Goal: Task Accomplishment & Management: Use online tool/utility

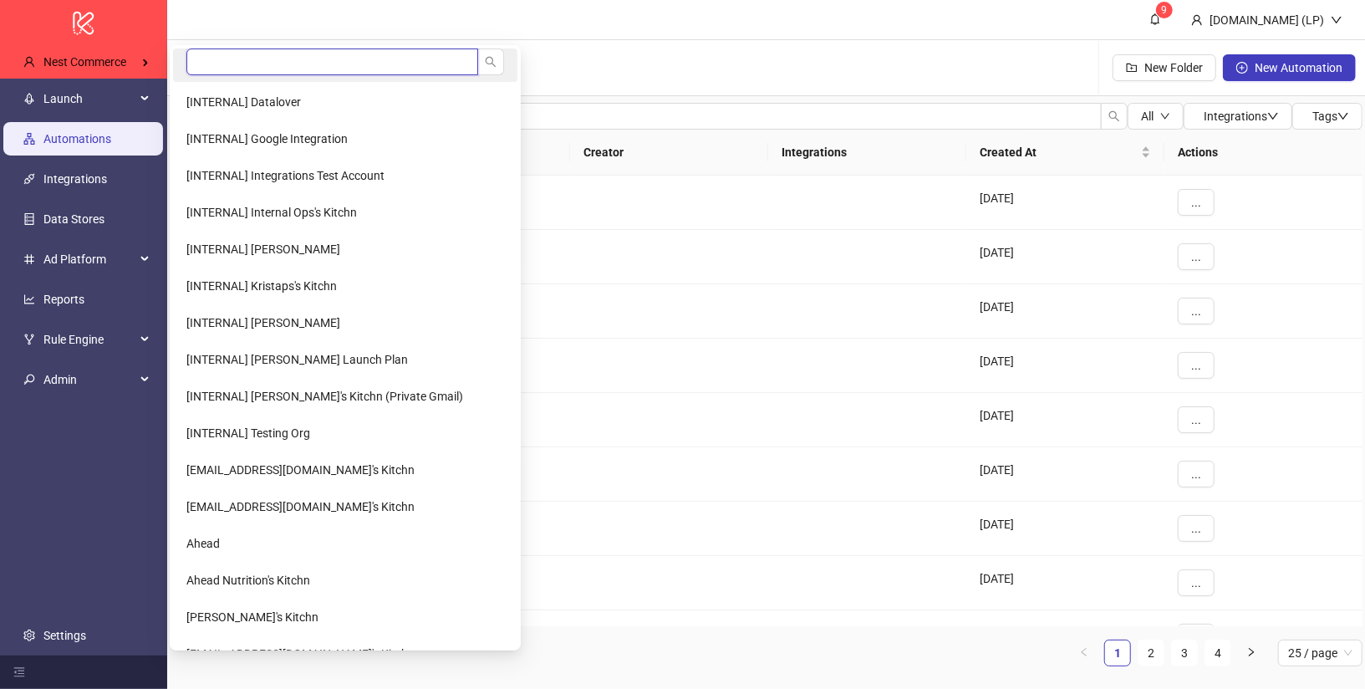
click at [222, 55] on input "search" at bounding box center [332, 61] width 292 height 27
type input "****"
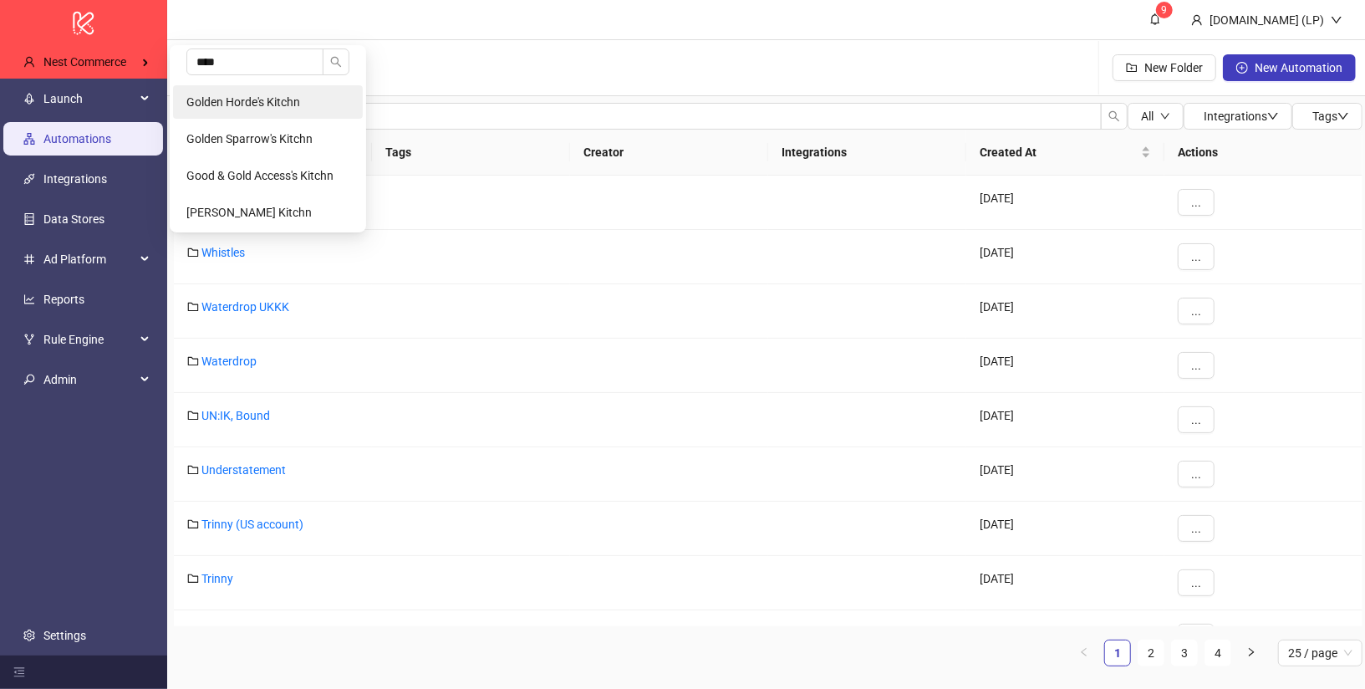
click at [227, 99] on span "Golden Horde's Kitchn" at bounding box center [243, 101] width 114 height 13
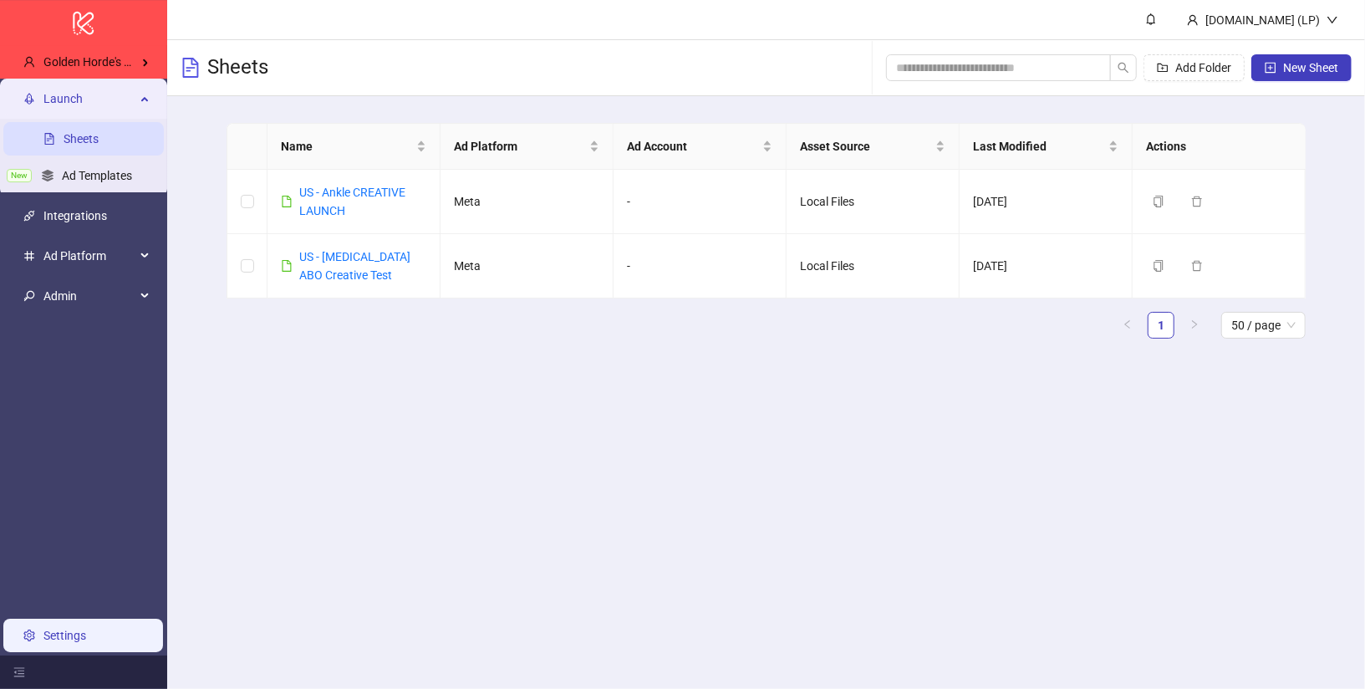
click at [86, 637] on link "Settings" at bounding box center [64, 635] width 43 height 13
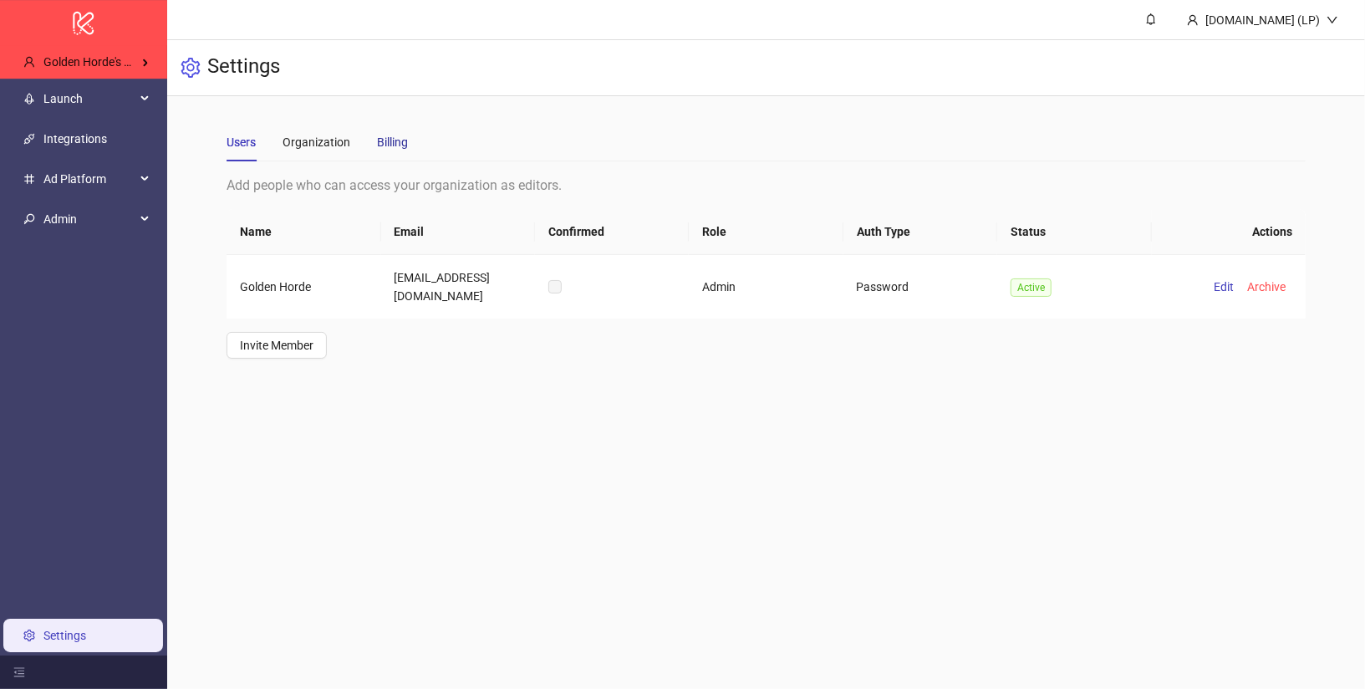
click at [401, 136] on div "Billing" at bounding box center [392, 142] width 31 height 18
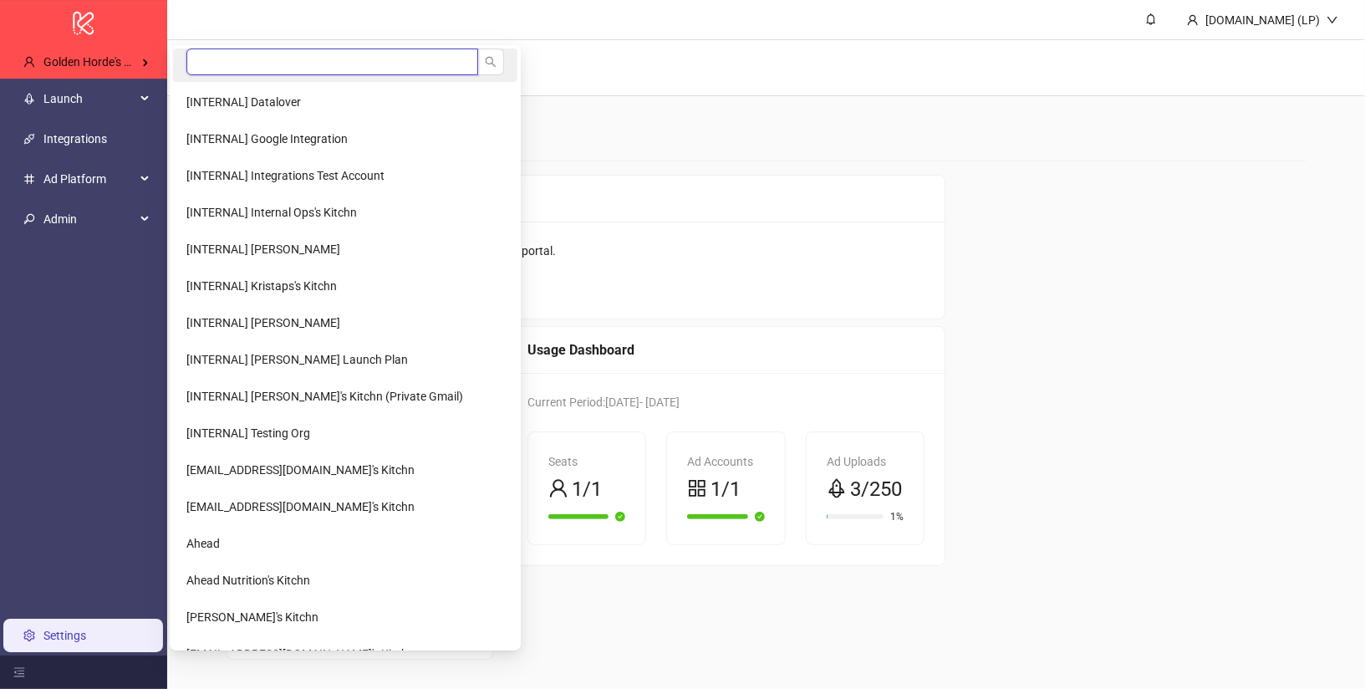
click at [283, 62] on input "search" at bounding box center [332, 61] width 292 height 27
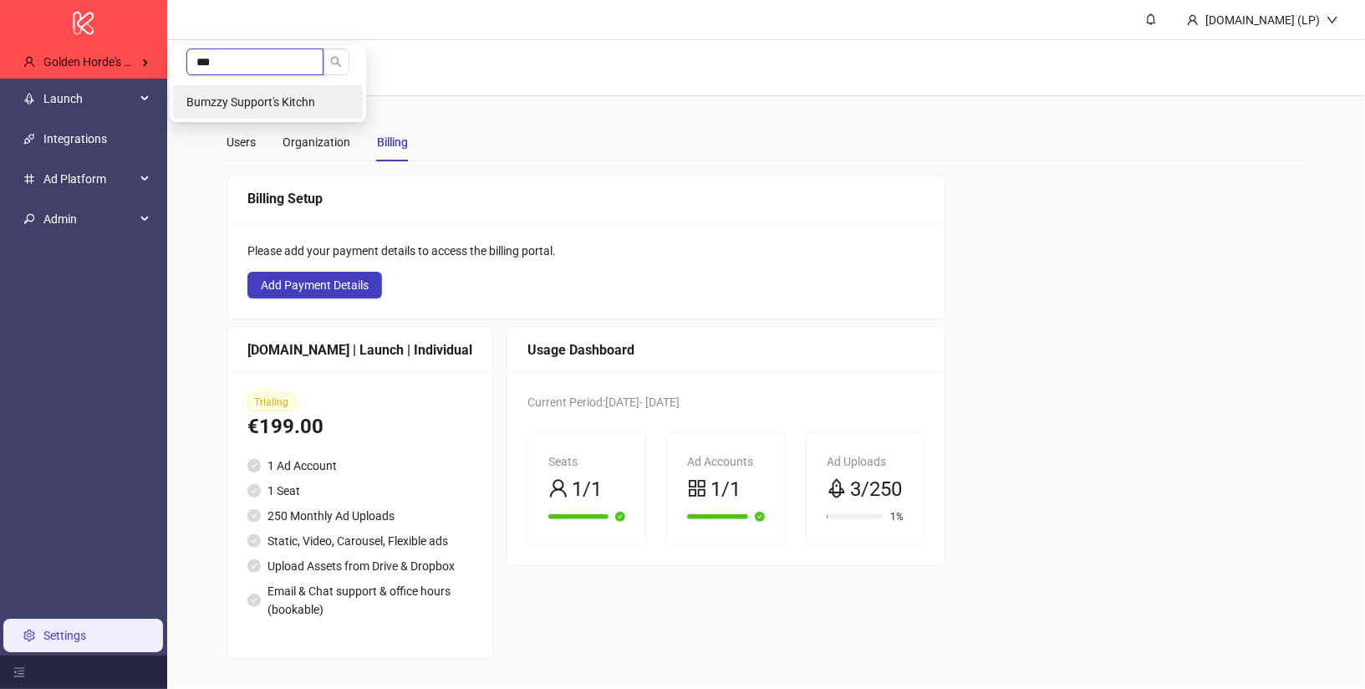
type input "***"
click at [278, 98] on span "Bumzzy Support's Kitchn" at bounding box center [250, 101] width 129 height 13
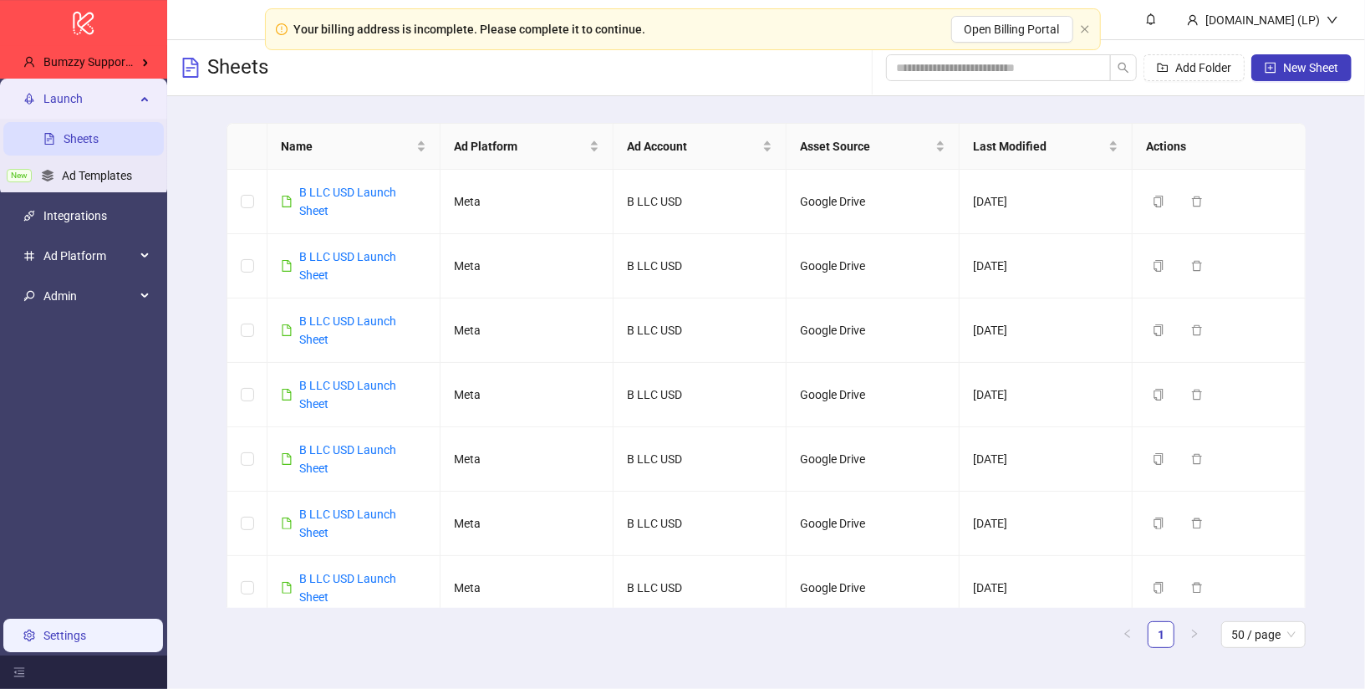
click at [86, 629] on link "Settings" at bounding box center [64, 635] width 43 height 13
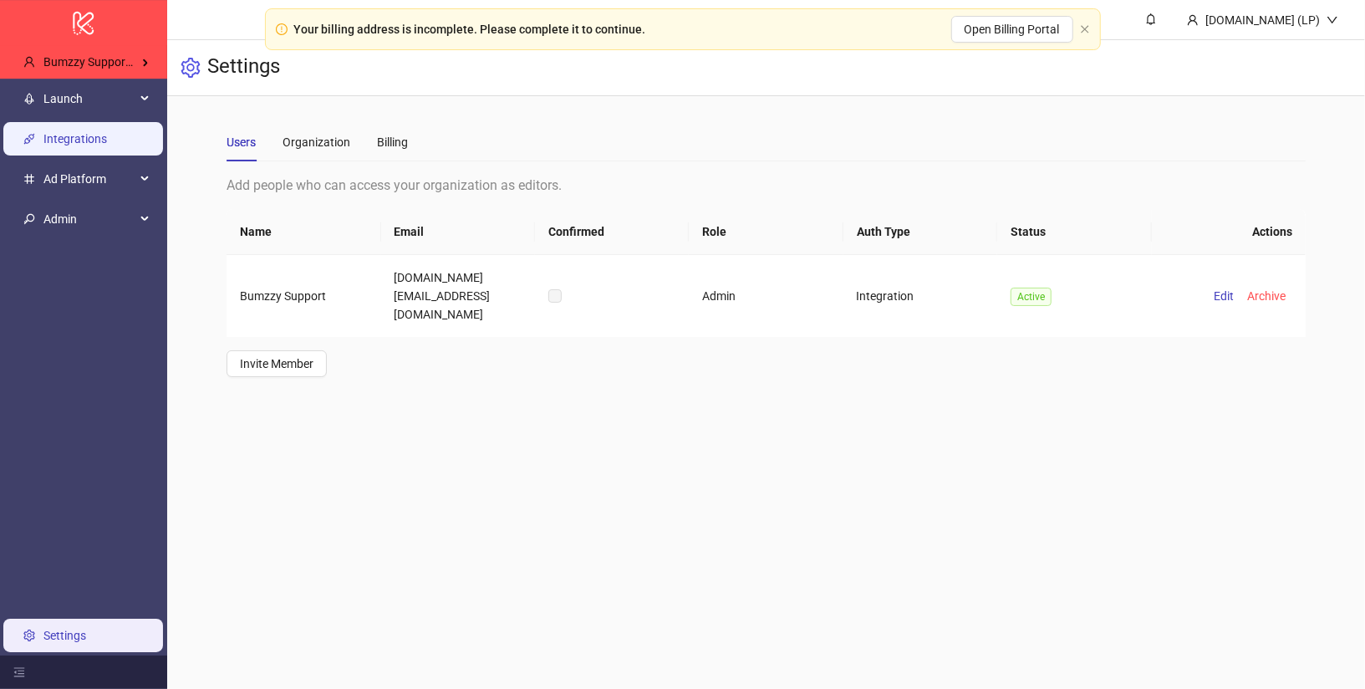
click at [96, 132] on link "Integrations" at bounding box center [75, 138] width 64 height 13
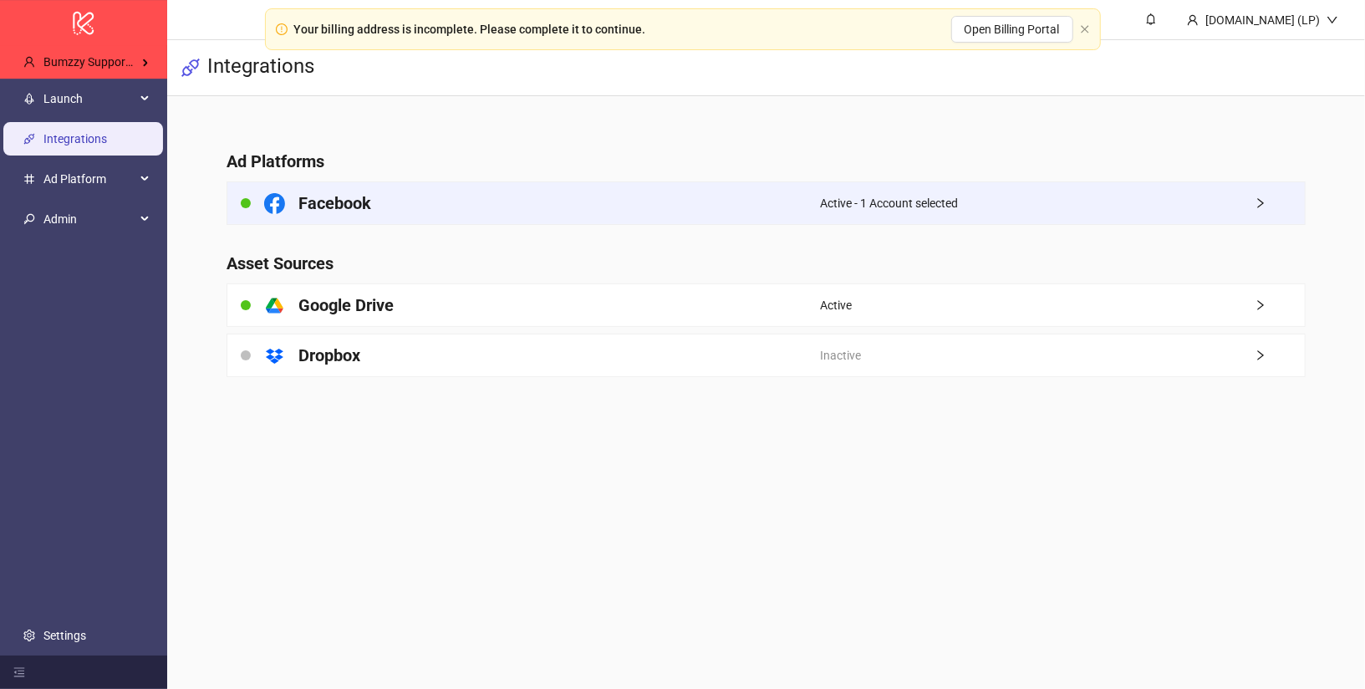
click at [446, 192] on div "Facebook" at bounding box center [523, 203] width 593 height 42
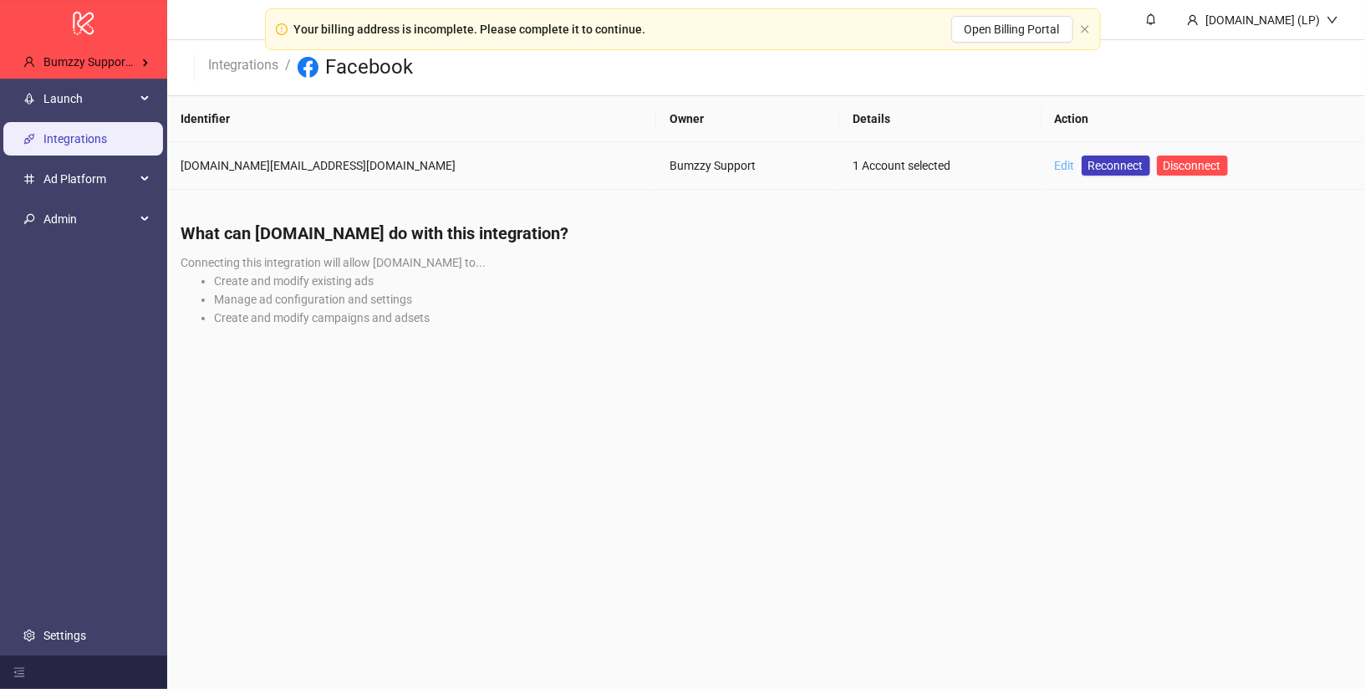
click at [1055, 169] on link "Edit" at bounding box center [1065, 165] width 20 height 13
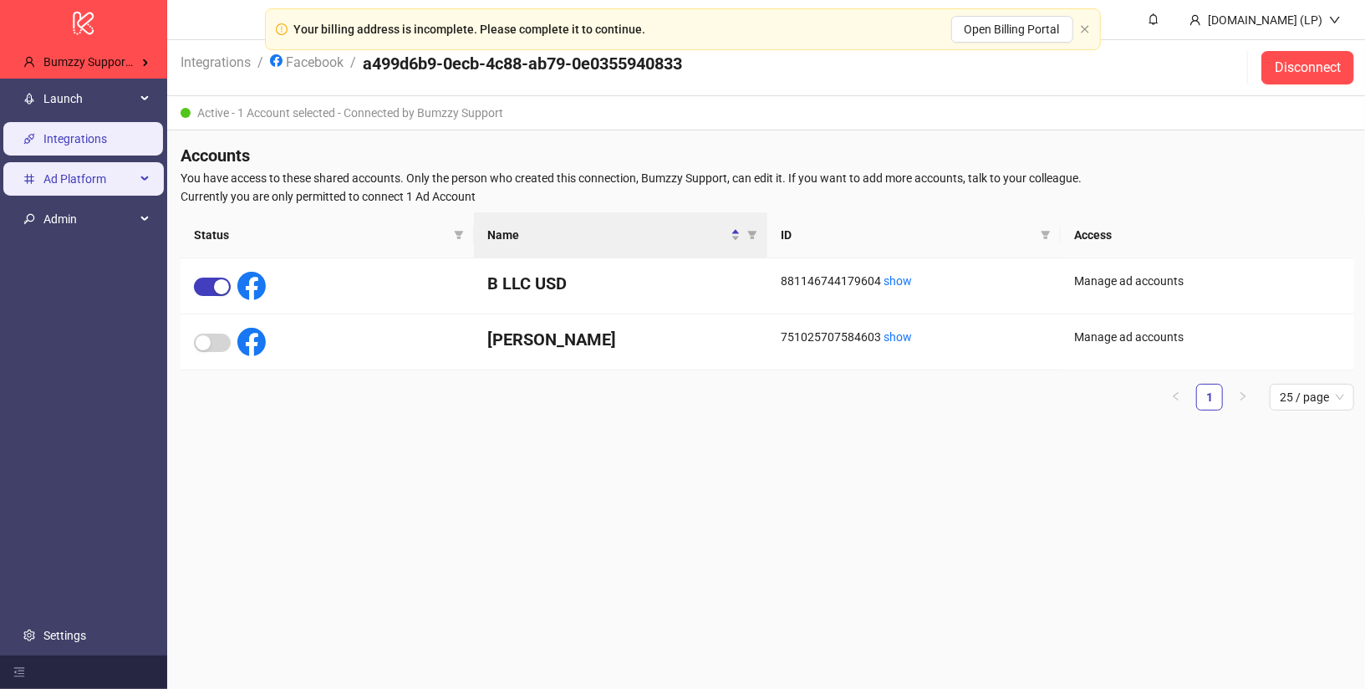
click at [89, 179] on span "Ad Platform" at bounding box center [89, 178] width 92 height 33
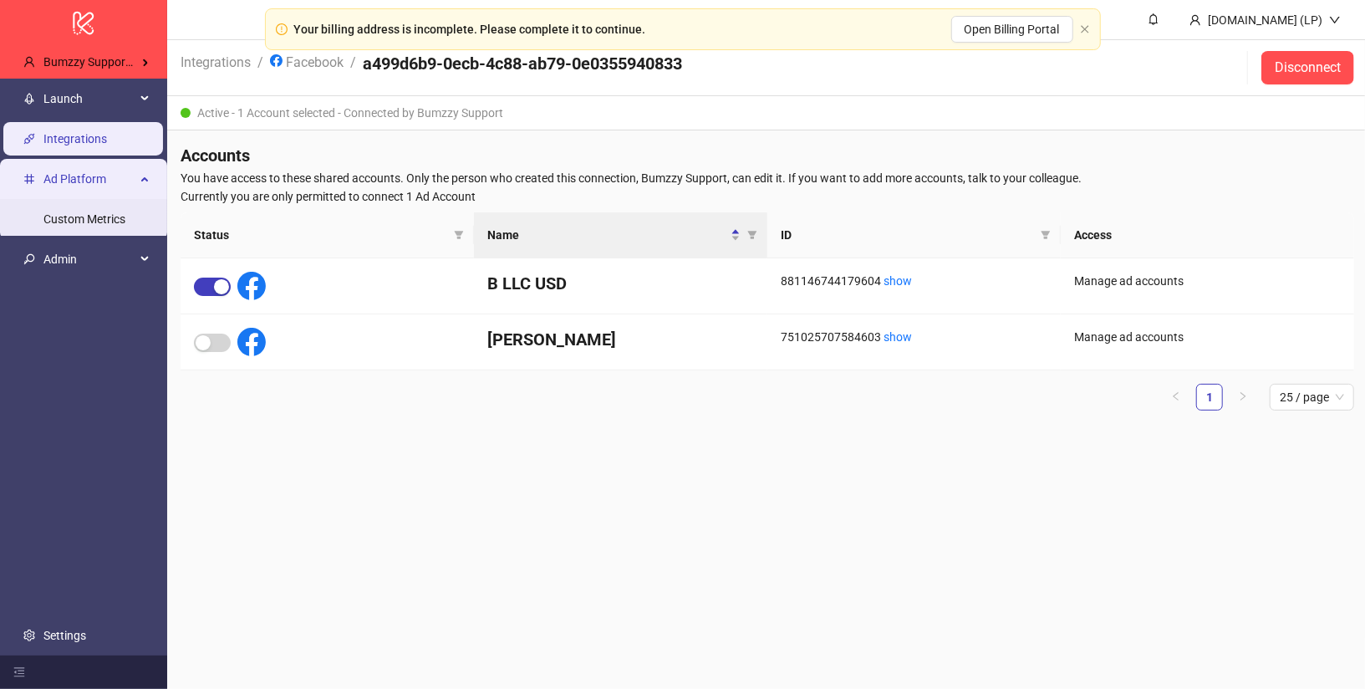
click at [89, 179] on span "Ad Platform" at bounding box center [89, 178] width 92 height 33
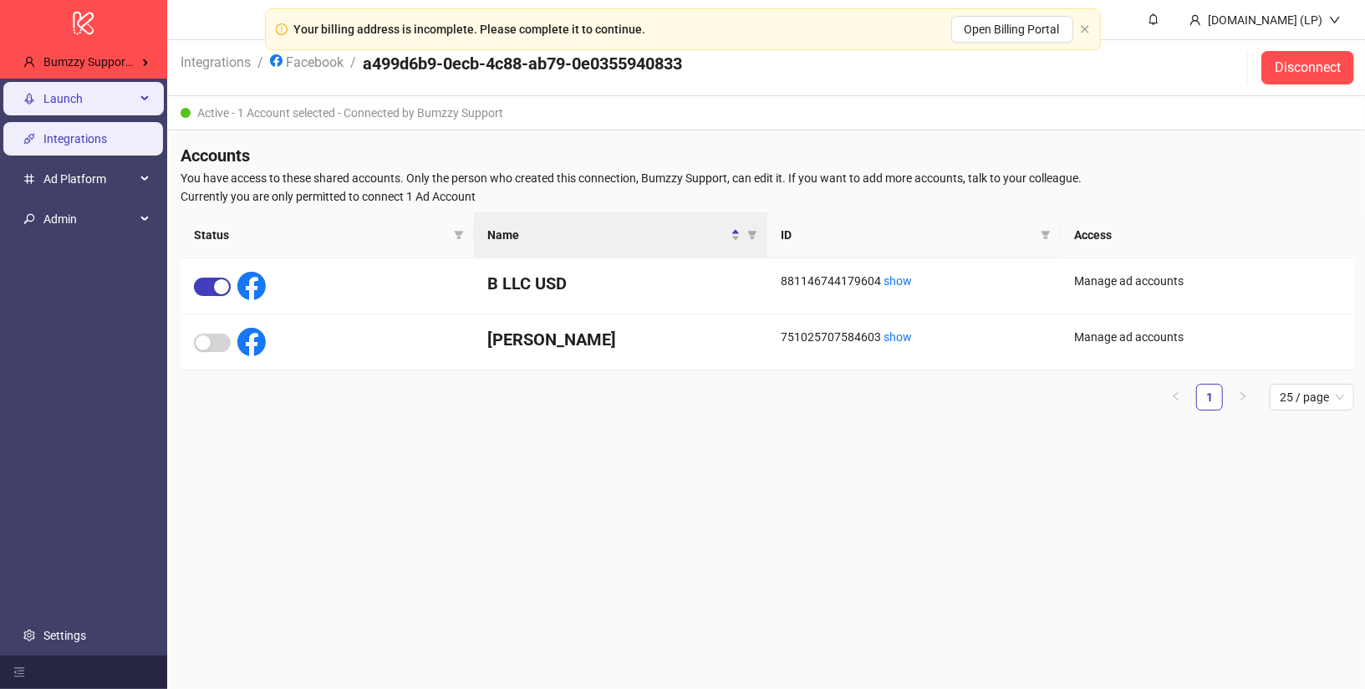
click at [89, 100] on span "Launch" at bounding box center [89, 98] width 92 height 33
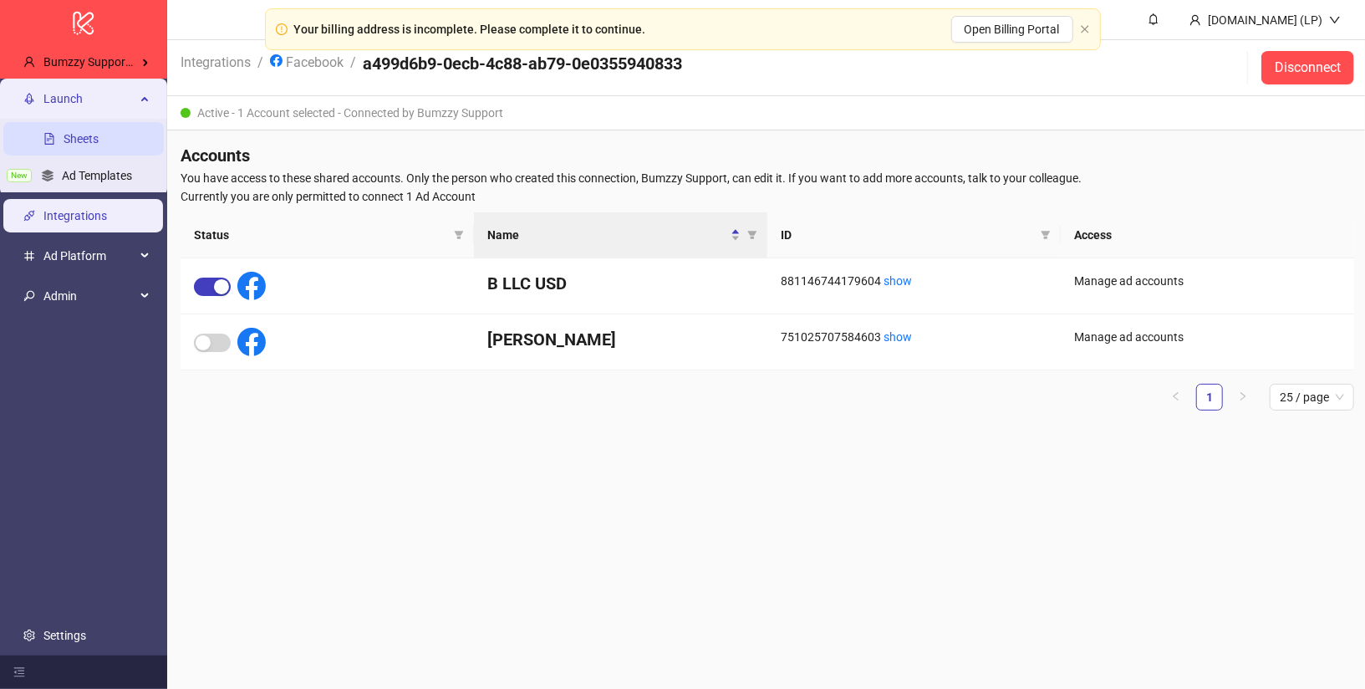
click at [89, 135] on link "Sheets" at bounding box center [81, 138] width 35 height 13
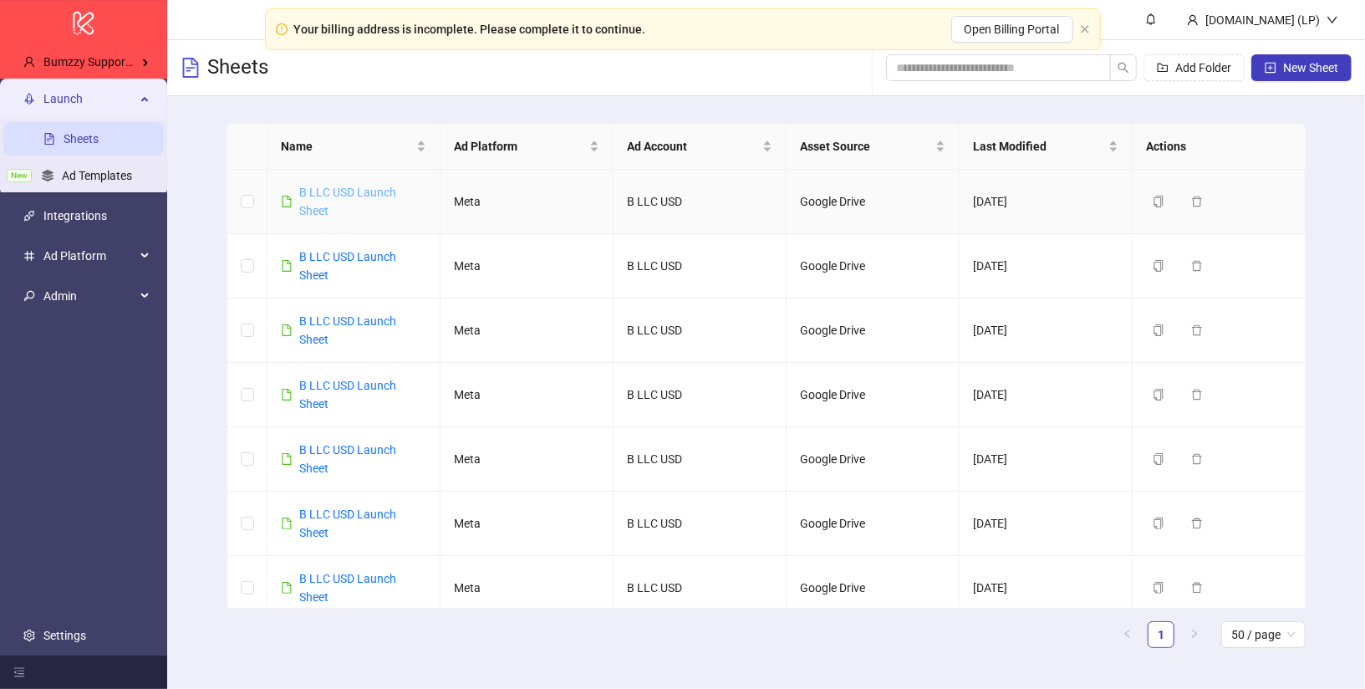
click at [356, 186] on link "B LLC USD Launch Sheet" at bounding box center [347, 202] width 97 height 32
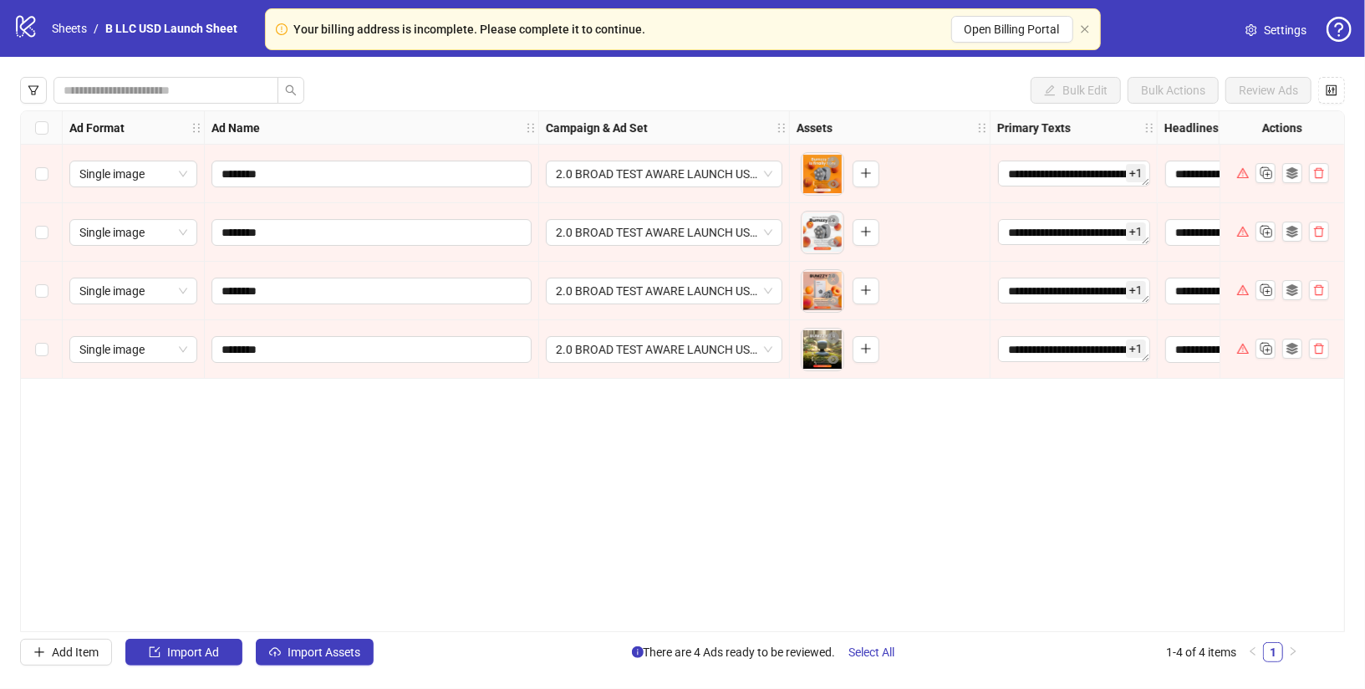
click at [1086, 21] on div "Your billing address is incomplete. Please complete it to continue. Open Billin…" at bounding box center [683, 29] width 836 height 42
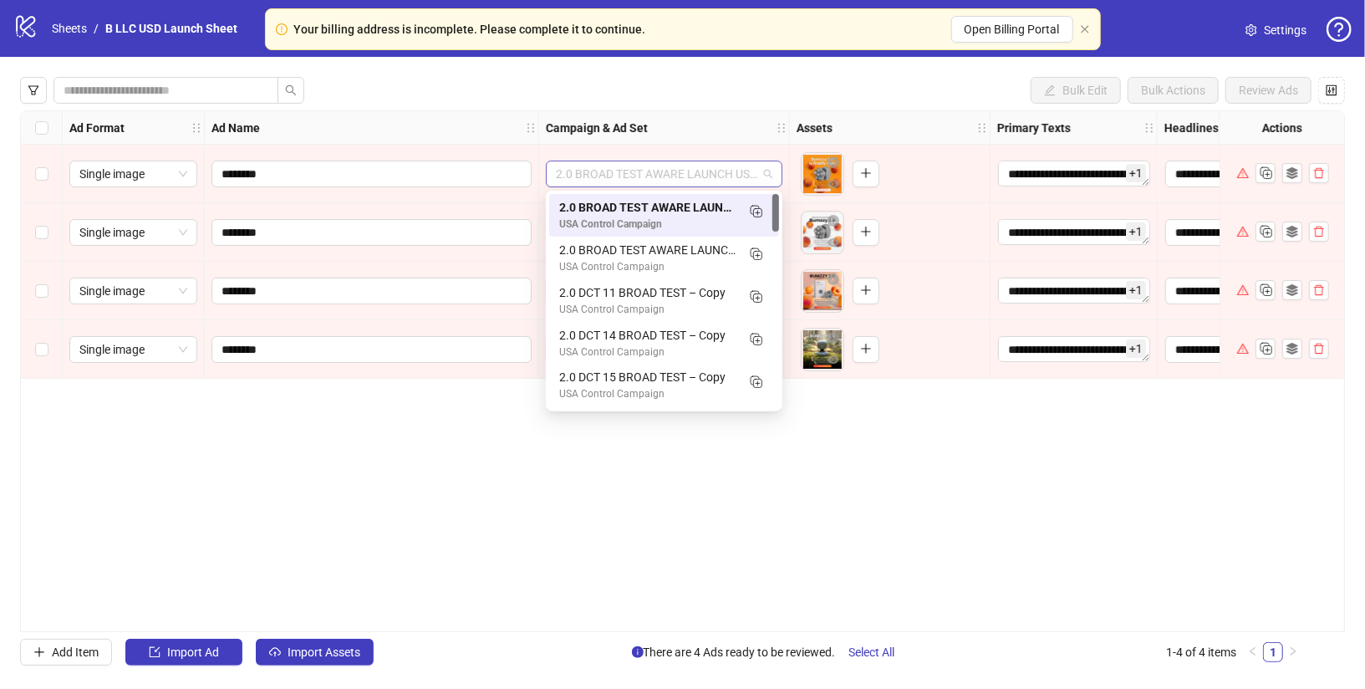
click at [753, 174] on span "2.0 BROAD TEST AWARE LAUNCH USA 40%OFFOFFER" at bounding box center [664, 173] width 217 height 25
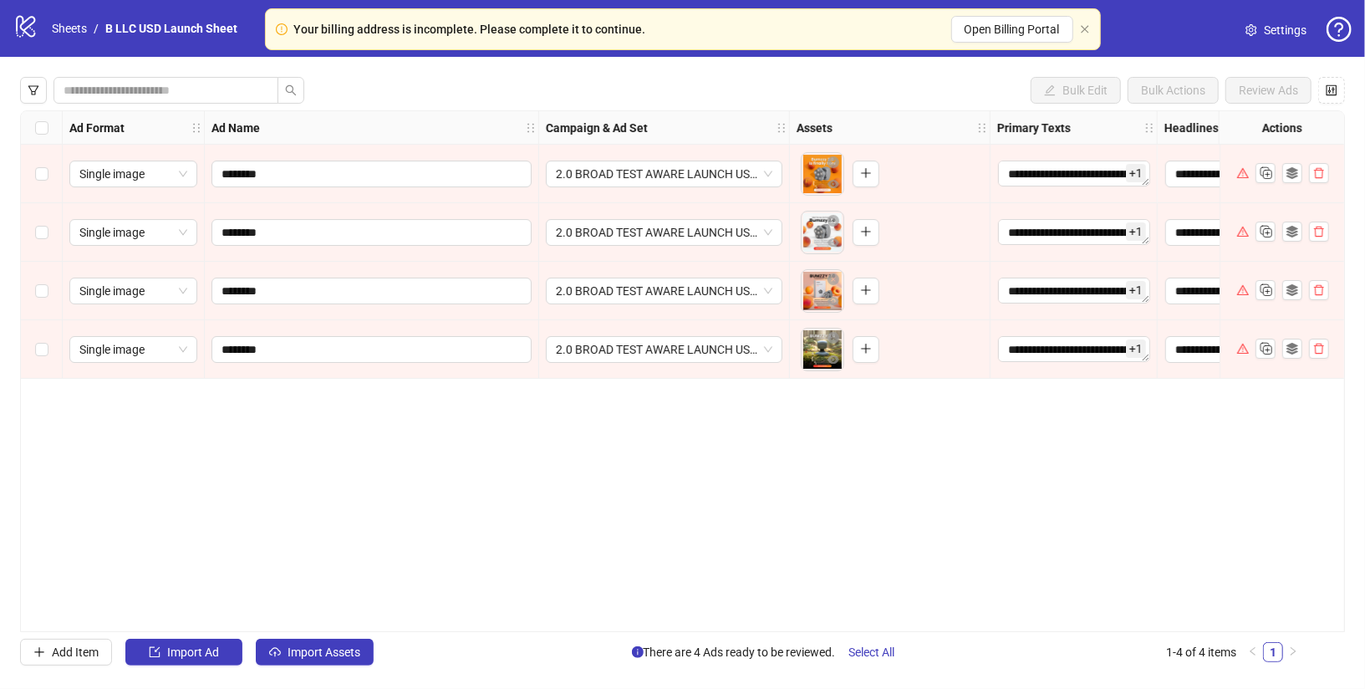
click at [978, 283] on div "To pick up a draggable item, press the space bar. While dragging, use the arrow…" at bounding box center [890, 291] width 186 height 52
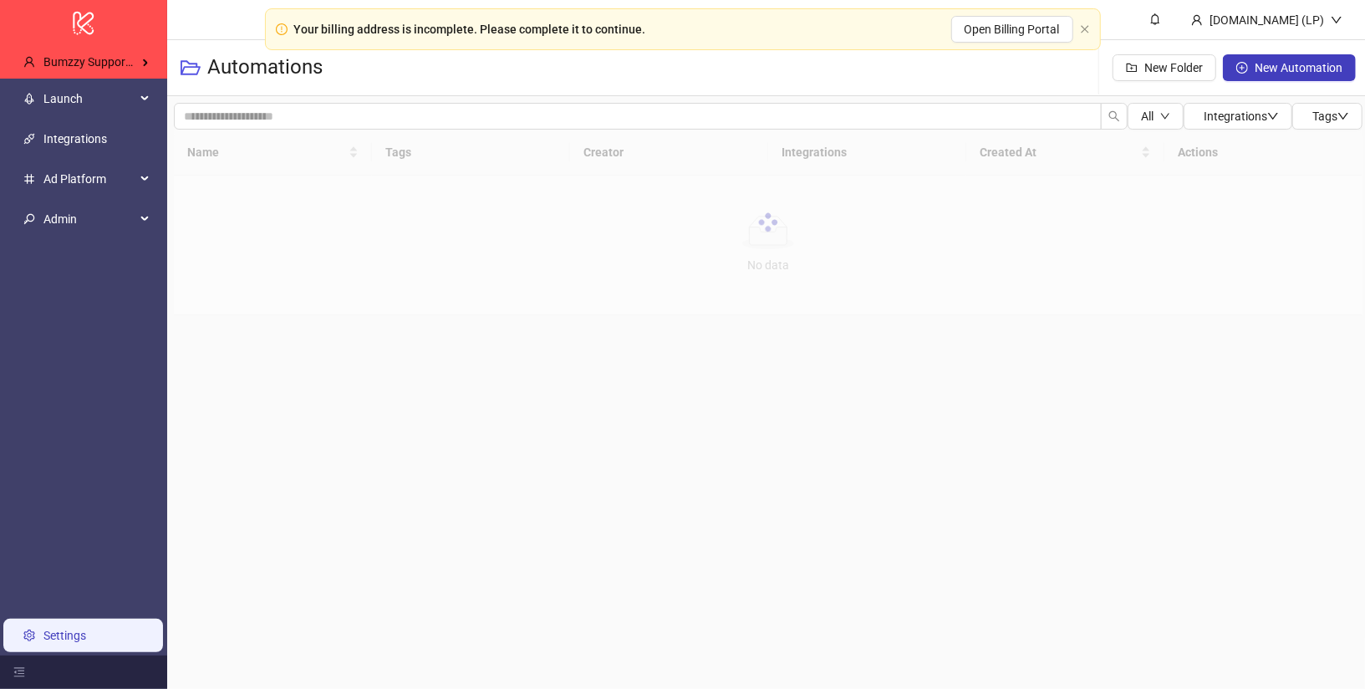
click at [62, 642] on link "Settings" at bounding box center [64, 635] width 43 height 13
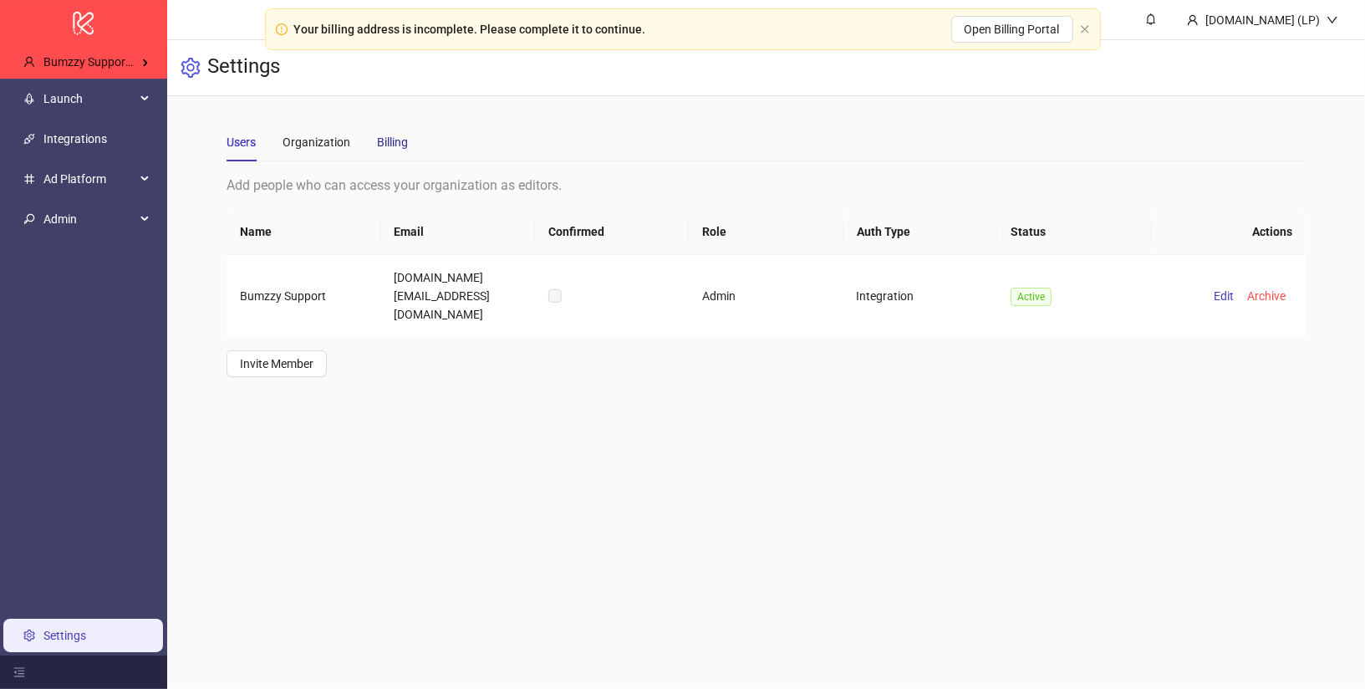
click at [390, 137] on div "Billing" at bounding box center [392, 142] width 31 height 18
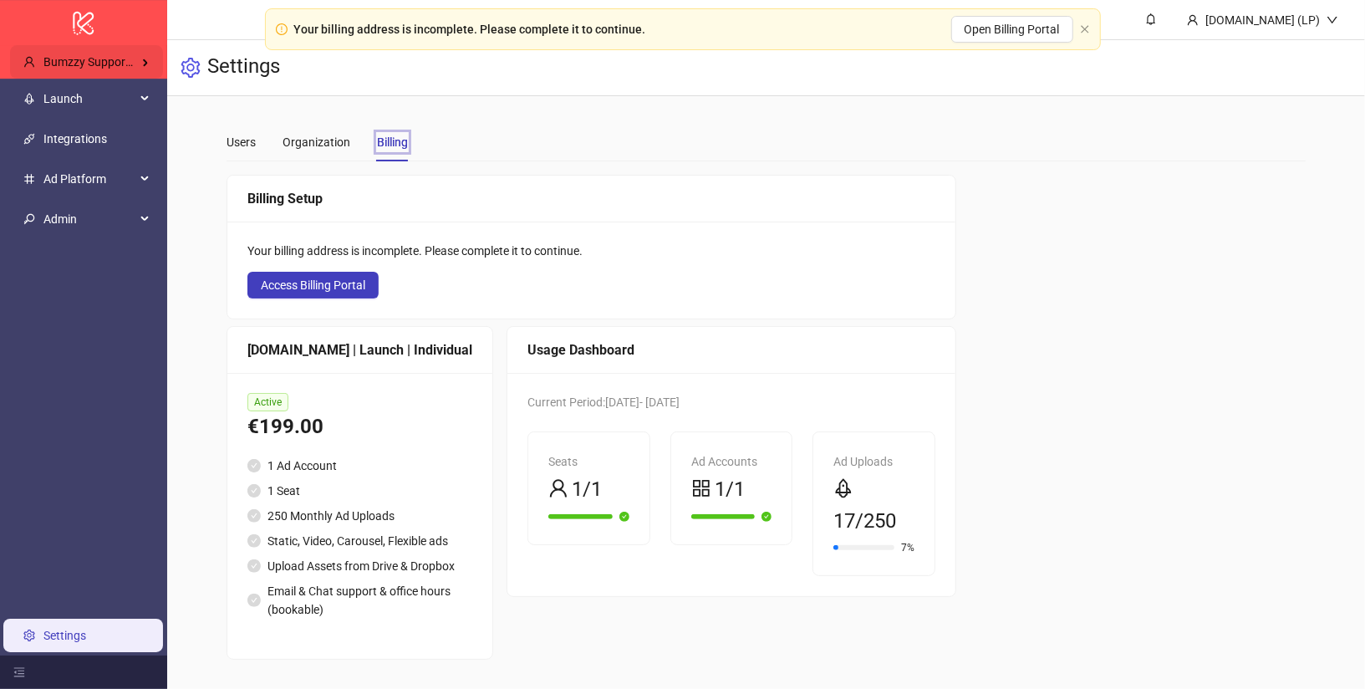
click at [115, 51] on div "Bumzzy Support's Kitchn" at bounding box center [86, 61] width 153 height 33
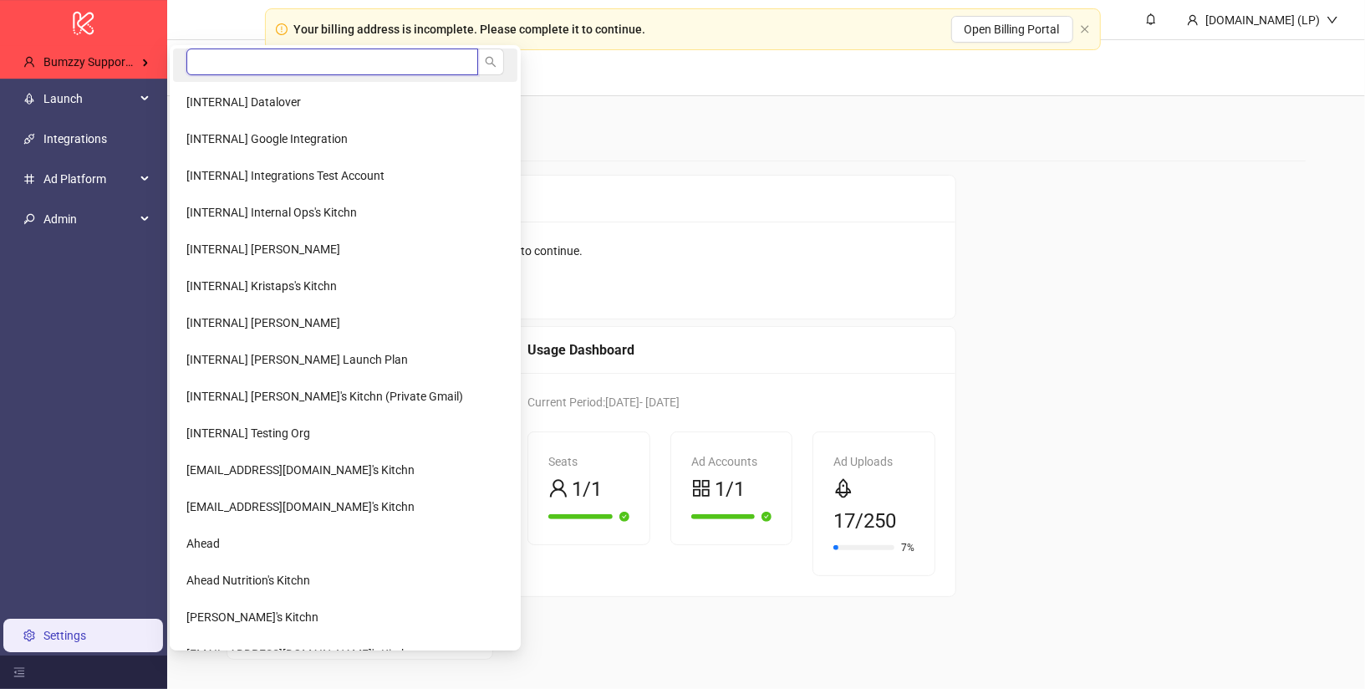
click at [248, 61] on input "search" at bounding box center [332, 61] width 292 height 27
type input "****"
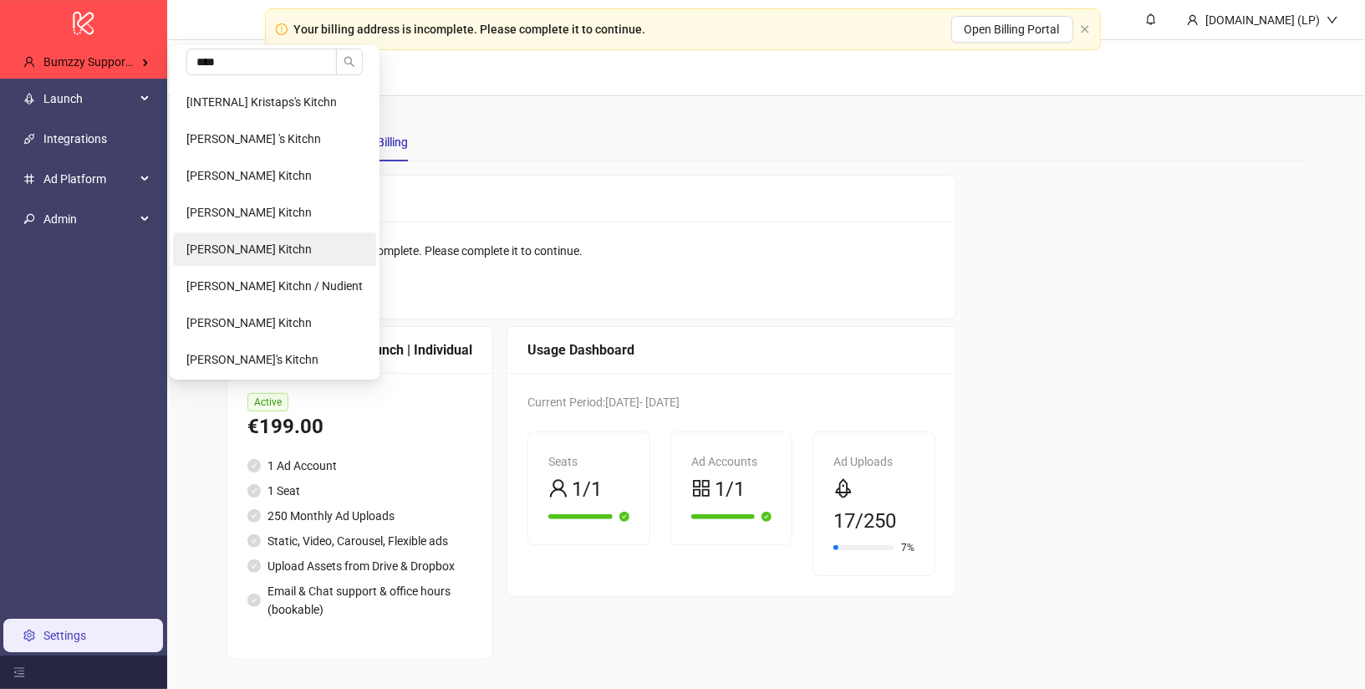
click at [258, 250] on span "Kristjan Olafsson's Kitchn" at bounding box center [248, 248] width 125 height 13
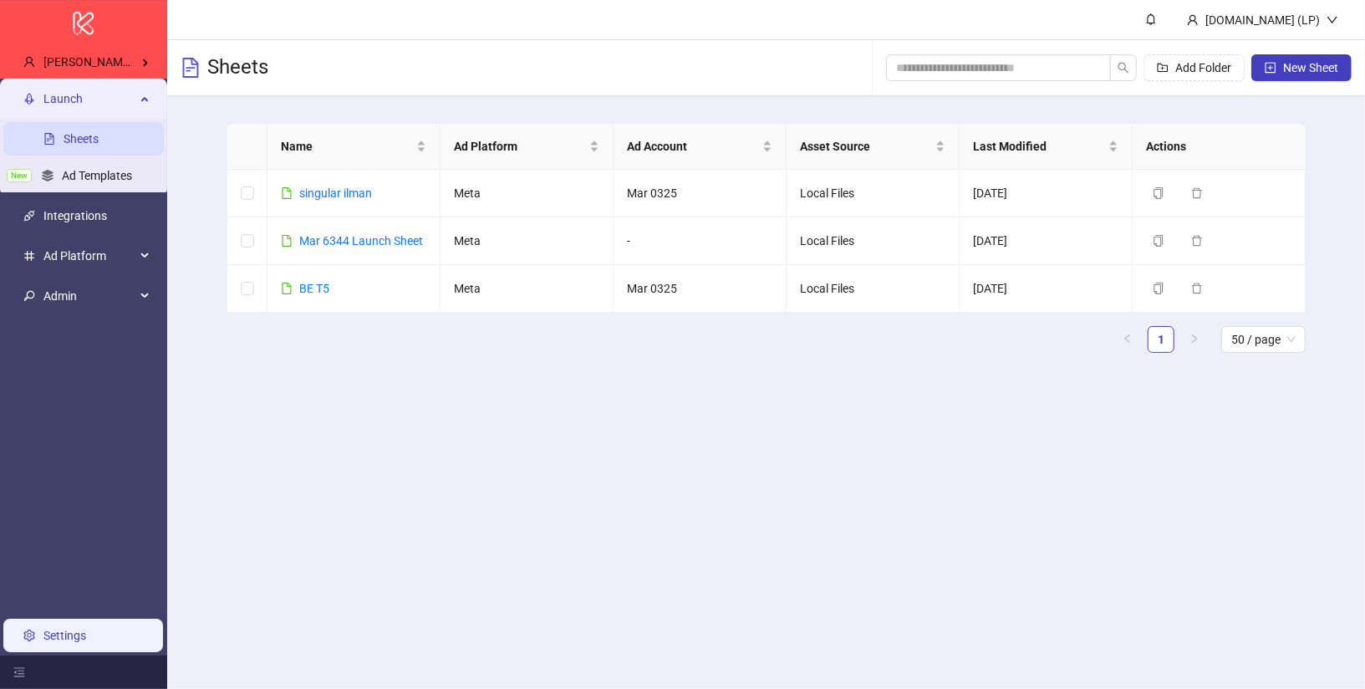
click at [58, 638] on link "Settings" at bounding box center [64, 635] width 43 height 13
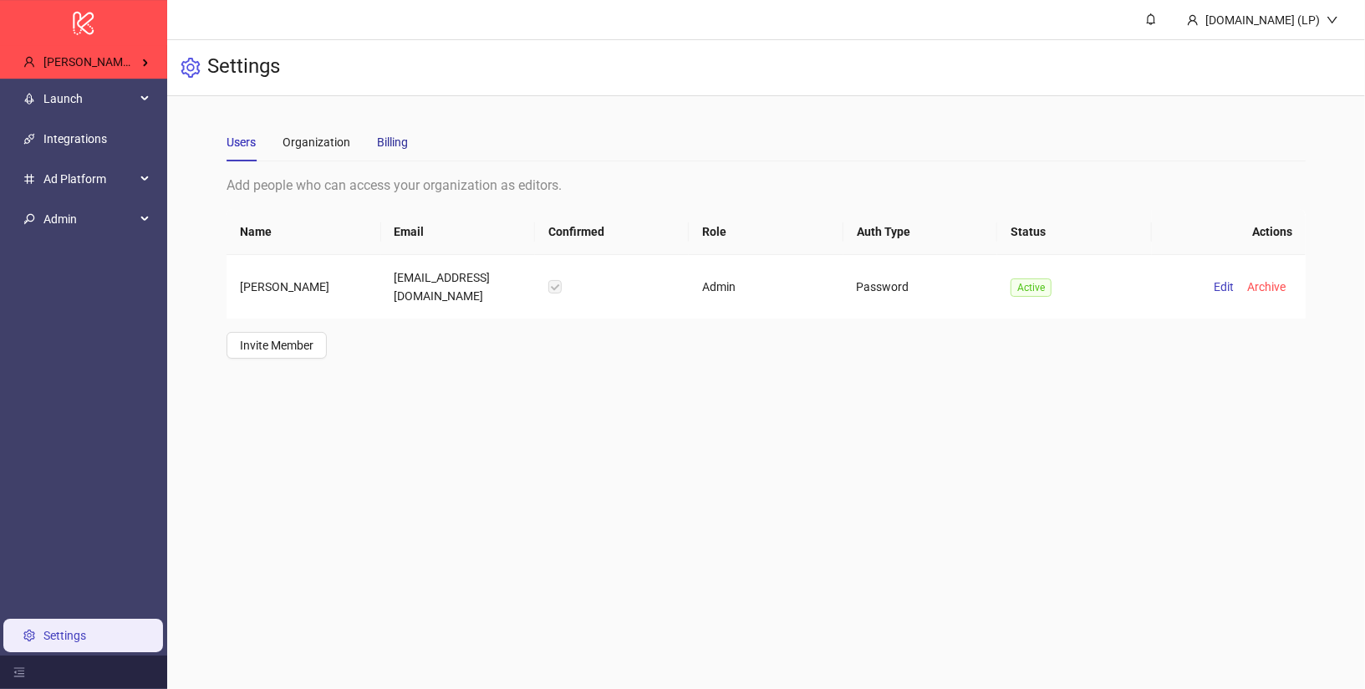
click at [388, 136] on div "Billing" at bounding box center [392, 142] width 31 height 18
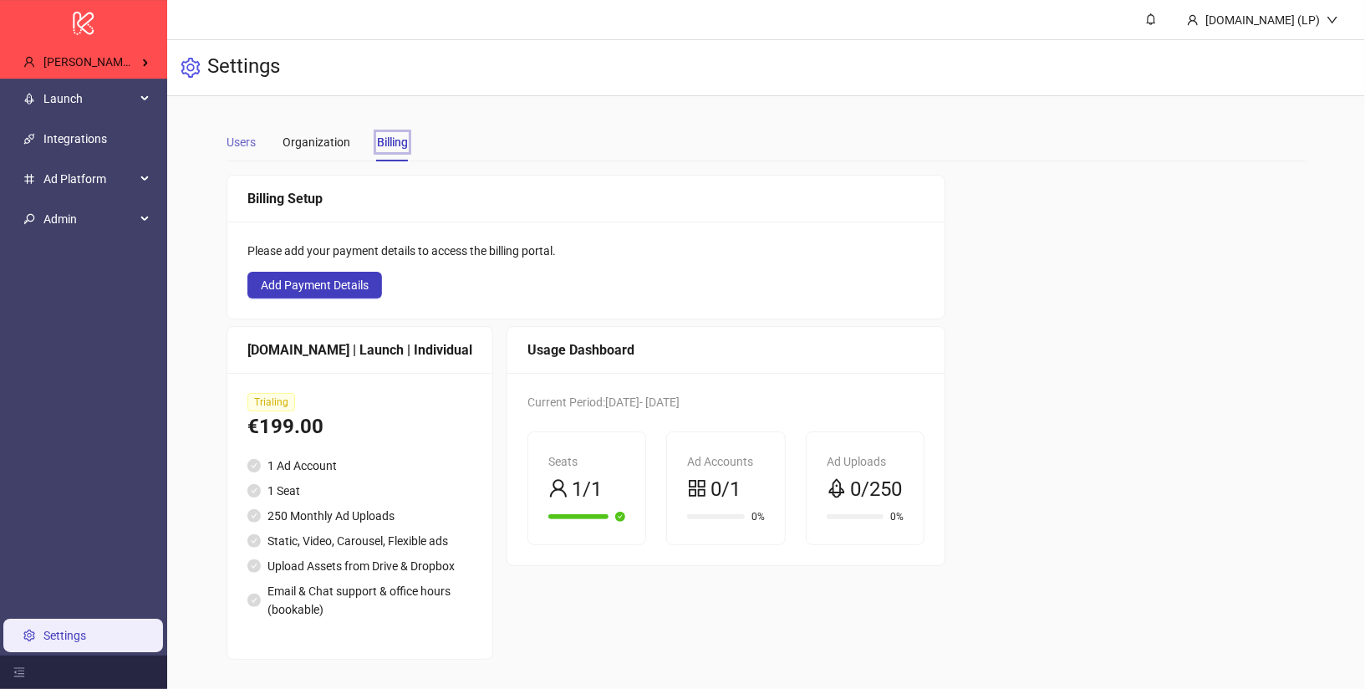
click at [238, 153] on div "Users" at bounding box center [241, 142] width 29 height 38
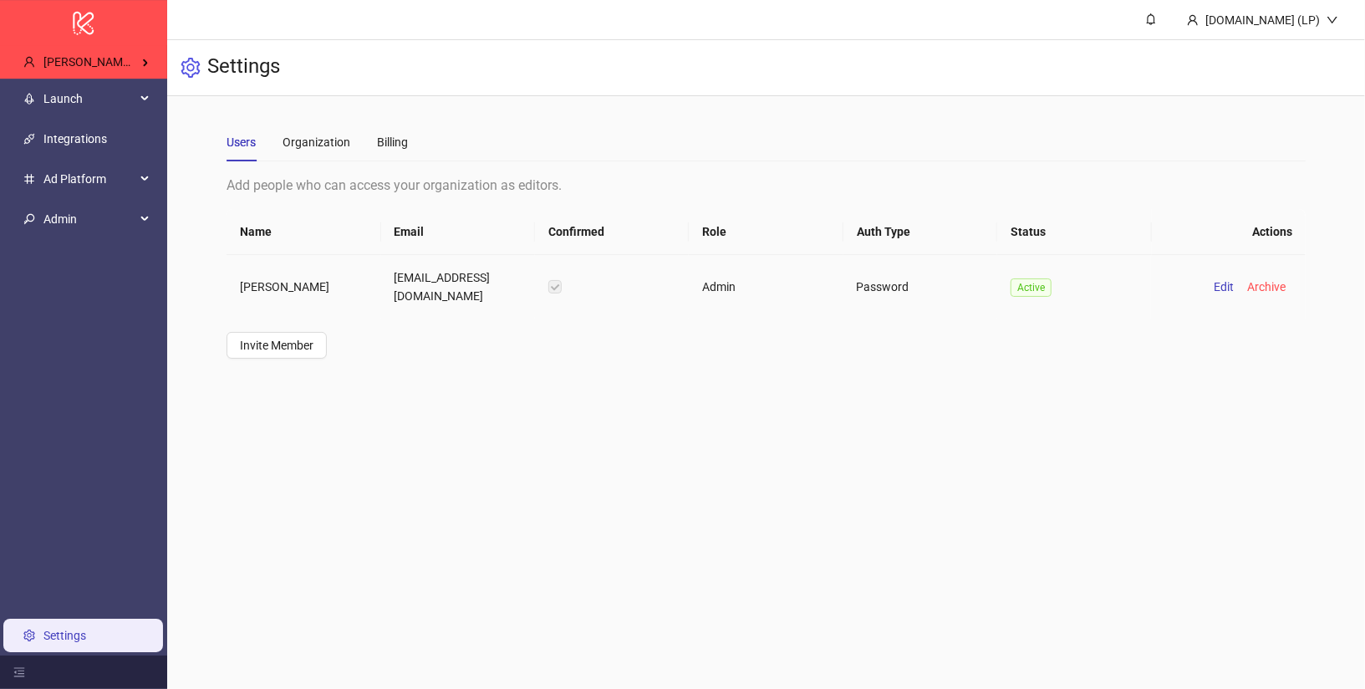
click at [455, 278] on td "media@bonusetu.com" at bounding box center [458, 287] width 154 height 64
copy td "media@bonusetu.com"
click at [459, 278] on td "media@bonusetu.com" at bounding box center [458, 287] width 154 height 64
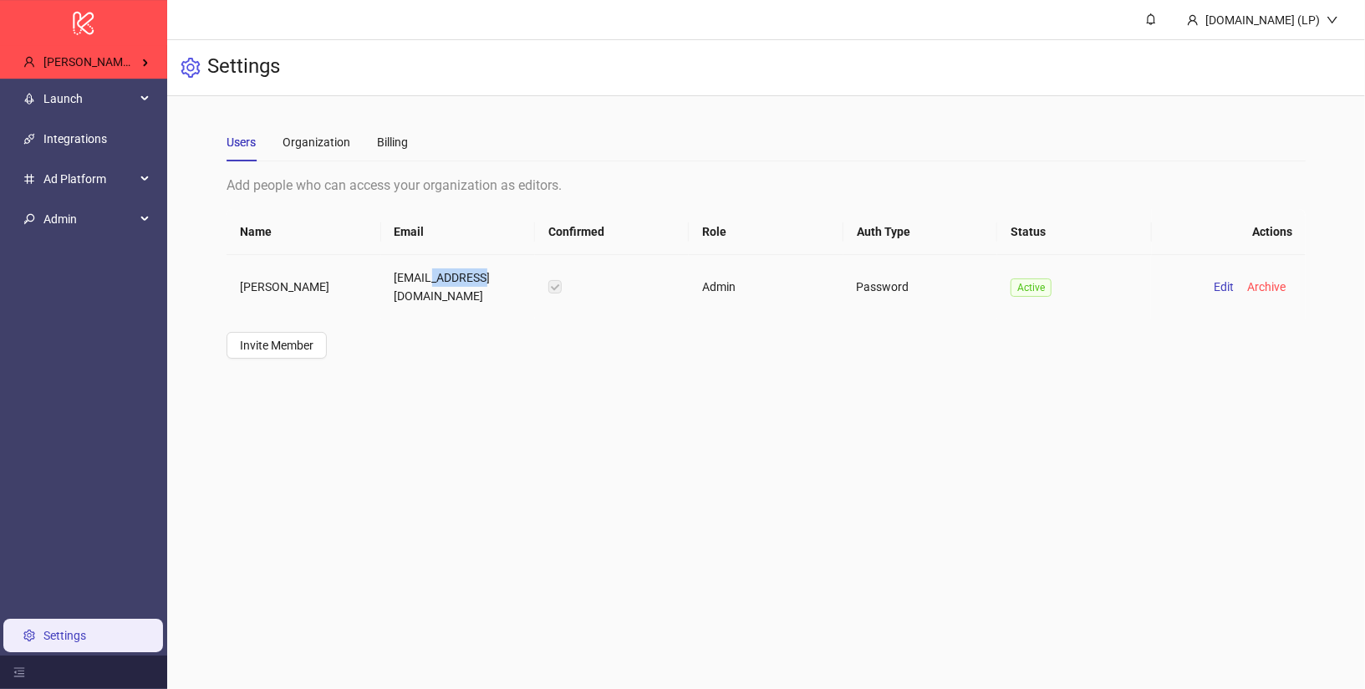
click at [459, 278] on td "media@bonusetu.com" at bounding box center [458, 287] width 154 height 64
click at [134, 208] on span "Admin" at bounding box center [89, 218] width 92 height 33
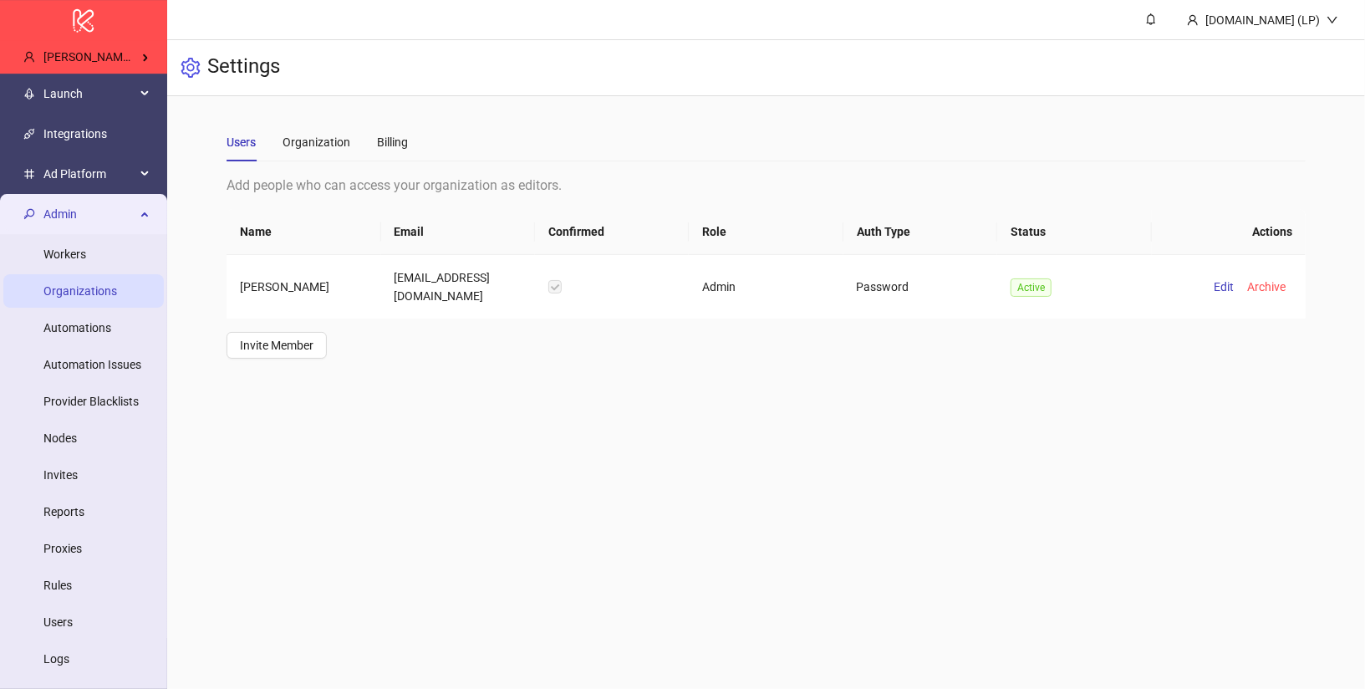
click at [117, 295] on link "Organizations" at bounding box center [80, 290] width 74 height 13
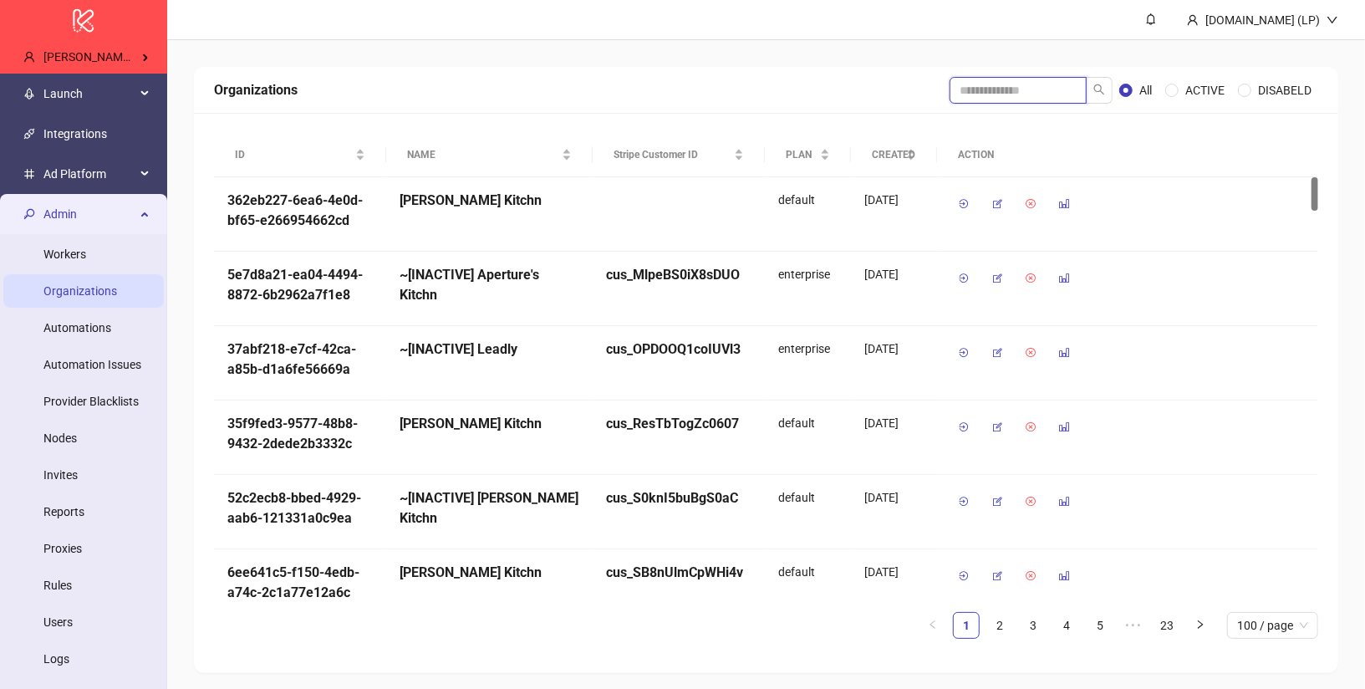
click at [1040, 80] on input "search" at bounding box center [1018, 90] width 137 height 27
type input "******"
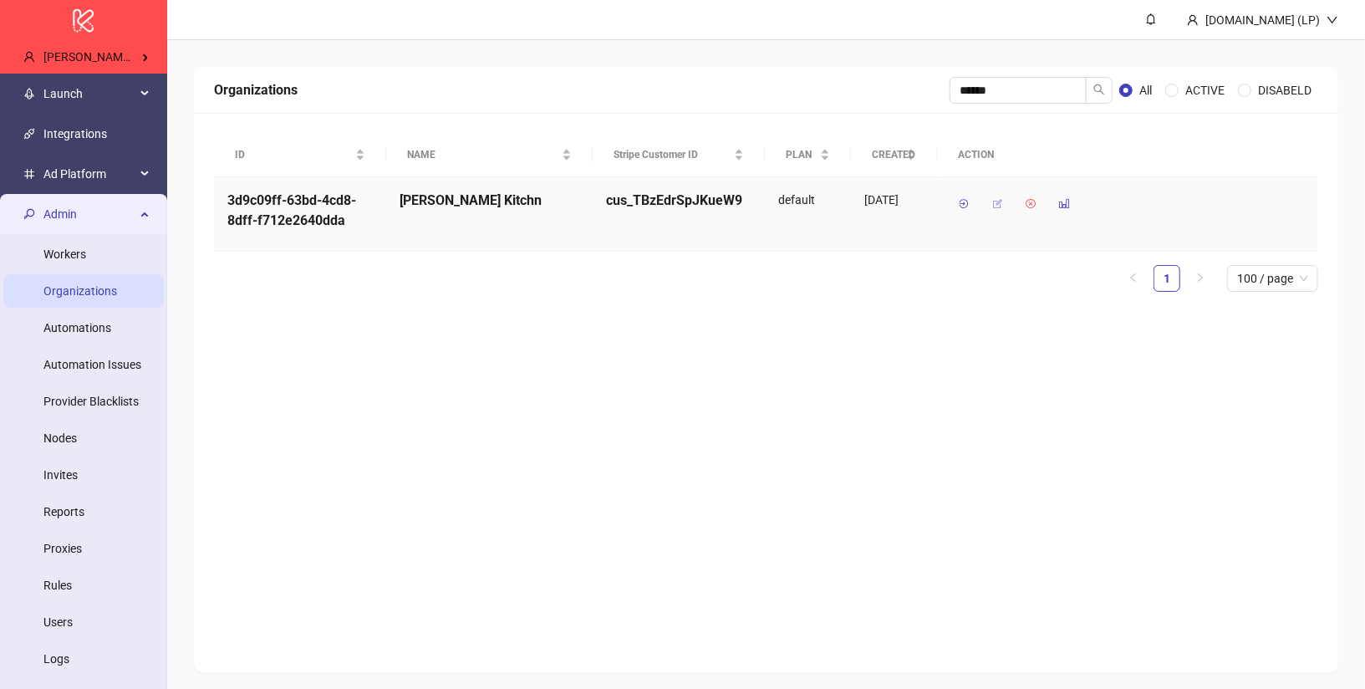
click at [997, 202] on icon "button" at bounding box center [998, 204] width 12 height 12
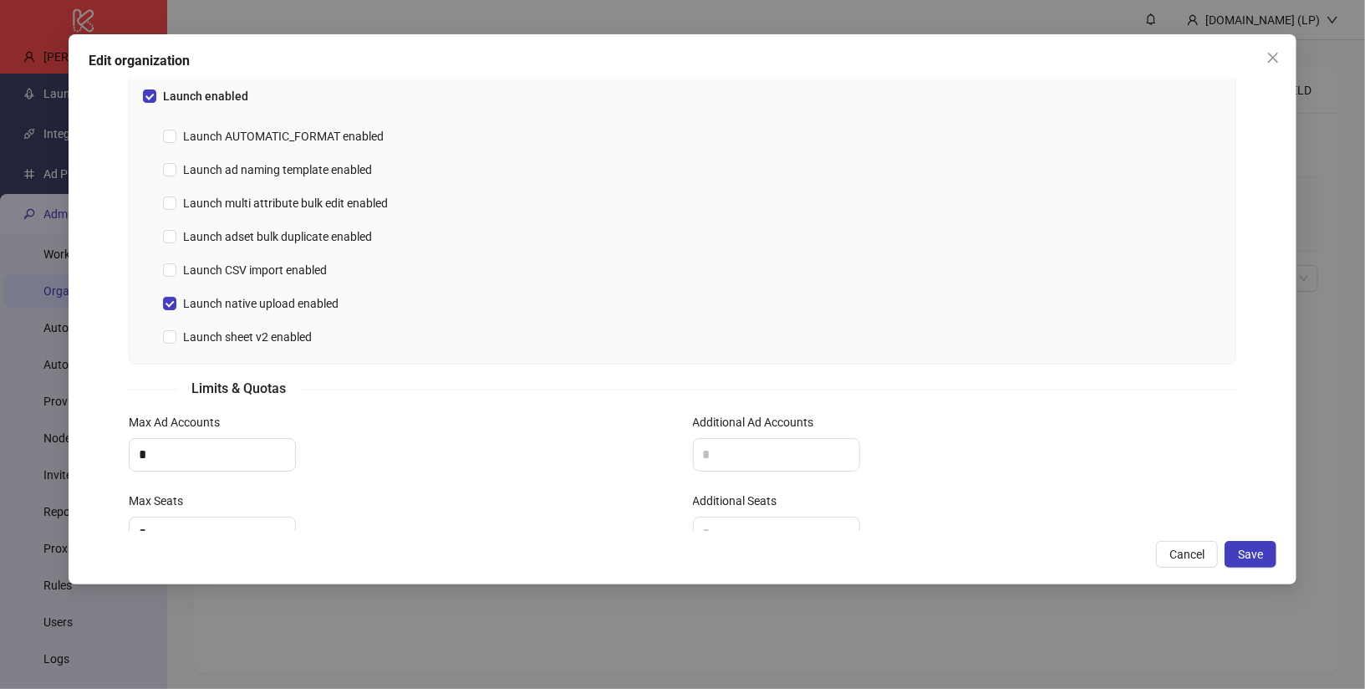
scroll to position [663, 0]
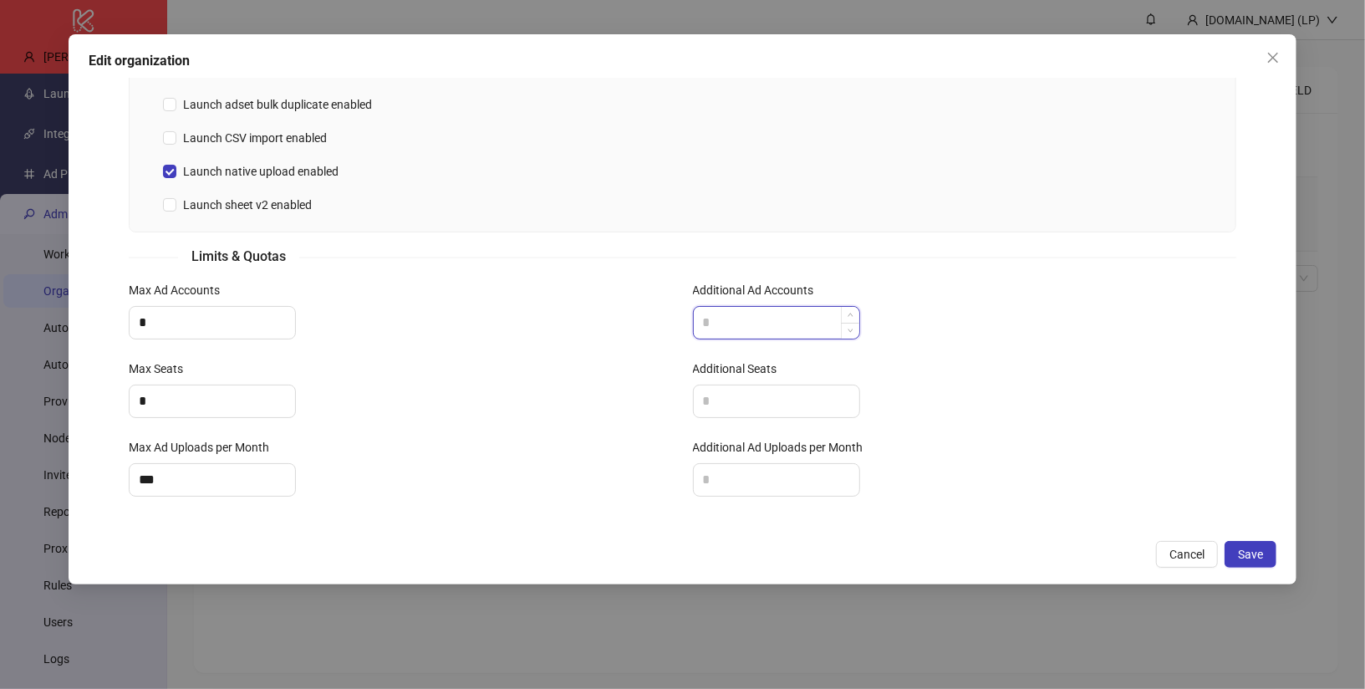
click at [784, 314] on input "Additional Ad Accounts" at bounding box center [777, 323] width 166 height 32
type input "*"
click at [1260, 551] on span "Save" at bounding box center [1250, 554] width 25 height 13
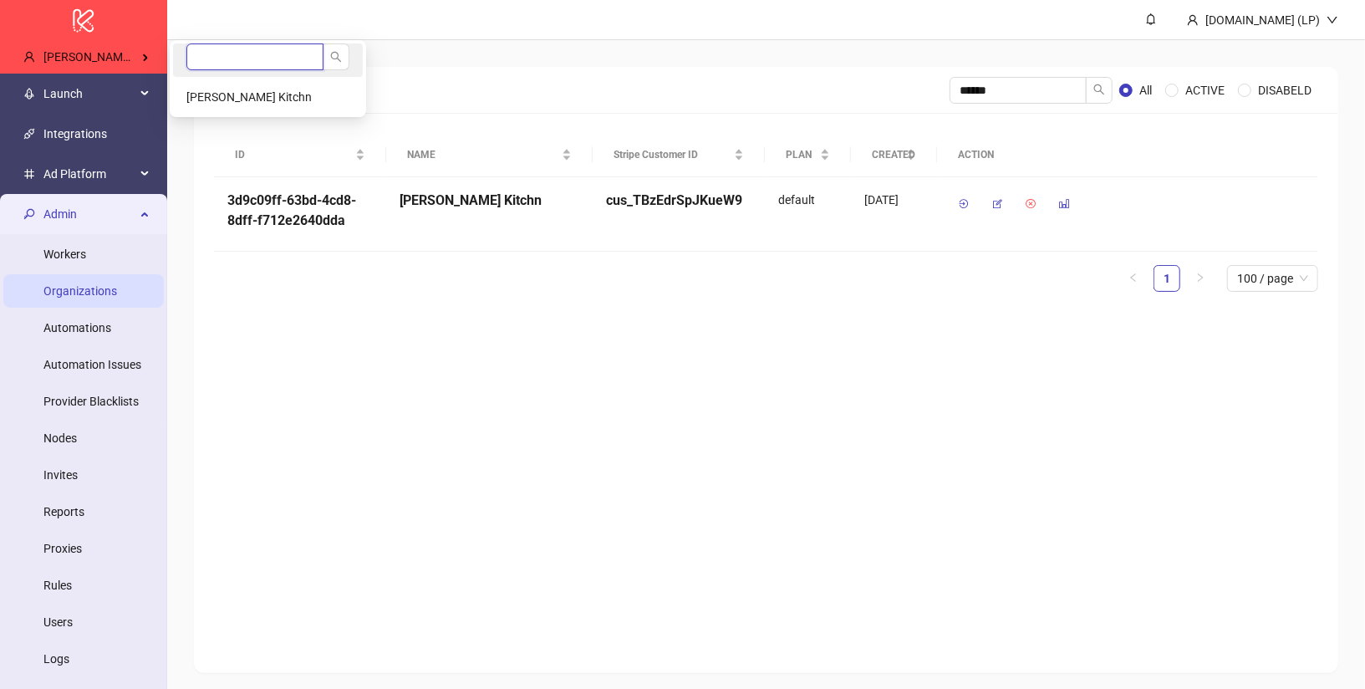
click at [205, 61] on input "search" at bounding box center [254, 56] width 137 height 27
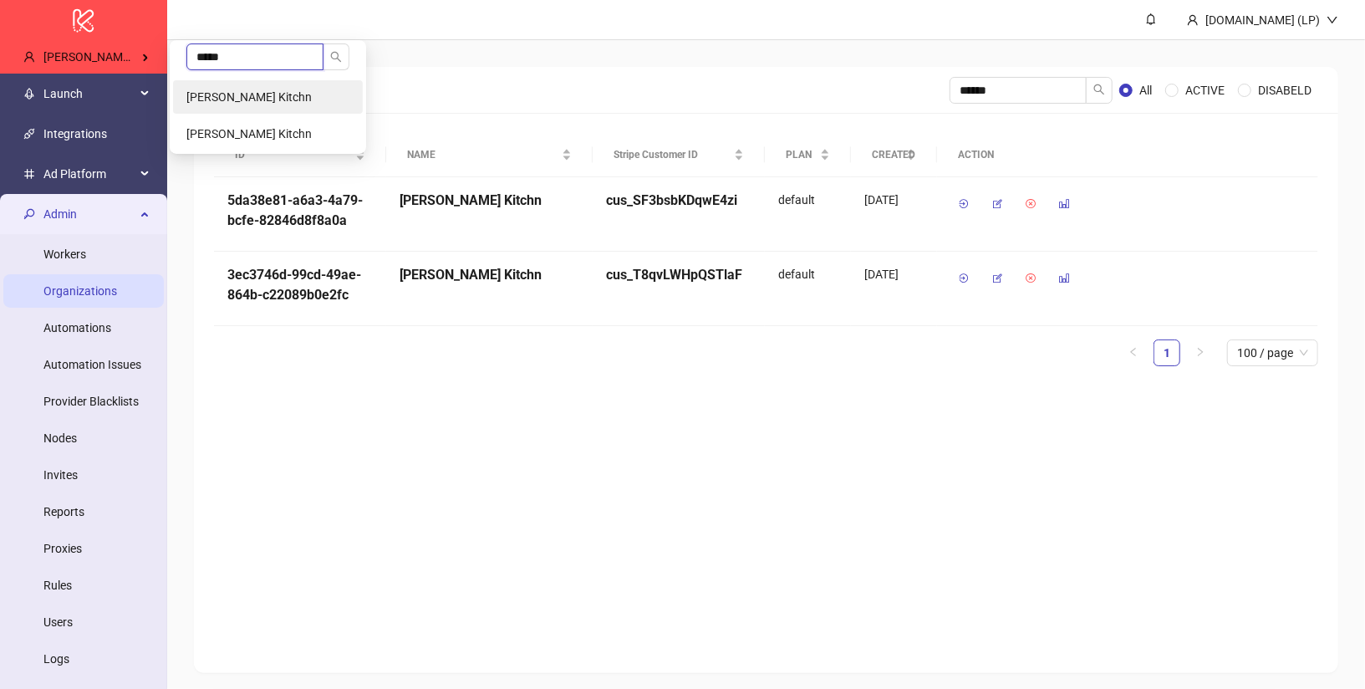
type input "*****"
click at [223, 99] on span "Brook Hiddink's Kitchn" at bounding box center [248, 96] width 125 height 13
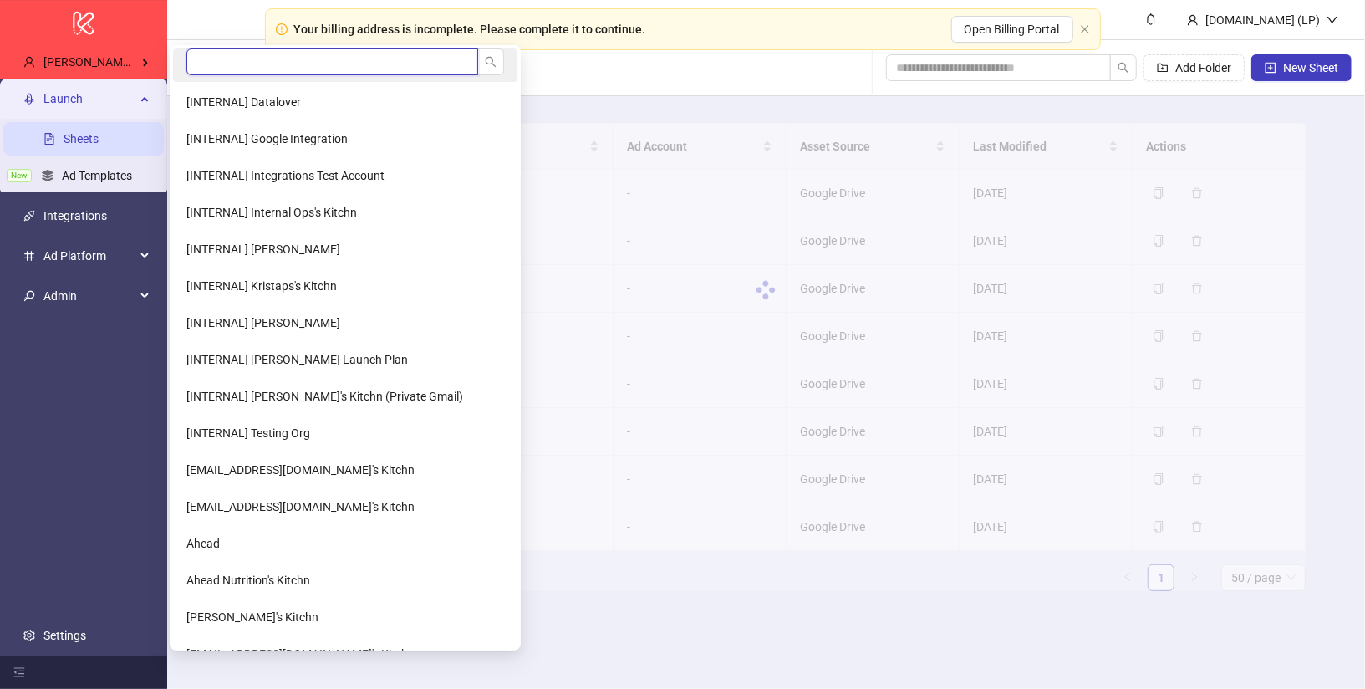
click at [226, 60] on input "search" at bounding box center [332, 61] width 292 height 27
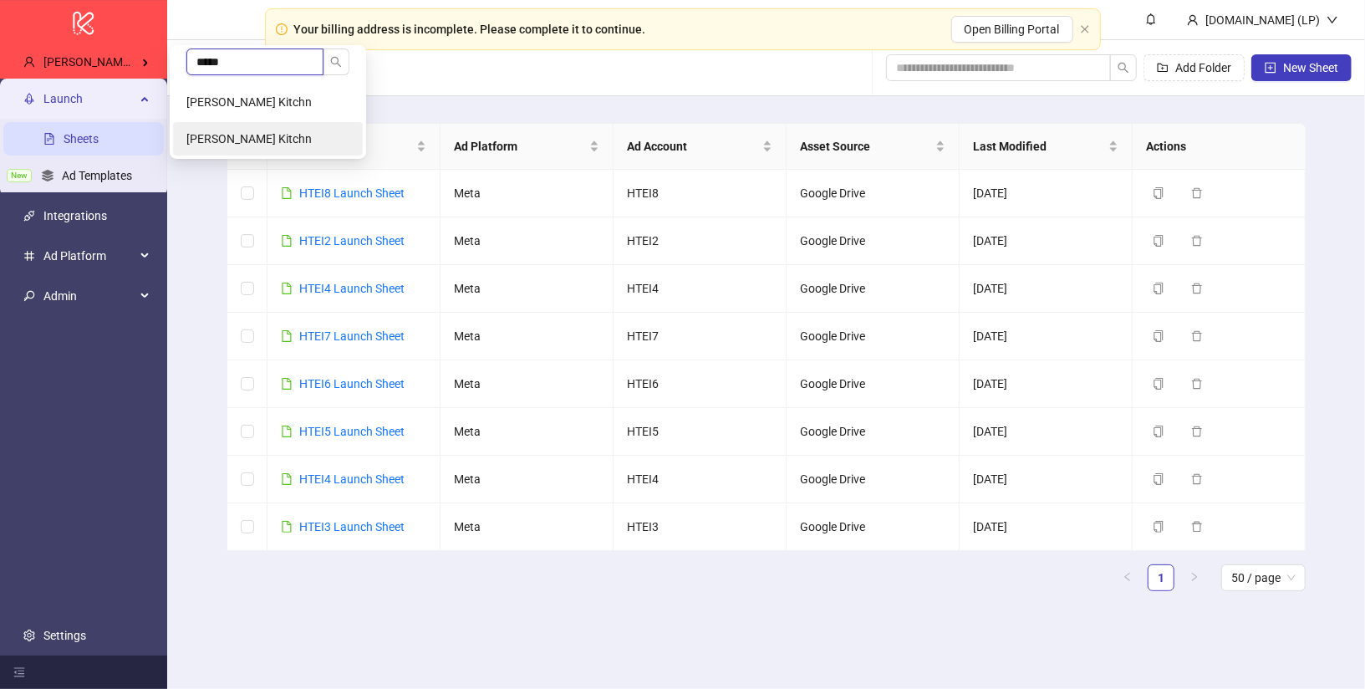
type input "*****"
click at [229, 125] on li "[PERSON_NAME] Kitchn" at bounding box center [268, 138] width 190 height 33
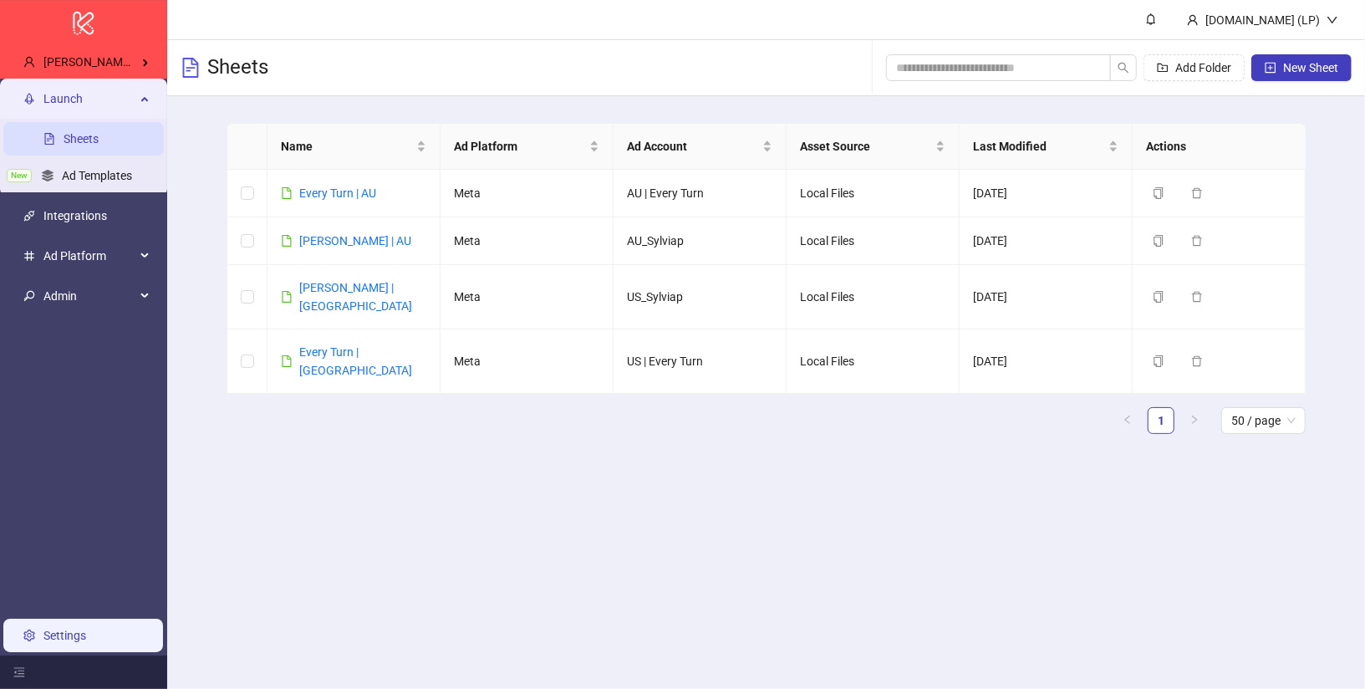
click at [86, 629] on link "Settings" at bounding box center [64, 635] width 43 height 13
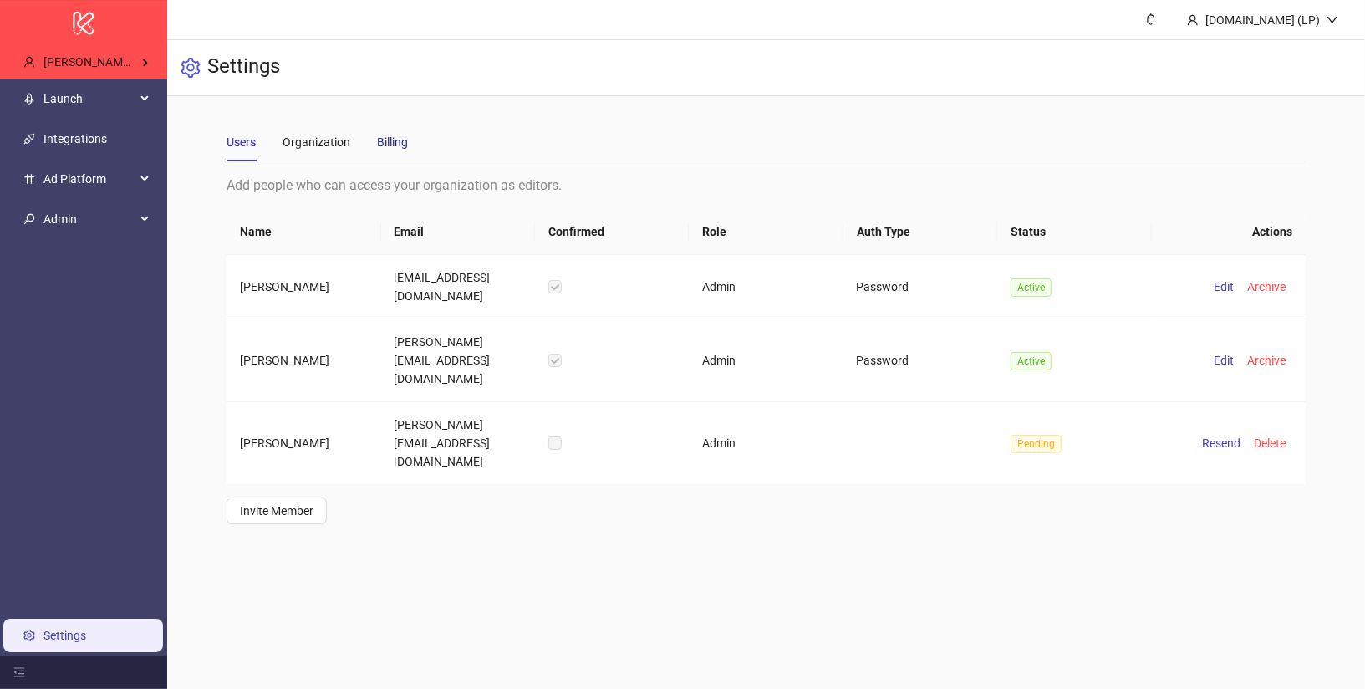
click at [388, 135] on div "Billing" at bounding box center [392, 142] width 31 height 18
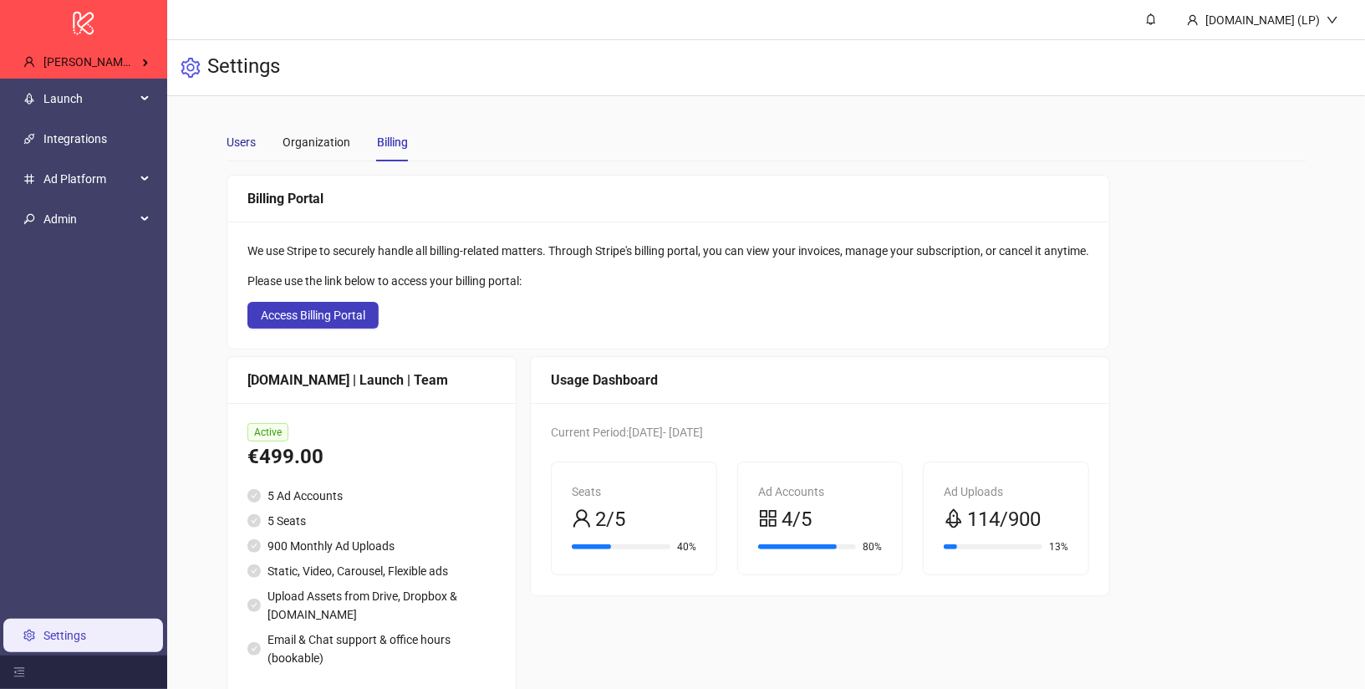
click at [239, 136] on div "Users" at bounding box center [241, 142] width 29 height 18
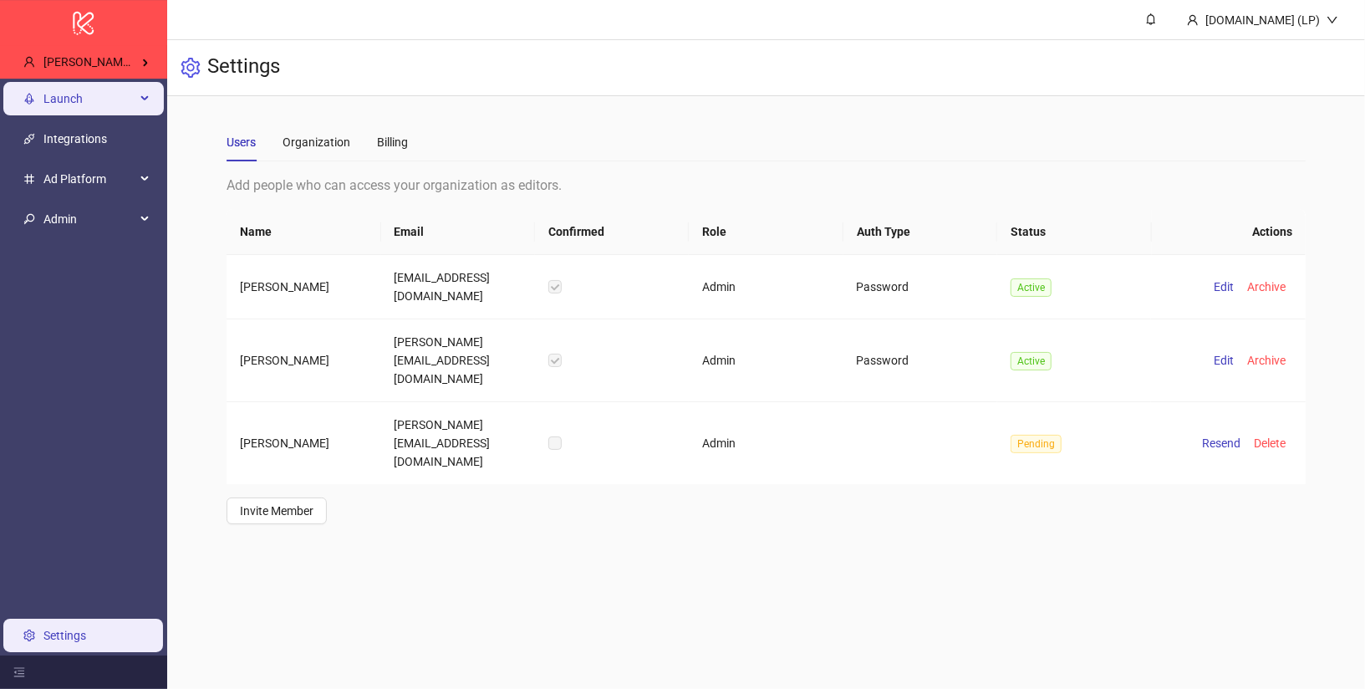
click at [123, 97] on span "Launch" at bounding box center [89, 98] width 92 height 33
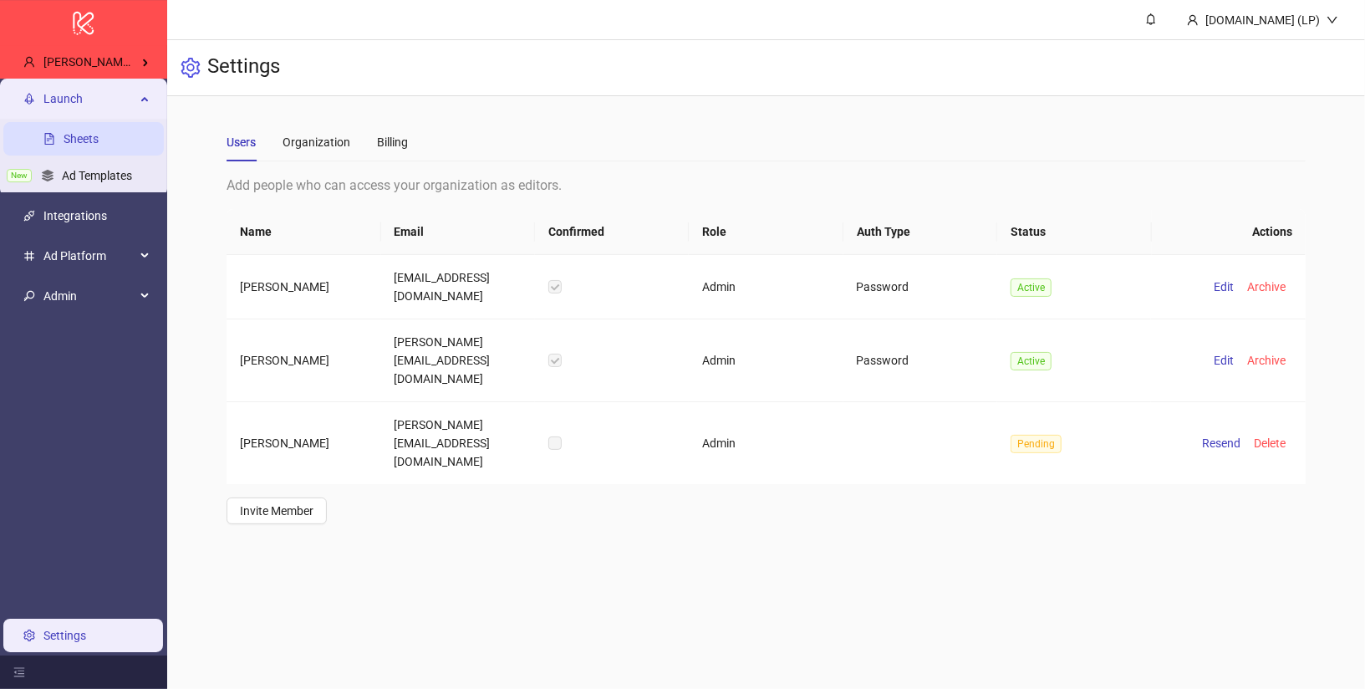
click at [99, 132] on link "Sheets" at bounding box center [81, 138] width 35 height 13
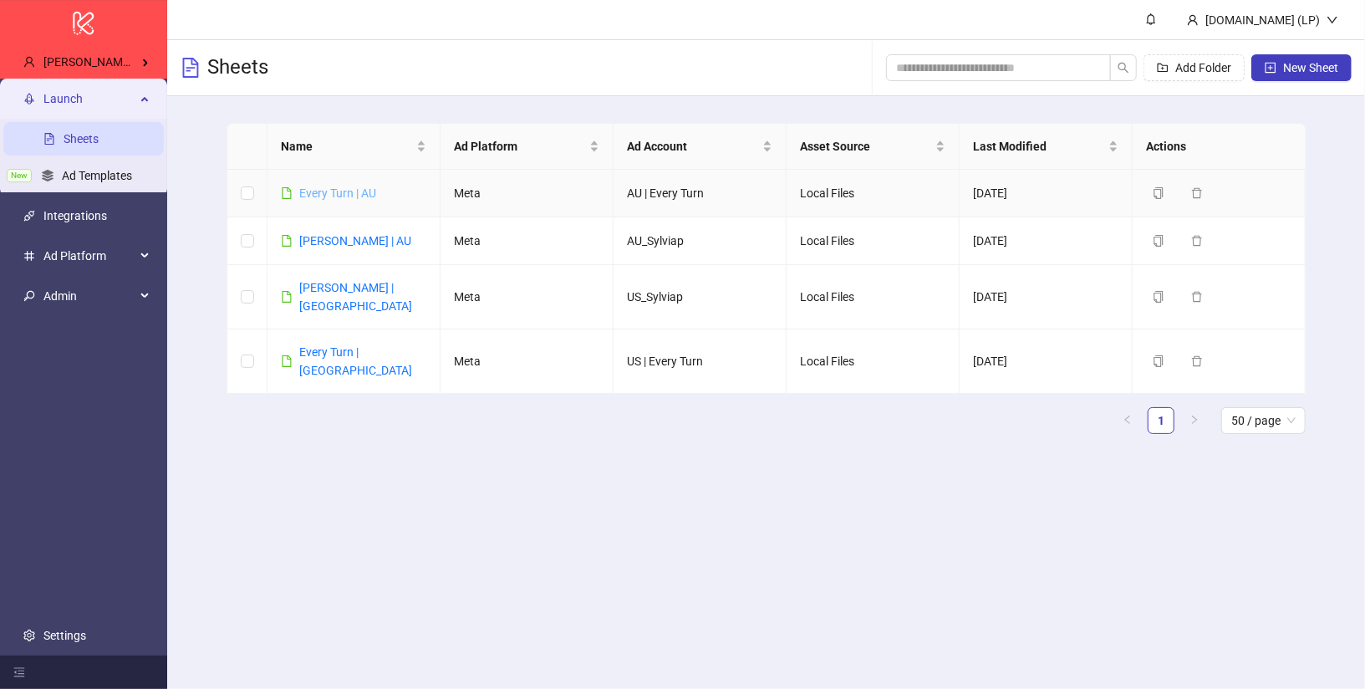
click at [337, 186] on link "Every Turn | AU" at bounding box center [337, 192] width 77 height 13
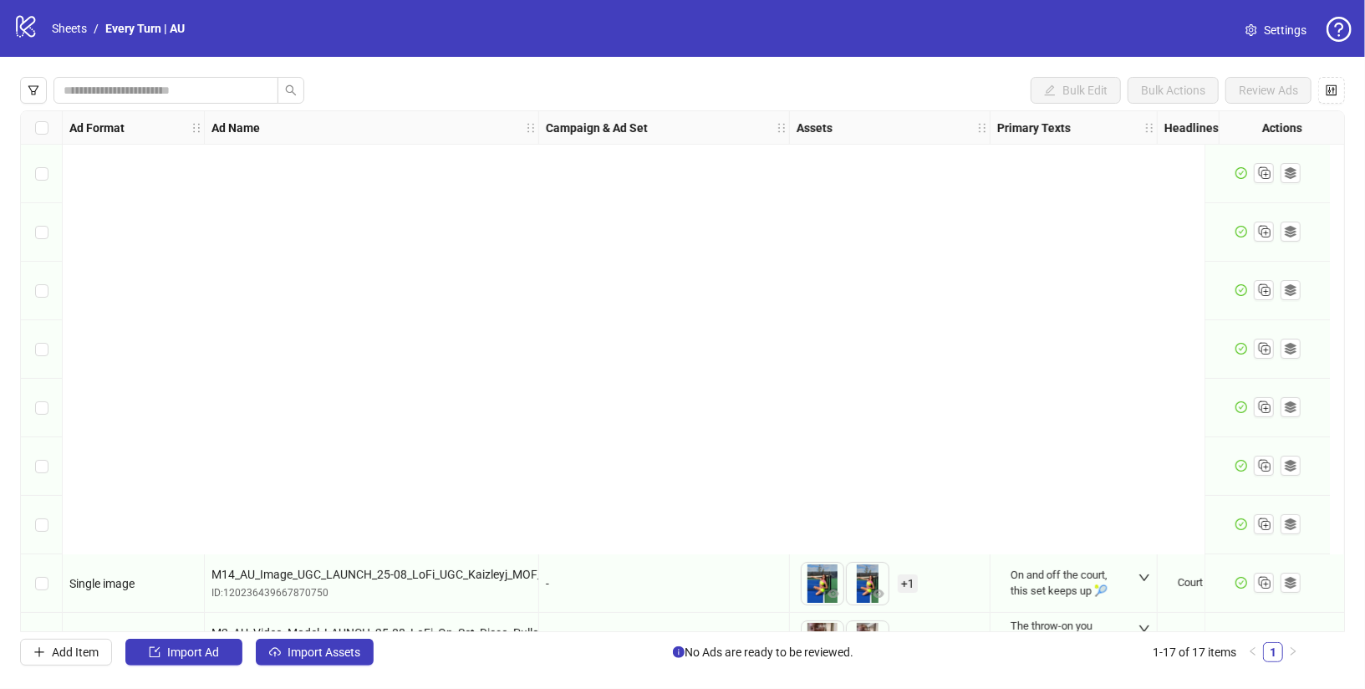
scroll to position [514, 0]
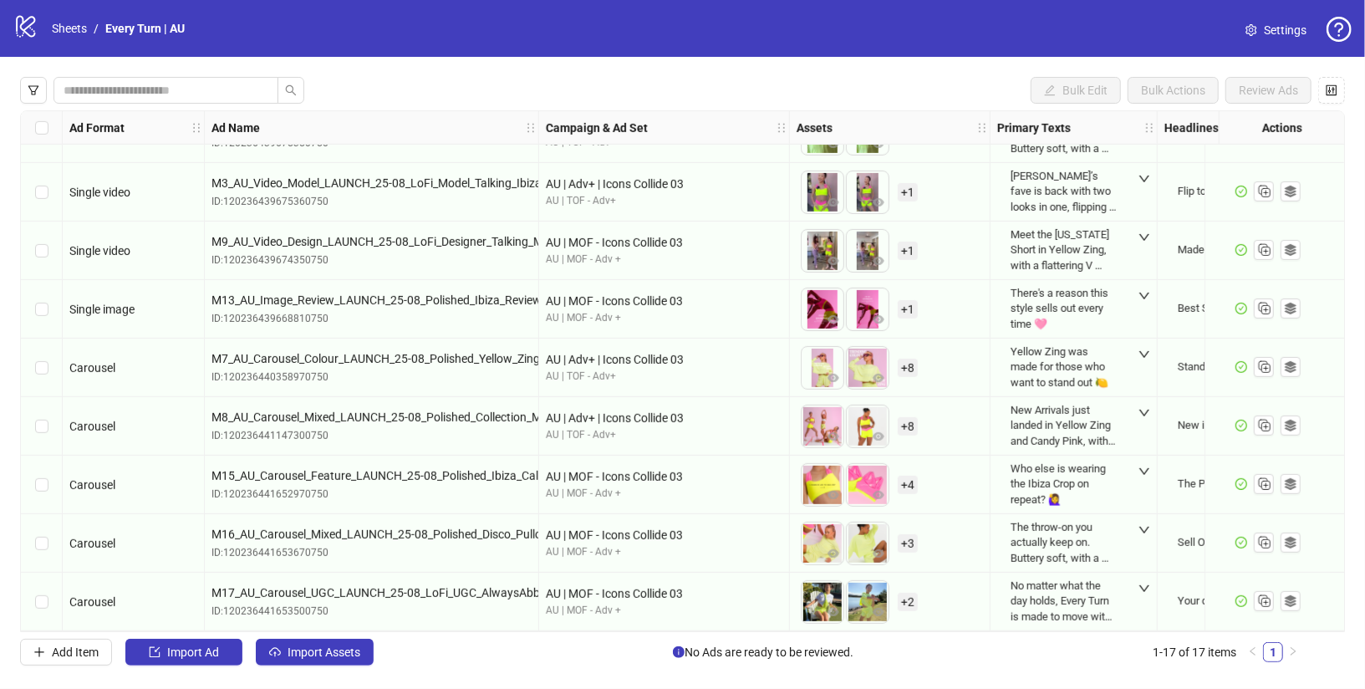
click at [57, 40] on div "logo/logo-mobile Sheets / Every Turn | AU" at bounding box center [102, 28] width 178 height 30
click at [66, 32] on link "Sheets" at bounding box center [69, 28] width 42 height 18
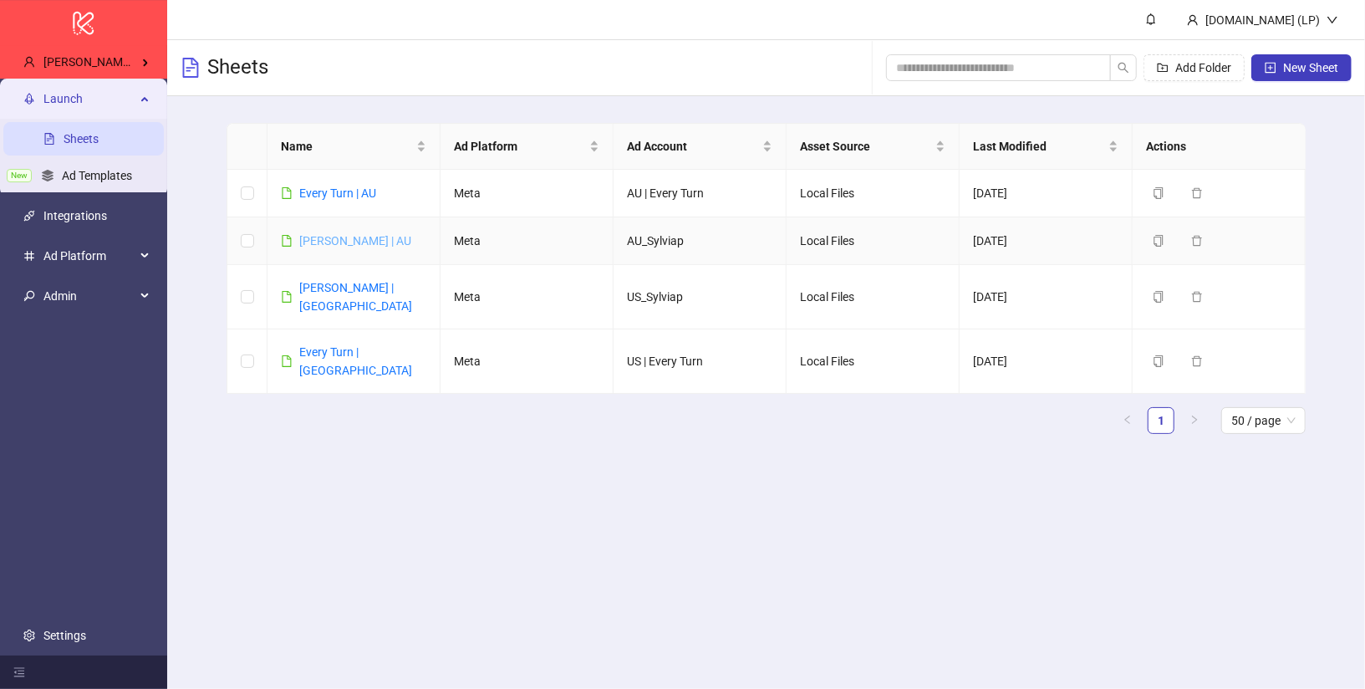
click at [331, 236] on link "Sylvia P | AU" at bounding box center [355, 240] width 112 height 13
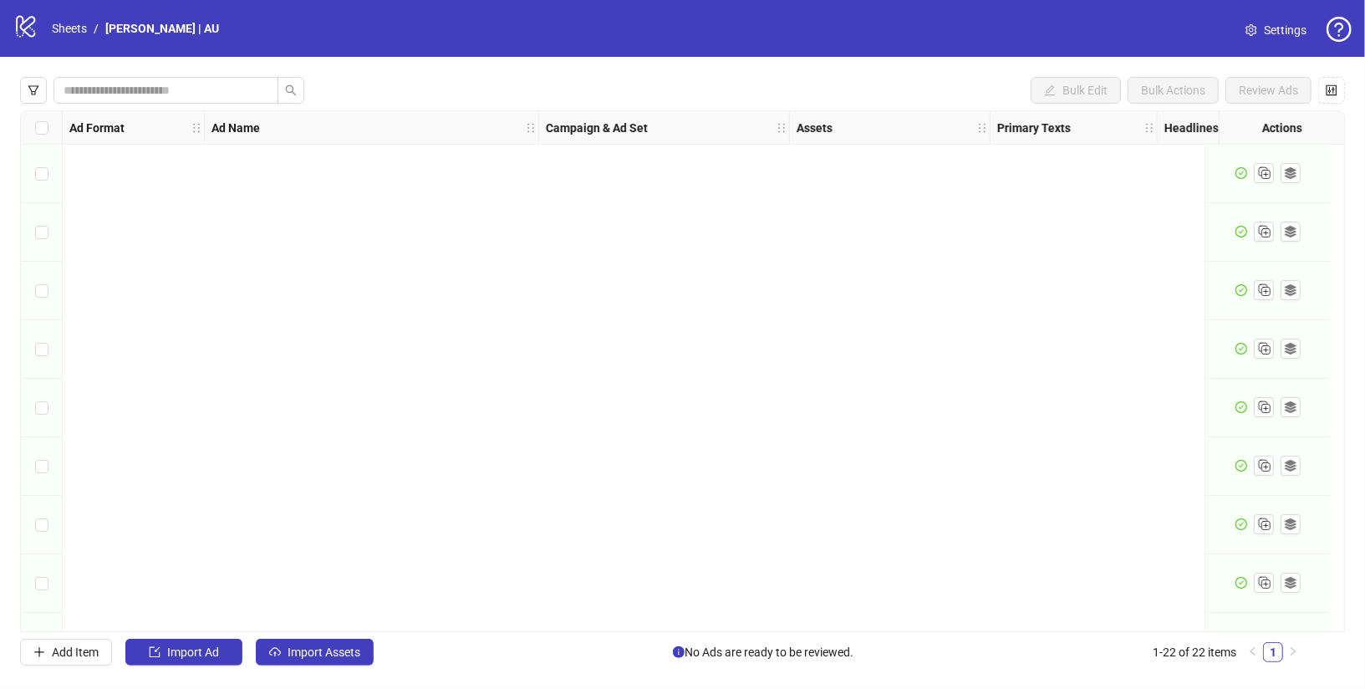
scroll to position [807, 0]
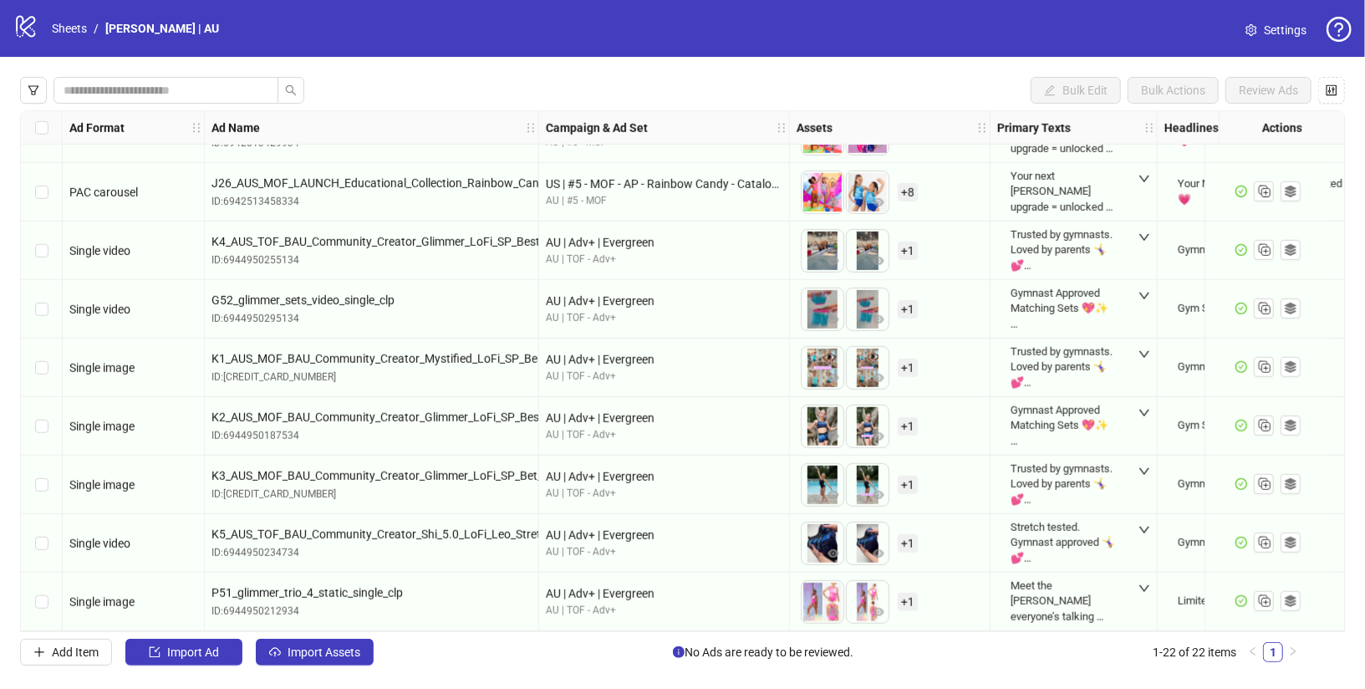
click at [59, 38] on div "logo/logo-mobile Sheets / Sylvia P | AU" at bounding box center [119, 28] width 212 height 30
click at [62, 38] on div "logo/logo-mobile Sheets / Sylvia P | AU" at bounding box center [119, 28] width 212 height 30
click at [68, 34] on link "Sheets" at bounding box center [69, 28] width 42 height 18
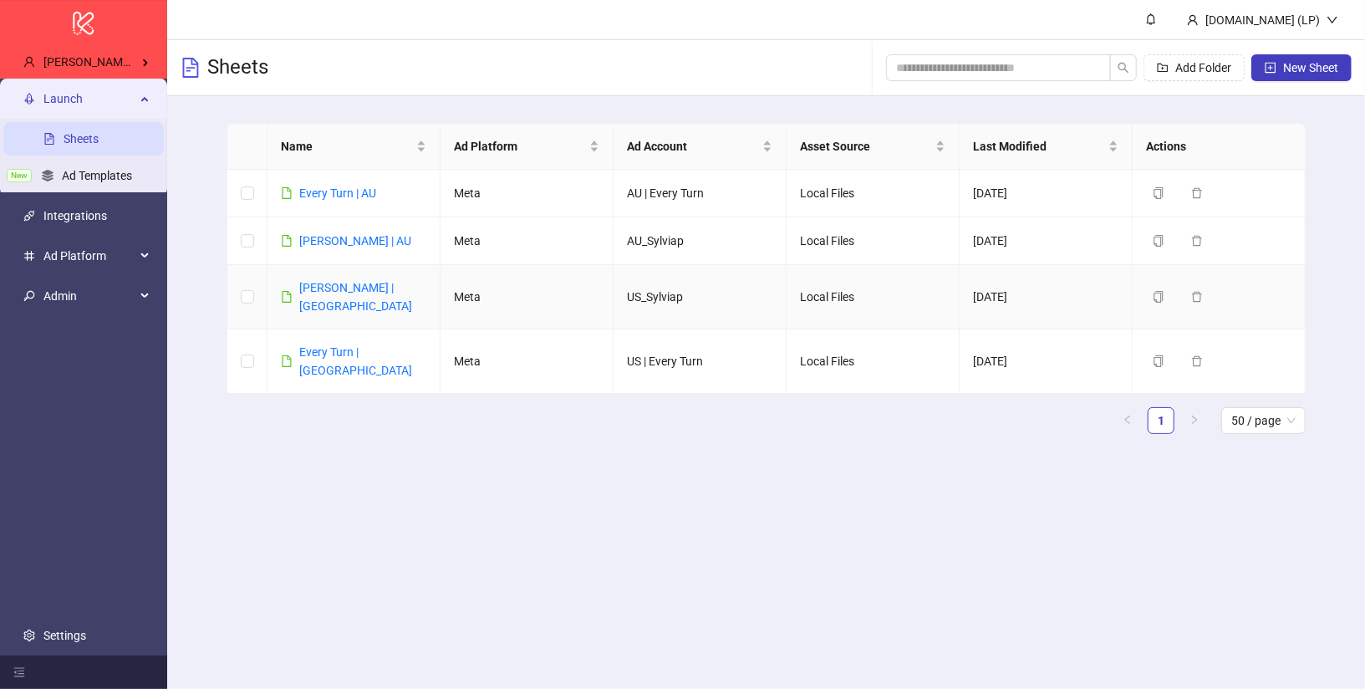
click at [339, 294] on div "Sylvia P | US" at bounding box center [362, 296] width 127 height 37
click at [339, 293] on link "Sylvia P | US" at bounding box center [355, 297] width 113 height 32
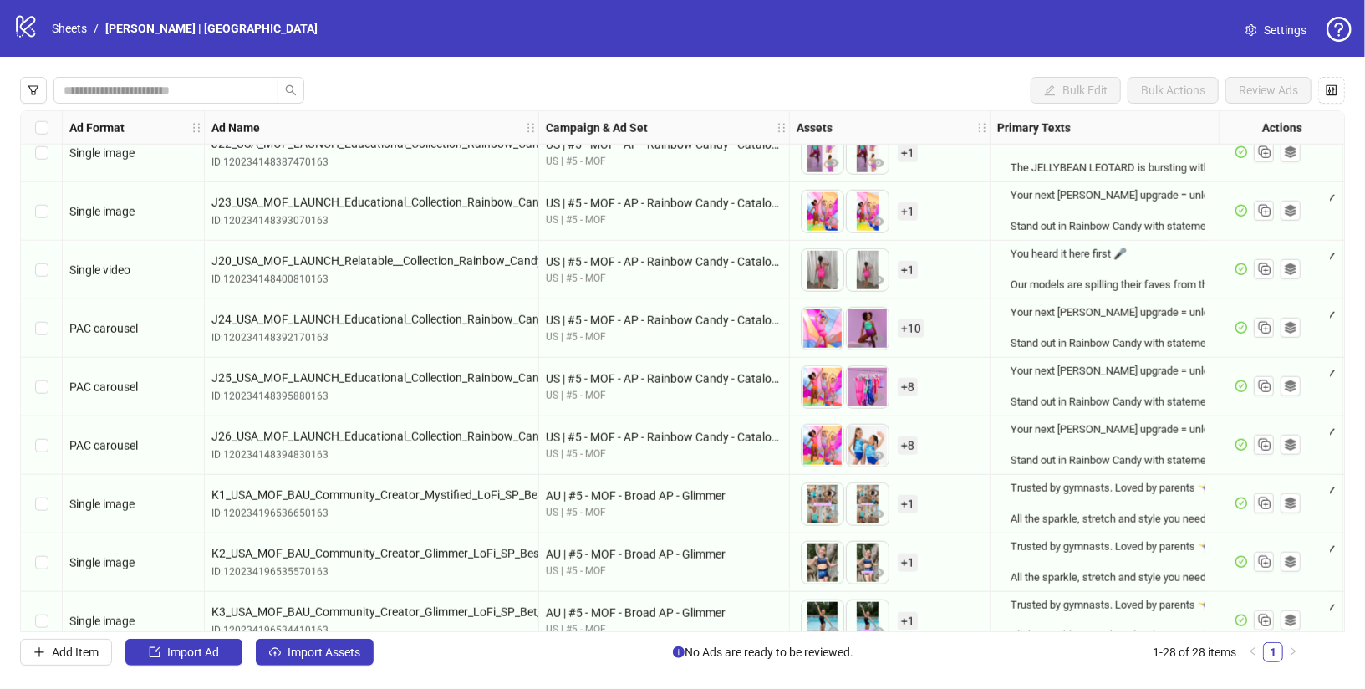
scroll to position [1025, 0]
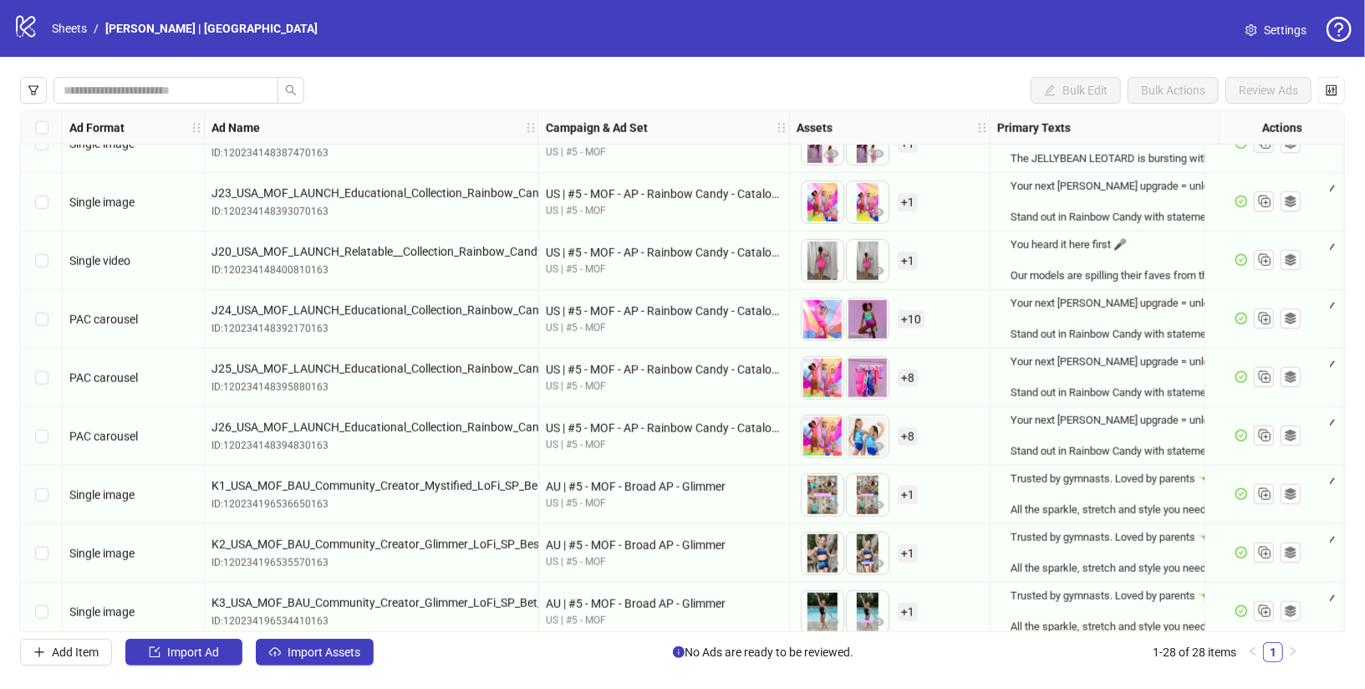
click at [48, 320] on div "Select row 21" at bounding box center [42, 319] width 42 height 59
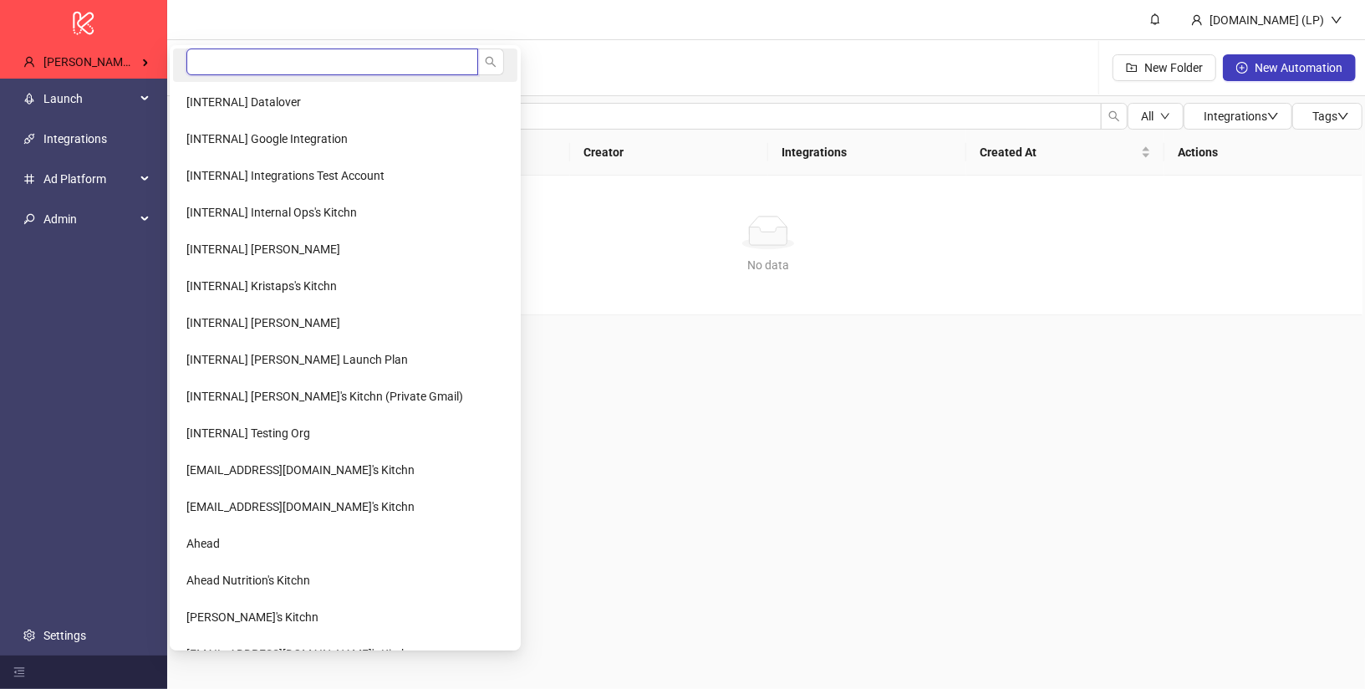
click at [228, 54] on input "search" at bounding box center [332, 61] width 292 height 27
type input "*"
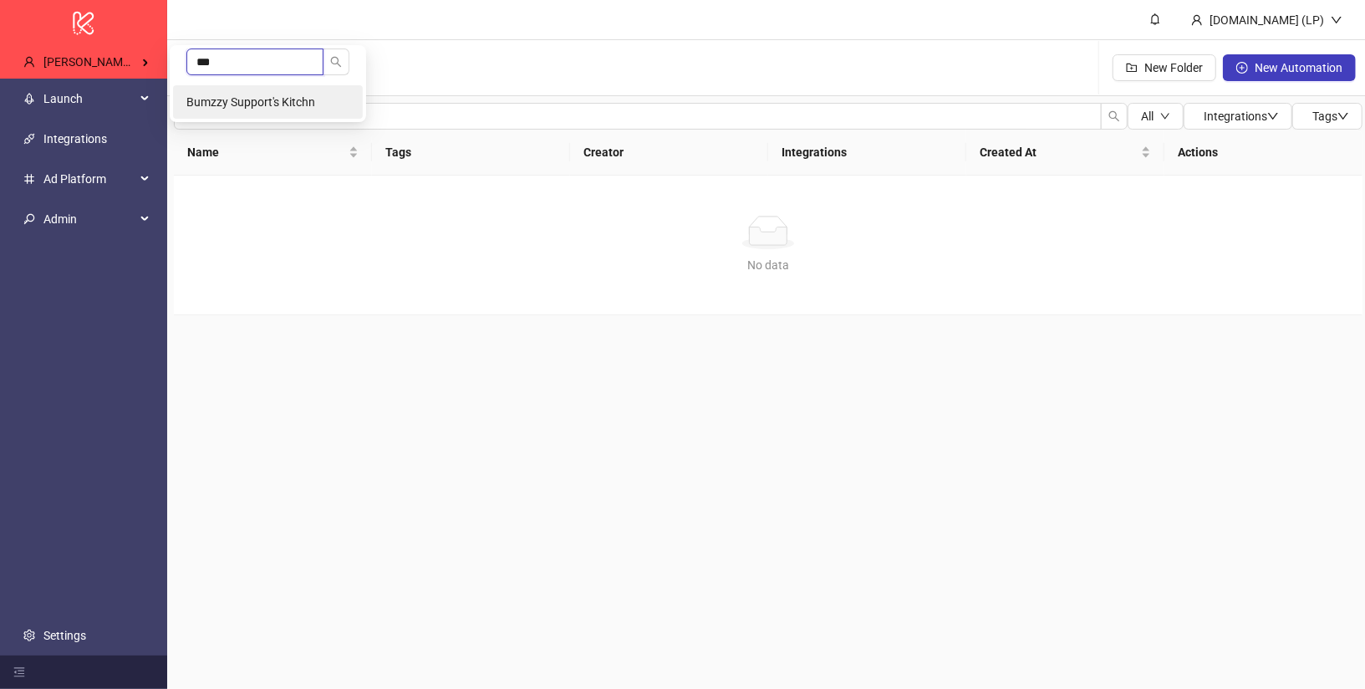
type input "***"
click at [222, 100] on span "Bumzzy Support's Kitchn" at bounding box center [250, 101] width 129 height 13
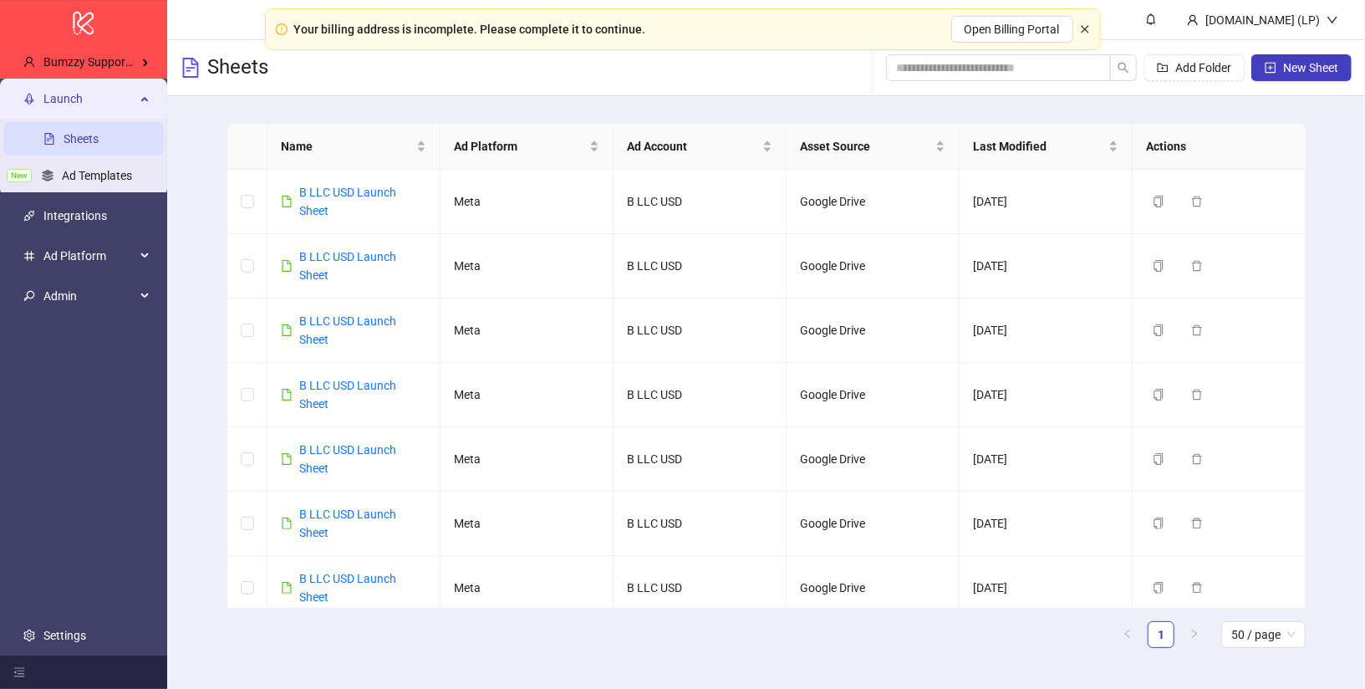
click at [1084, 28] on icon "close" at bounding box center [1085, 29] width 8 height 8
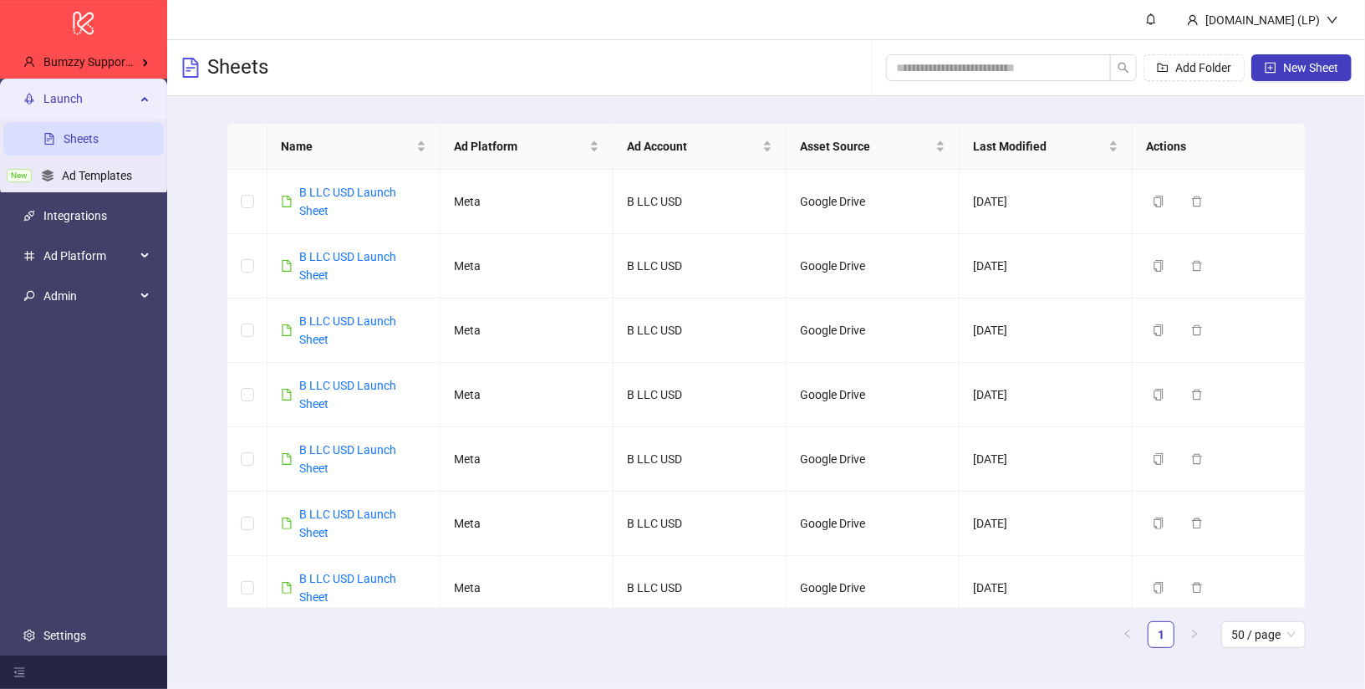
click at [94, 104] on span "Launch" at bounding box center [89, 98] width 92 height 33
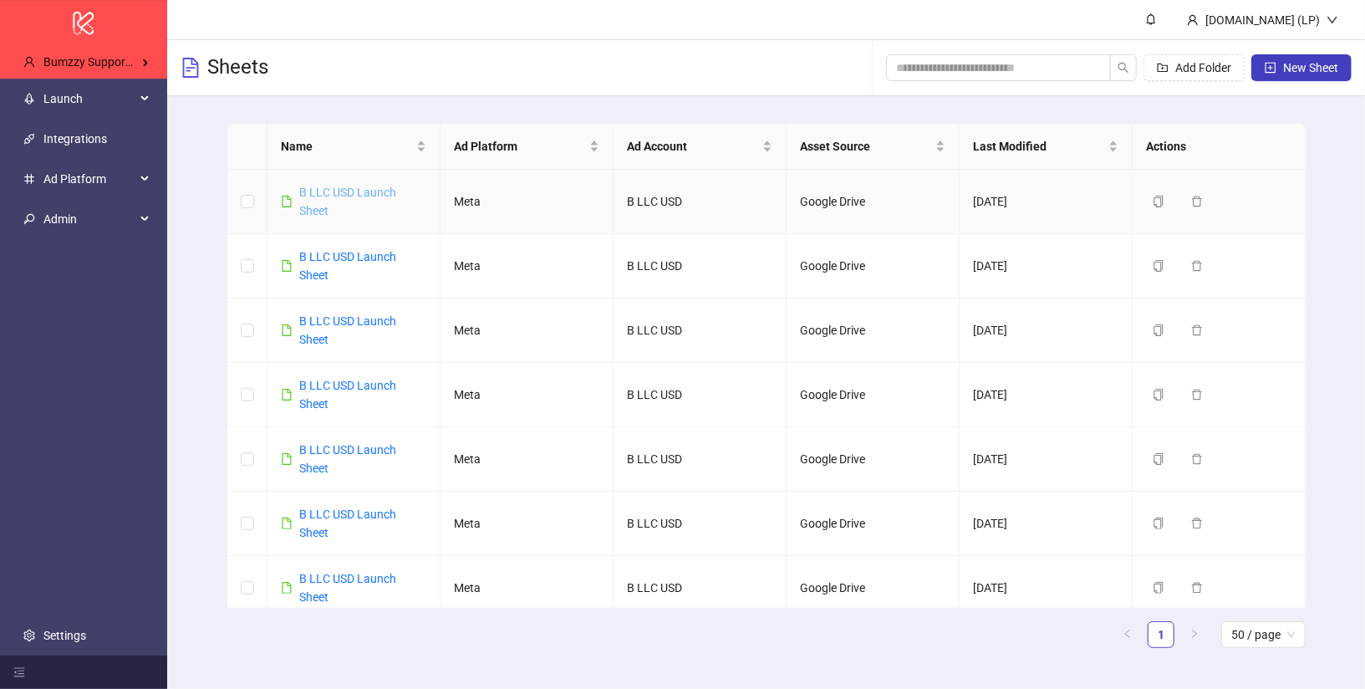
click at [352, 187] on link "B LLC USD Launch Sheet" at bounding box center [347, 202] width 97 height 32
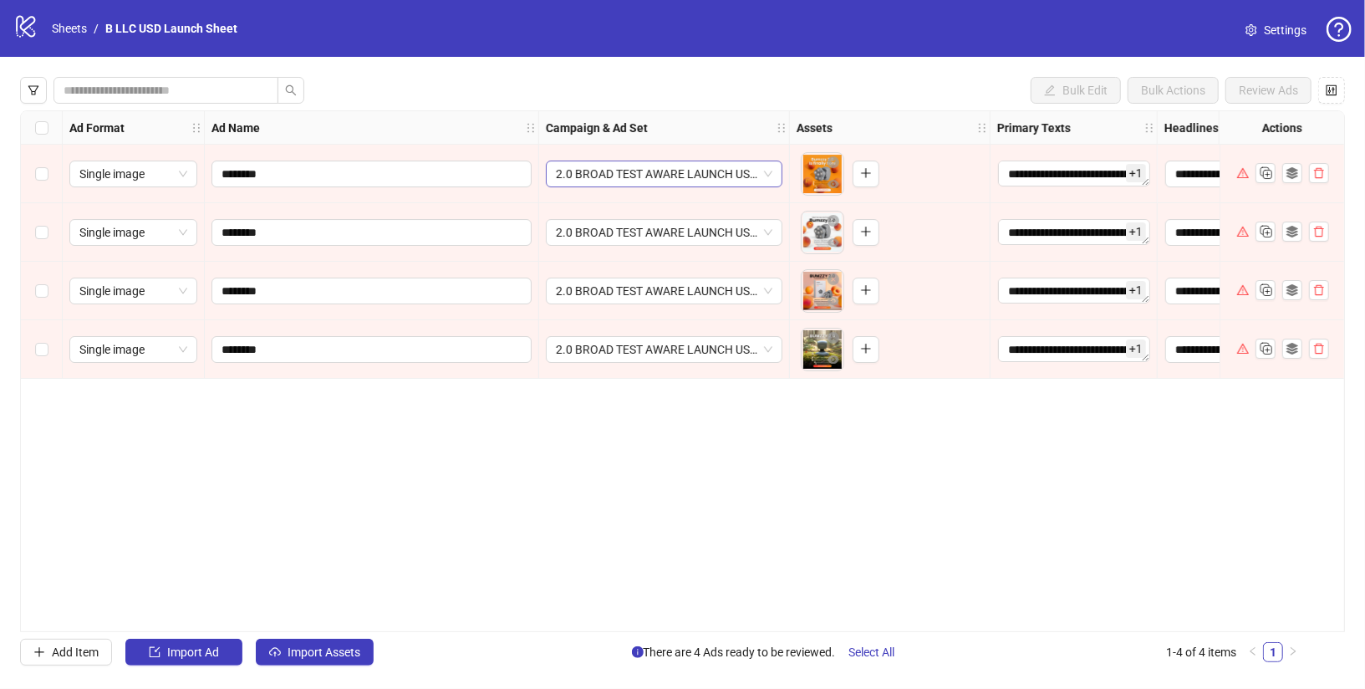
click at [770, 176] on span "2.0 BROAD TEST AWARE LAUNCH USA 40%OFFOFFER" at bounding box center [664, 173] width 217 height 25
click at [769, 171] on span "2.0 BROAD TEST AWARE LAUNCH USA 40%OFFOFFER" at bounding box center [664, 173] width 217 height 25
click at [768, 173] on span "2.0 BROAD TEST AWARE LAUNCH USA 40%OFFOFFER" at bounding box center [664, 173] width 217 height 25
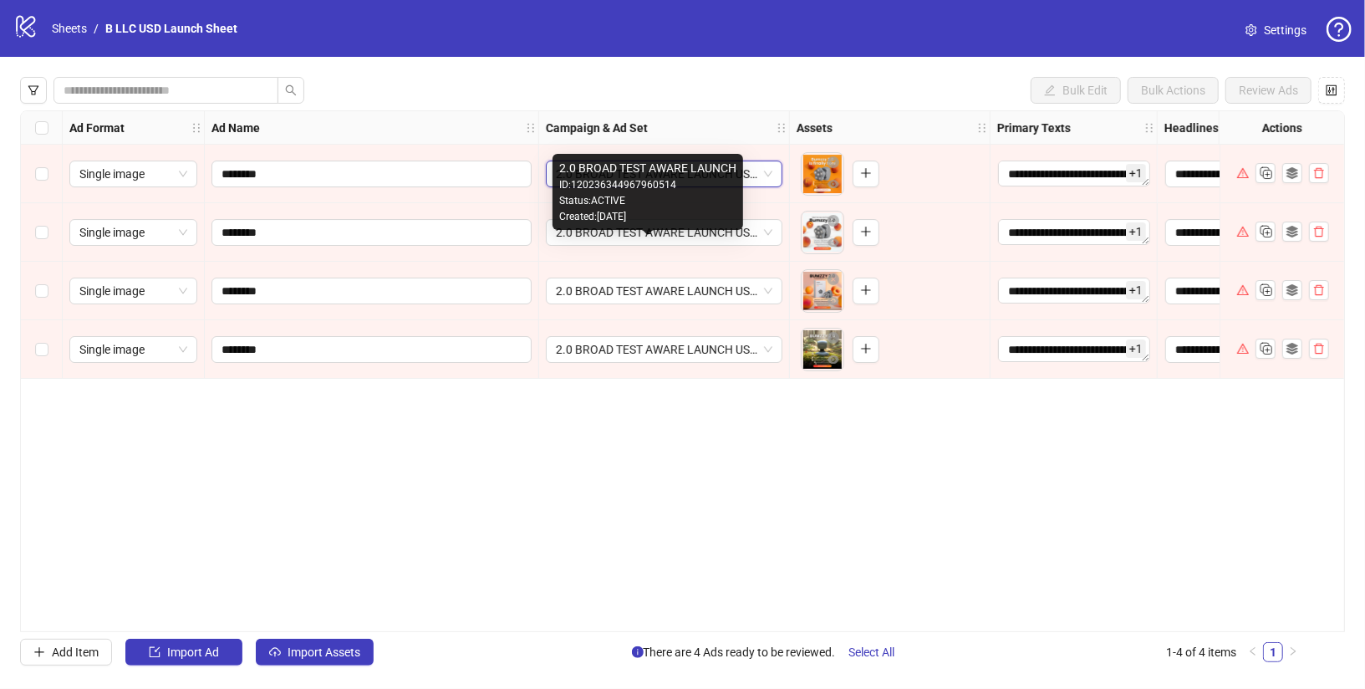
click at [660, 187] on div "ID: 120236344967960514" at bounding box center [647, 185] width 177 height 16
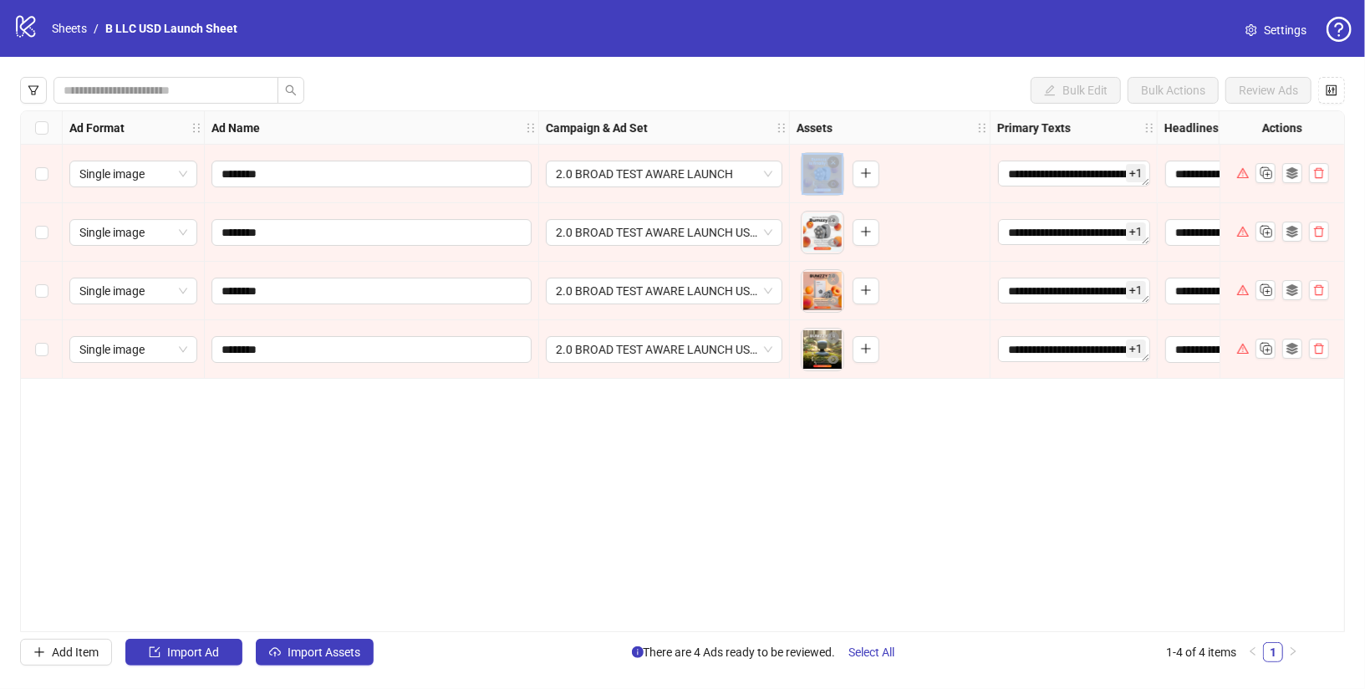
click at [660, 187] on div "2.0 BROAD TEST AWARE LAUNCH" at bounding box center [664, 174] width 251 height 59
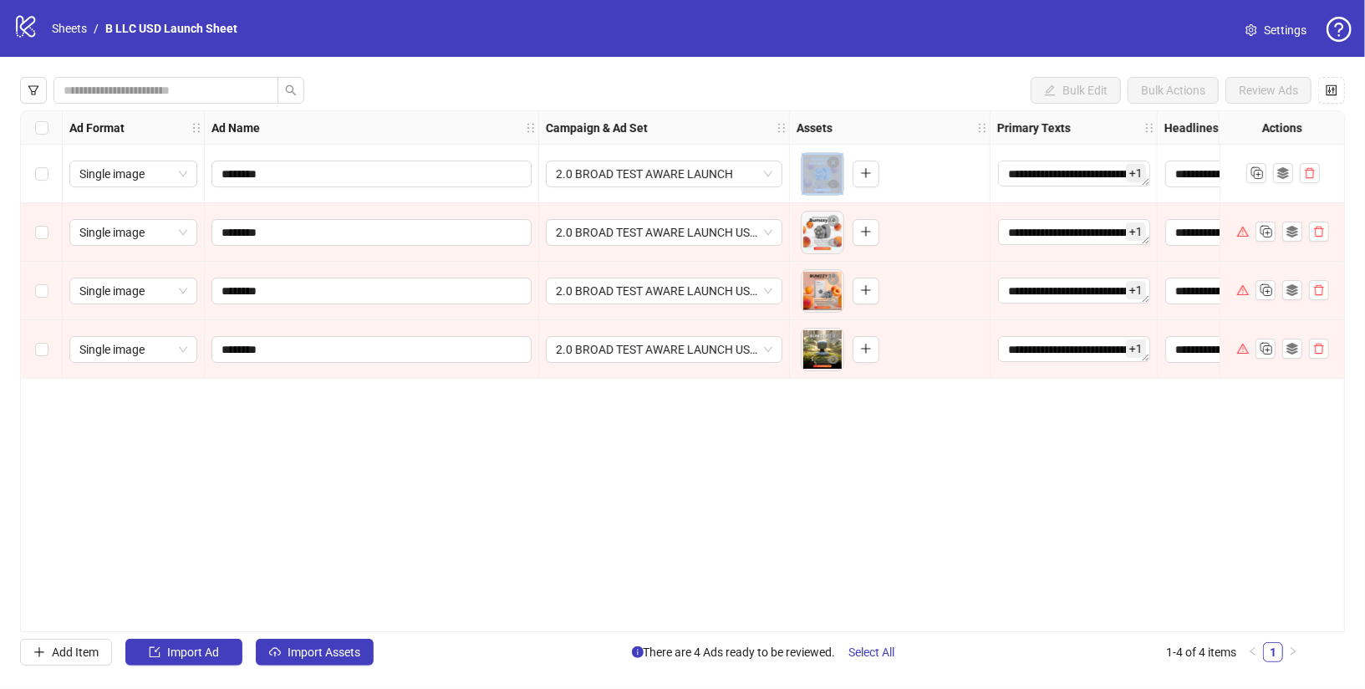
click at [765, 176] on span "2.0 BROAD TEST AWARE LAUNCH" at bounding box center [664, 173] width 217 height 25
click at [772, 229] on span "2.0 BROAD TEST AWARE LAUNCH USA 40%OFFOFFER" at bounding box center [664, 232] width 217 height 25
click at [801, 79] on div "Bulk Edit Bulk Actions Review Ads" at bounding box center [682, 90] width 1325 height 27
click at [601, 236] on span "2.0 BROAD TEST AWARE LAUNCH USA 40%OFFOFFER" at bounding box center [664, 232] width 217 height 25
click at [772, 64] on div "**********" at bounding box center [682, 371] width 1365 height 629
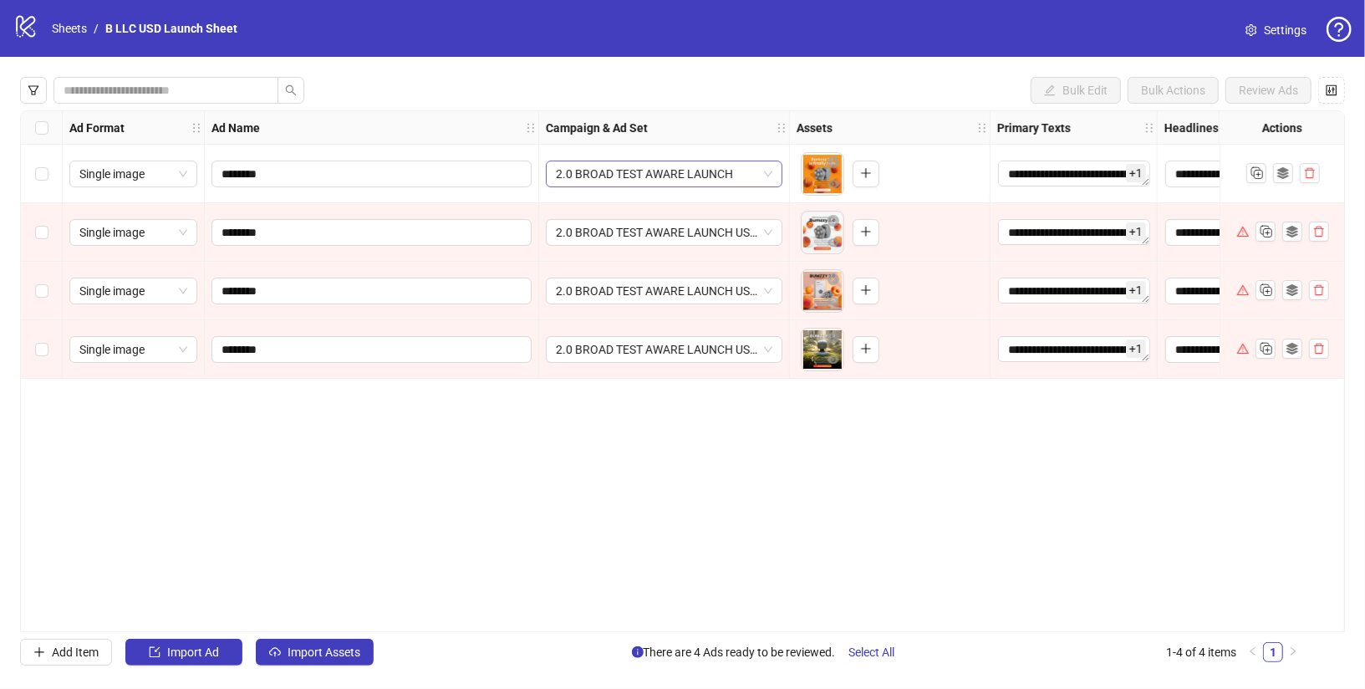
click at [753, 176] on span "2.0 BROAD TEST AWARE LAUNCH" at bounding box center [664, 173] width 217 height 25
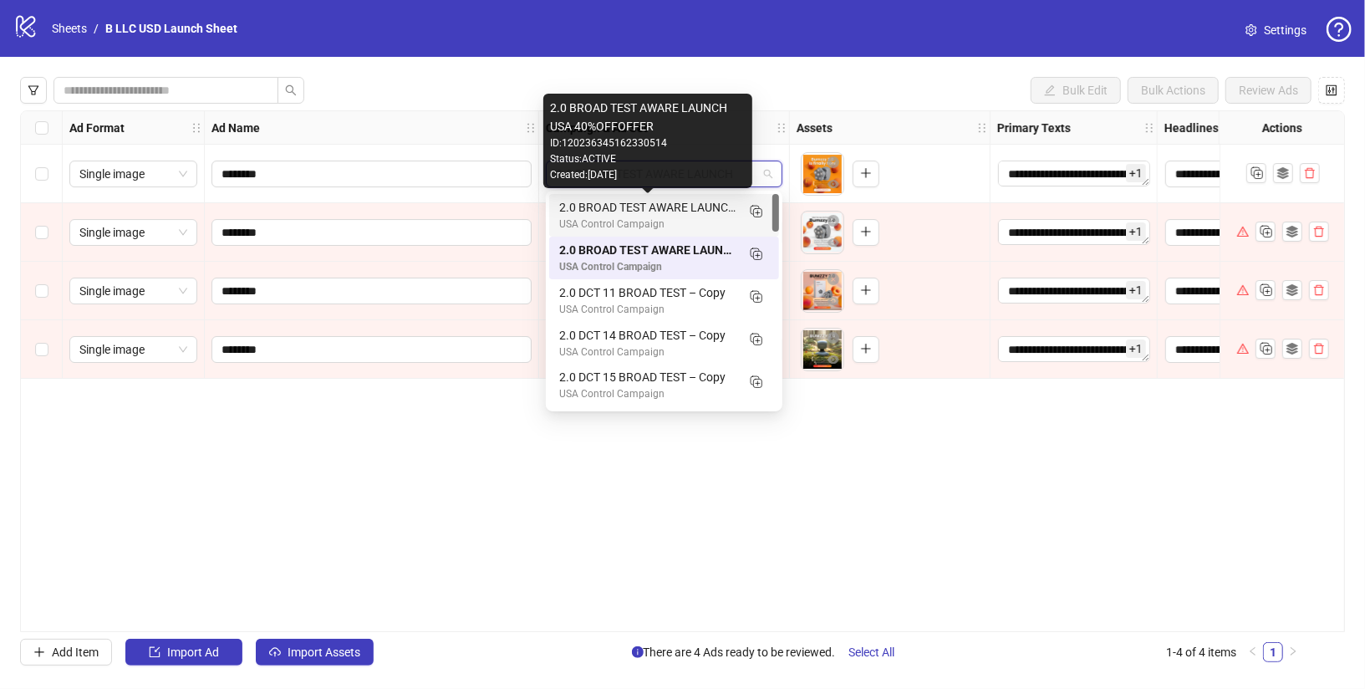
click at [702, 203] on div "2.0 BROAD TEST AWARE LAUNCH USA 40%OFFOFFER" at bounding box center [647, 207] width 176 height 18
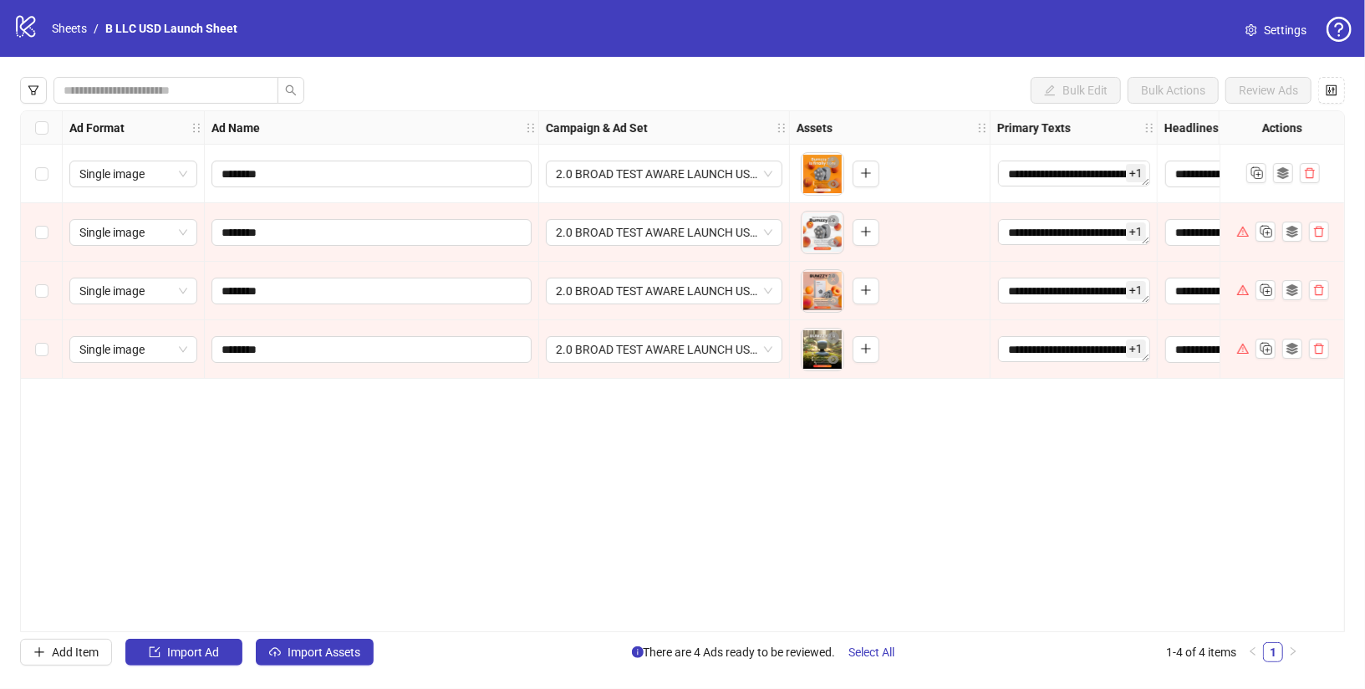
click at [853, 411] on div "**********" at bounding box center [682, 371] width 1325 height 522
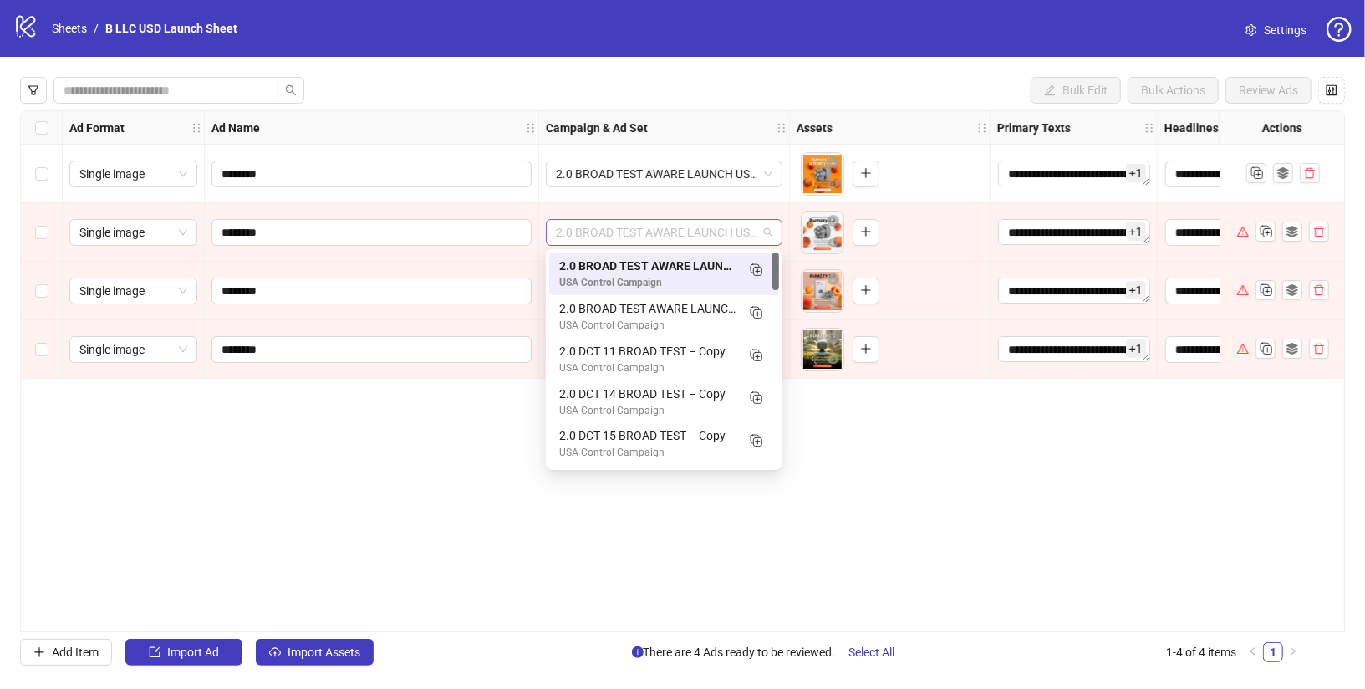
click at [769, 235] on span "2.0 BROAD TEST AWARE LAUNCH USA 40%OFFOFFER" at bounding box center [664, 232] width 217 height 25
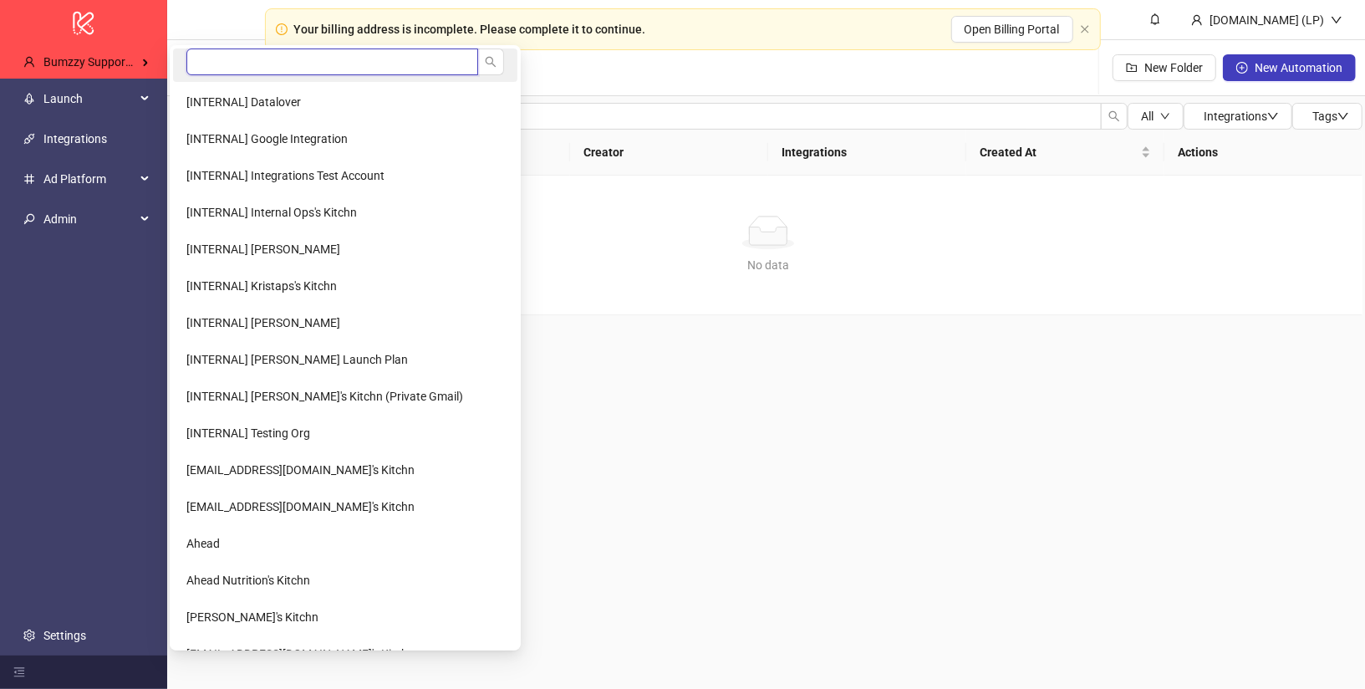
click at [200, 64] on input "search" at bounding box center [332, 61] width 292 height 27
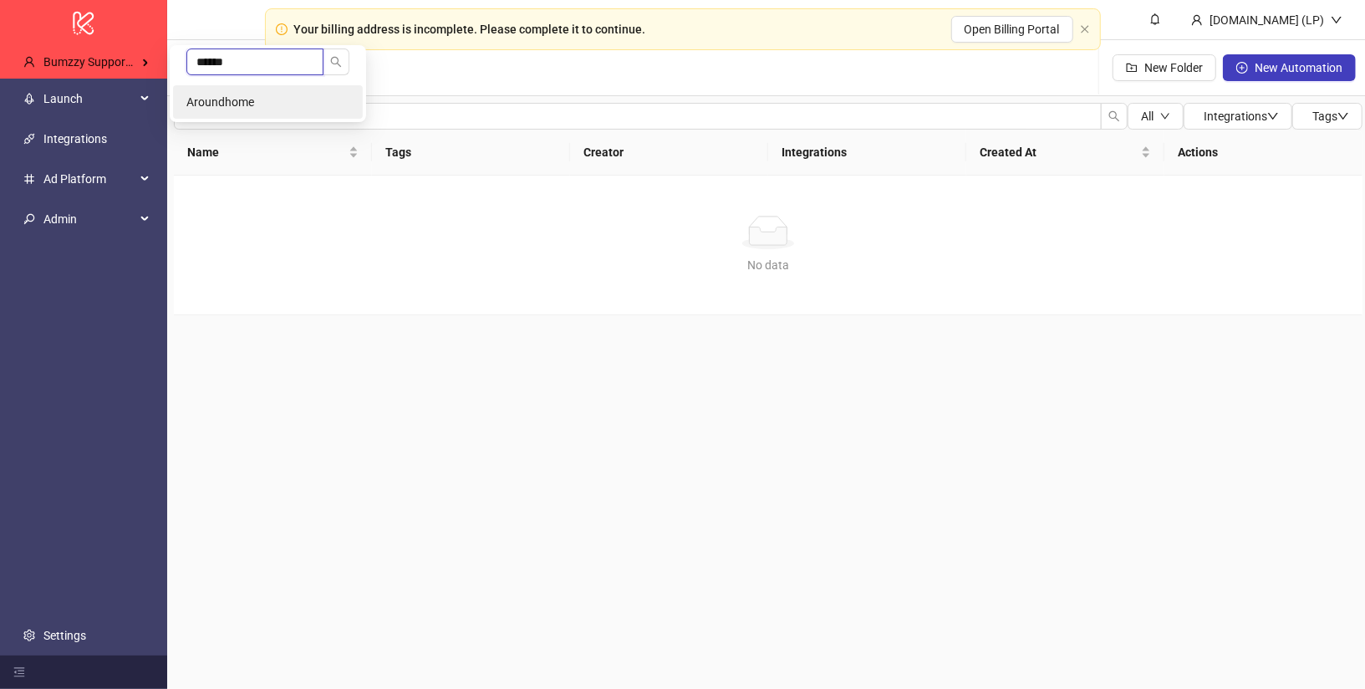
type input "******"
click at [217, 104] on span "Aroundhome" at bounding box center [220, 101] width 68 height 13
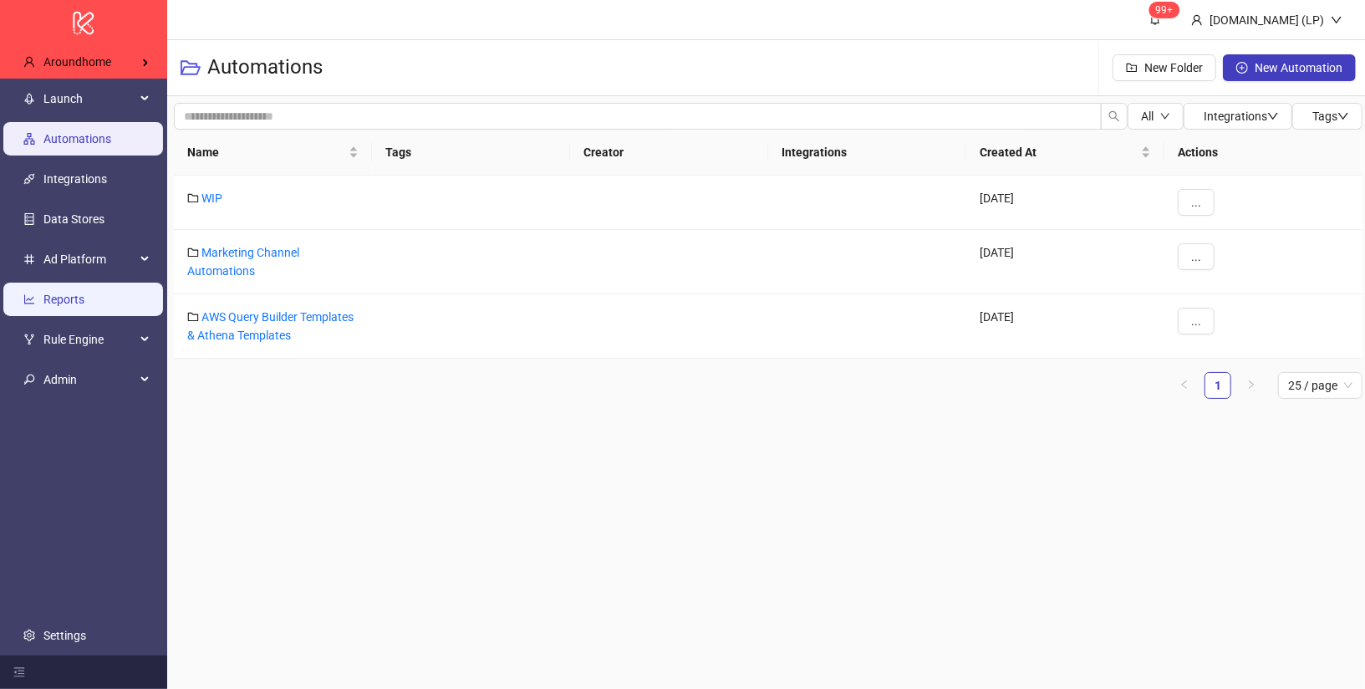
click at [66, 301] on link "Reports" at bounding box center [63, 299] width 41 height 13
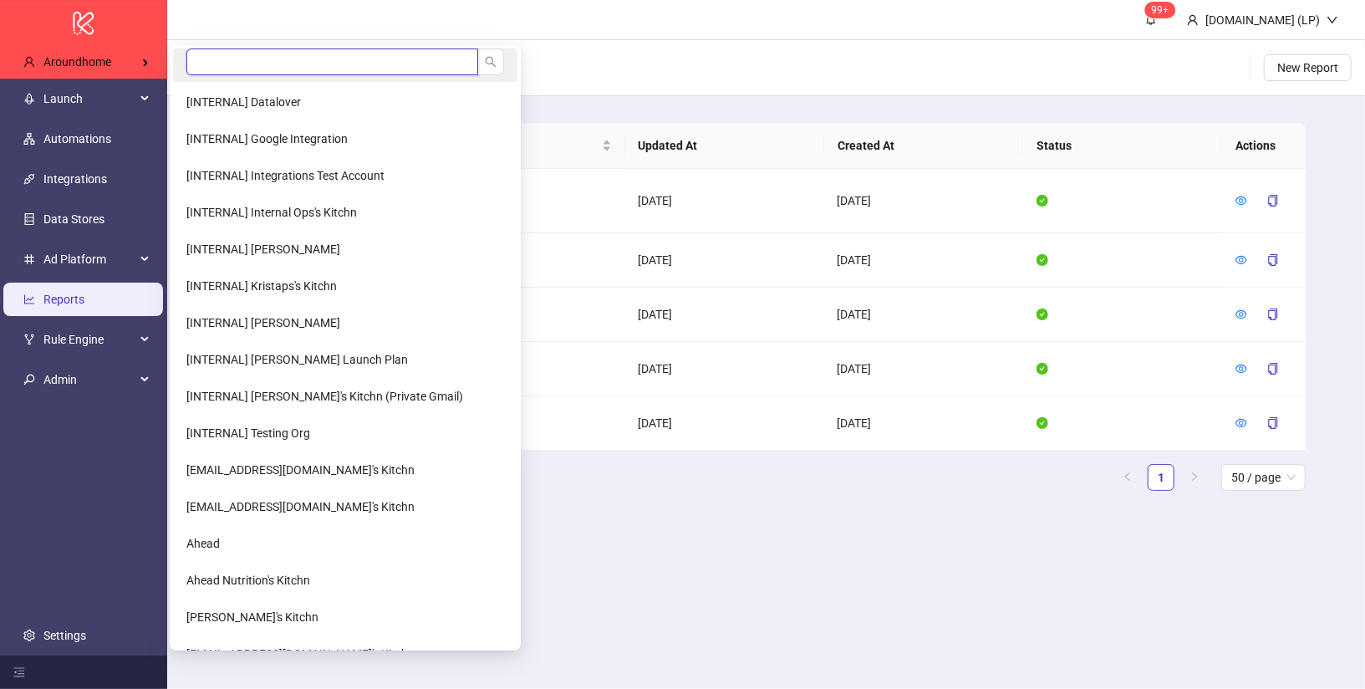
click at [207, 59] on input "search" at bounding box center [332, 61] width 292 height 27
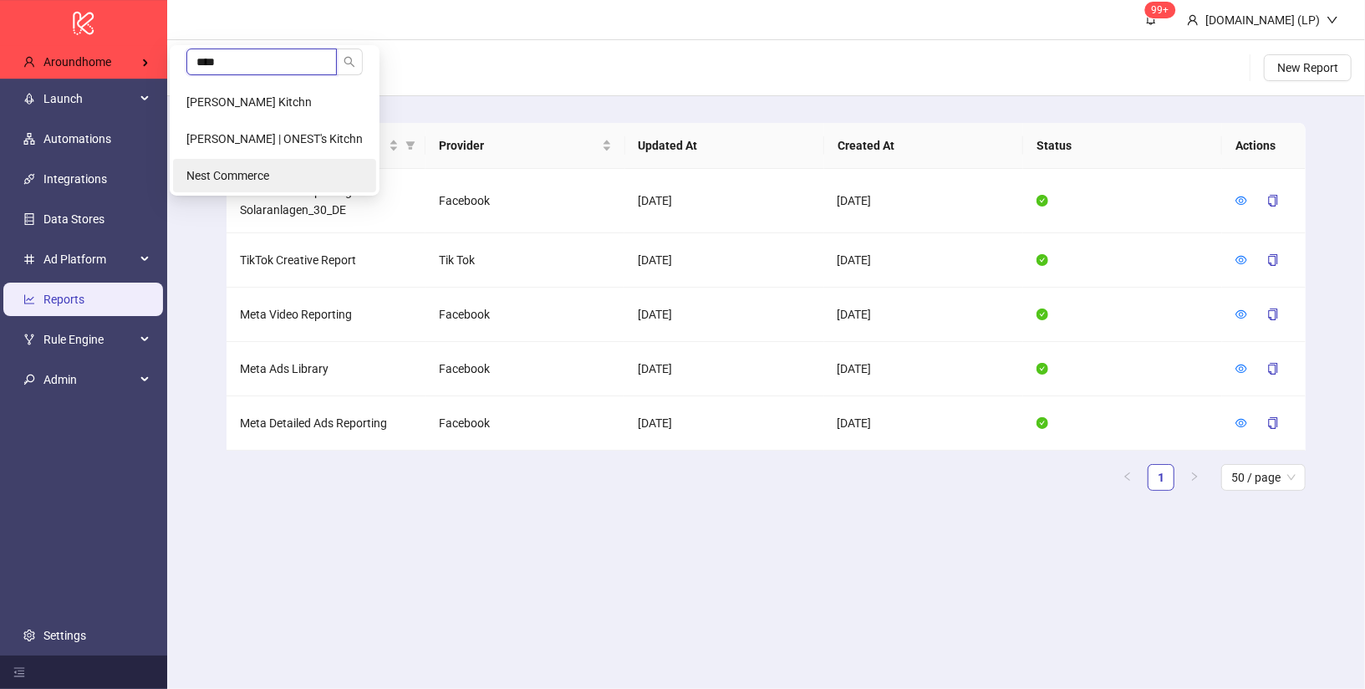
type input "****"
click at [208, 175] on span "Nest Commerce" at bounding box center [227, 175] width 83 height 13
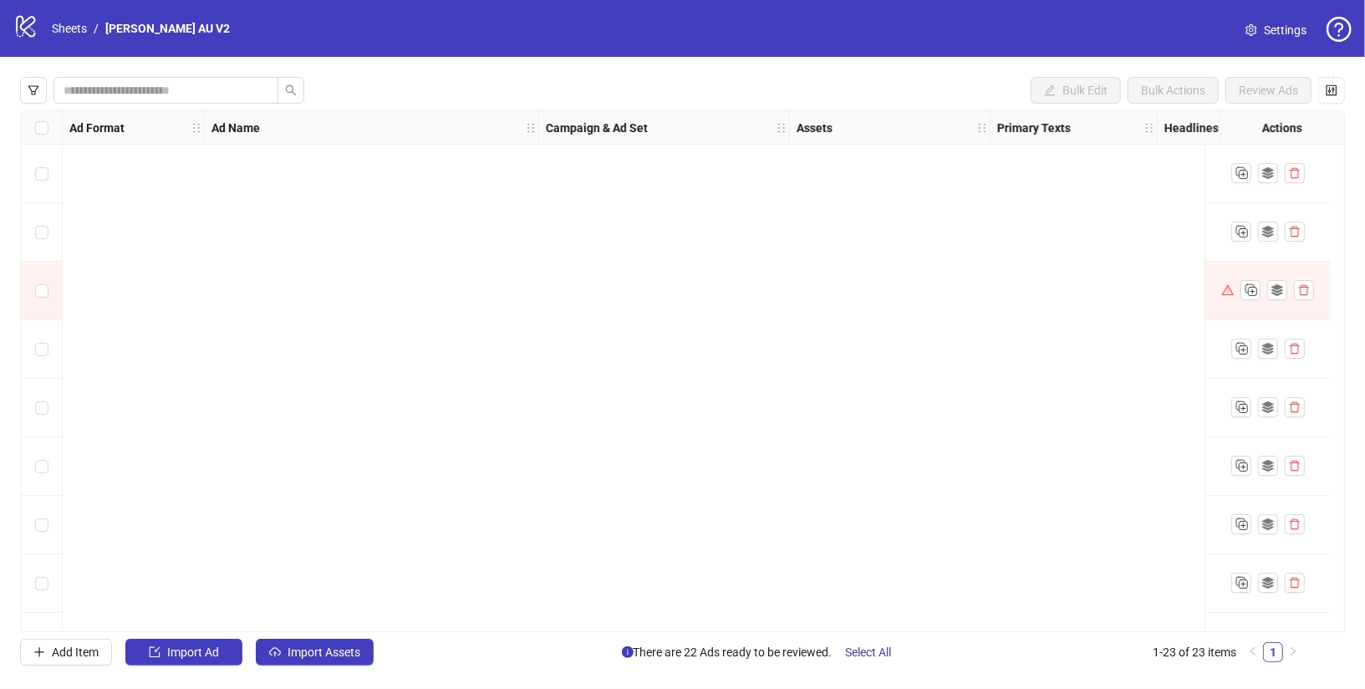
scroll to position [865, 0]
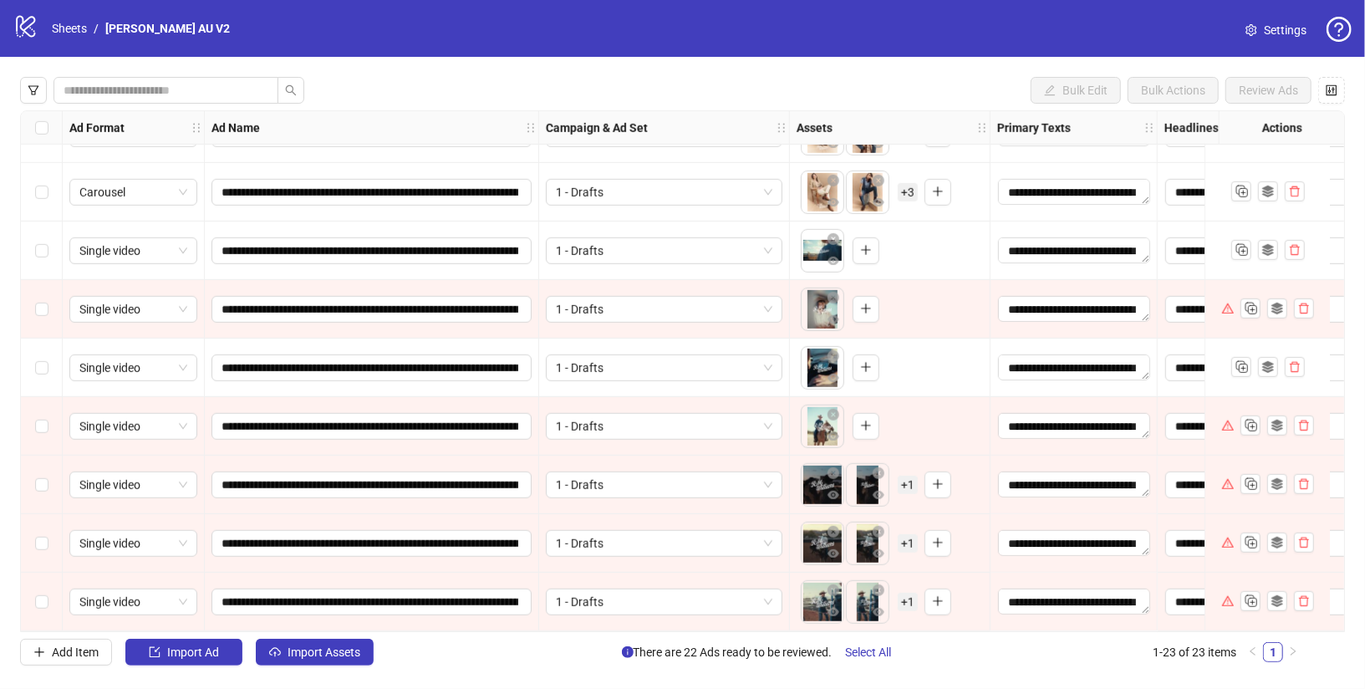
click at [33, 611] on div "Select row 23" at bounding box center [42, 602] width 42 height 59
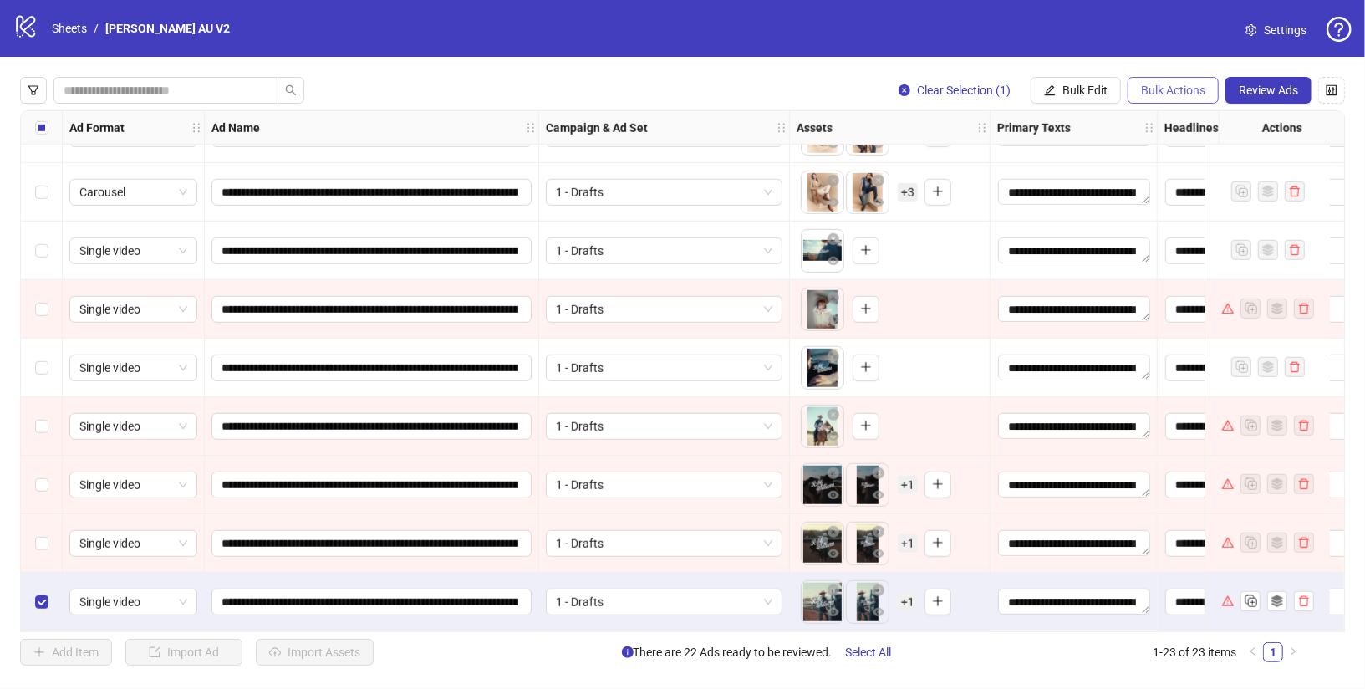
click at [1181, 85] on span "Bulk Actions" at bounding box center [1173, 90] width 64 height 13
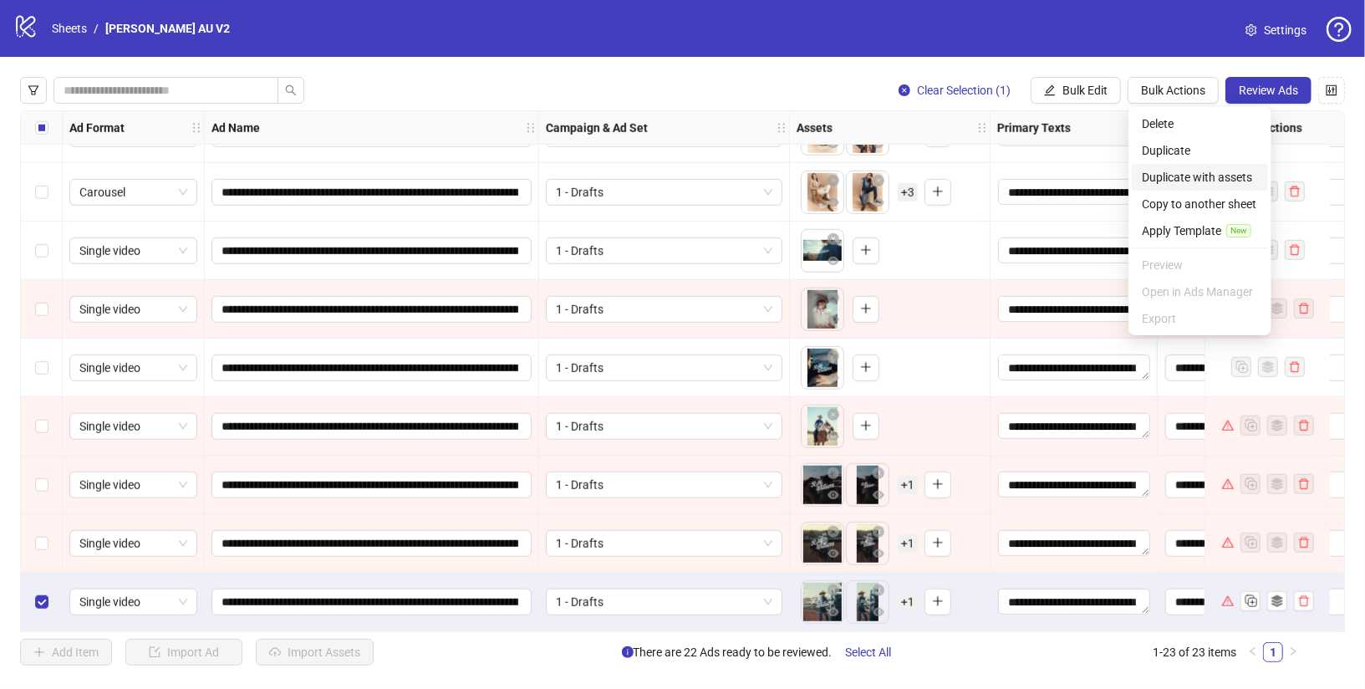
click at [1181, 170] on span "Duplicate with assets" at bounding box center [1200, 177] width 116 height 18
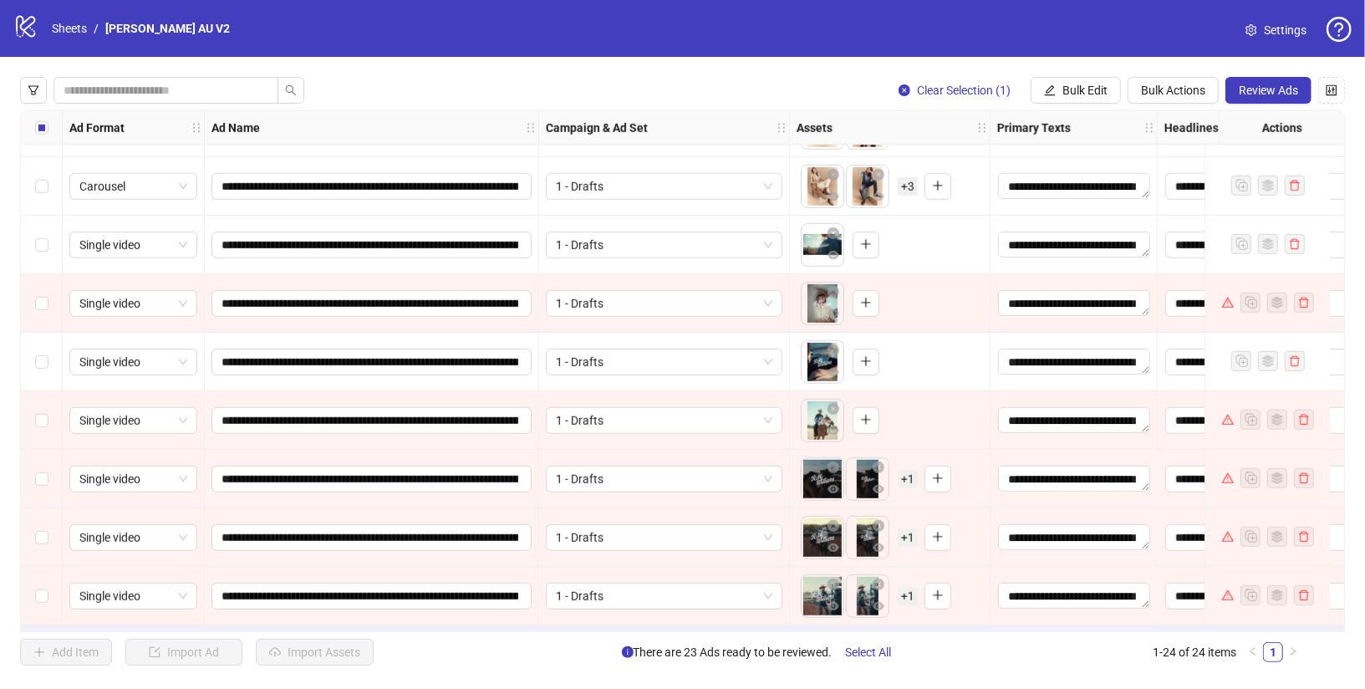
scroll to position [924, 0]
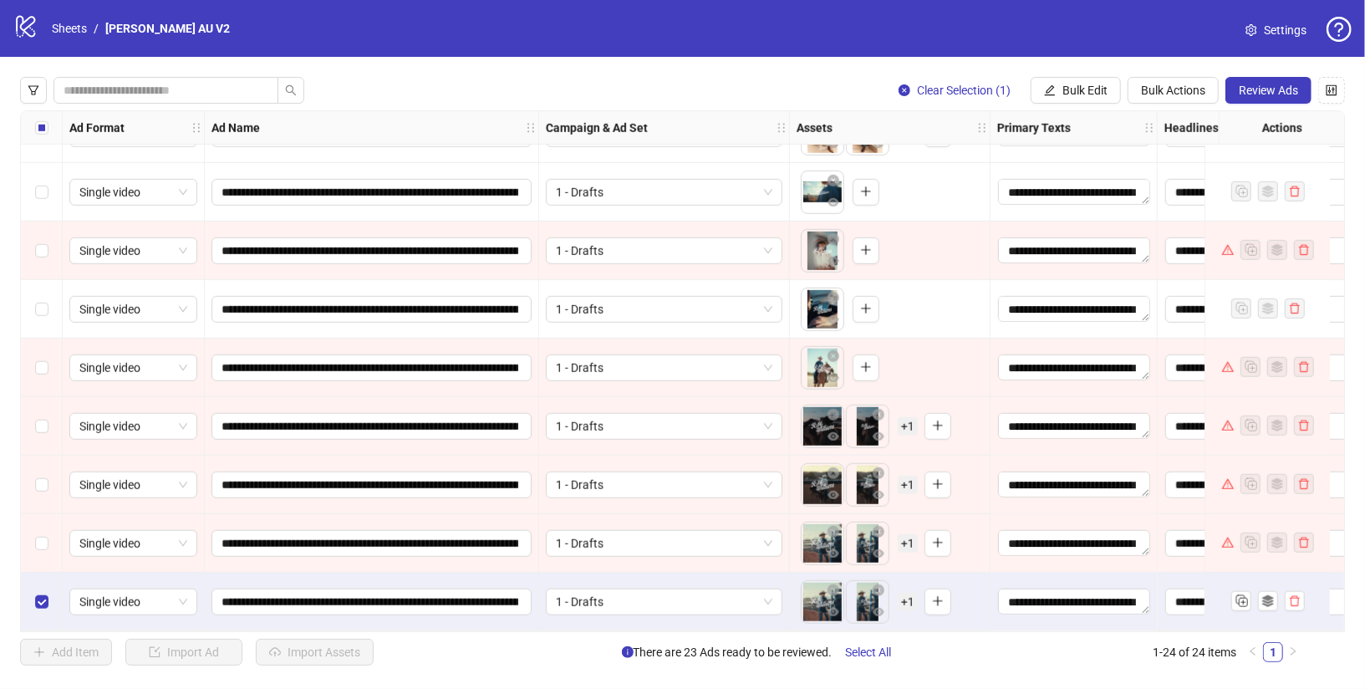
click at [1135, 105] on div "**********" at bounding box center [682, 371] width 1365 height 629
click at [1197, 67] on div "**********" at bounding box center [682, 371] width 1365 height 629
click at [1185, 76] on div "**********" at bounding box center [682, 371] width 1365 height 629
click at [1180, 97] on span "Bulk Actions" at bounding box center [1173, 90] width 64 height 13
click at [222, 593] on input "**********" at bounding box center [370, 602] width 297 height 18
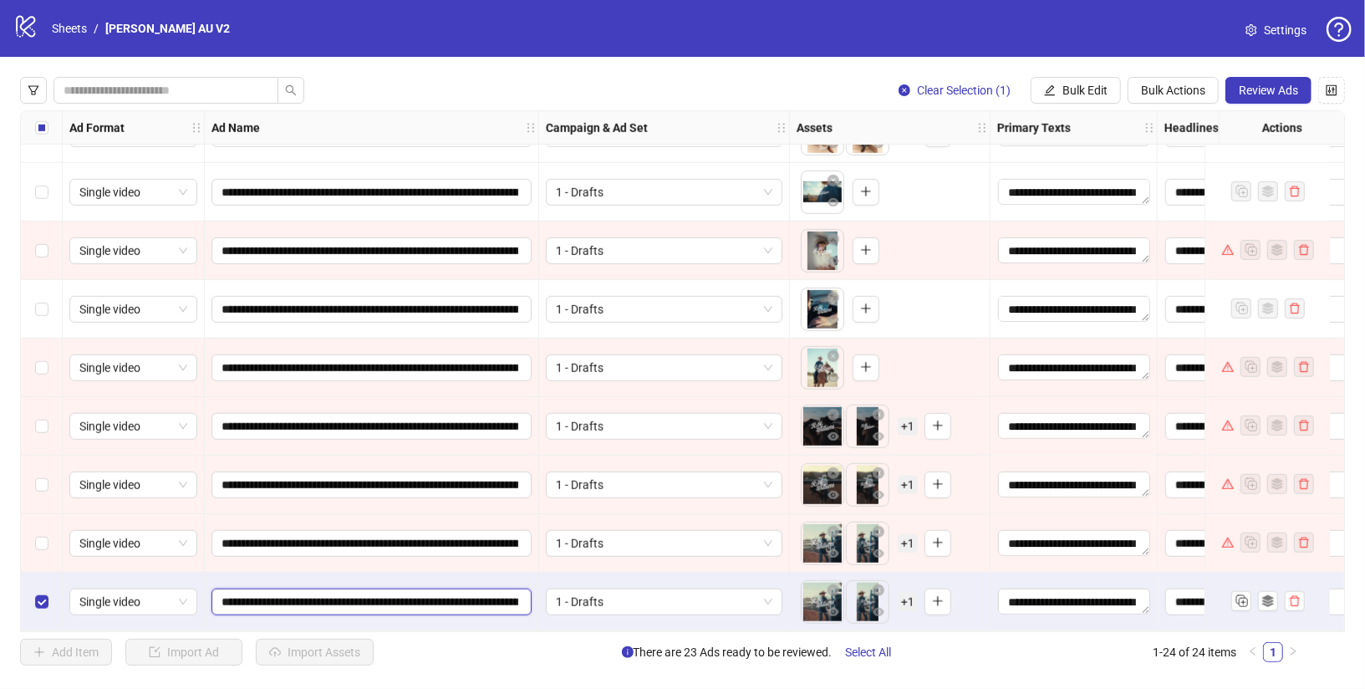
type input "**********"
click at [638, 599] on span "1 - Drafts" at bounding box center [664, 601] width 217 height 25
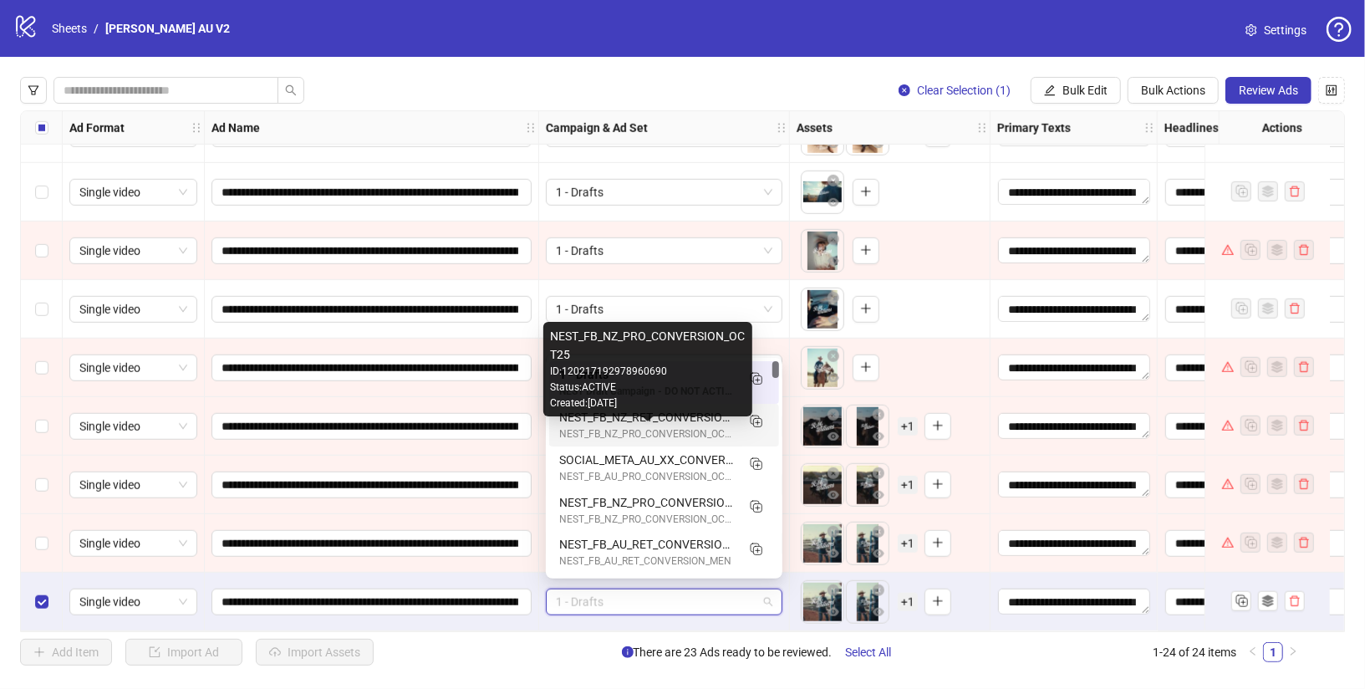
click at [592, 436] on div "NEST_FB_NZ_PRO_CONVERSION_OCT25" at bounding box center [647, 434] width 176 height 16
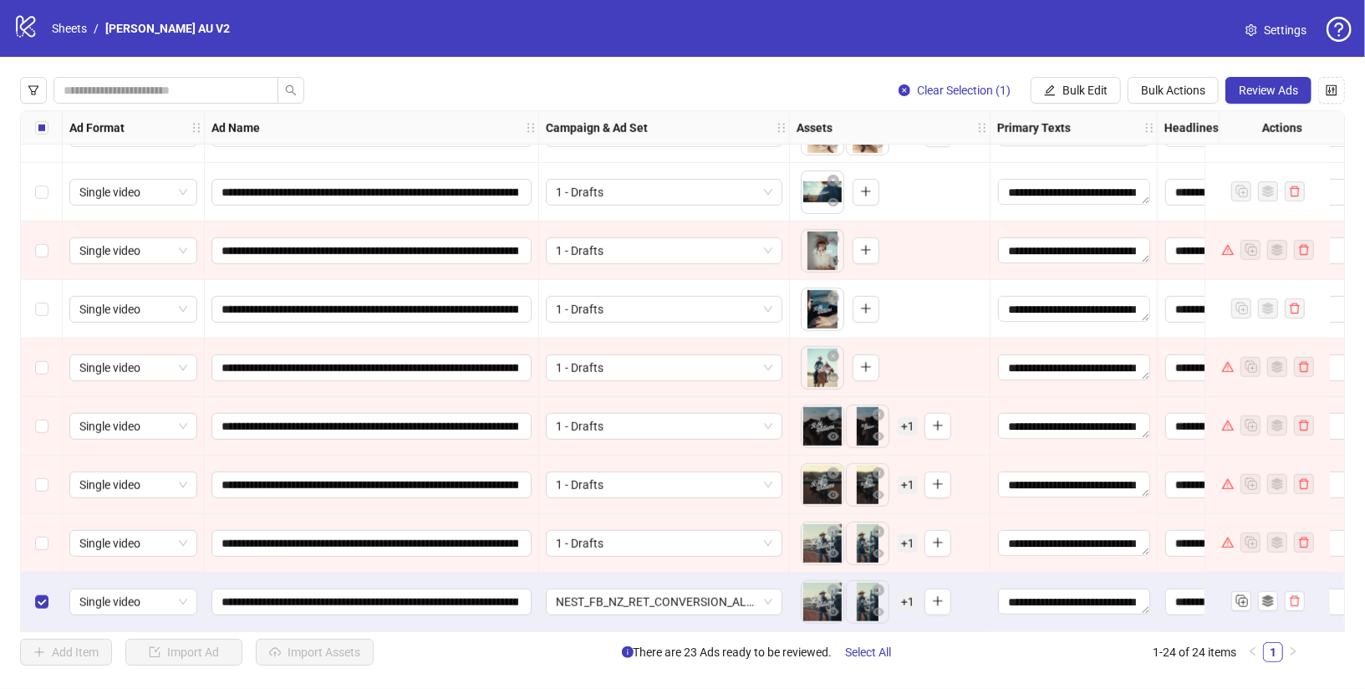
click at [1258, 23] on link "Settings" at bounding box center [1276, 30] width 88 height 27
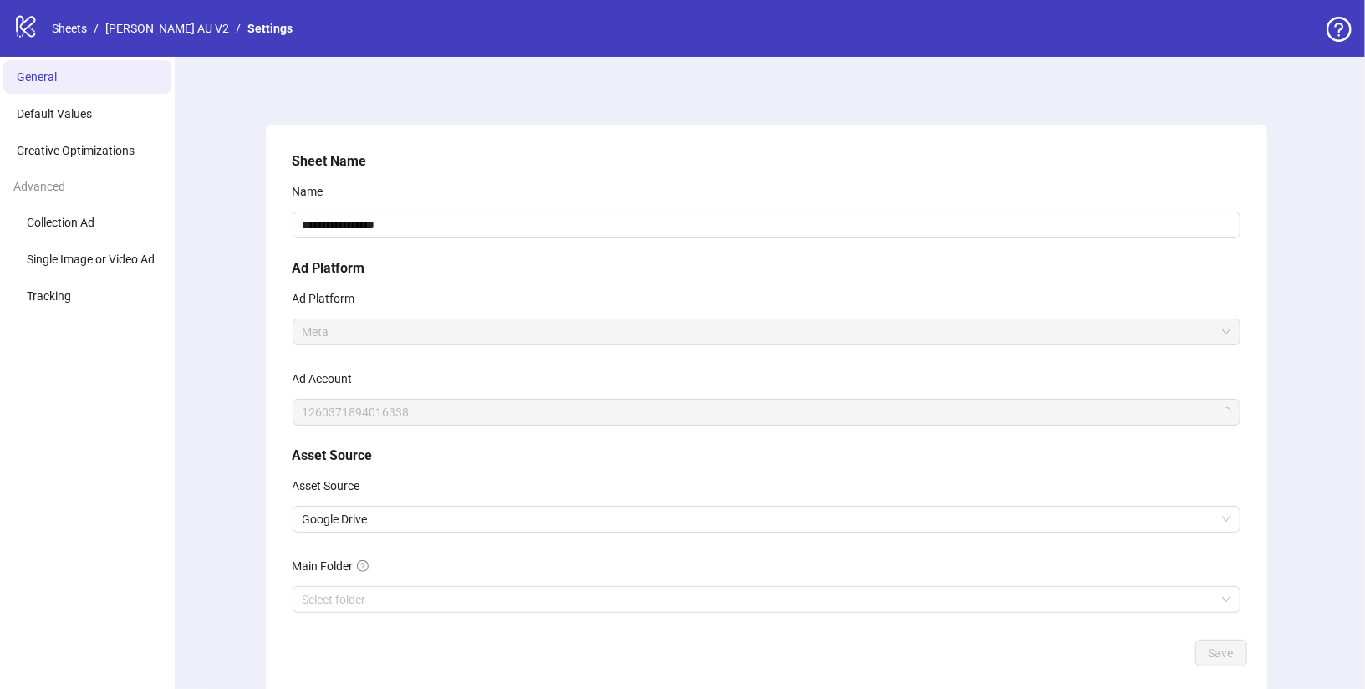
scroll to position [84, 0]
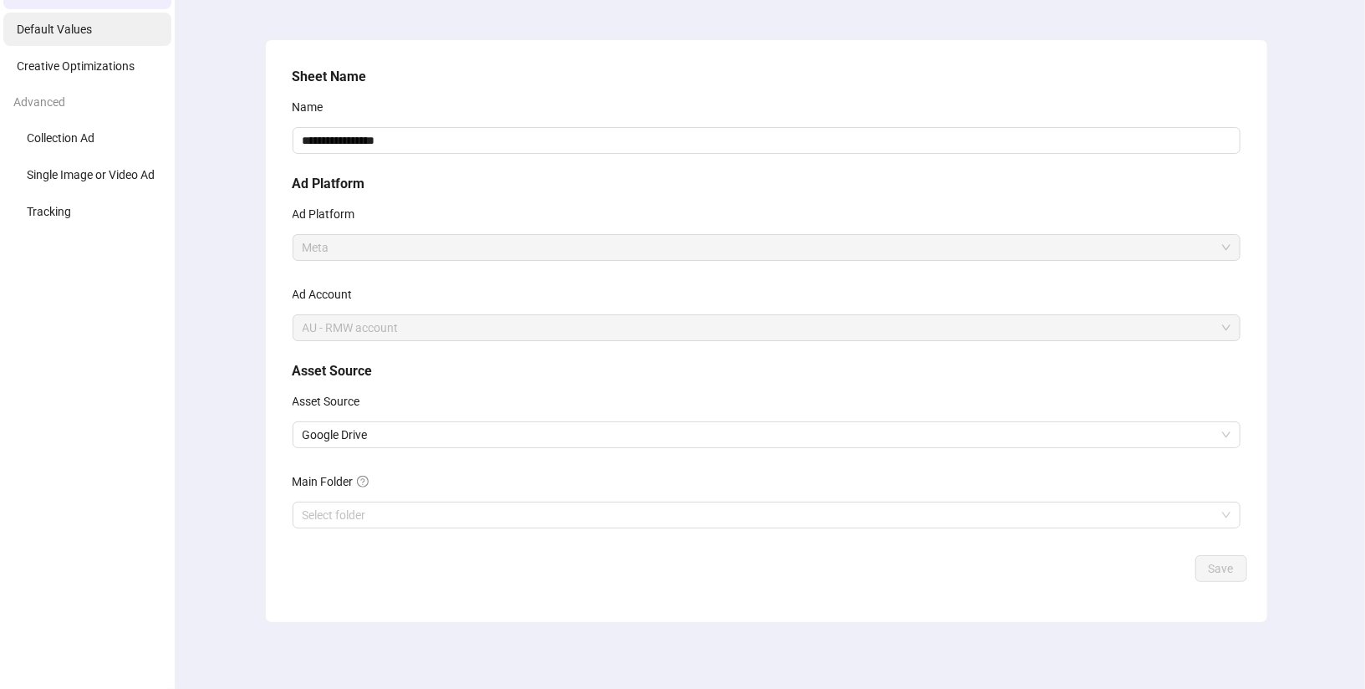
click at [85, 33] on span "Default Values" at bounding box center [54, 29] width 75 height 13
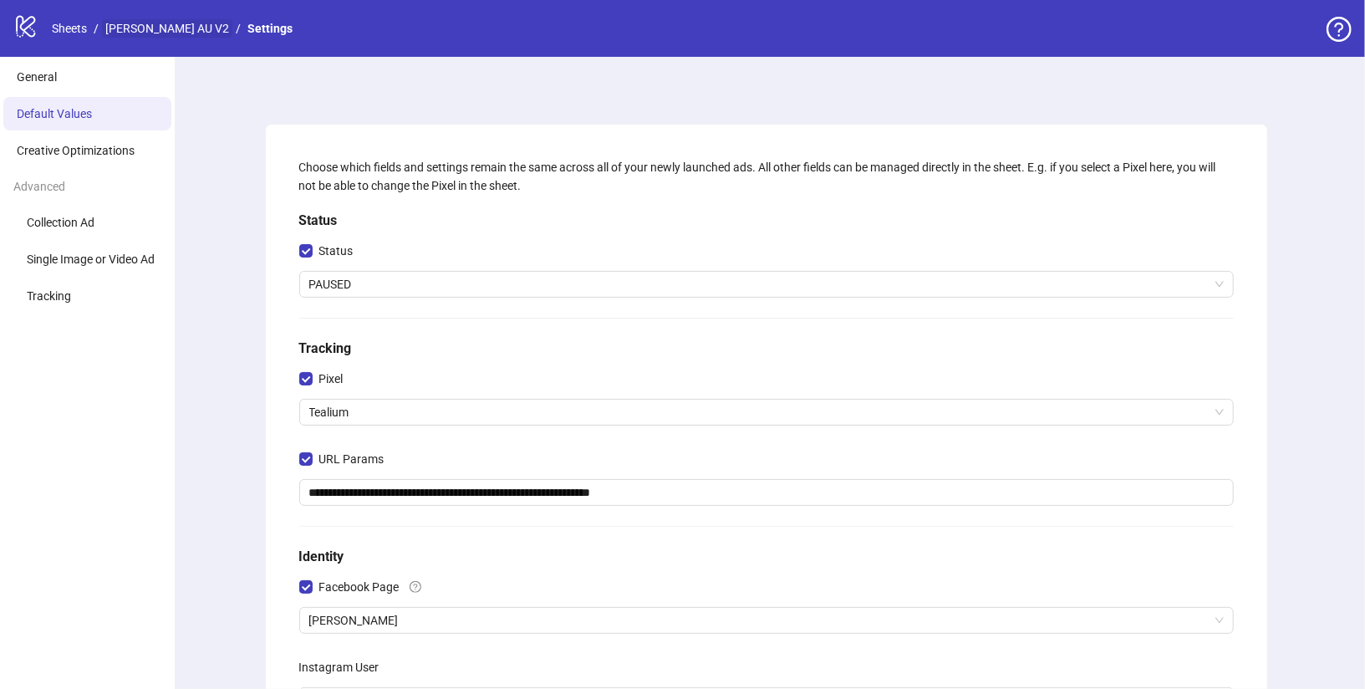
click at [168, 29] on link "[PERSON_NAME] AU V2" at bounding box center [167, 28] width 130 height 18
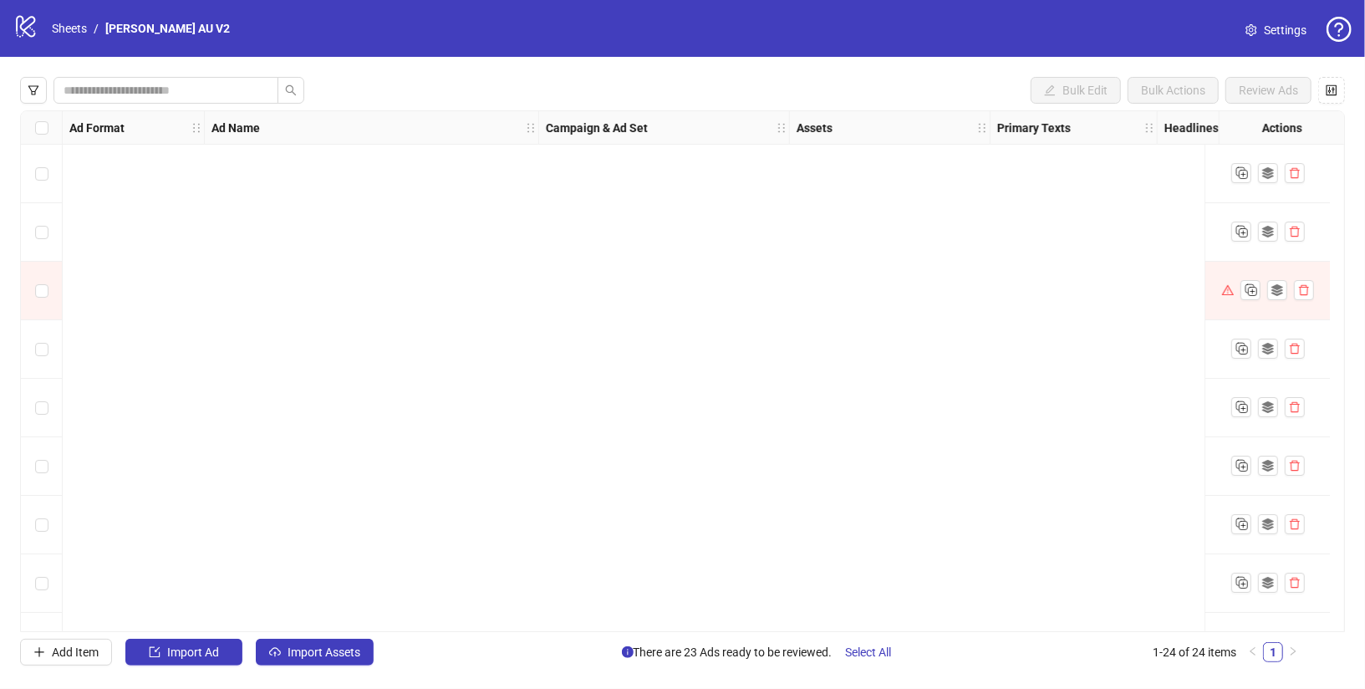
scroll to position [924, 0]
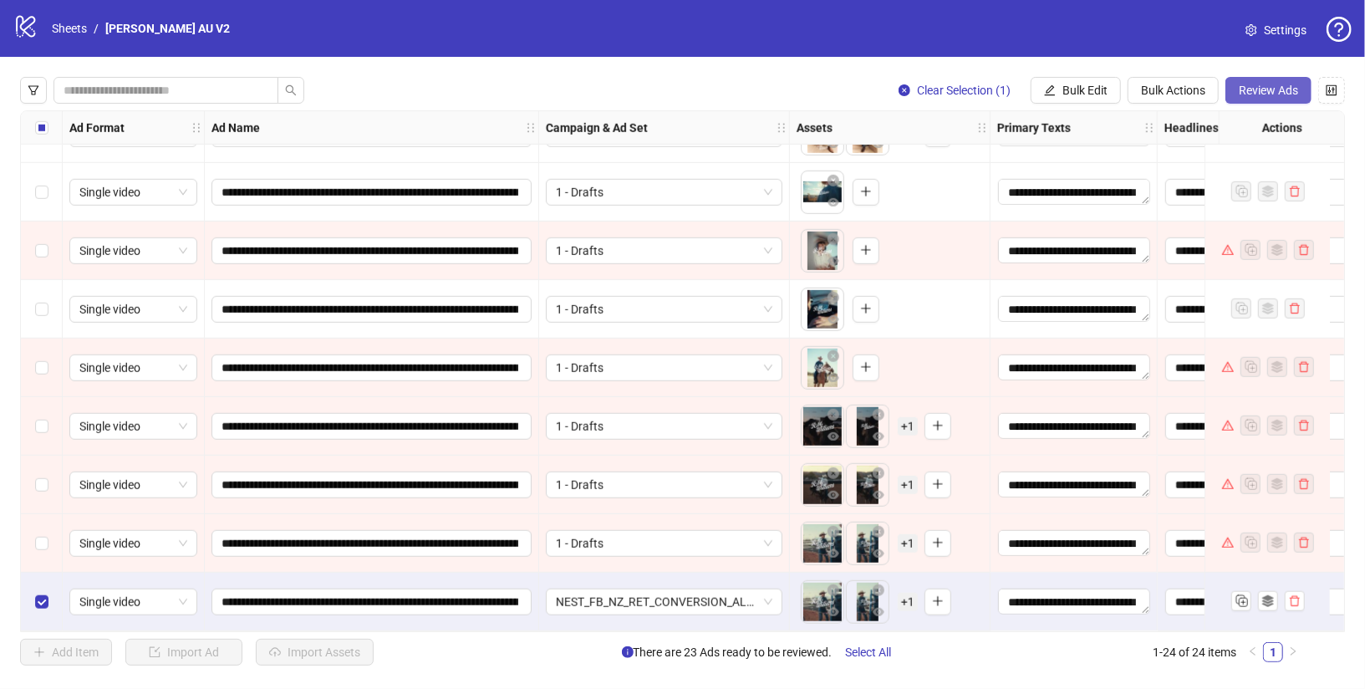
click at [1283, 80] on button "Review Ads" at bounding box center [1269, 90] width 86 height 27
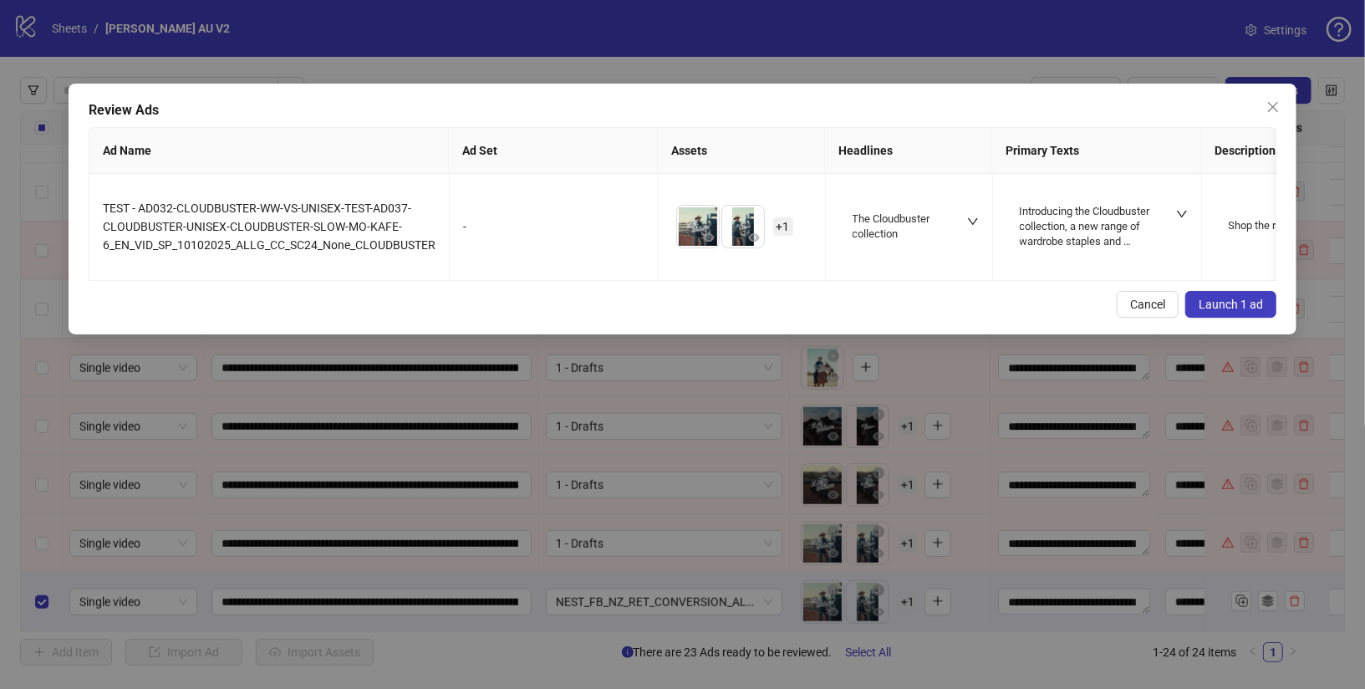
click at [1237, 298] on span "Launch 1 ad" at bounding box center [1231, 304] width 64 height 13
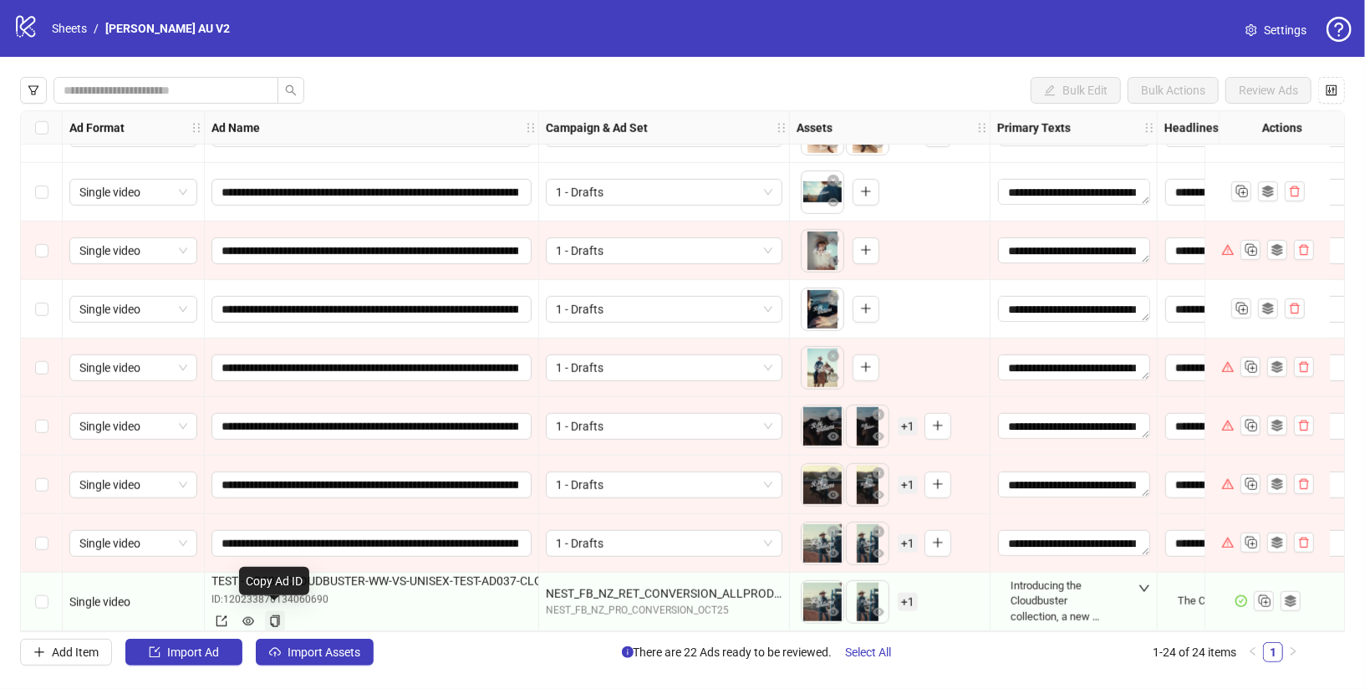
click at [279, 615] on icon "copy" at bounding box center [275, 621] width 12 height 12
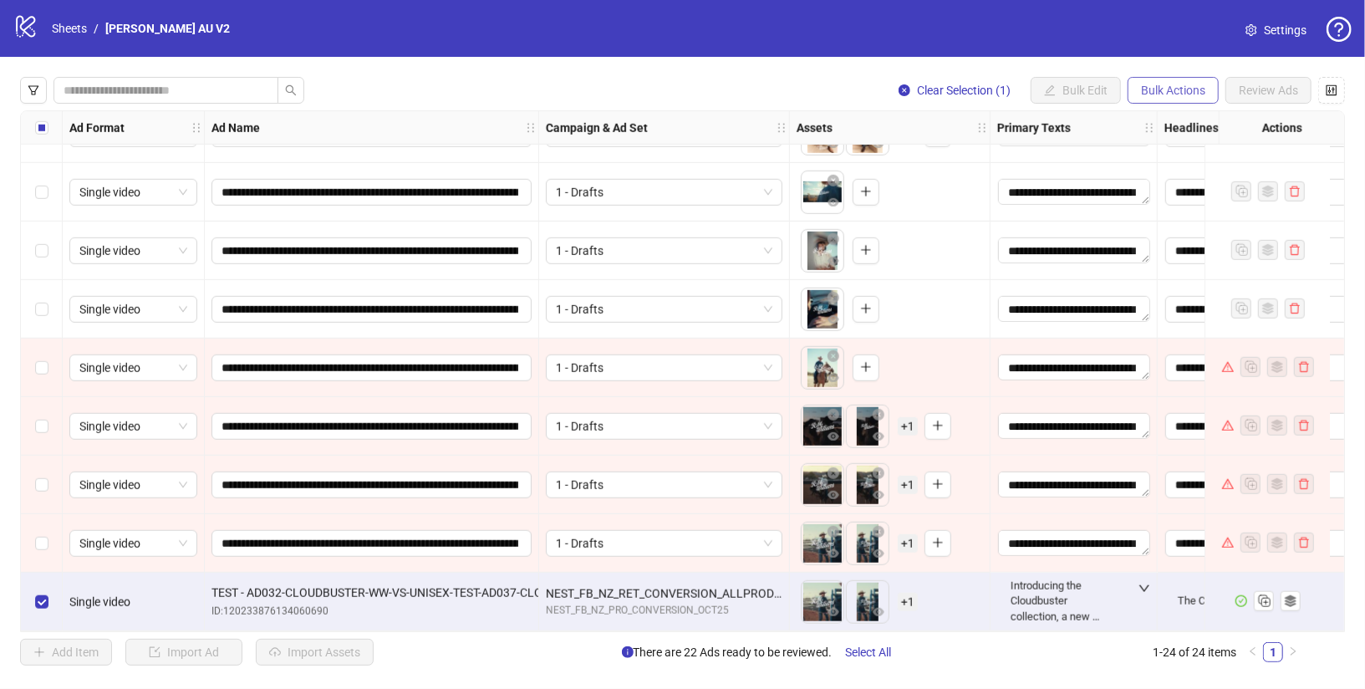
click at [1212, 89] on button "Bulk Actions" at bounding box center [1173, 90] width 91 height 27
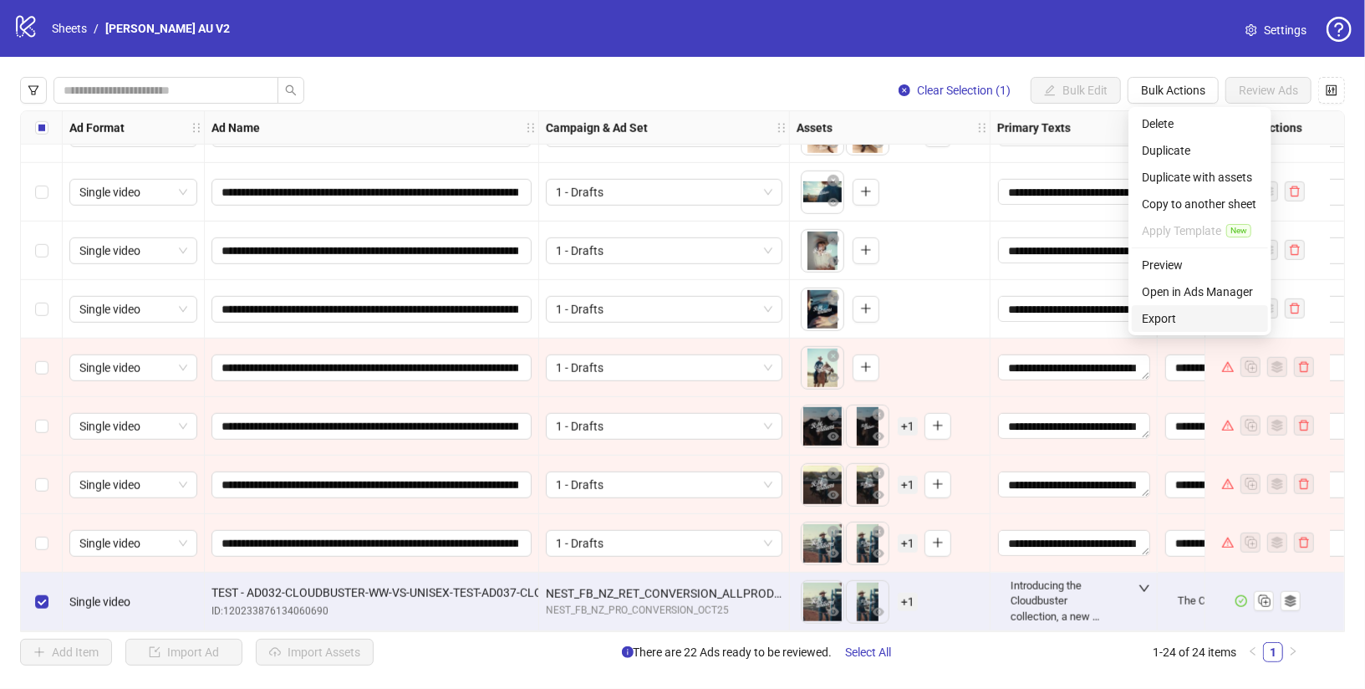
click at [1168, 316] on span "Export" at bounding box center [1200, 318] width 116 height 18
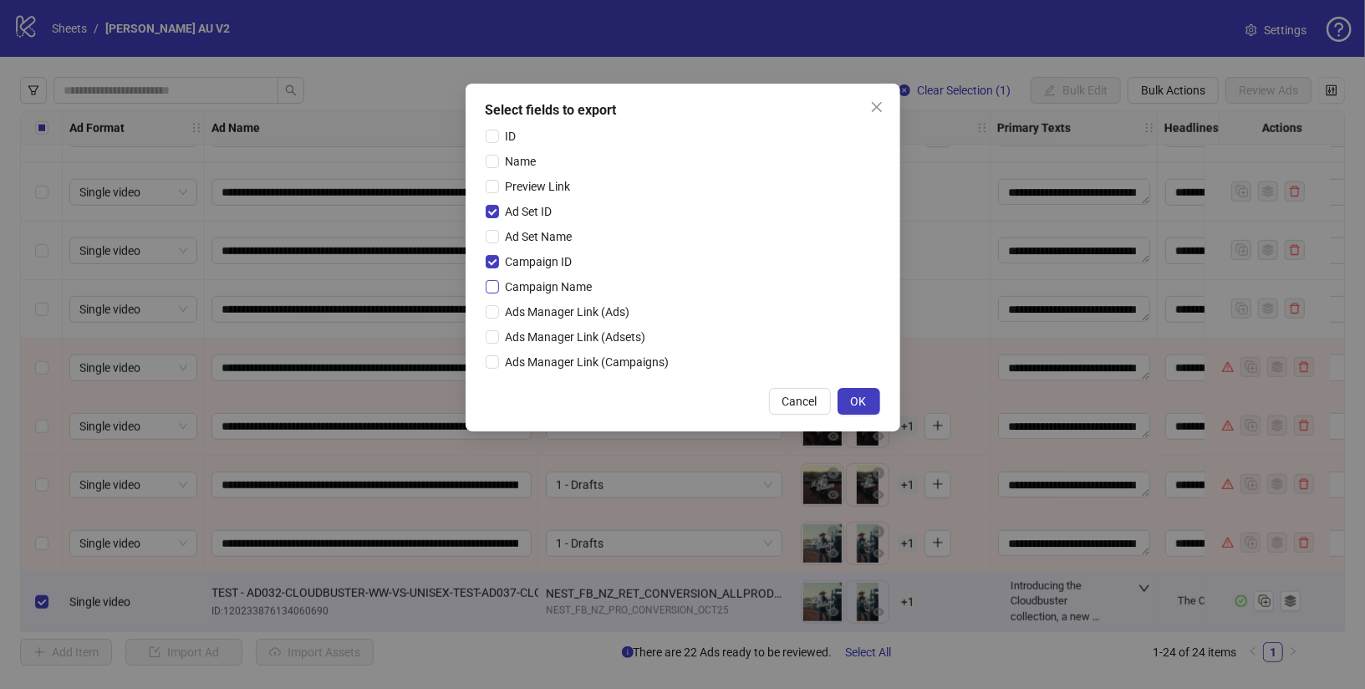
click at [500, 281] on span "Campaign Name" at bounding box center [549, 287] width 100 height 18
click at [847, 396] on button "OK" at bounding box center [859, 401] width 43 height 27
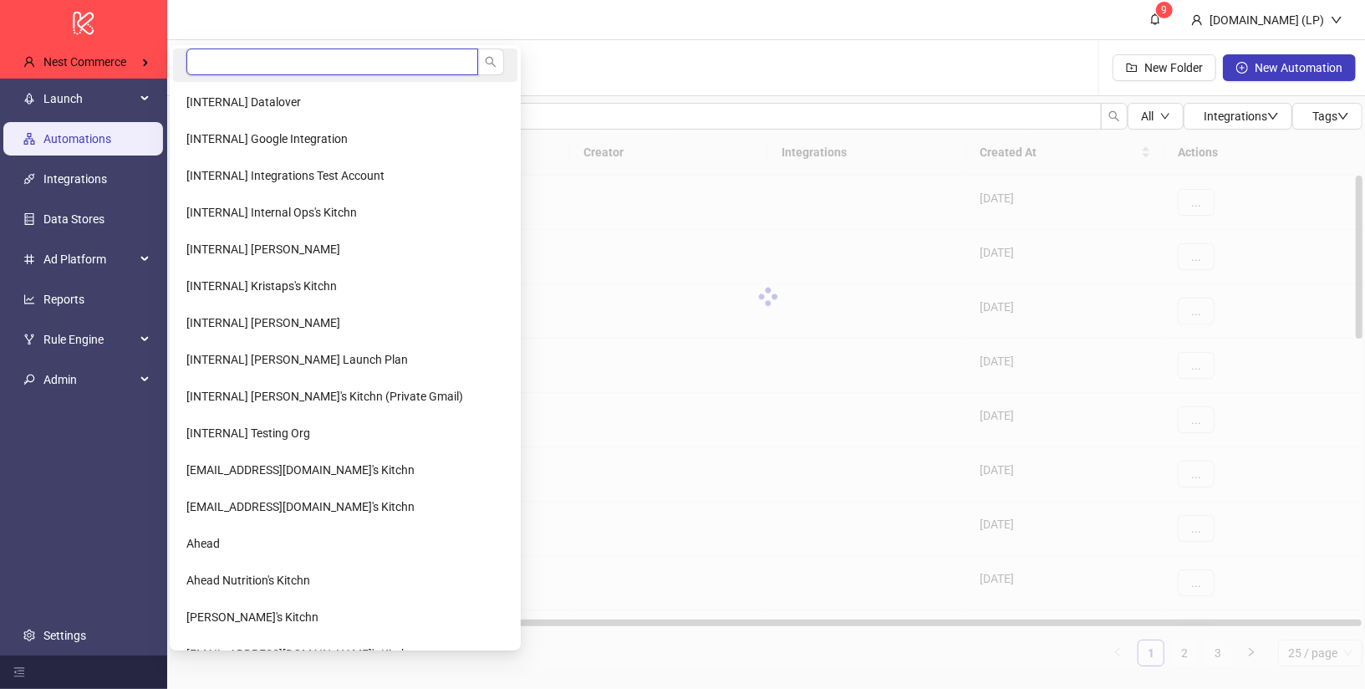
click at [268, 60] on input "search" at bounding box center [332, 61] width 292 height 27
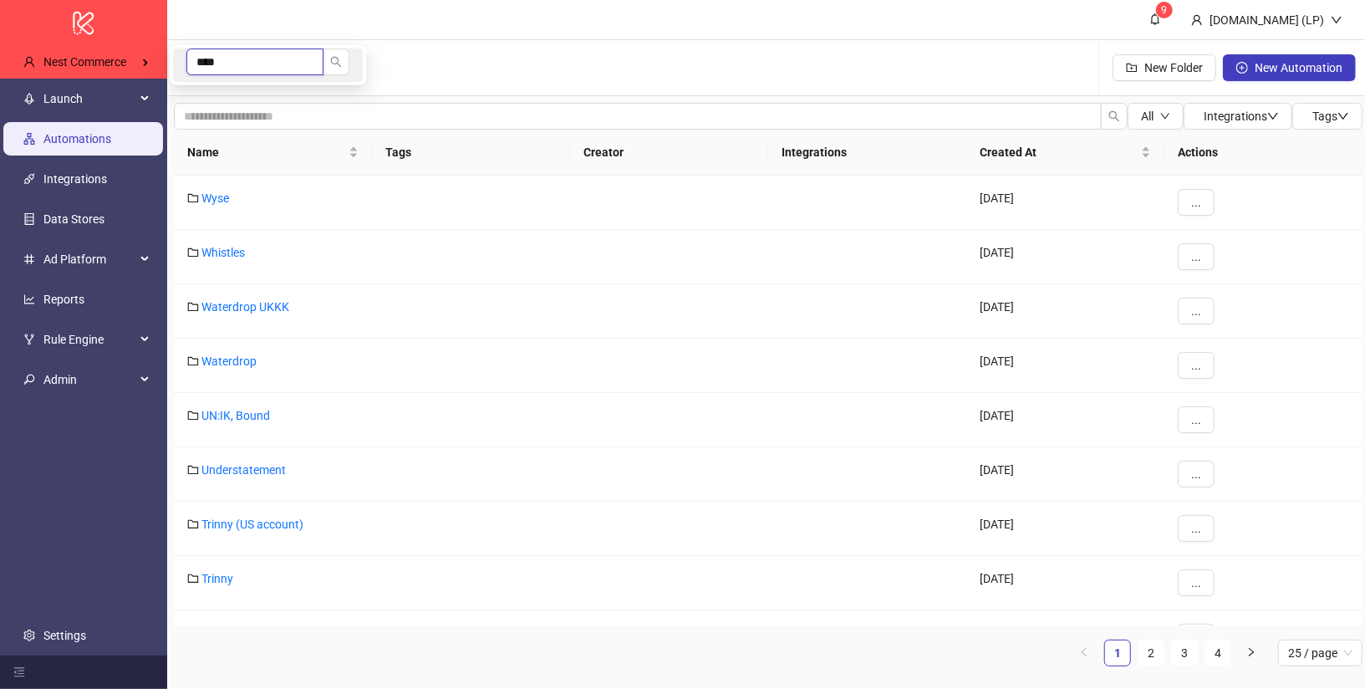
click at [237, 67] on input "****" at bounding box center [254, 61] width 137 height 27
type input "****"
click at [223, 98] on span "Kynship's Kitchn" at bounding box center [228, 101] width 84 height 13
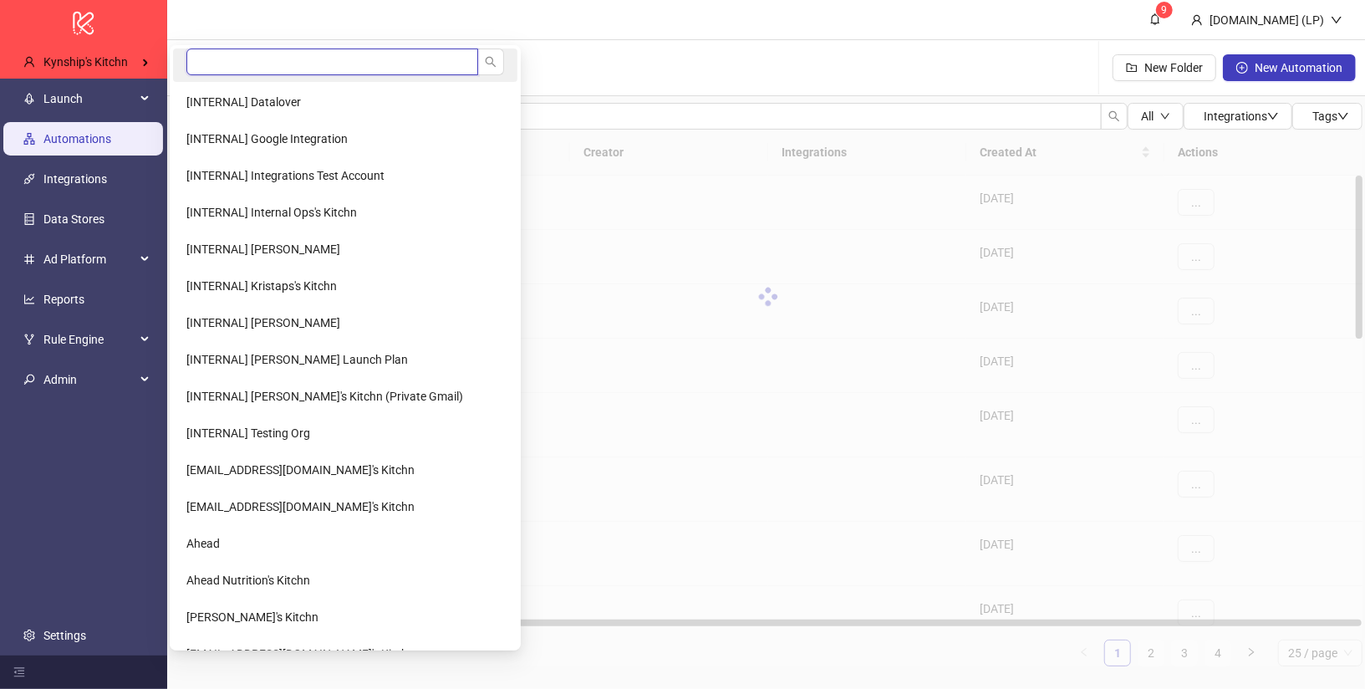
click at [253, 59] on input "search" at bounding box center [332, 61] width 292 height 27
type input "****"
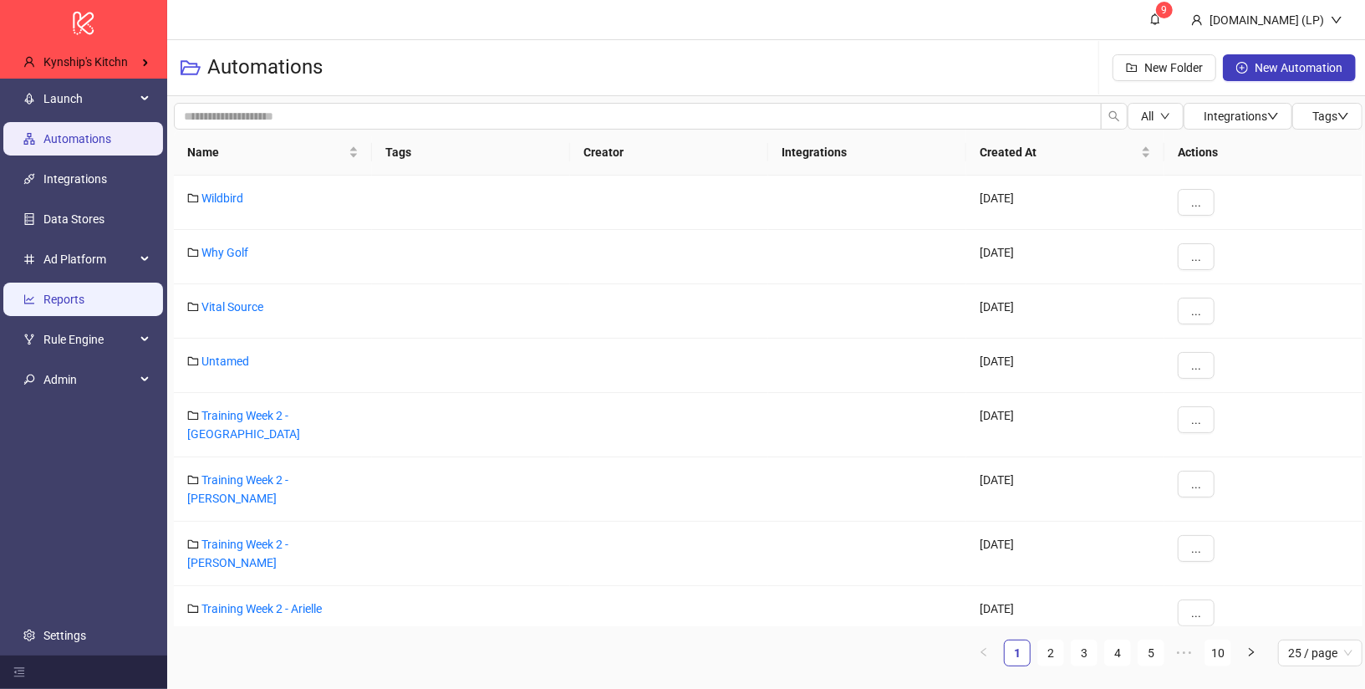
click at [84, 305] on link "Reports" at bounding box center [63, 299] width 41 height 13
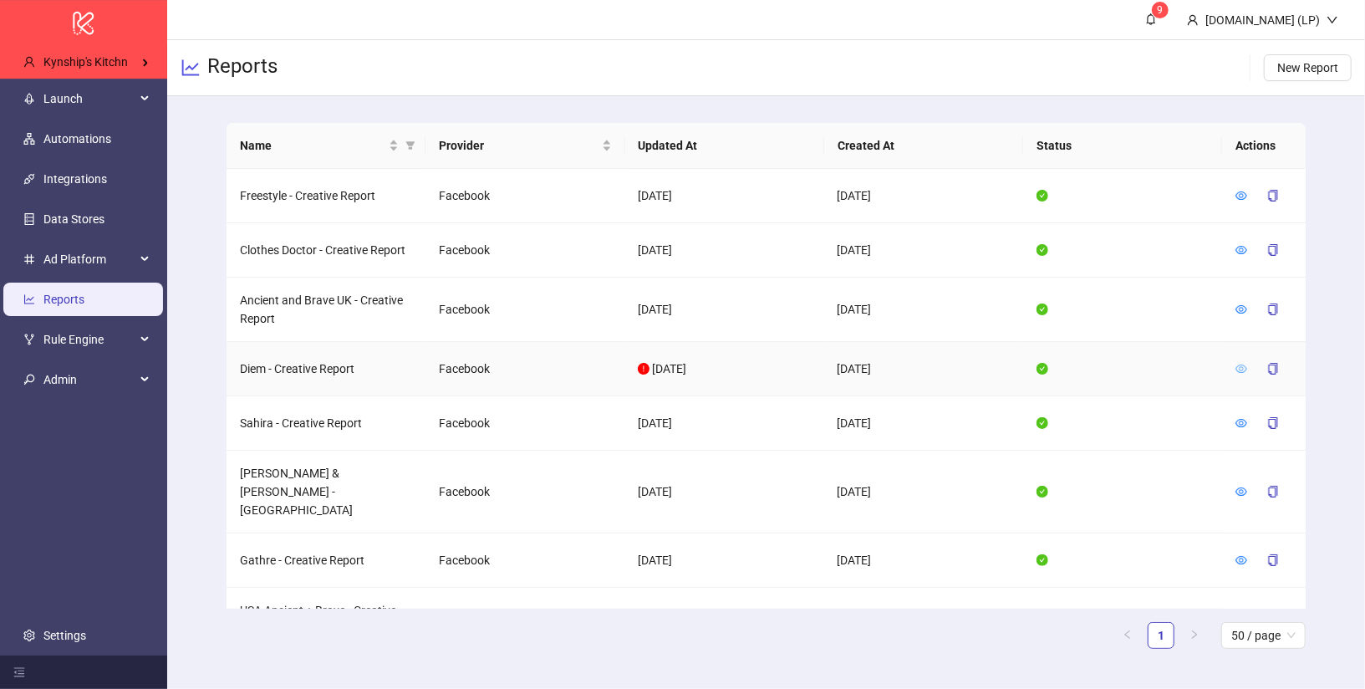
click at [1237, 363] on icon "eye" at bounding box center [1242, 369] width 12 height 12
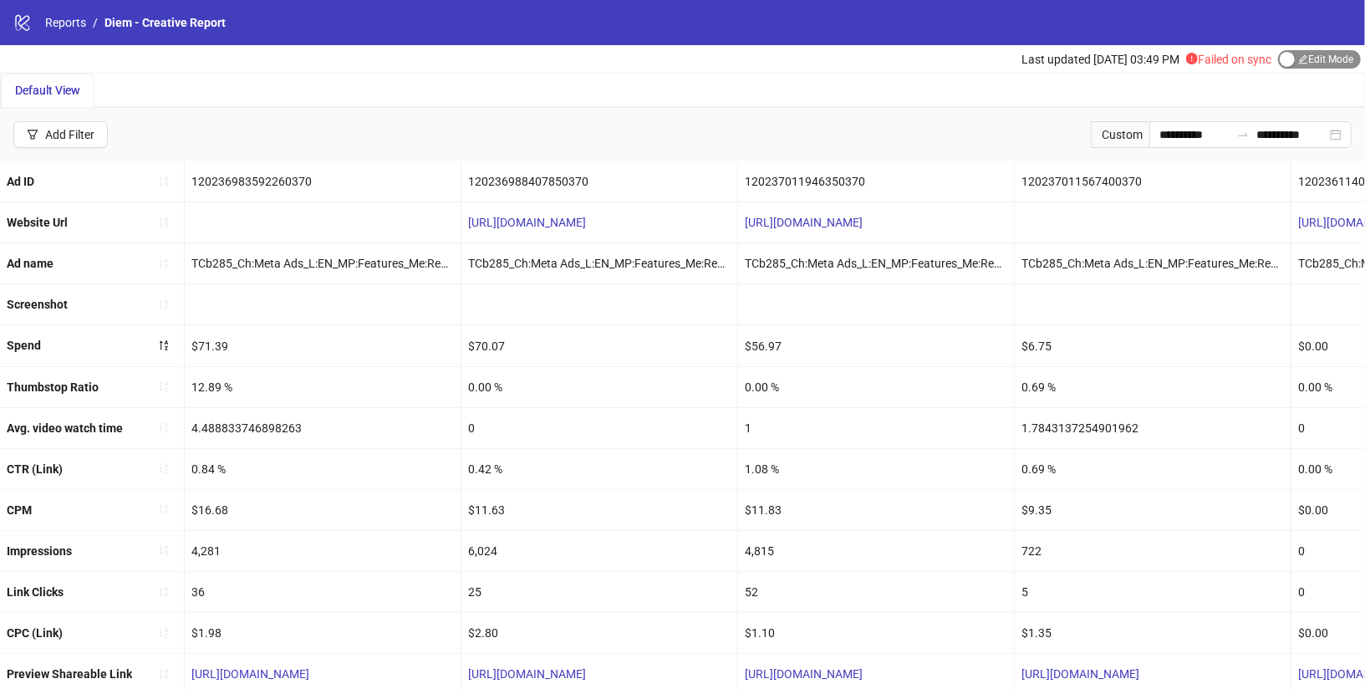
click at [1299, 62] on span "Edit Mode Edit Mode" at bounding box center [1319, 59] width 83 height 18
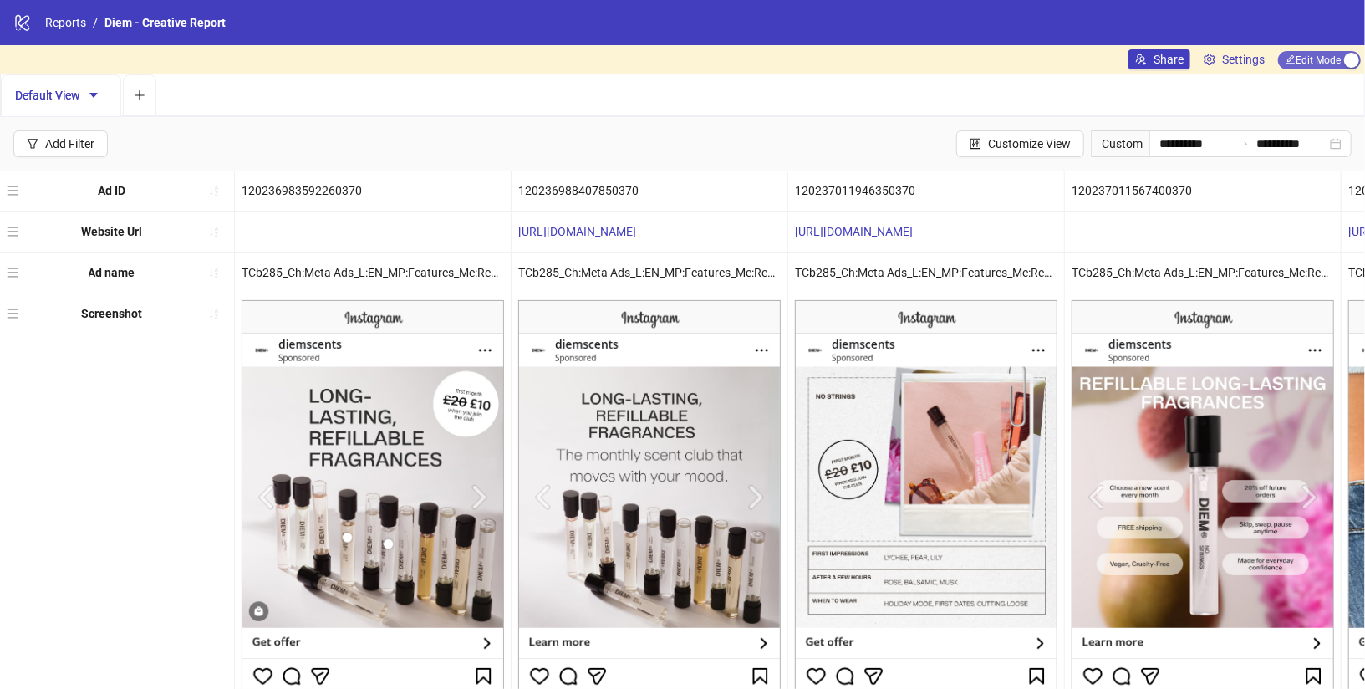
click at [1330, 51] on span "Edit Mode Edit Mode" at bounding box center [1319, 60] width 83 height 18
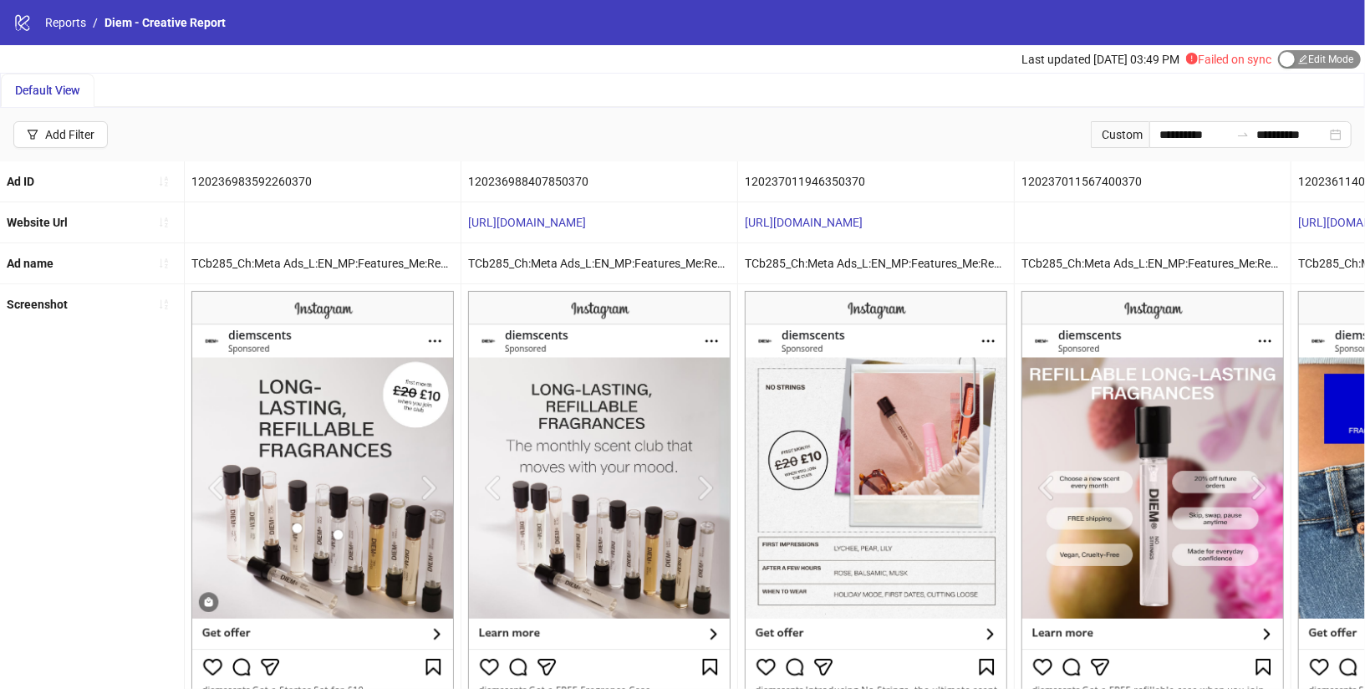
click at [1304, 59] on span "Edit Mode Edit Mode" at bounding box center [1319, 59] width 83 height 18
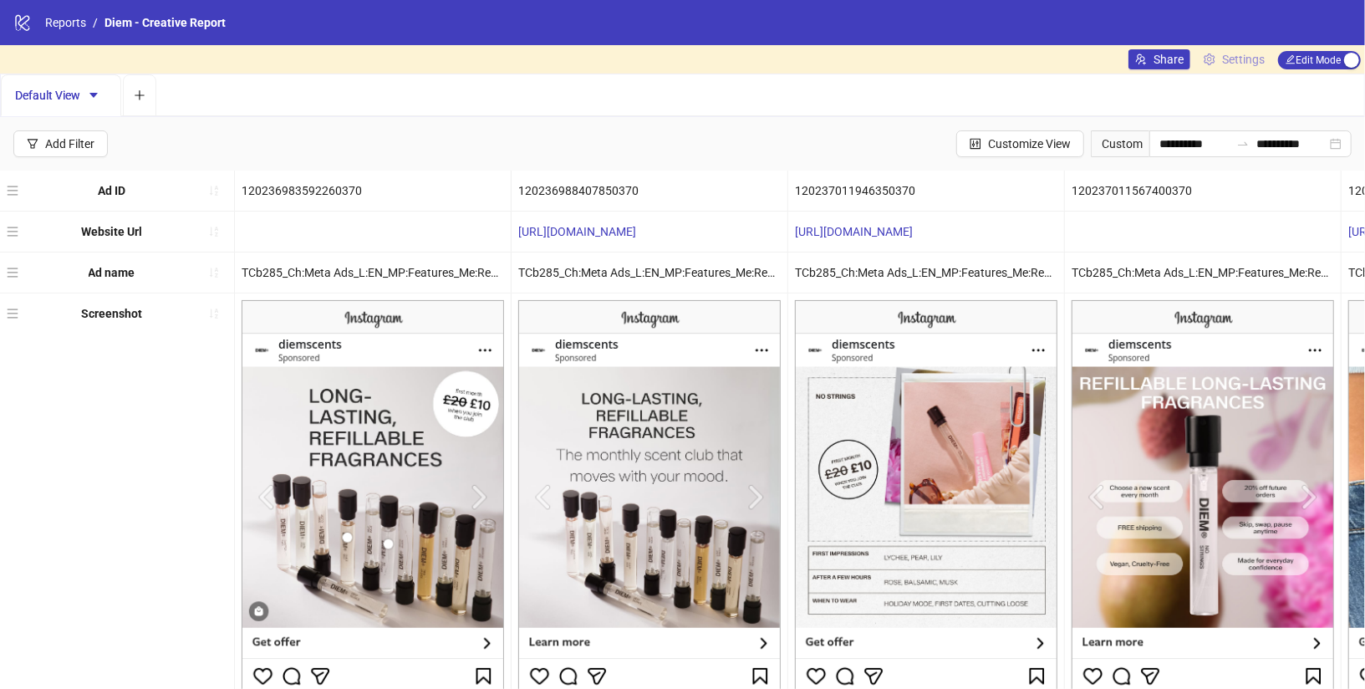
click at [1210, 59] on icon "setting" at bounding box center [1210, 60] width 12 height 12
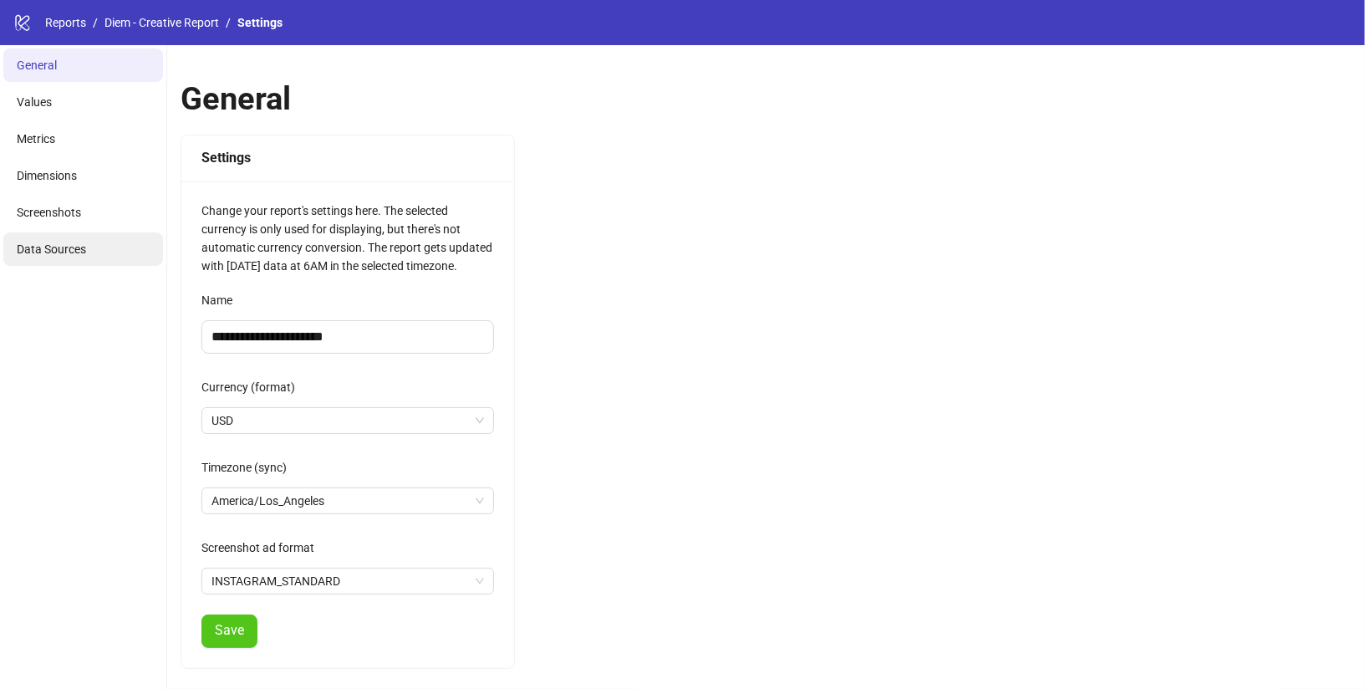
click at [47, 244] on span "Data Sources" at bounding box center [51, 248] width 69 height 13
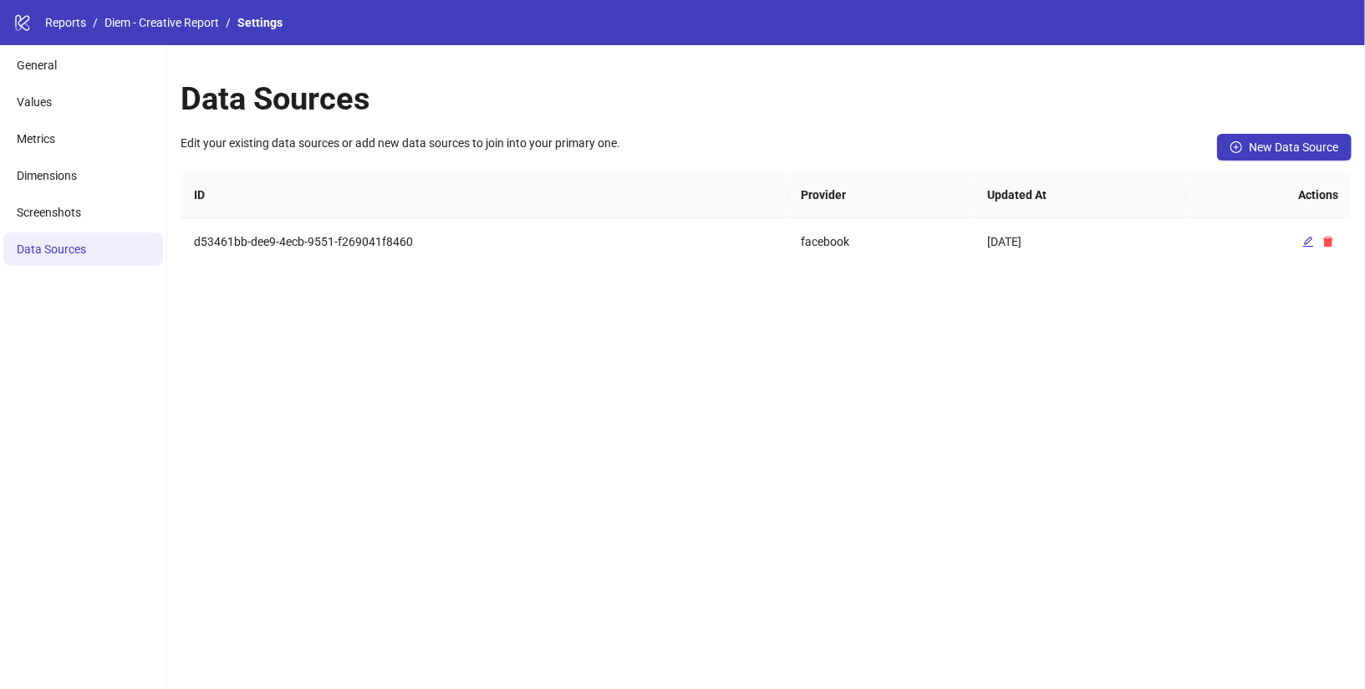
click at [1324, 161] on div "Edit your existing data sources or add new data sources to join into your prima…" at bounding box center [766, 153] width 1171 height 38
click at [1258, 141] on span "New Data Source" at bounding box center [1293, 146] width 89 height 13
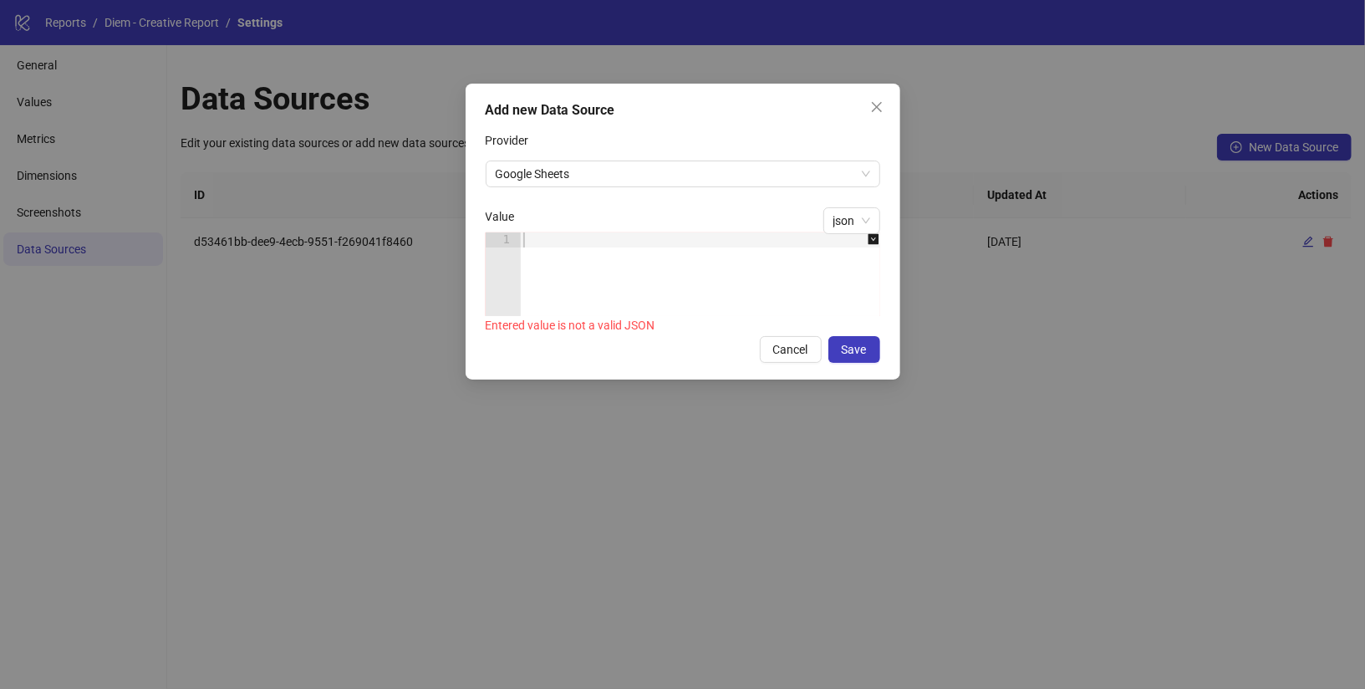
click at [586, 238] on div at bounding box center [709, 289] width 378 height 114
paste textarea "*"
click at [637, 263] on div ""type" : "file" } , "range" : "Untamed" , "has_header" : true , "mapping" : { "…" at bounding box center [741, 284] width 428 height 114
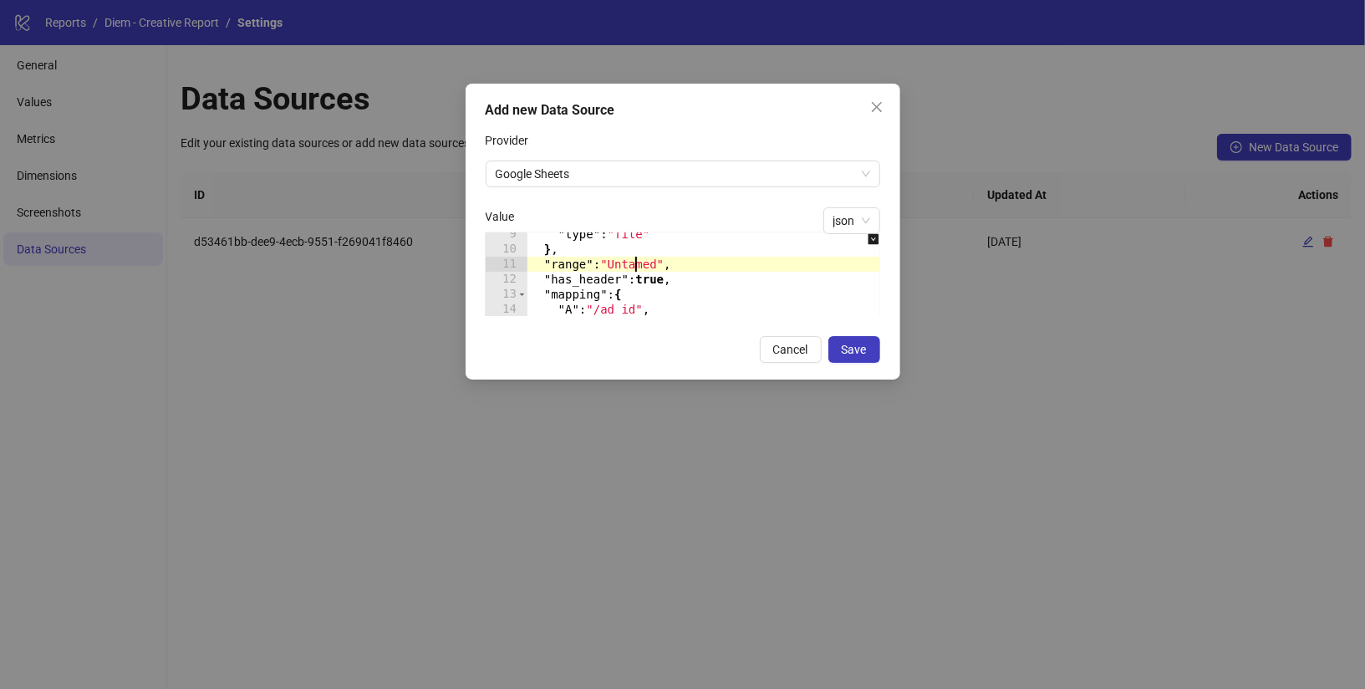
click at [637, 263] on div ""type" : "file" } , "range" : "Untamed" , "has_header" : true , "mapping" : { "…" at bounding box center [741, 284] width 428 height 114
type textarea "**********"
click at [702, 195] on form "**********" at bounding box center [683, 221] width 395 height 189
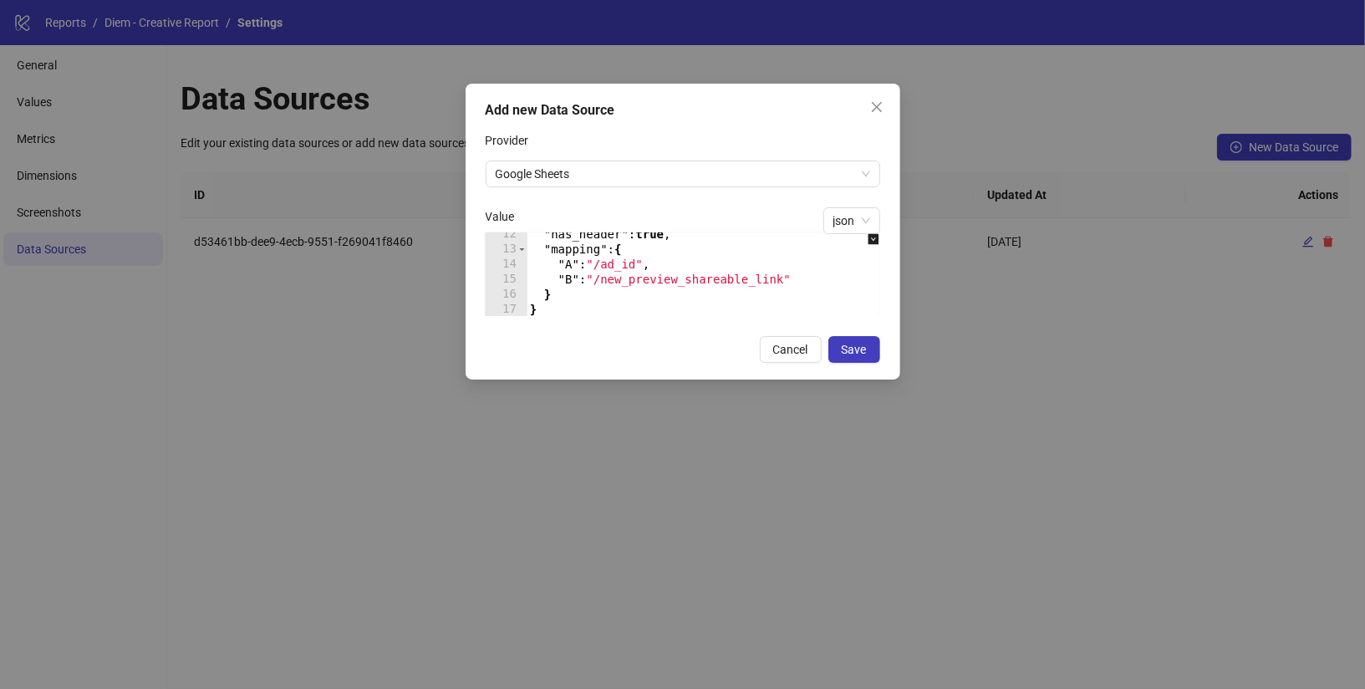
scroll to position [0, 14]
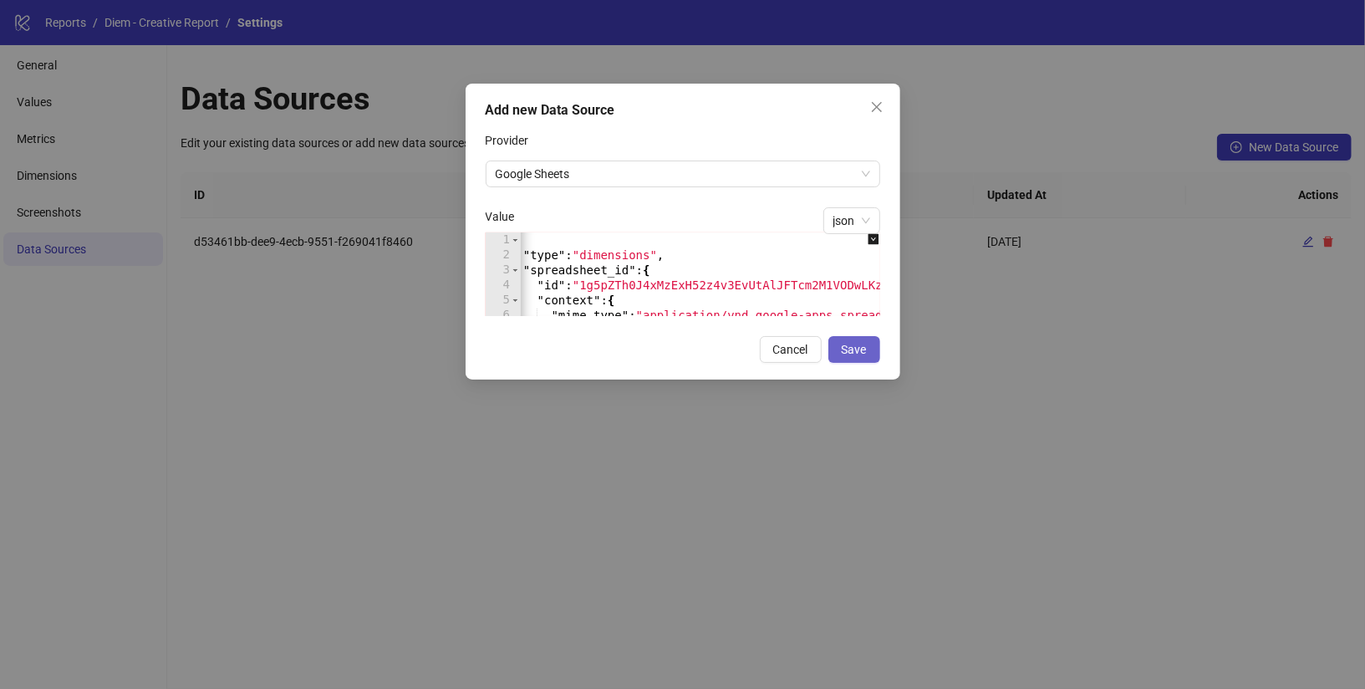
click at [860, 337] on button "Save" at bounding box center [855, 349] width 52 height 27
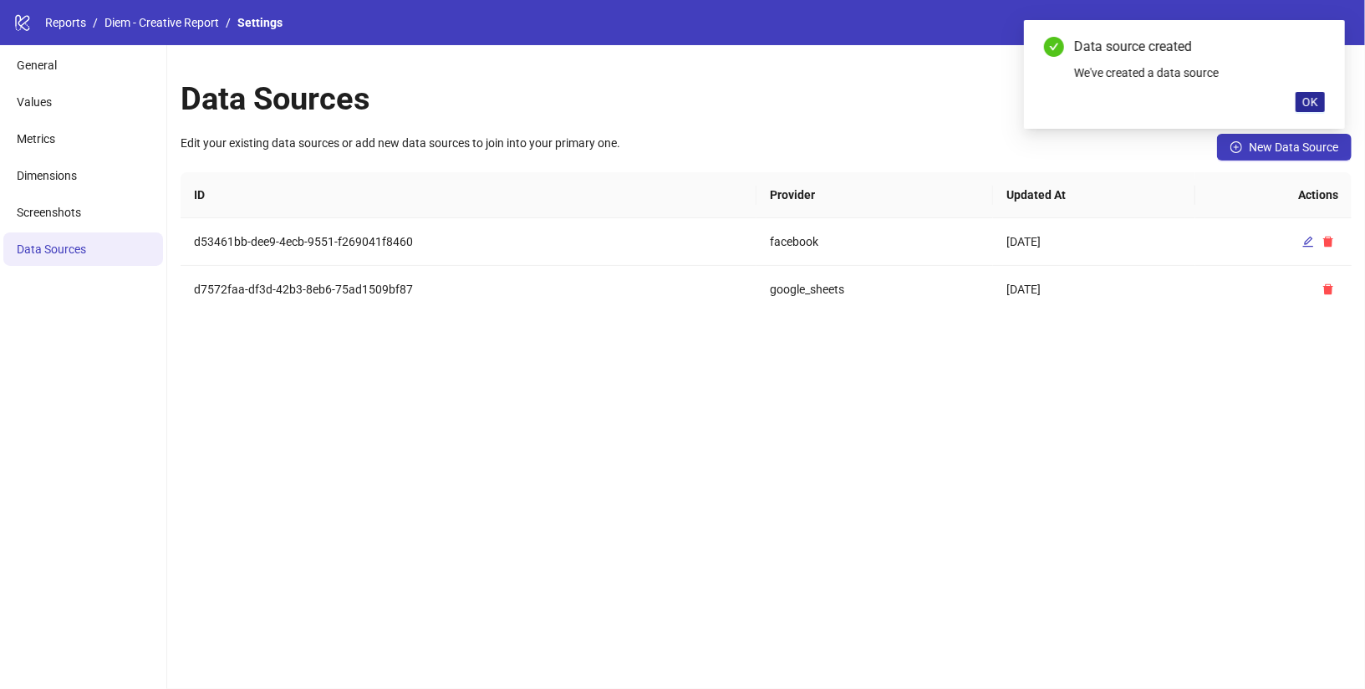
click at [1304, 99] on span "OK" at bounding box center [1311, 101] width 16 height 13
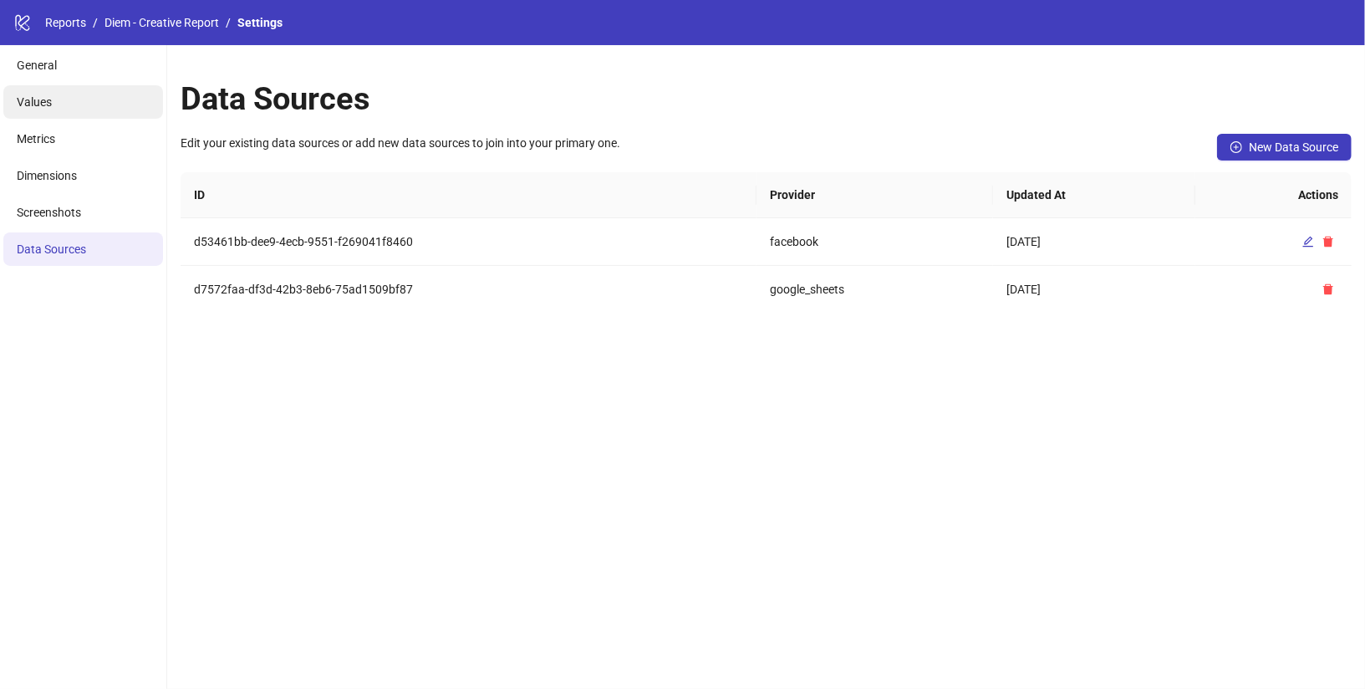
click at [88, 96] on li "Values" at bounding box center [83, 101] width 160 height 33
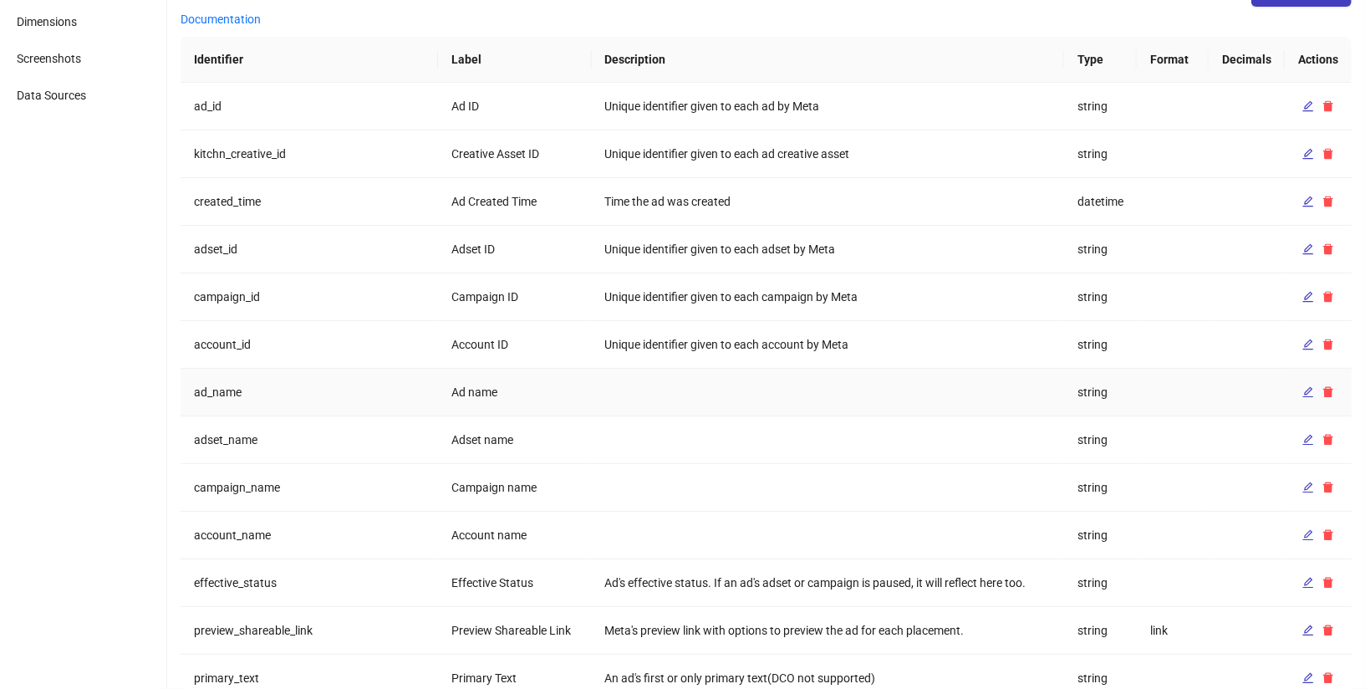
scroll to position [156, 0]
click at [1311, 624] on icon "edit" at bounding box center [1309, 629] width 12 height 12
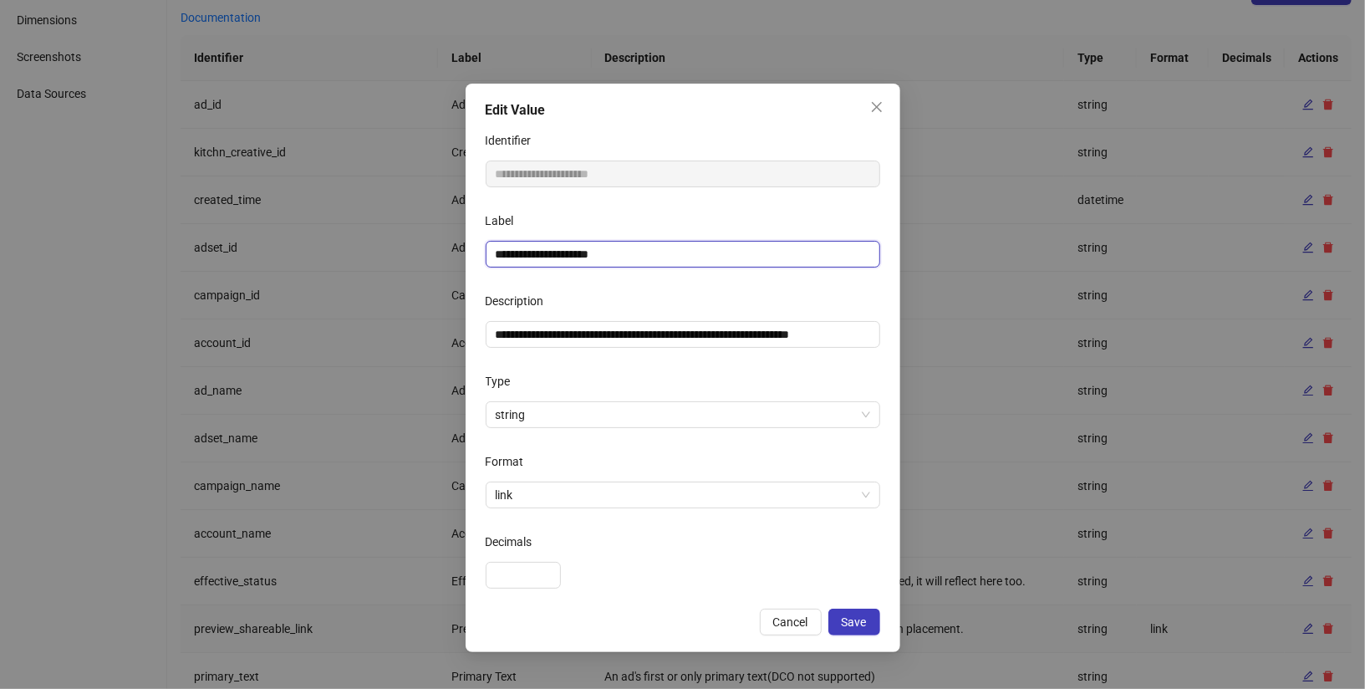
click at [650, 253] on input "**********" at bounding box center [683, 254] width 395 height 27
type input "**********"
click at [850, 624] on span "Save" at bounding box center [854, 621] width 25 height 13
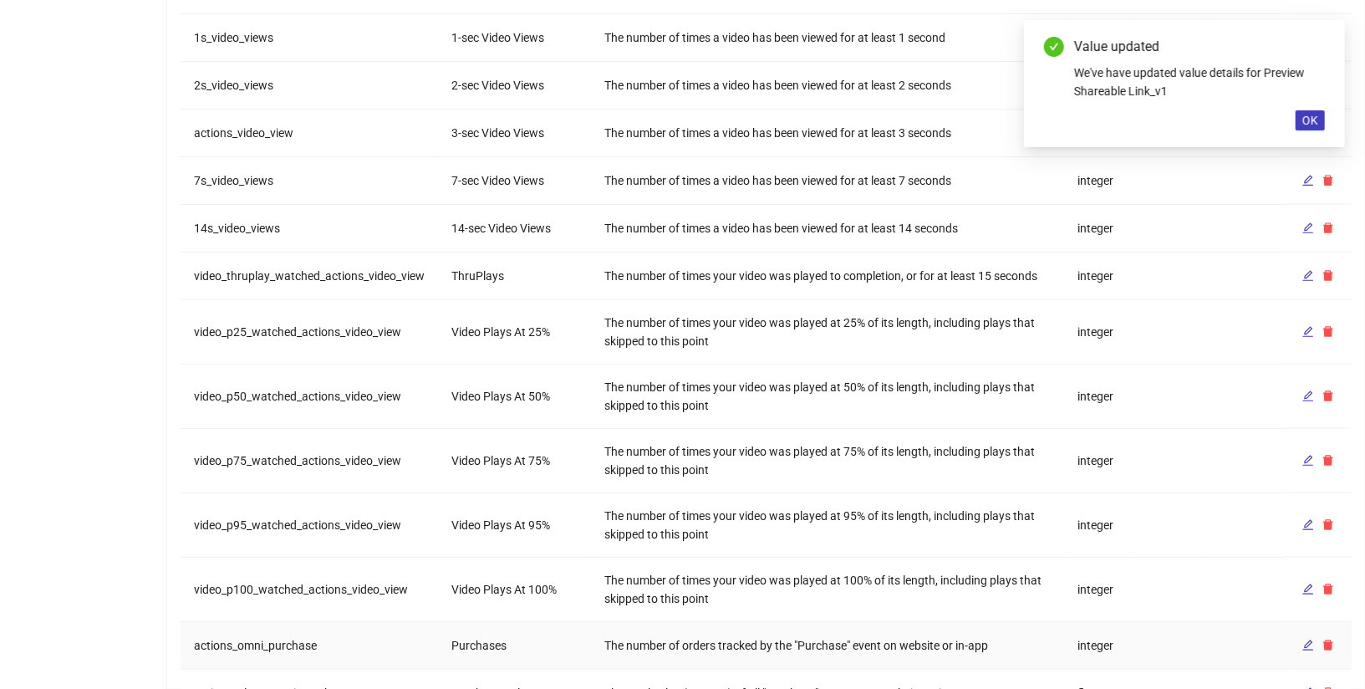
scroll to position [1440, 0]
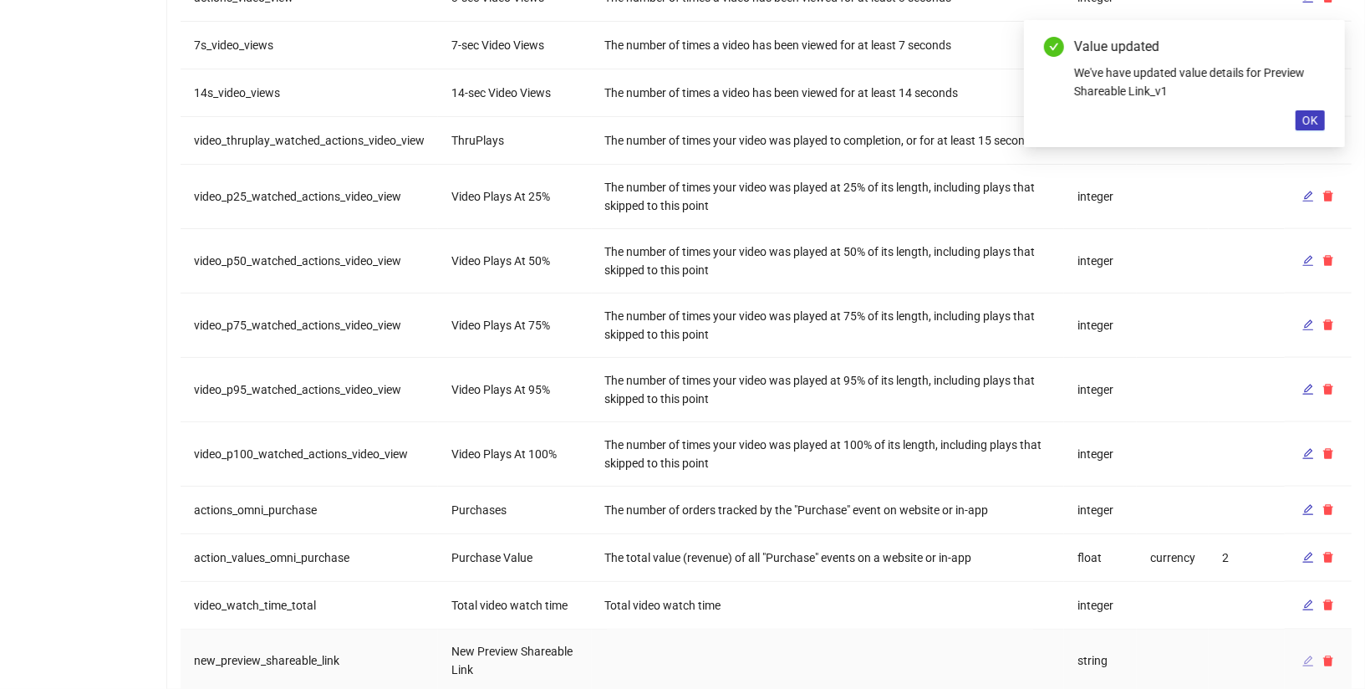
click at [1301, 651] on button "button" at bounding box center [1308, 661] width 20 height 20
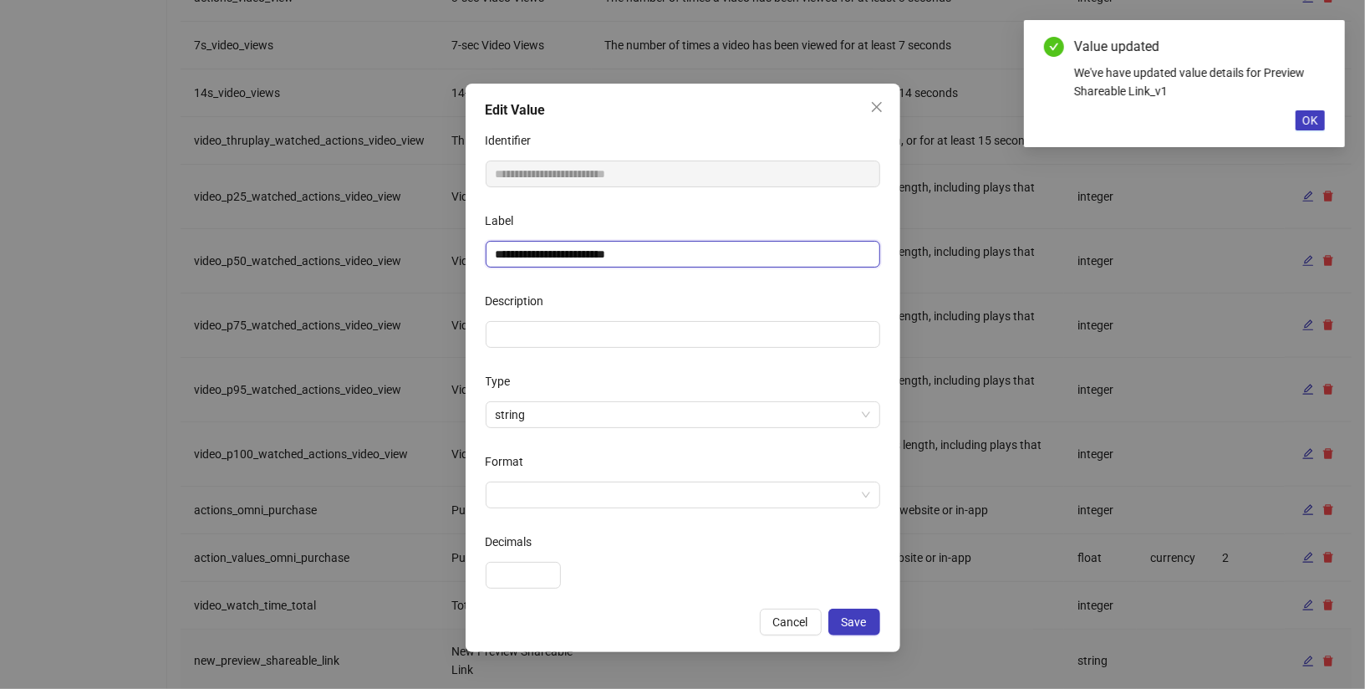
click at [629, 260] on input "**********" at bounding box center [683, 254] width 395 height 27
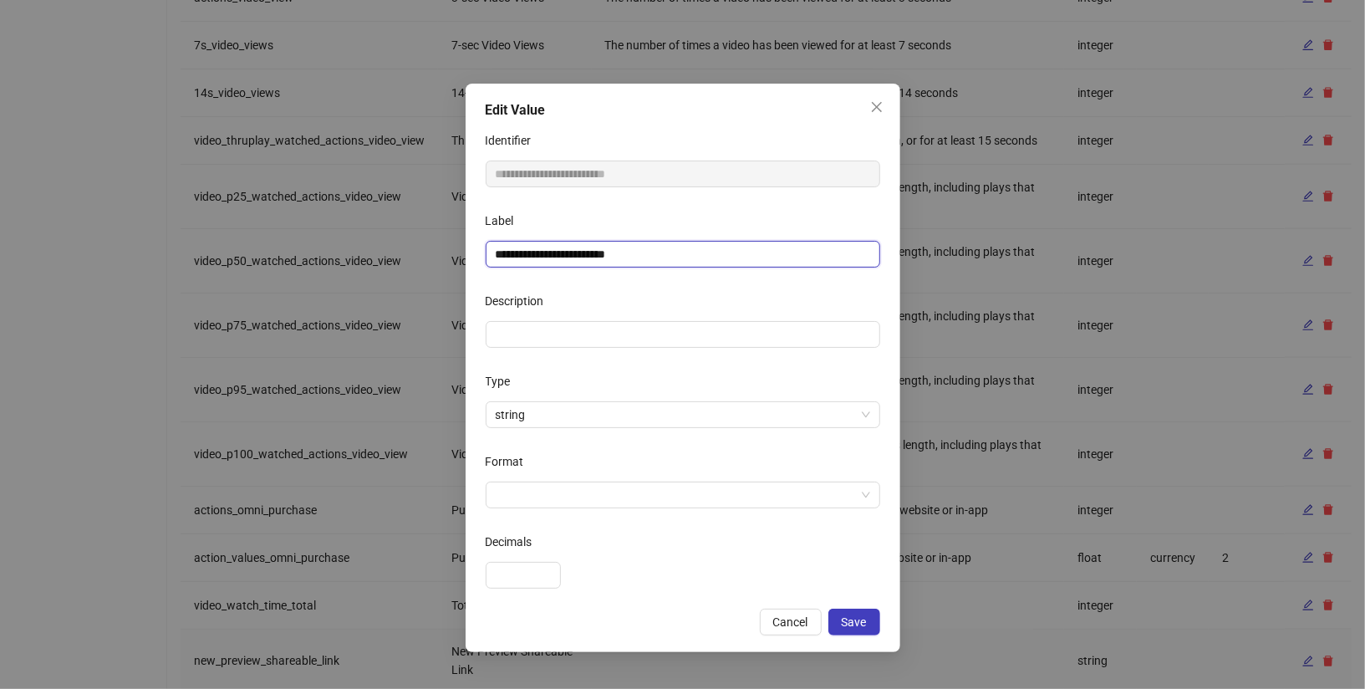
click at [629, 260] on input "**********" at bounding box center [683, 254] width 395 height 27
type input "**********"
click at [695, 311] on div "Description" at bounding box center [683, 304] width 395 height 33
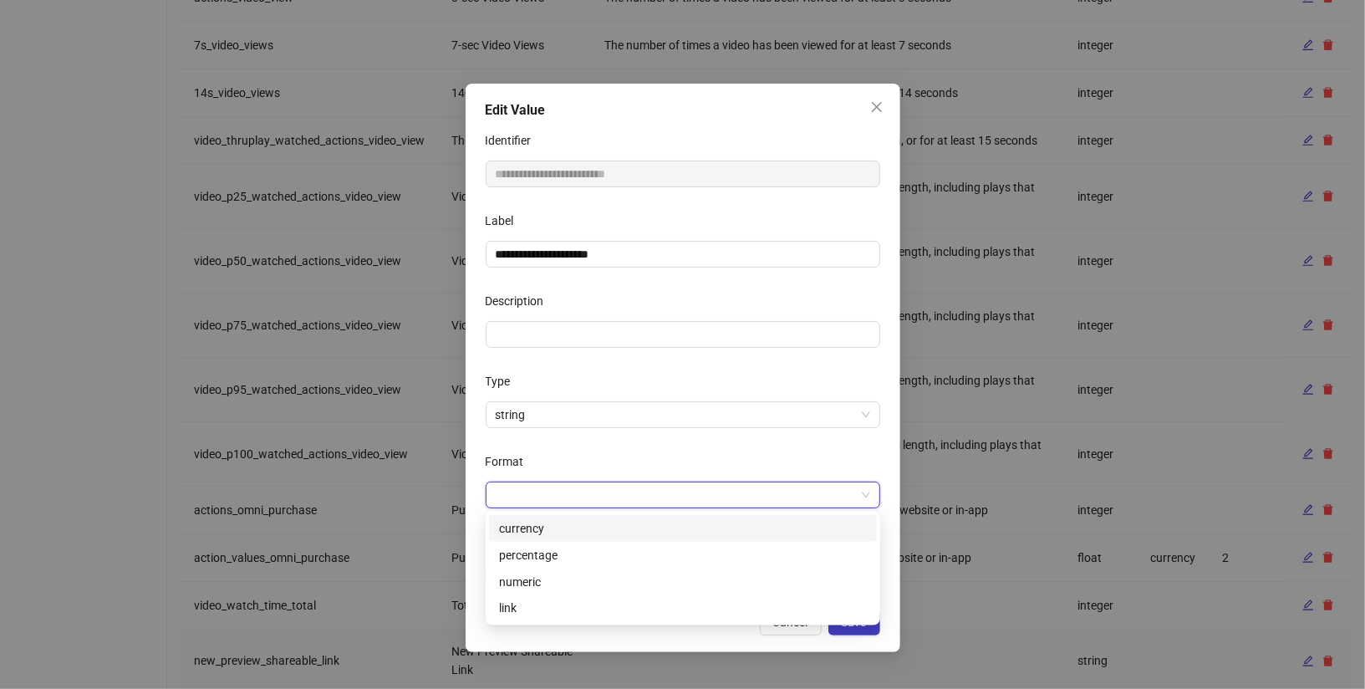
click at [588, 503] on input "Format" at bounding box center [676, 494] width 360 height 25
click at [553, 599] on div "link" at bounding box center [683, 608] width 368 height 18
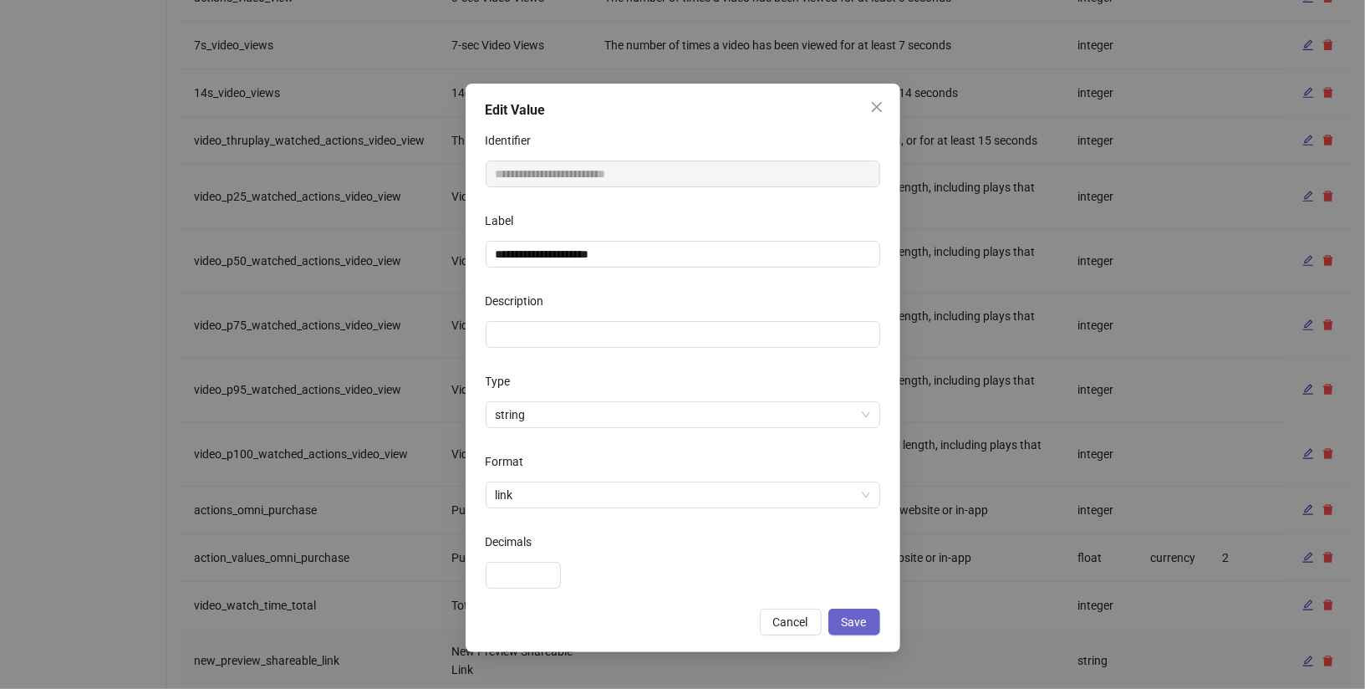
click at [872, 615] on button "Save" at bounding box center [855, 622] width 52 height 27
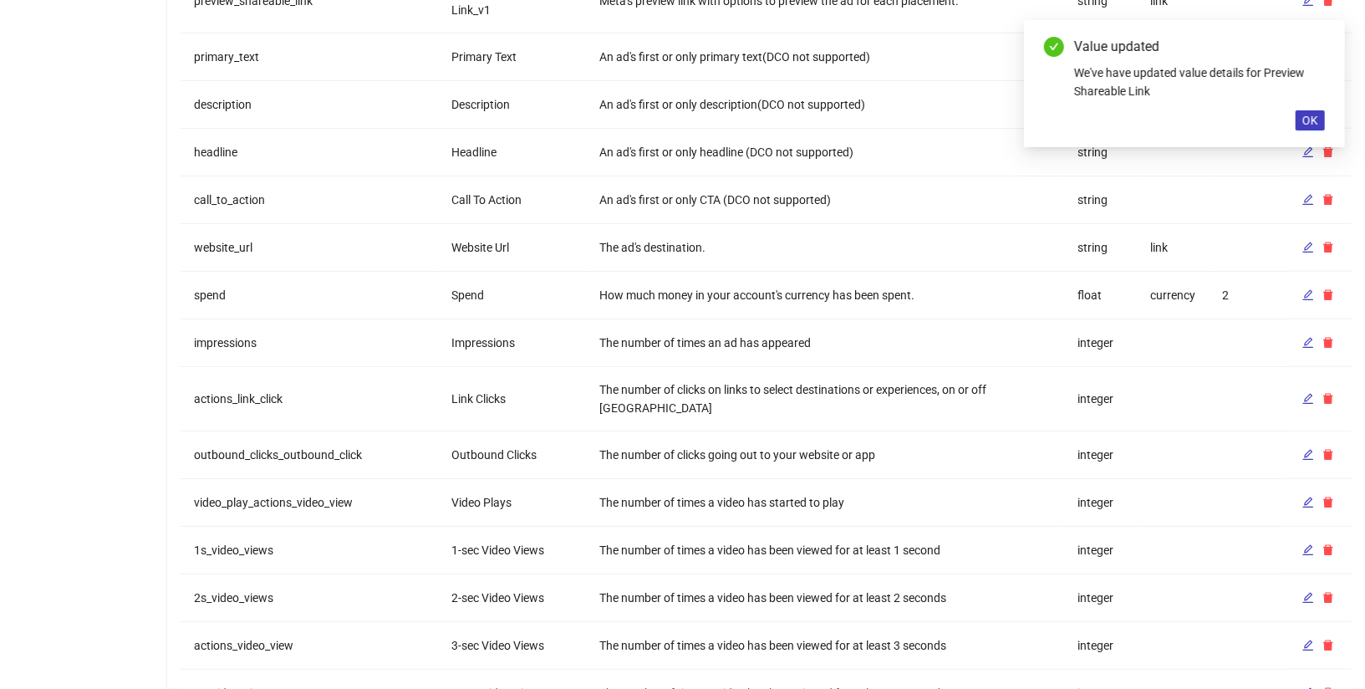
scroll to position [0, 0]
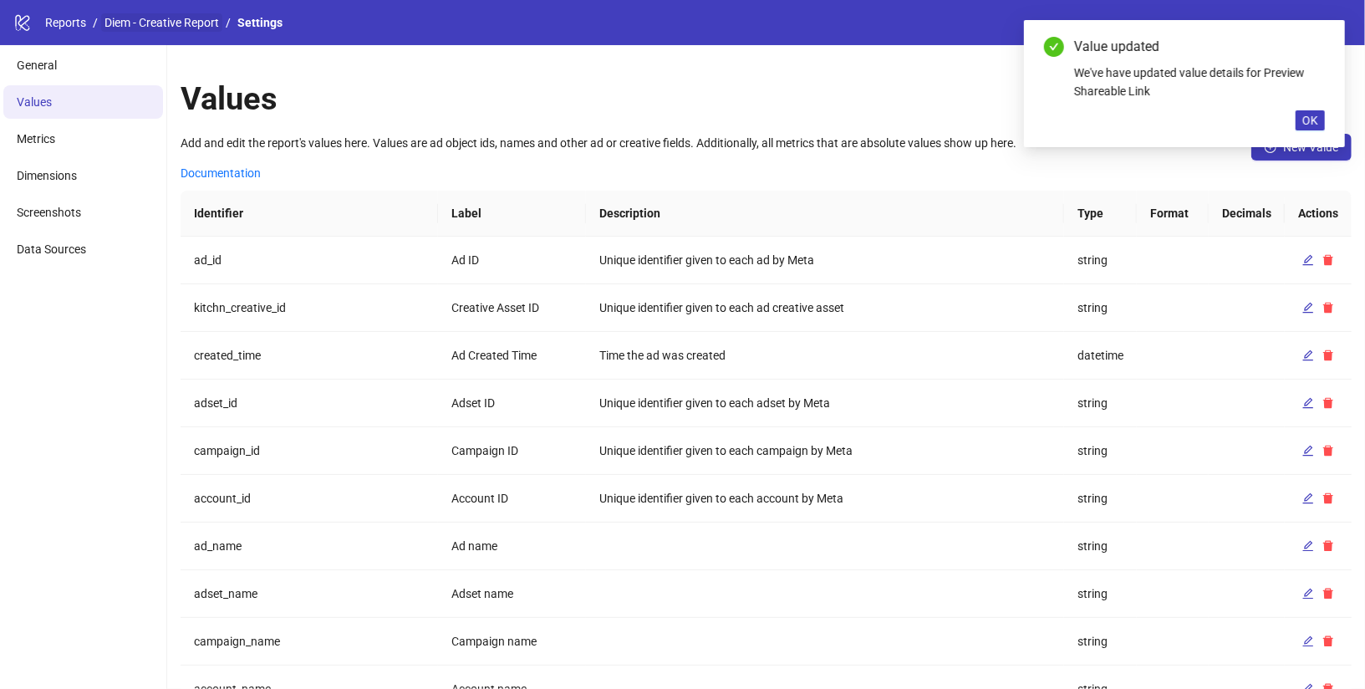
click at [130, 18] on link "Diem - Creative Report" at bounding box center [161, 22] width 121 height 18
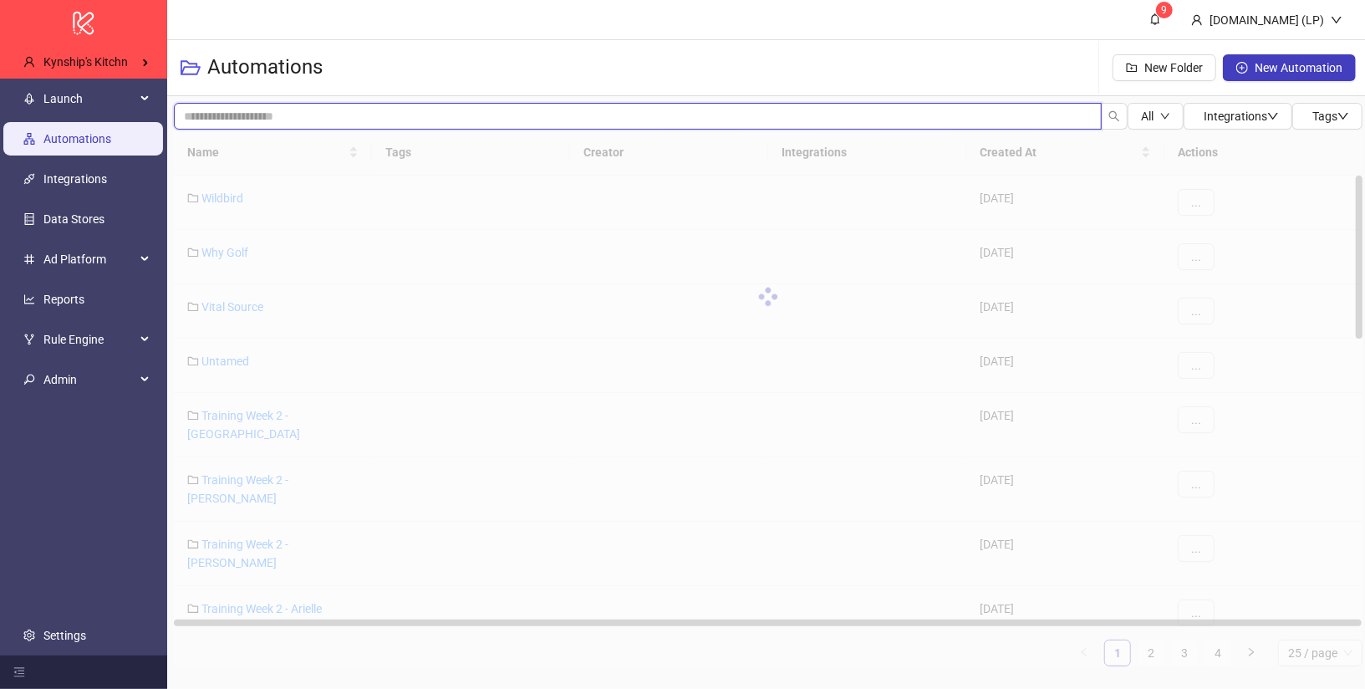
click at [360, 108] on input "search" at bounding box center [638, 116] width 928 height 27
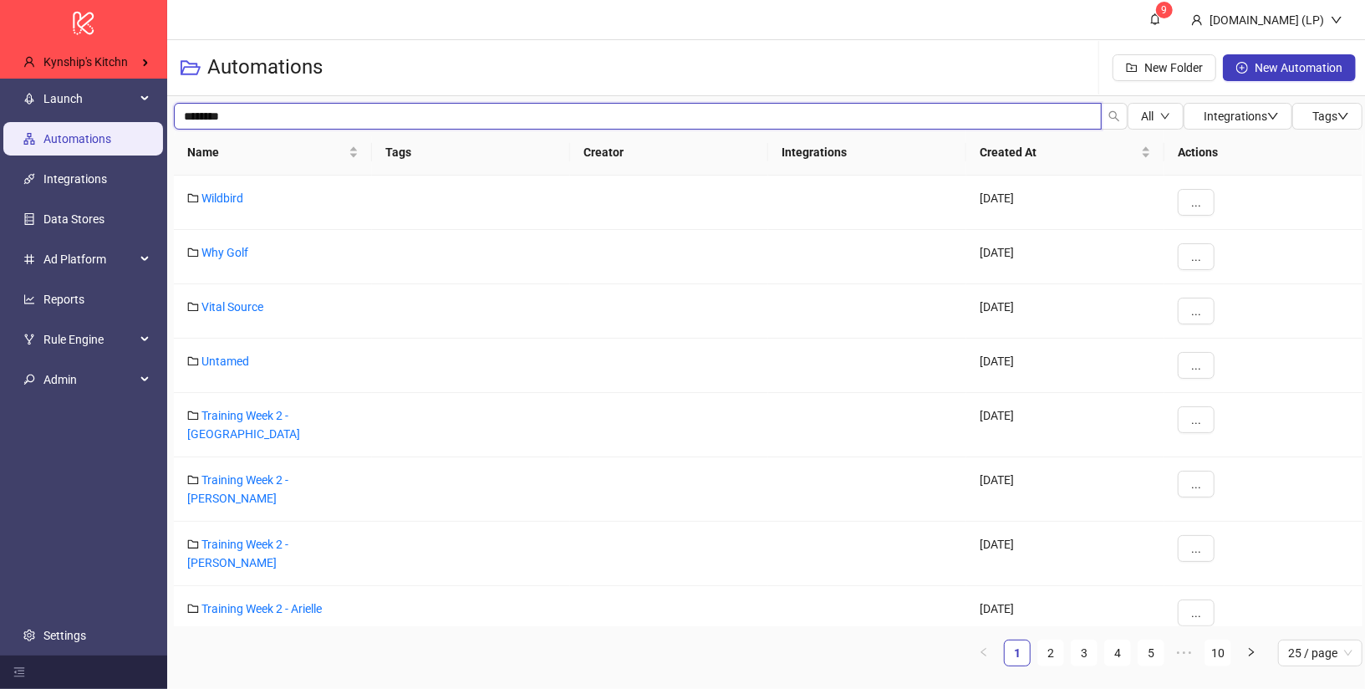
type input "********"
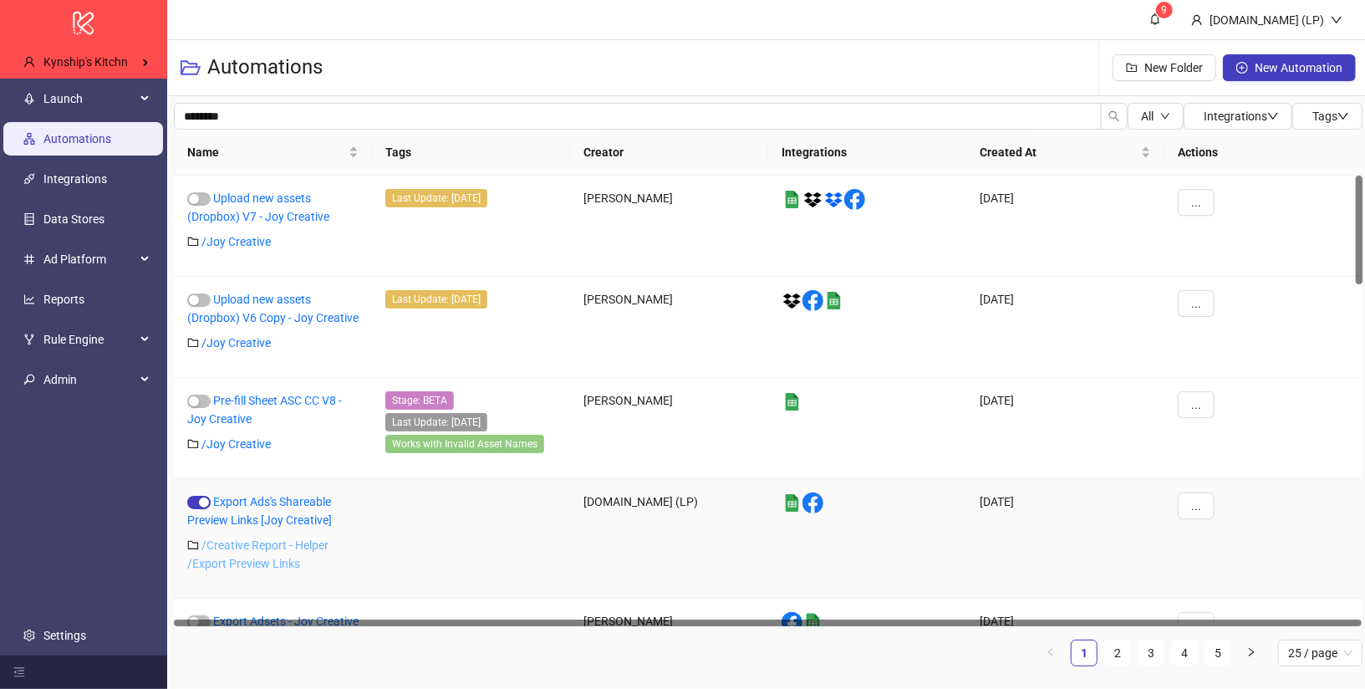
click at [248, 543] on link "/ Creative Report - Helper /Export Preview Links" at bounding box center [257, 554] width 141 height 32
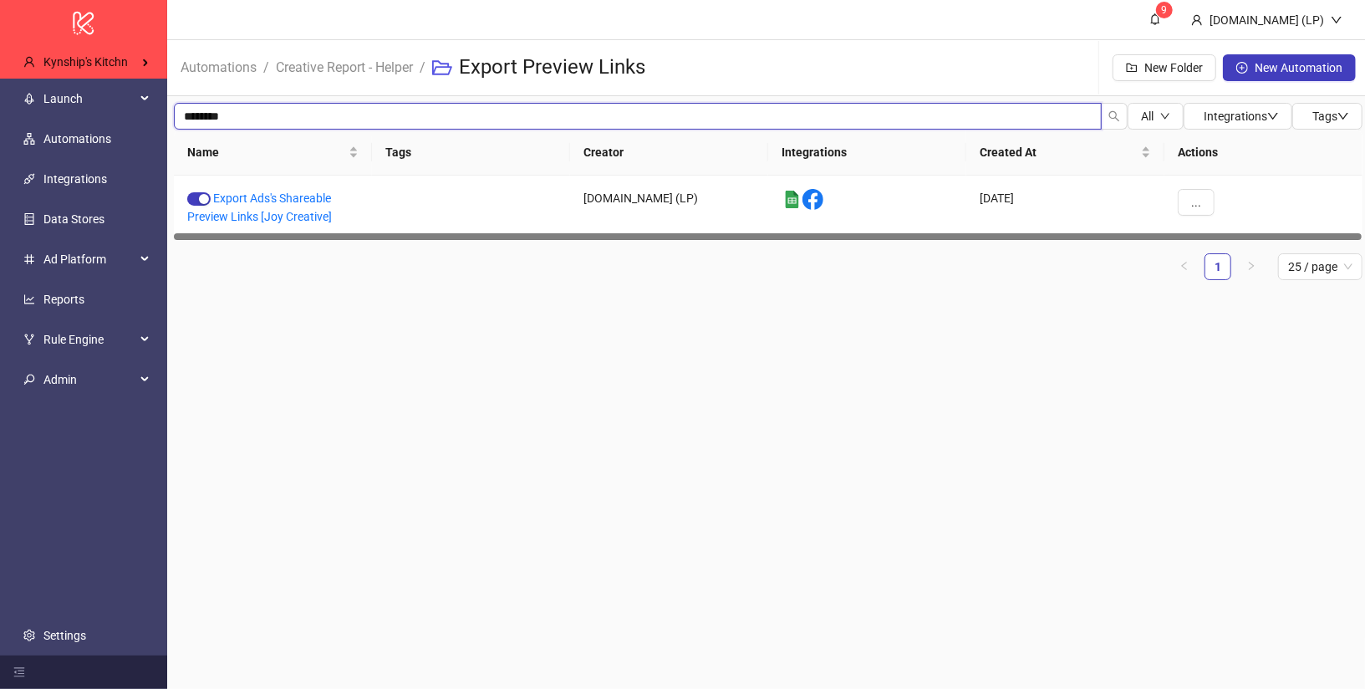
click at [194, 110] on input "********" at bounding box center [638, 116] width 928 height 27
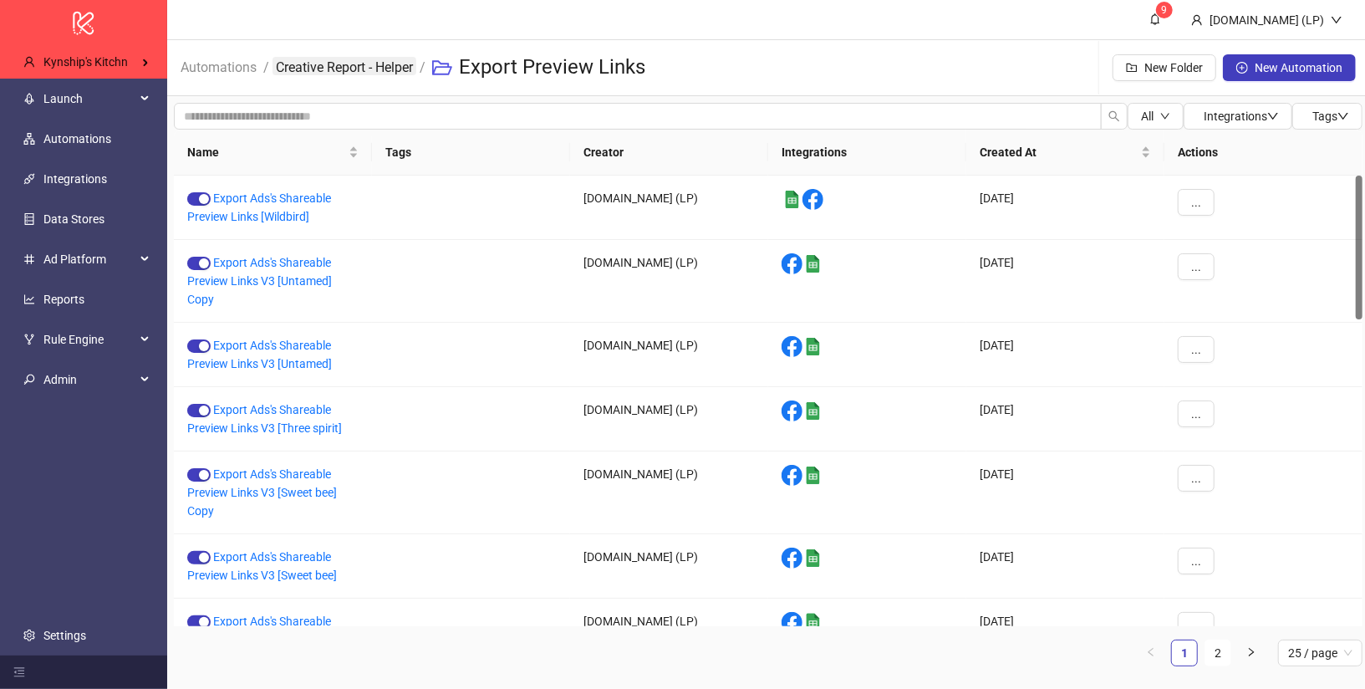
click at [317, 65] on link "Creative Report - Helper" at bounding box center [345, 66] width 144 height 18
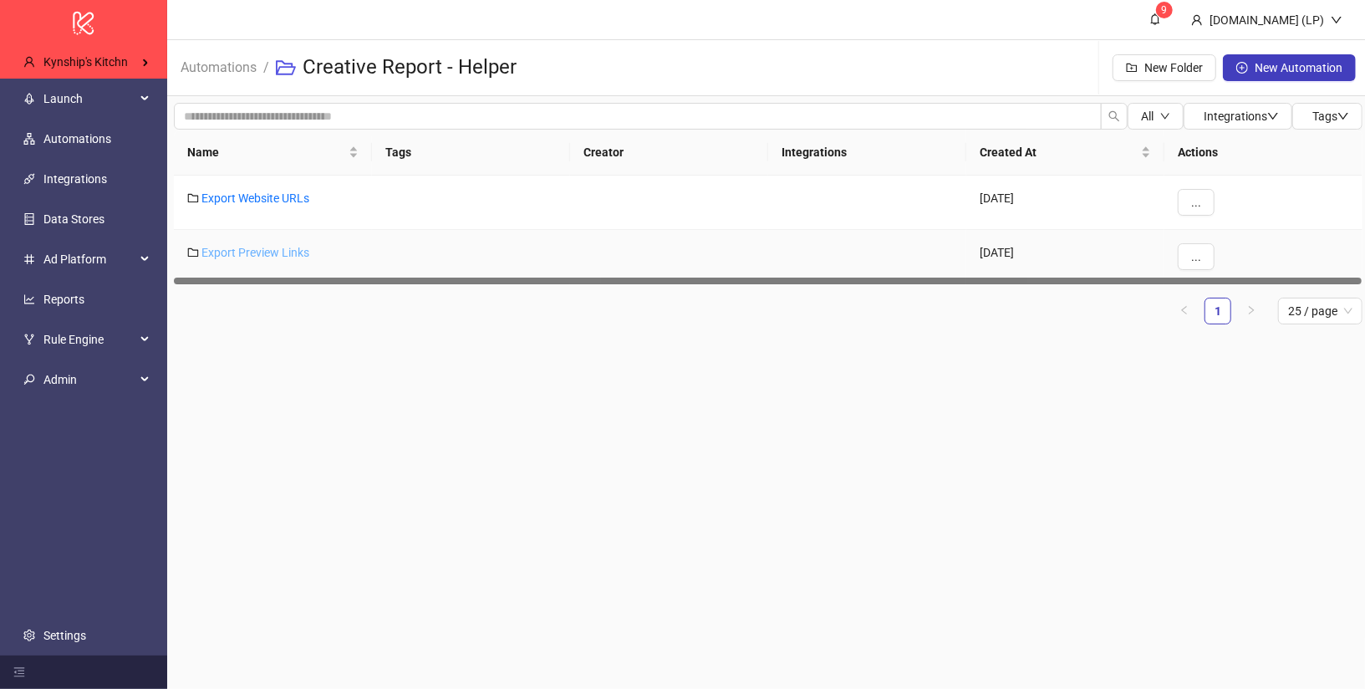
click at [247, 247] on link "Export Preview Links" at bounding box center [256, 252] width 108 height 13
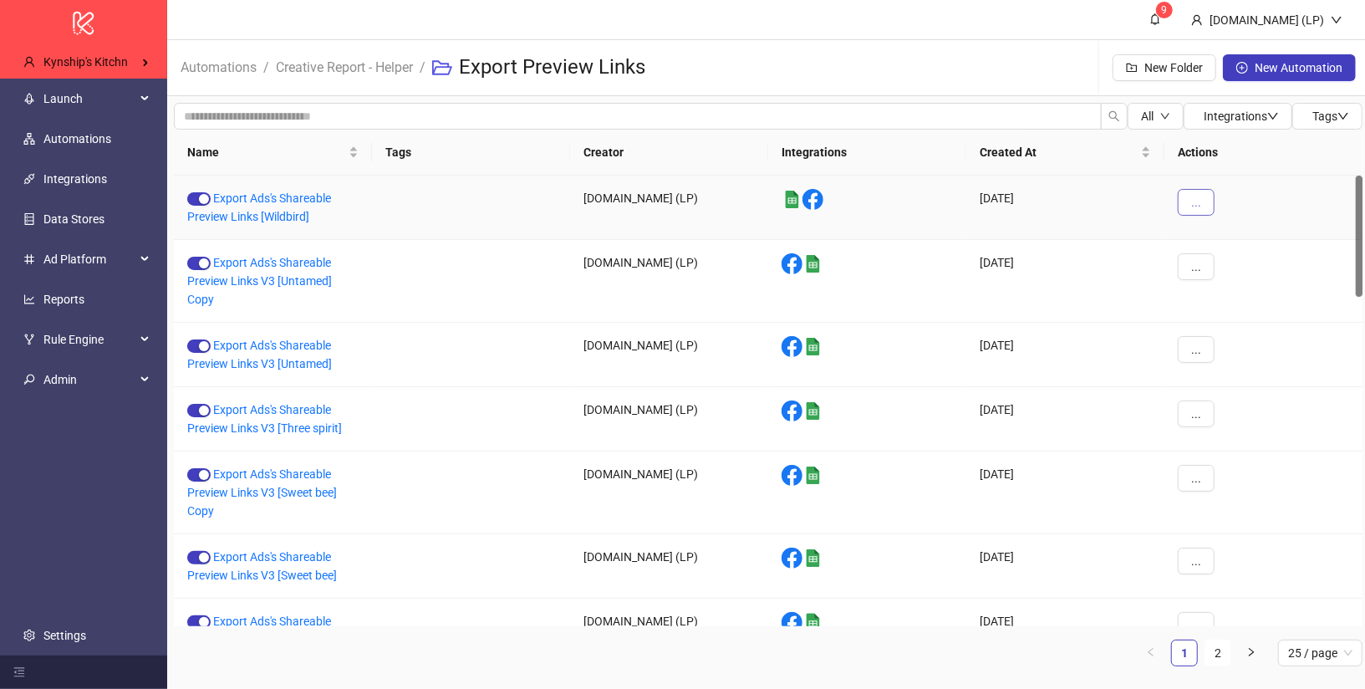
click at [1186, 209] on button "..." at bounding box center [1196, 202] width 37 height 27
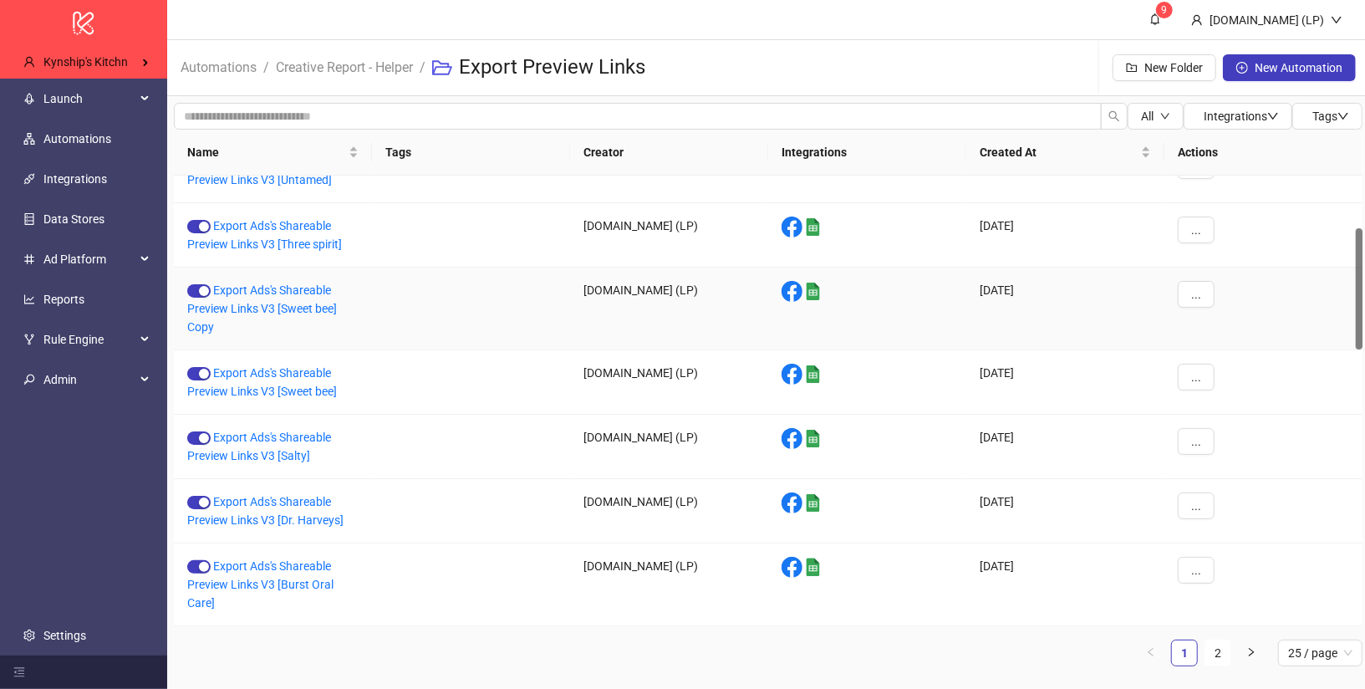
scroll to position [155, 0]
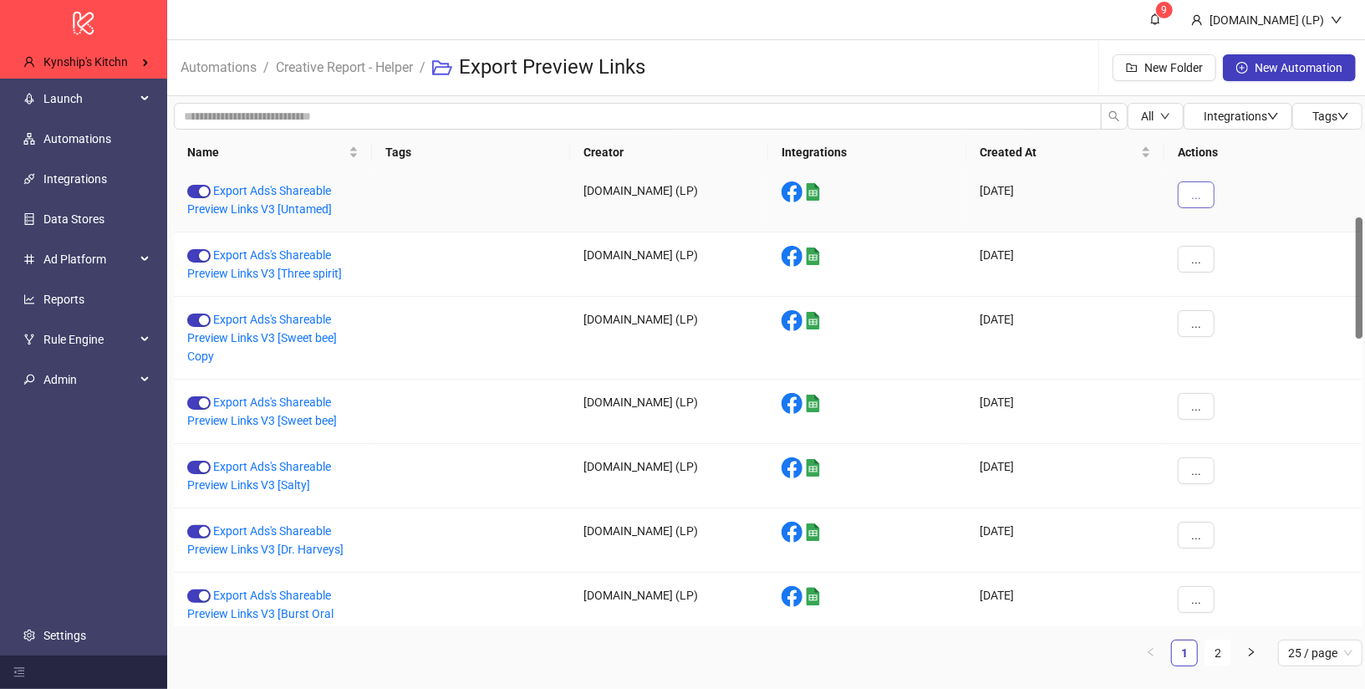
click at [1200, 198] on span "..." at bounding box center [1196, 194] width 10 height 13
click at [1221, 334] on span "Duplicate" at bounding box center [1234, 334] width 48 height 18
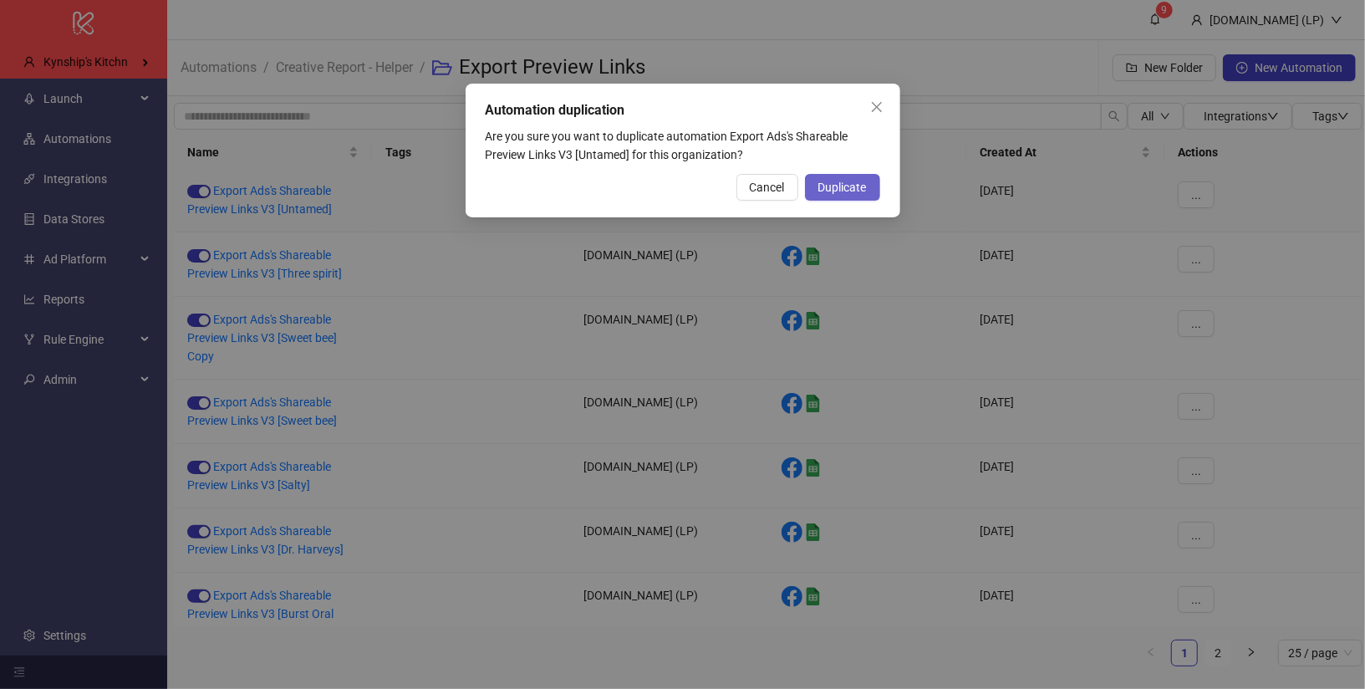
click at [848, 190] on span "Duplicate" at bounding box center [843, 187] width 48 height 13
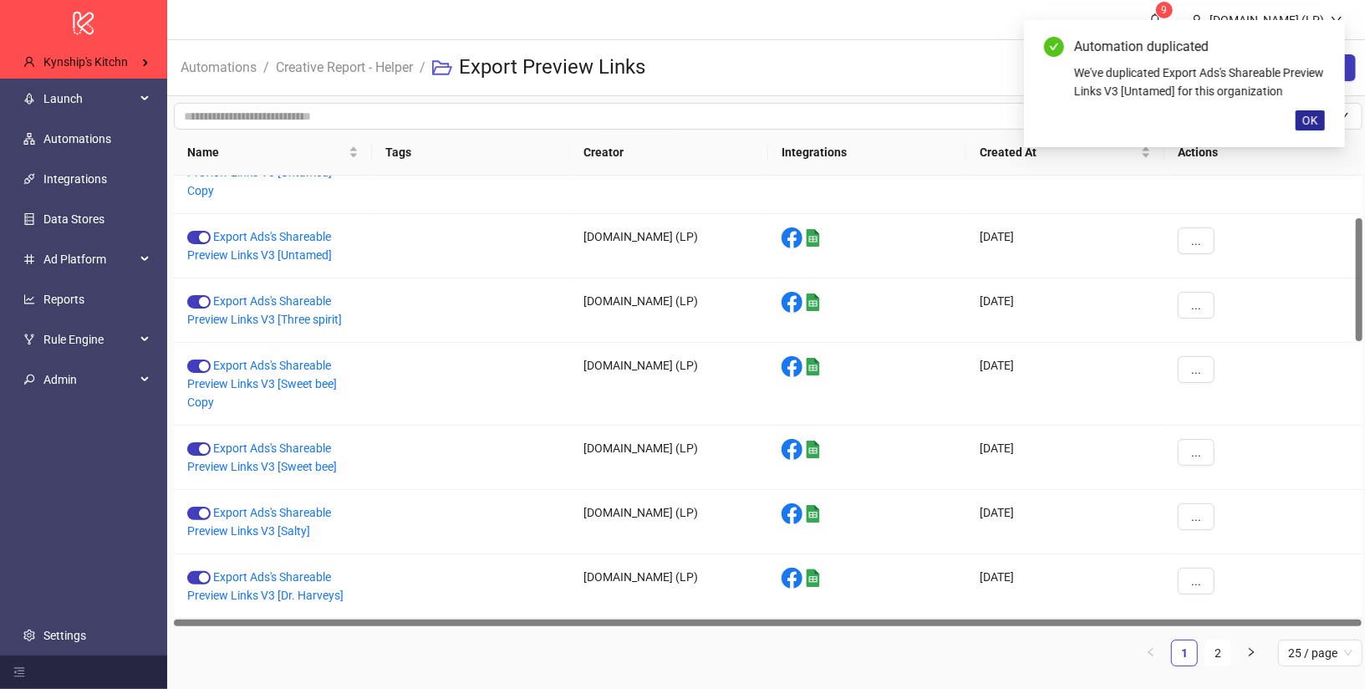
click at [1299, 130] on button "OK" at bounding box center [1310, 120] width 29 height 20
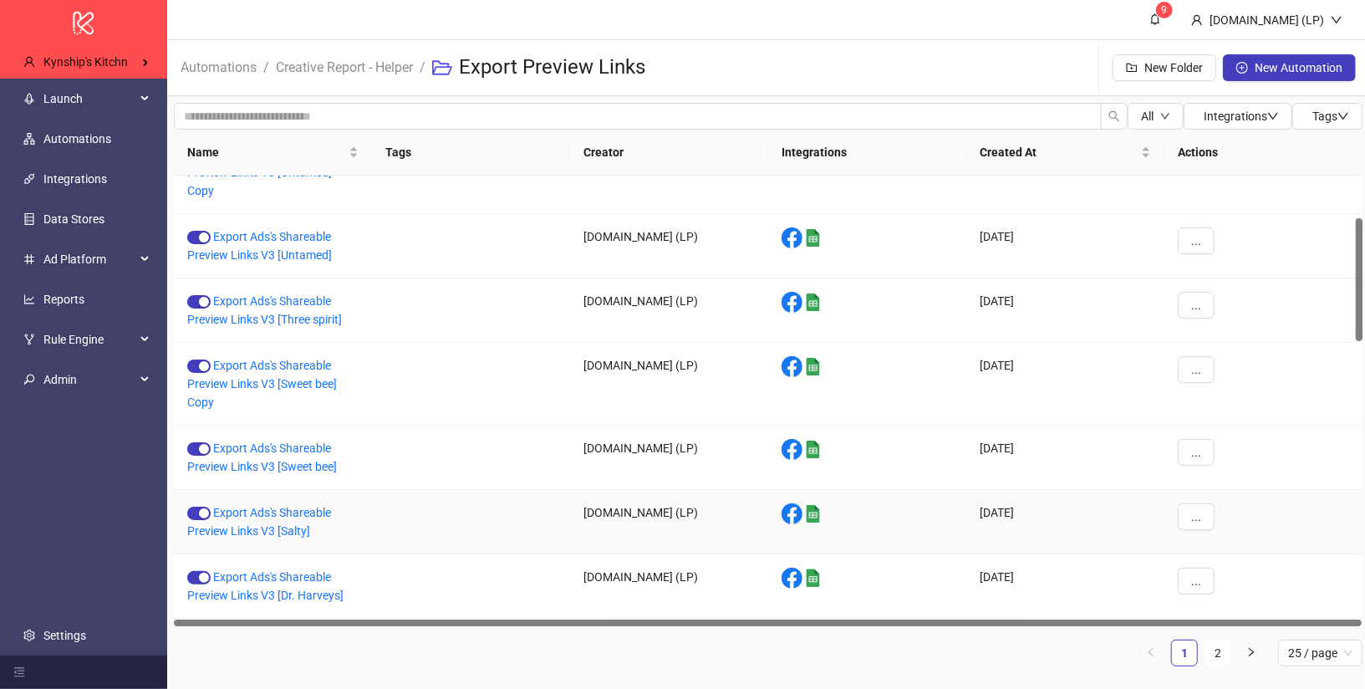
scroll to position [0, 0]
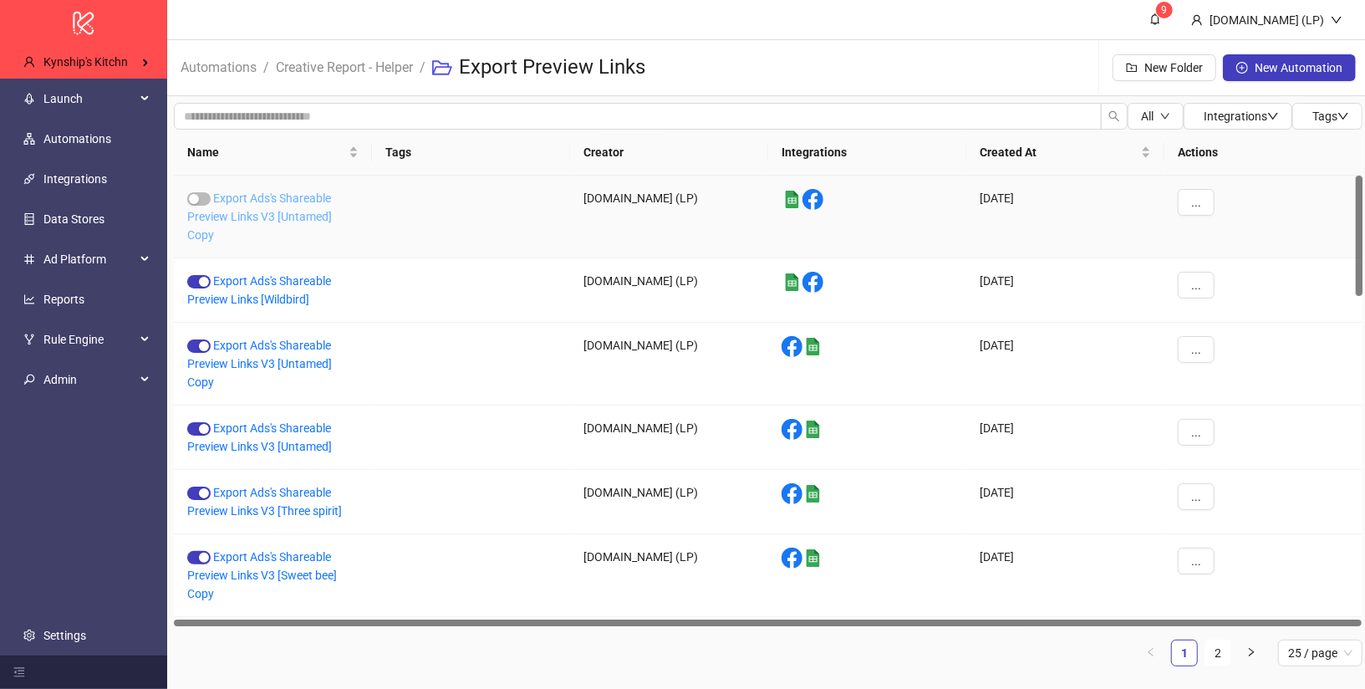
click at [315, 211] on link "Export Ads's Shareable Preview Links V3 [Untamed] Copy" at bounding box center [259, 216] width 145 height 50
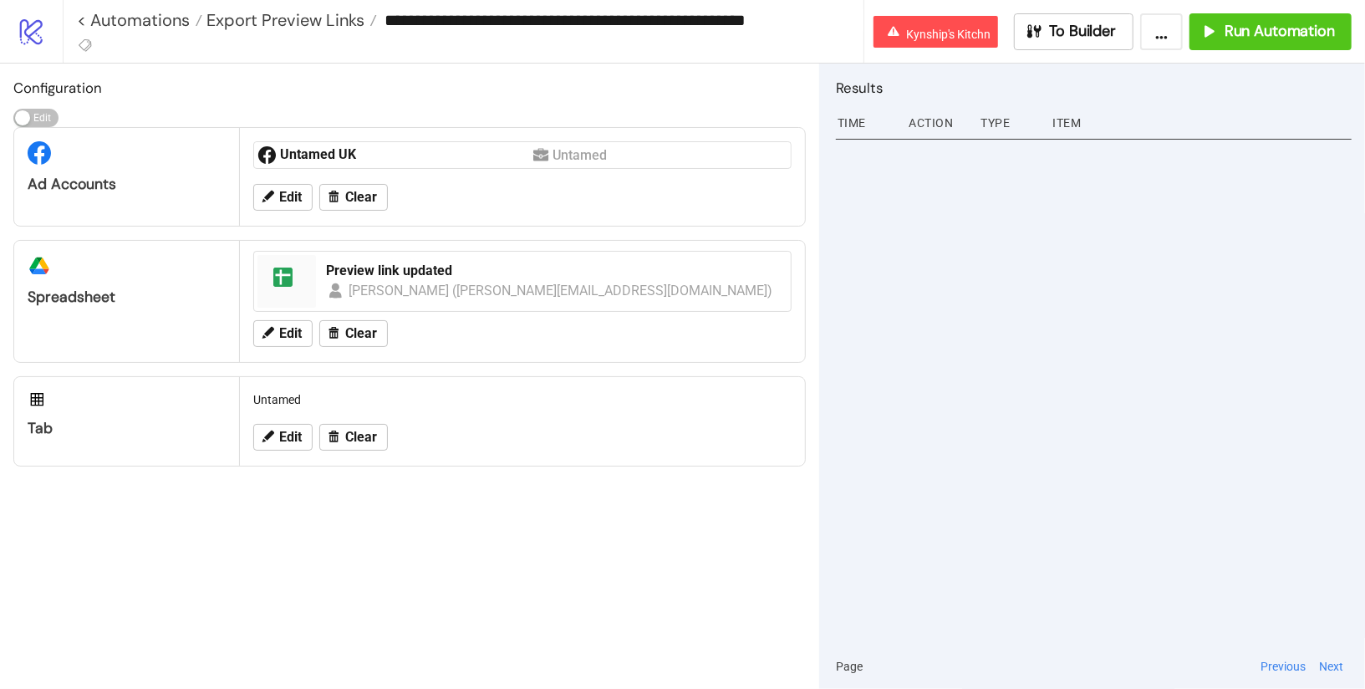
drag, startPoint x: 706, startPoint y: 14, endPoint x: 825, endPoint y: 23, distance: 119.9
click at [825, 23] on input "**********" at bounding box center [620, 20] width 486 height 25
type input "**********"
click at [374, 272] on div "Preview link updated" at bounding box center [553, 271] width 455 height 18
click at [287, 190] on span "Edit" at bounding box center [290, 197] width 23 height 15
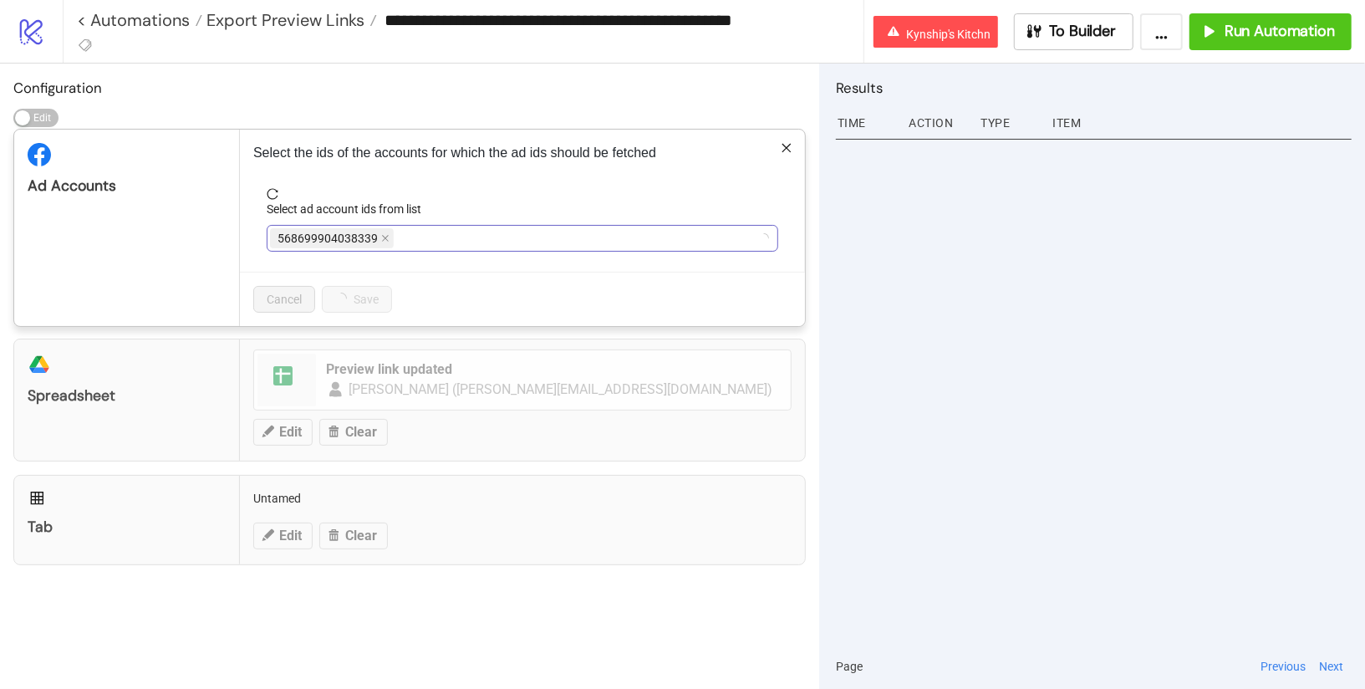
click at [387, 242] on span "568699904038339" at bounding box center [332, 238] width 124 height 20
click at [349, 237] on icon "close" at bounding box center [350, 238] width 8 height 8
click at [349, 237] on div at bounding box center [513, 238] width 487 height 23
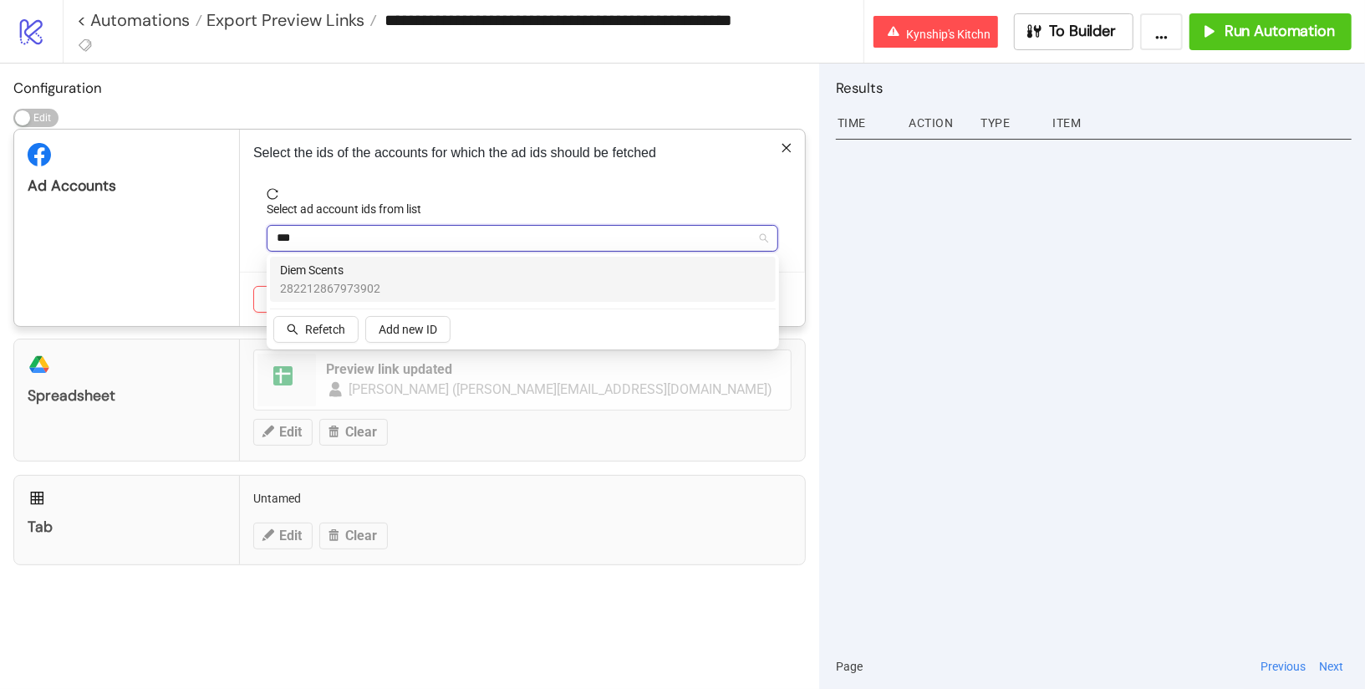
type input "****"
click at [291, 275] on span "Diem Scents" at bounding box center [330, 270] width 100 height 18
click at [771, 17] on input "**********" at bounding box center [620, 20] width 486 height 25
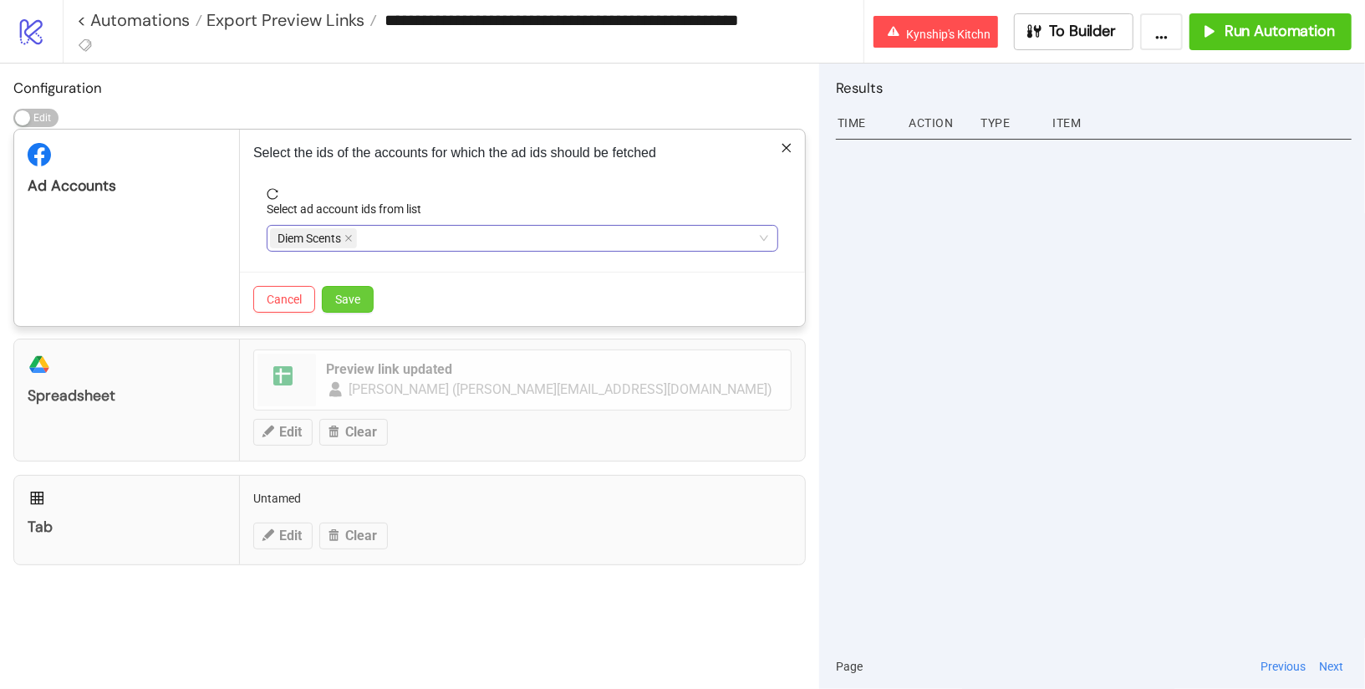
type input "**********"
click at [336, 303] on span "Save" at bounding box center [347, 299] width 25 height 13
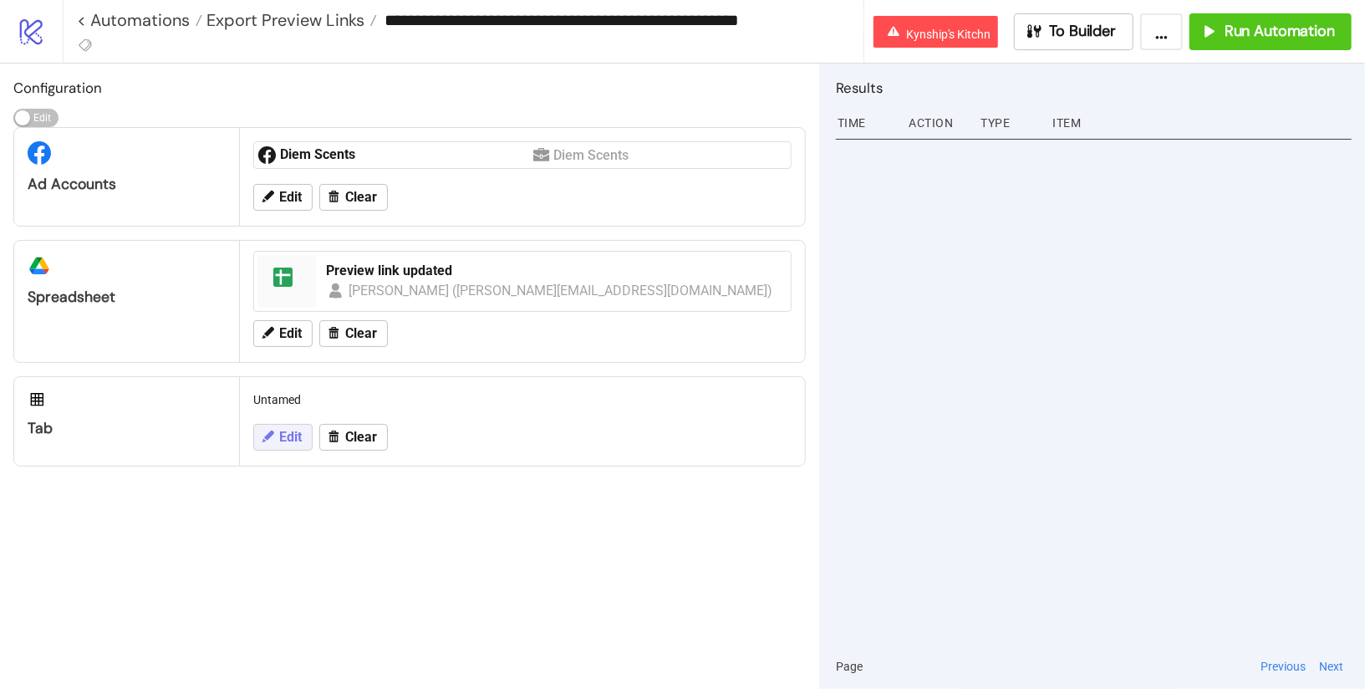
click at [290, 439] on span "Edit" at bounding box center [290, 437] width 23 height 15
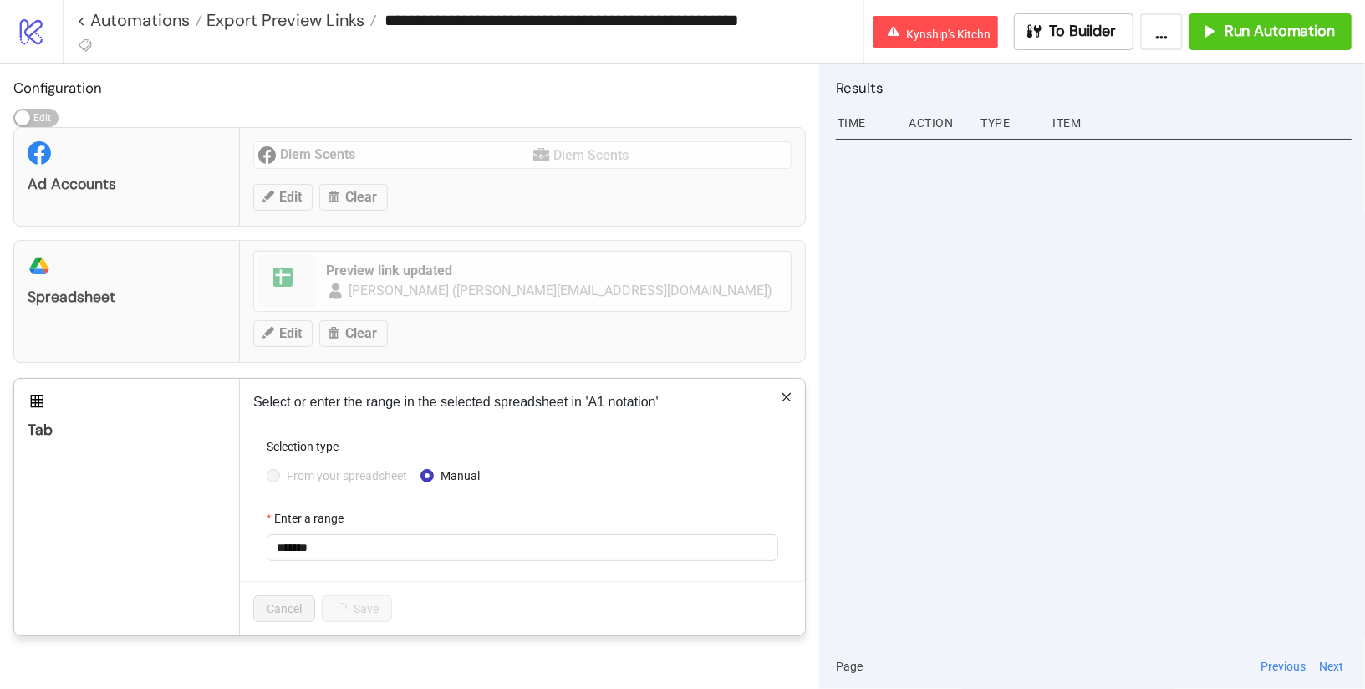
click at [314, 467] on span "From your spreadsheet" at bounding box center [347, 476] width 134 height 18
click at [280, 476] on span "From your spreadsheet" at bounding box center [347, 476] width 134 height 18
click at [319, 474] on span "From your spreadsheet" at bounding box center [347, 476] width 134 height 18
click at [325, 541] on span "Untamed" at bounding box center [523, 547] width 492 height 25
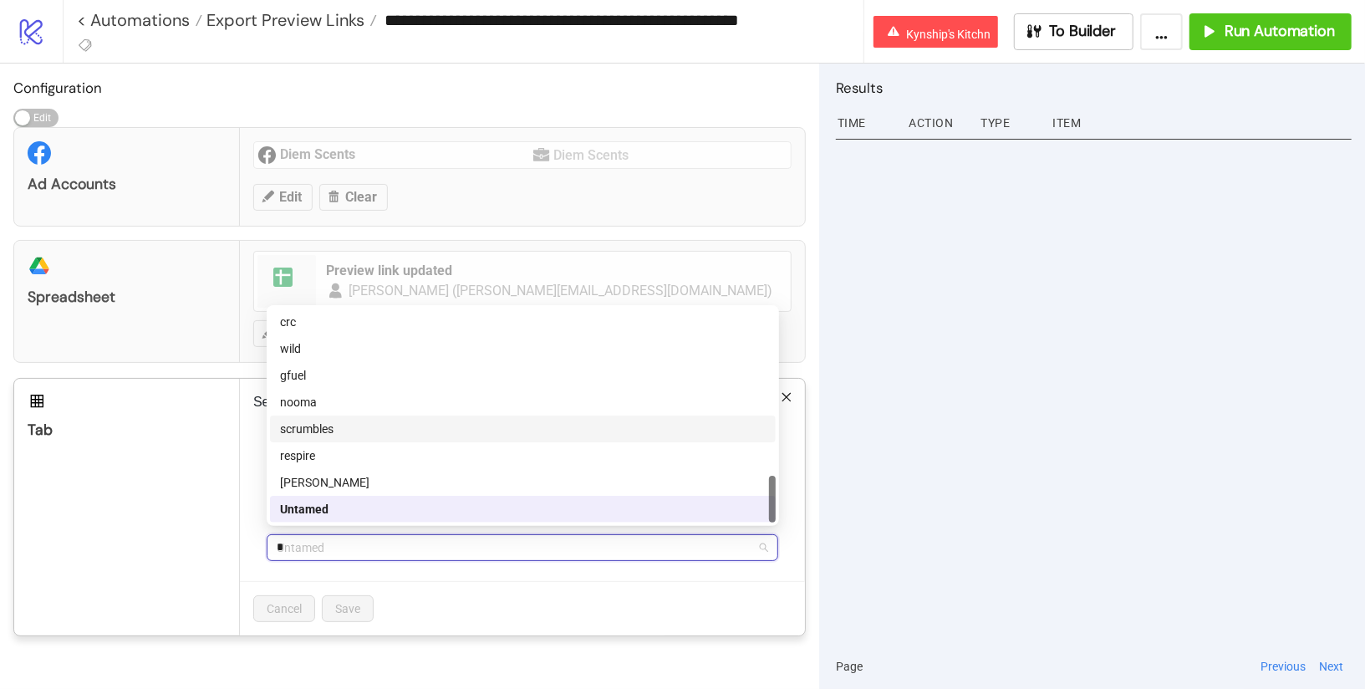
scroll to position [80, 0]
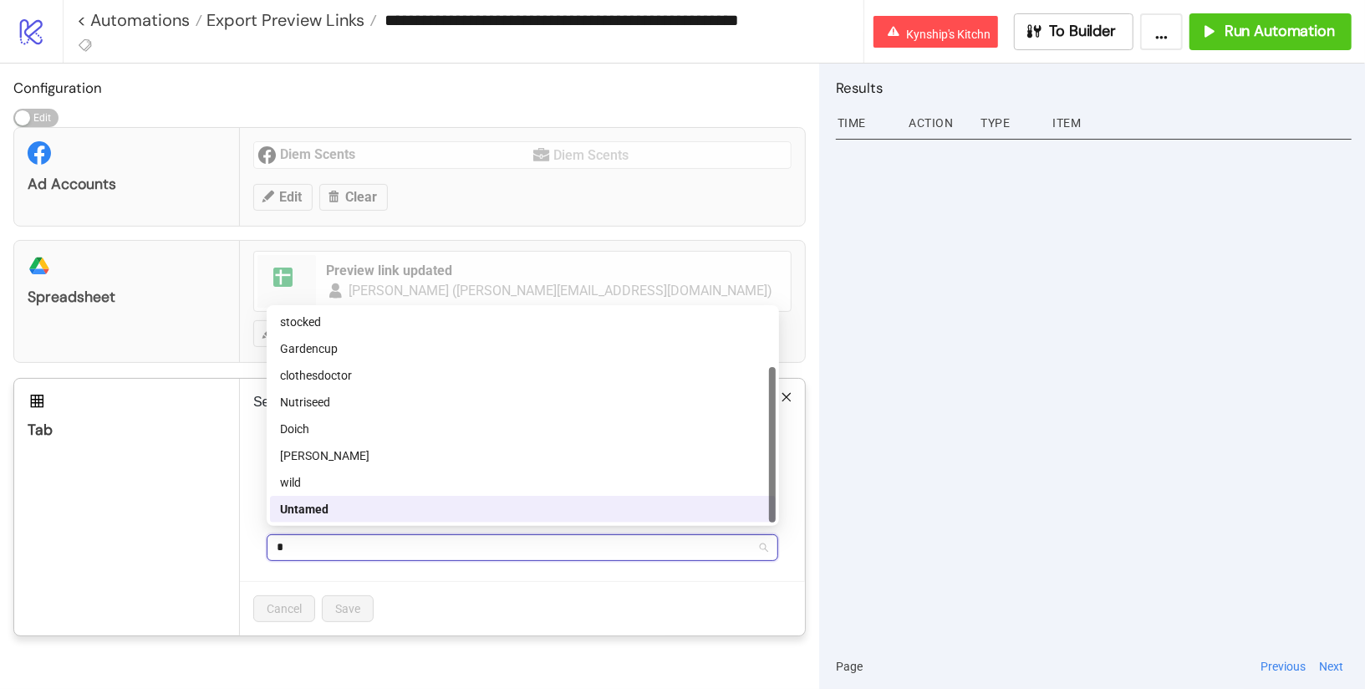
type input "**"
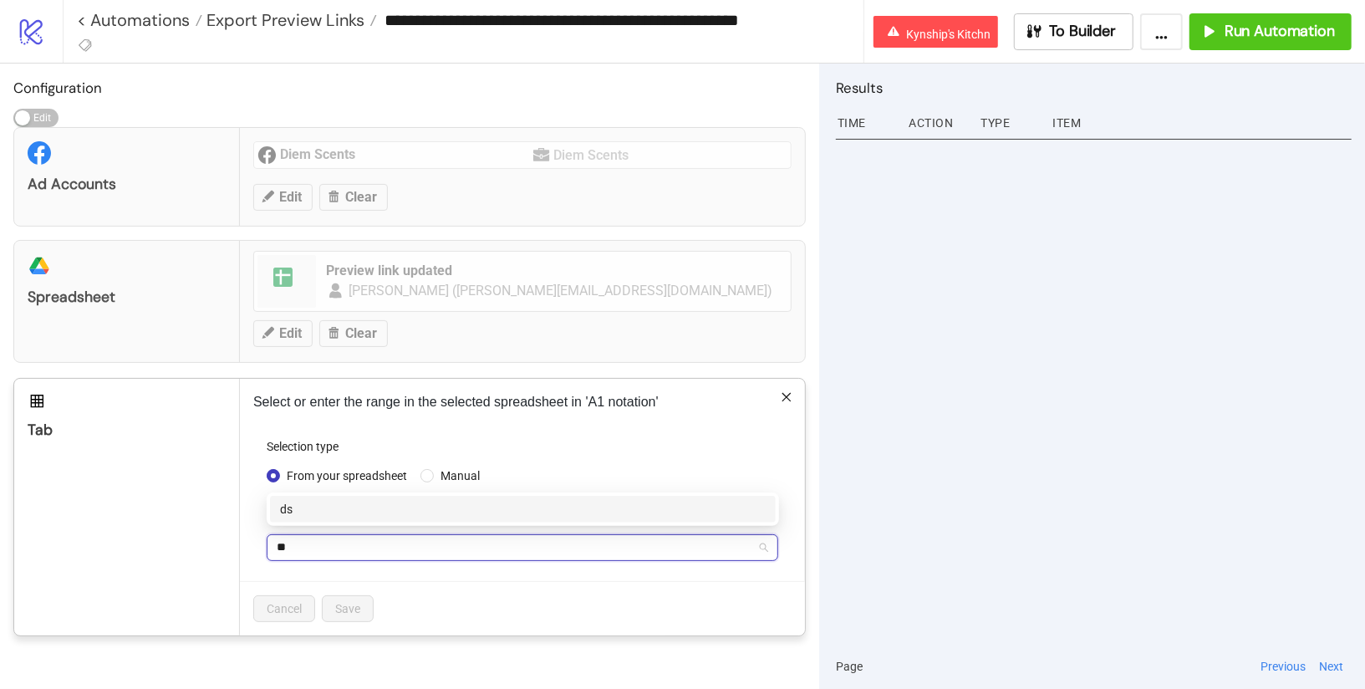
click at [291, 496] on div "ds" at bounding box center [523, 509] width 506 height 27
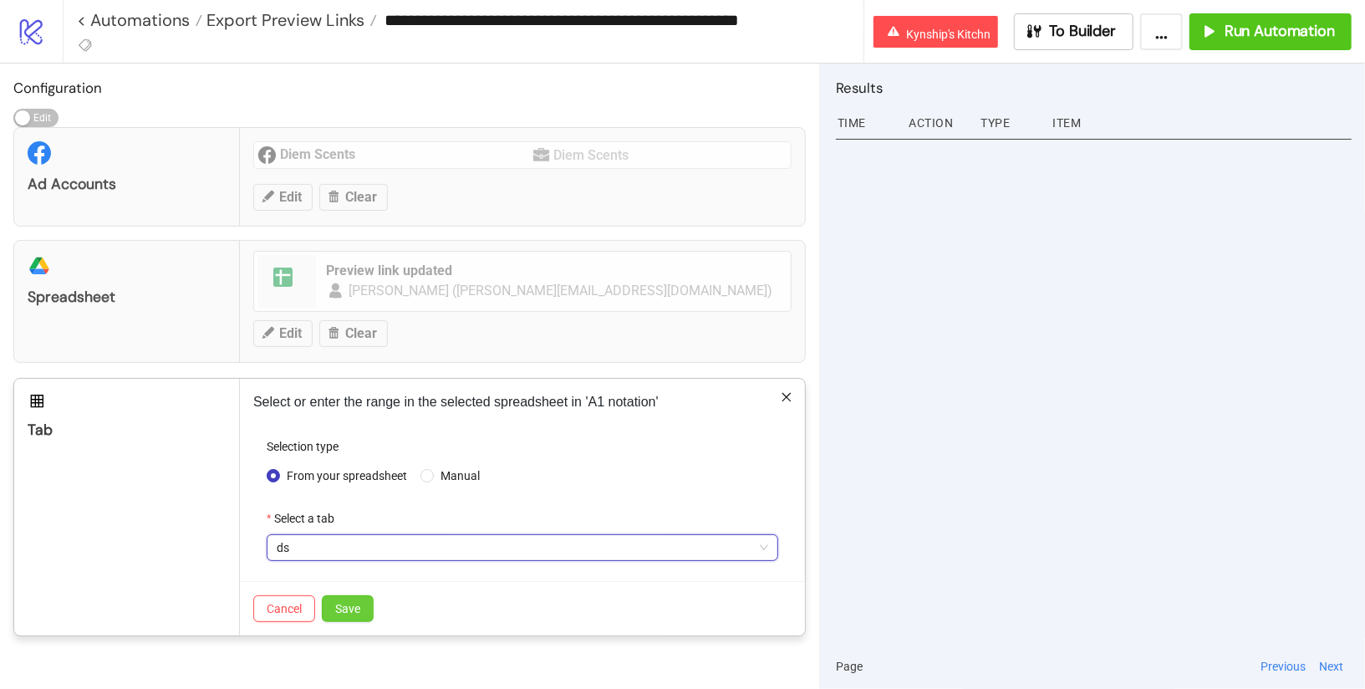
click at [364, 613] on button "Save" at bounding box center [348, 608] width 52 height 27
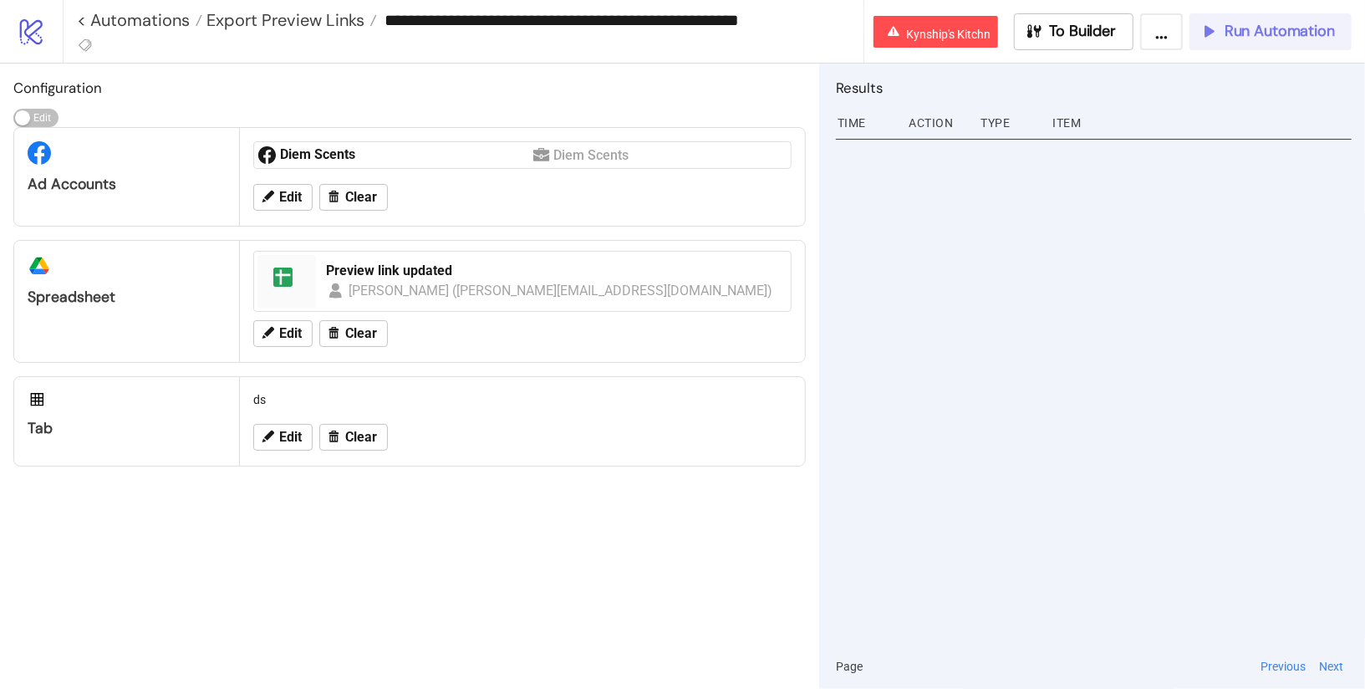
click at [1244, 30] on span "Run Automation" at bounding box center [1280, 31] width 110 height 19
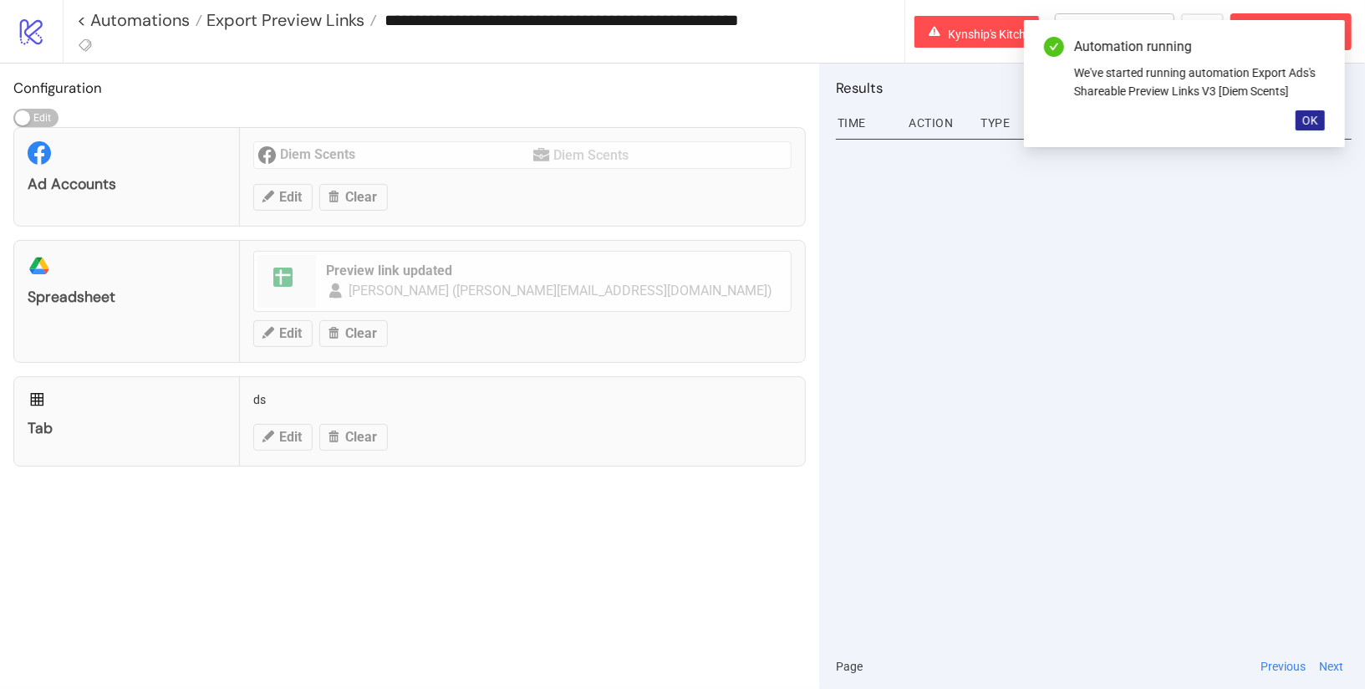
click at [1319, 115] on button "OK" at bounding box center [1310, 120] width 29 height 20
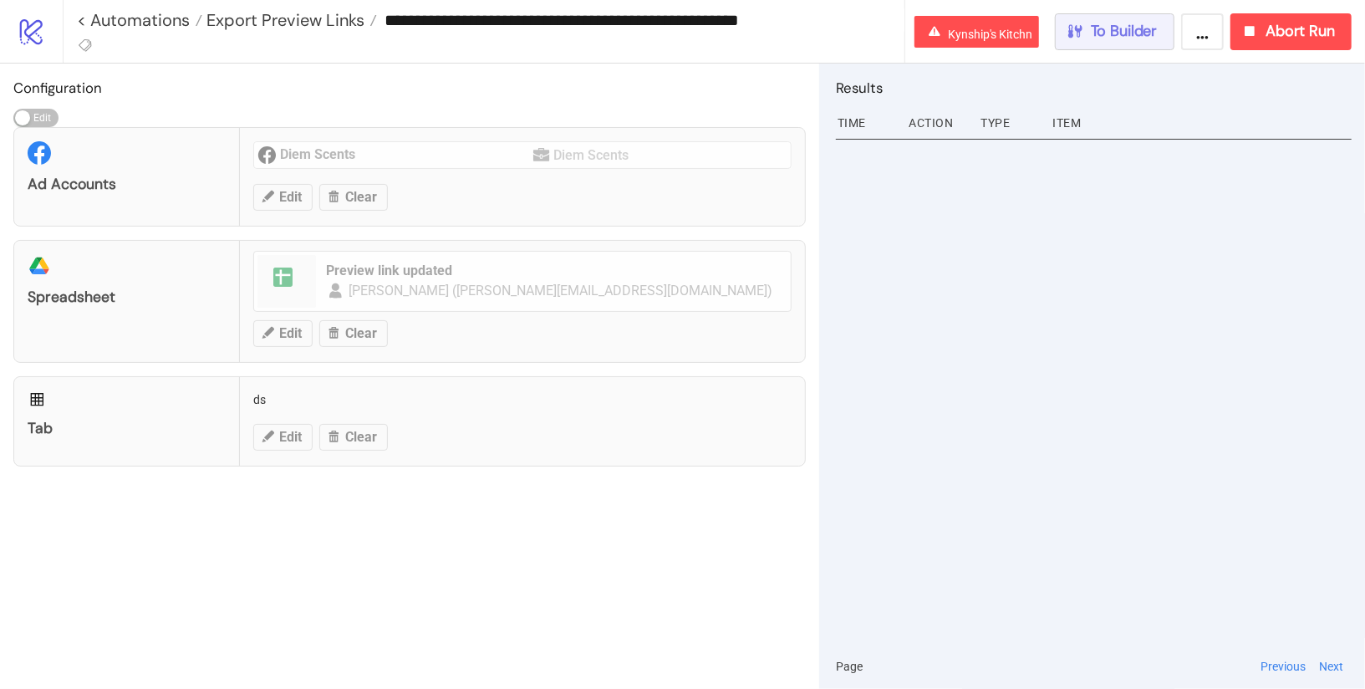
click at [1117, 31] on span "To Builder" at bounding box center [1124, 31] width 67 height 19
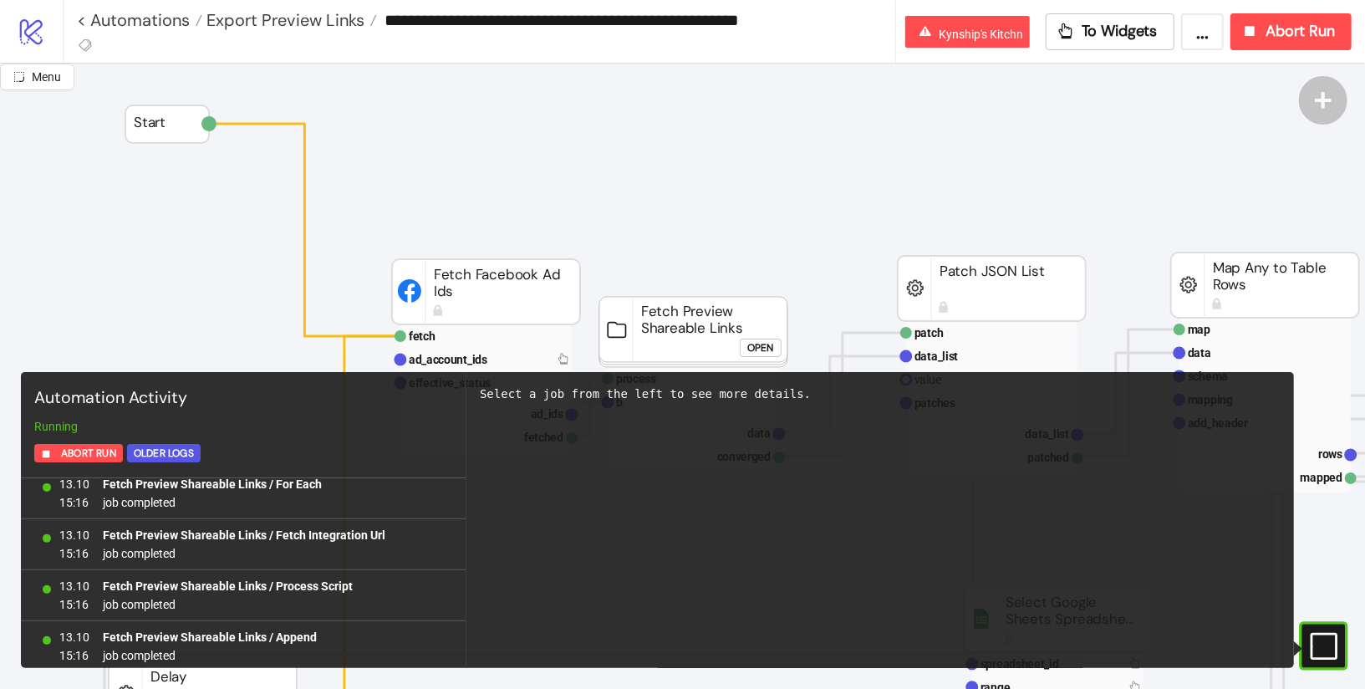
scroll to position [10135, 0]
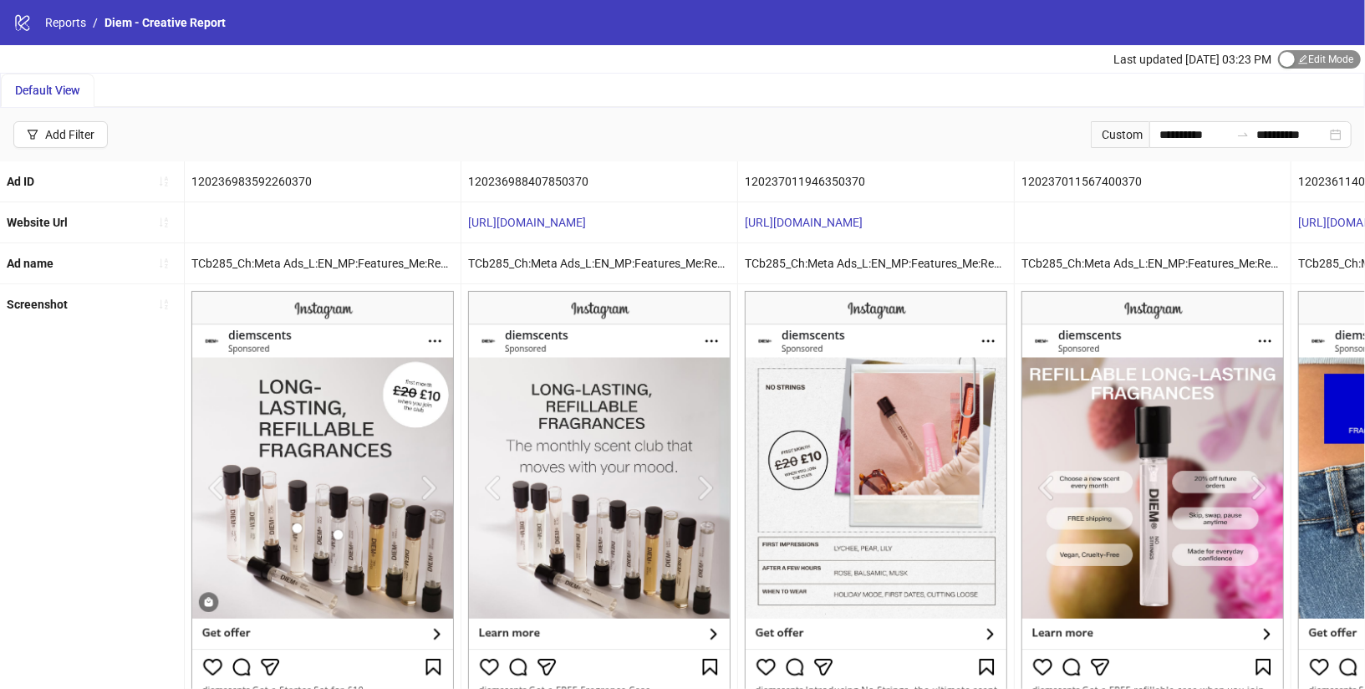
click at [1293, 60] on button "Edit Mode Edit Mode" at bounding box center [1319, 59] width 83 height 18
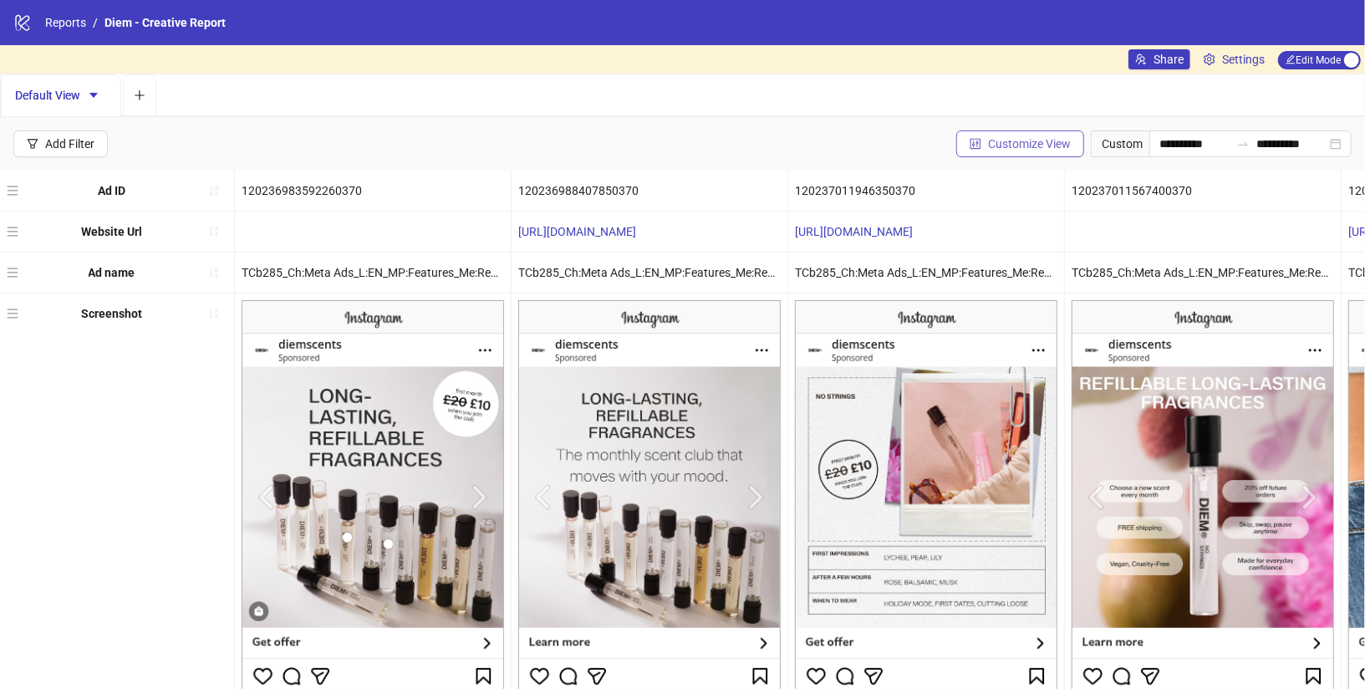
click at [970, 141] on icon "control" at bounding box center [976, 144] width 12 height 12
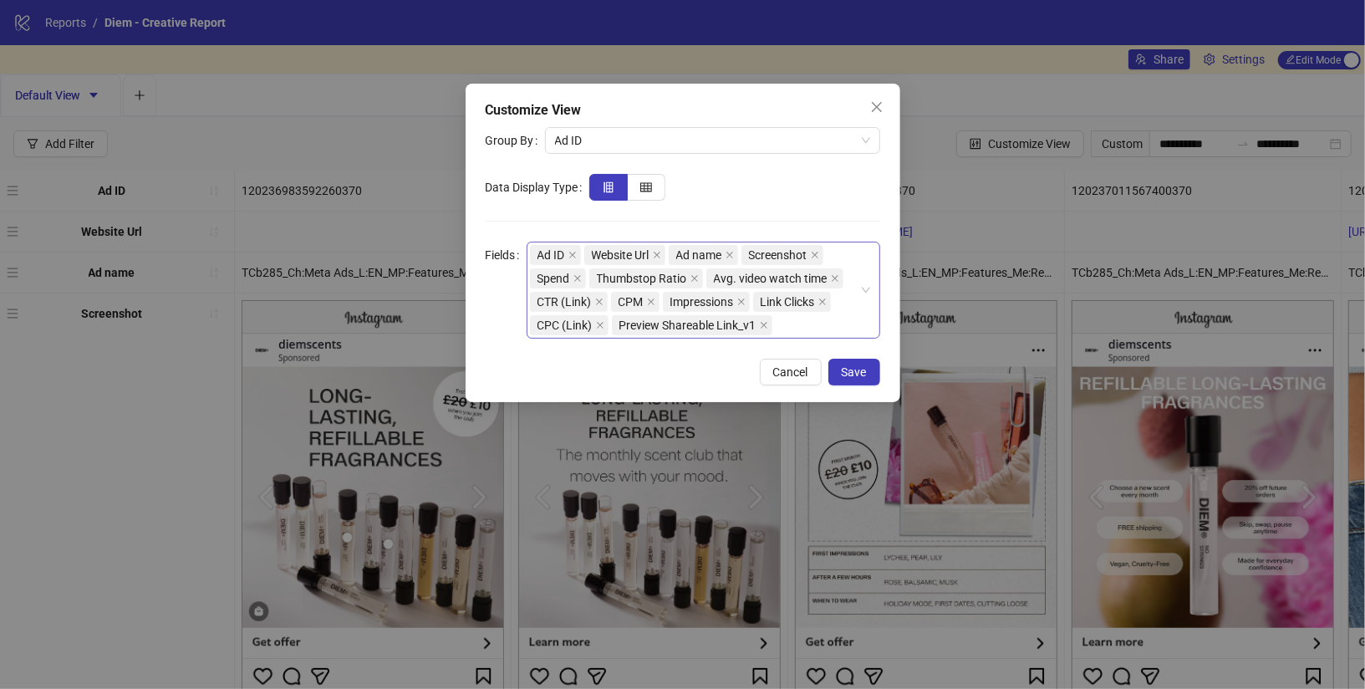
click at [787, 325] on div "Ad ID Website Url Ad name Screenshot Spend Thumbstop Ratio Avg. video watch tim…" at bounding box center [694, 290] width 329 height 94
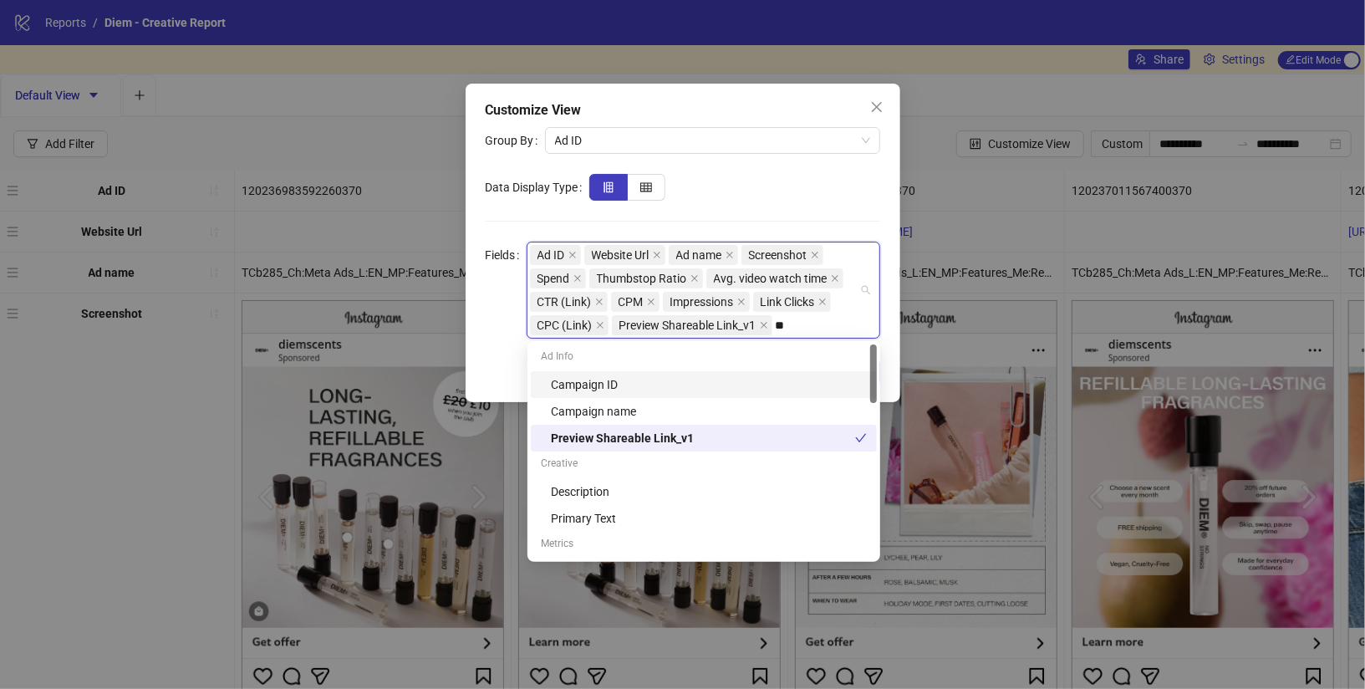
type input "***"
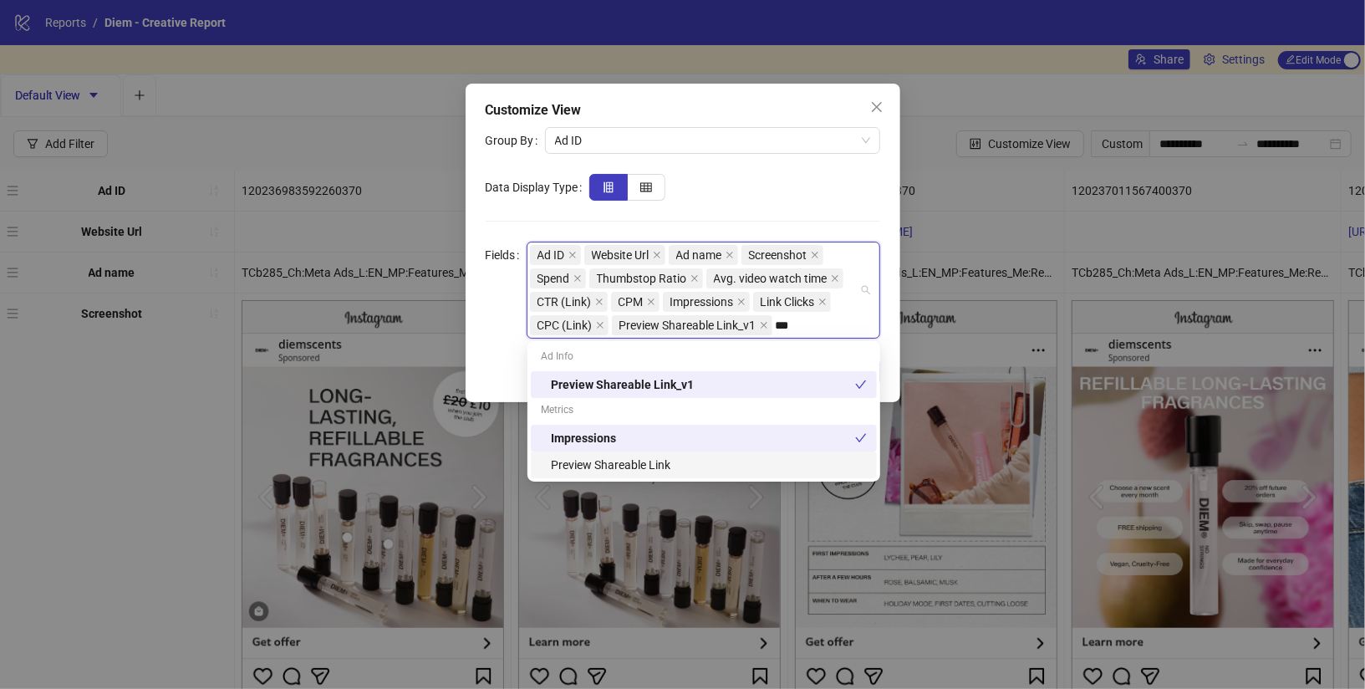
click at [631, 468] on div "Preview Shareable Link" at bounding box center [709, 465] width 316 height 18
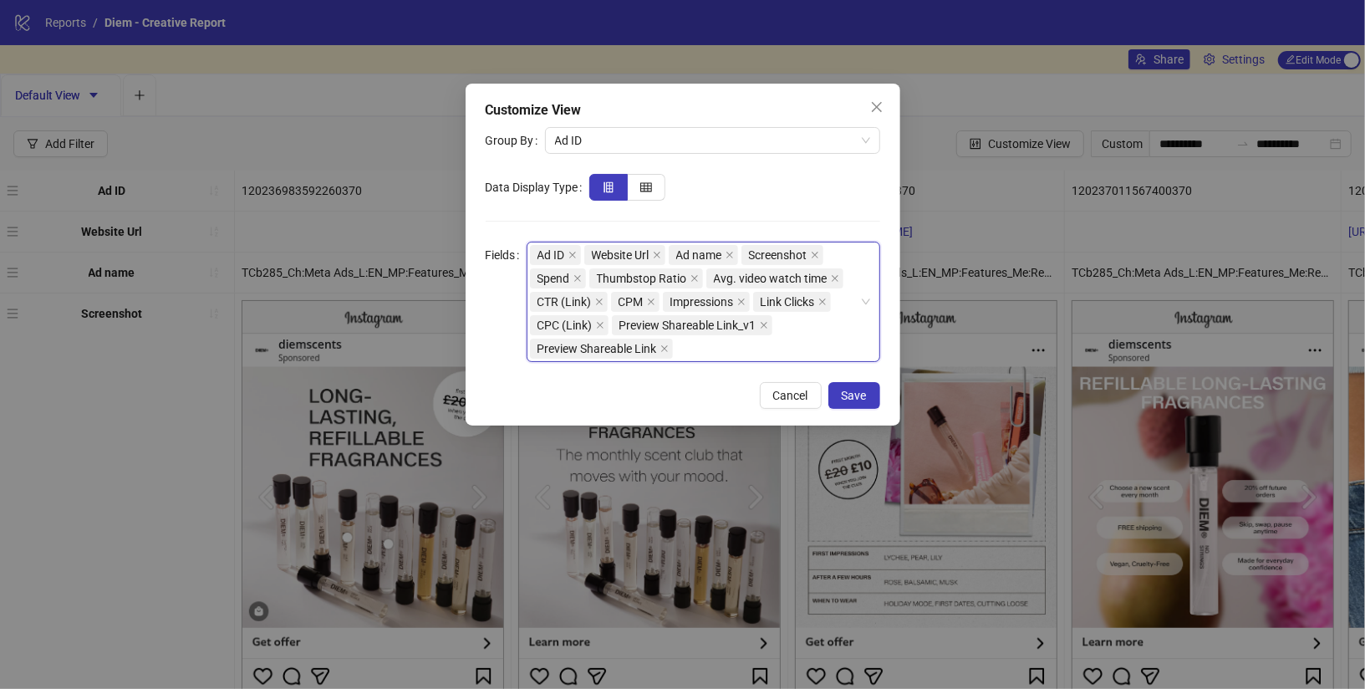
click at [758, 326] on span "Preview Shareable Link_v1" at bounding box center [692, 325] width 161 height 20
click at [761, 326] on icon "close" at bounding box center [764, 325] width 7 height 7
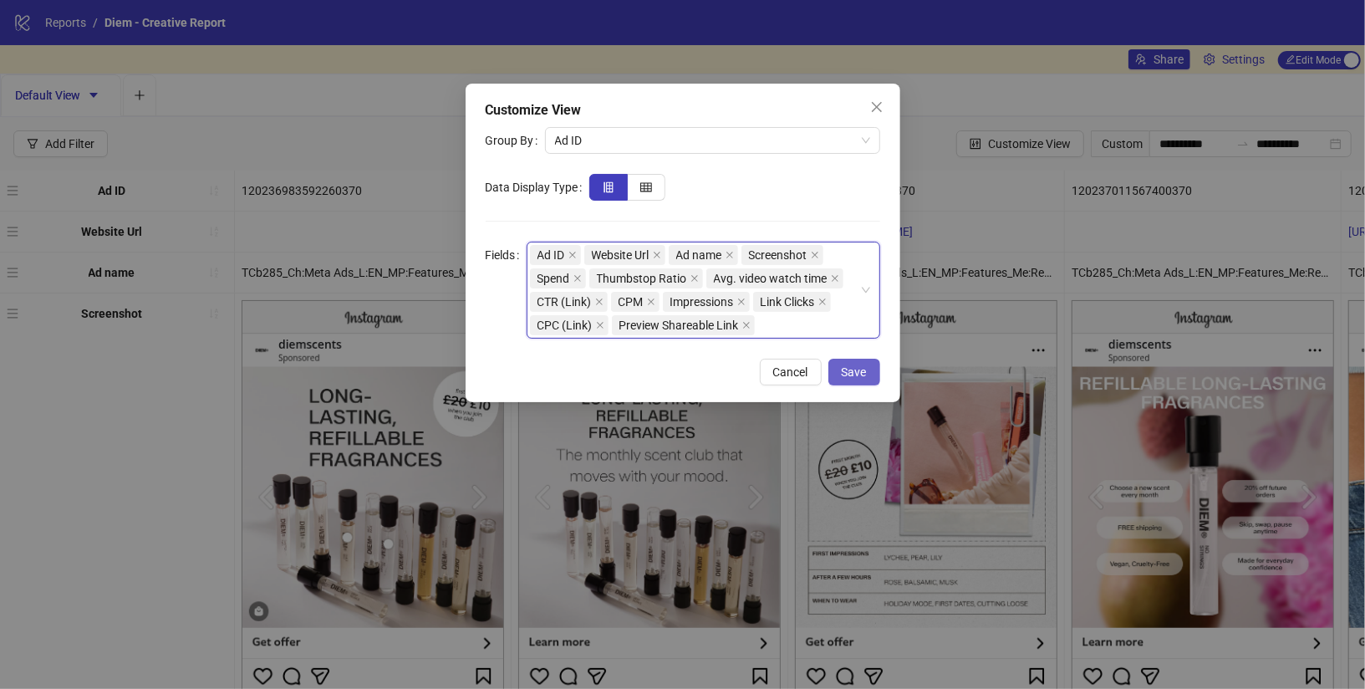
click at [837, 367] on button "Save" at bounding box center [855, 372] width 52 height 27
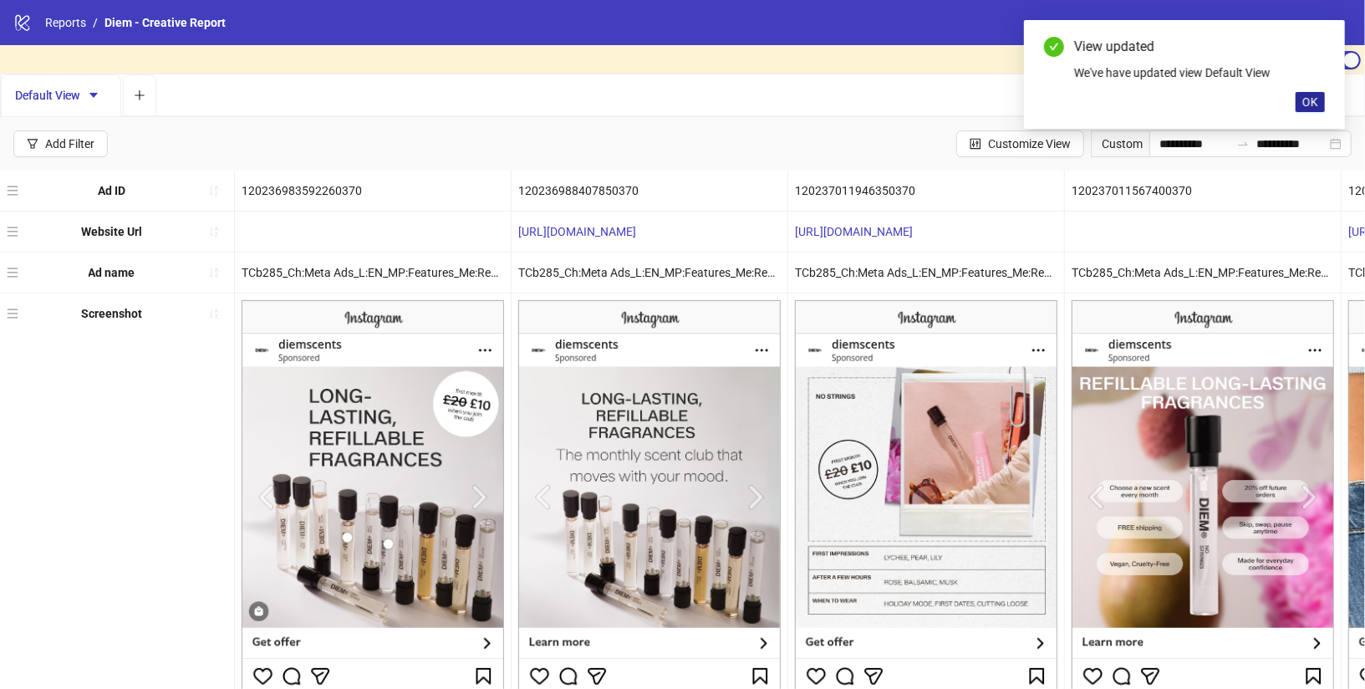
click at [1305, 99] on span "OK" at bounding box center [1311, 101] width 16 height 13
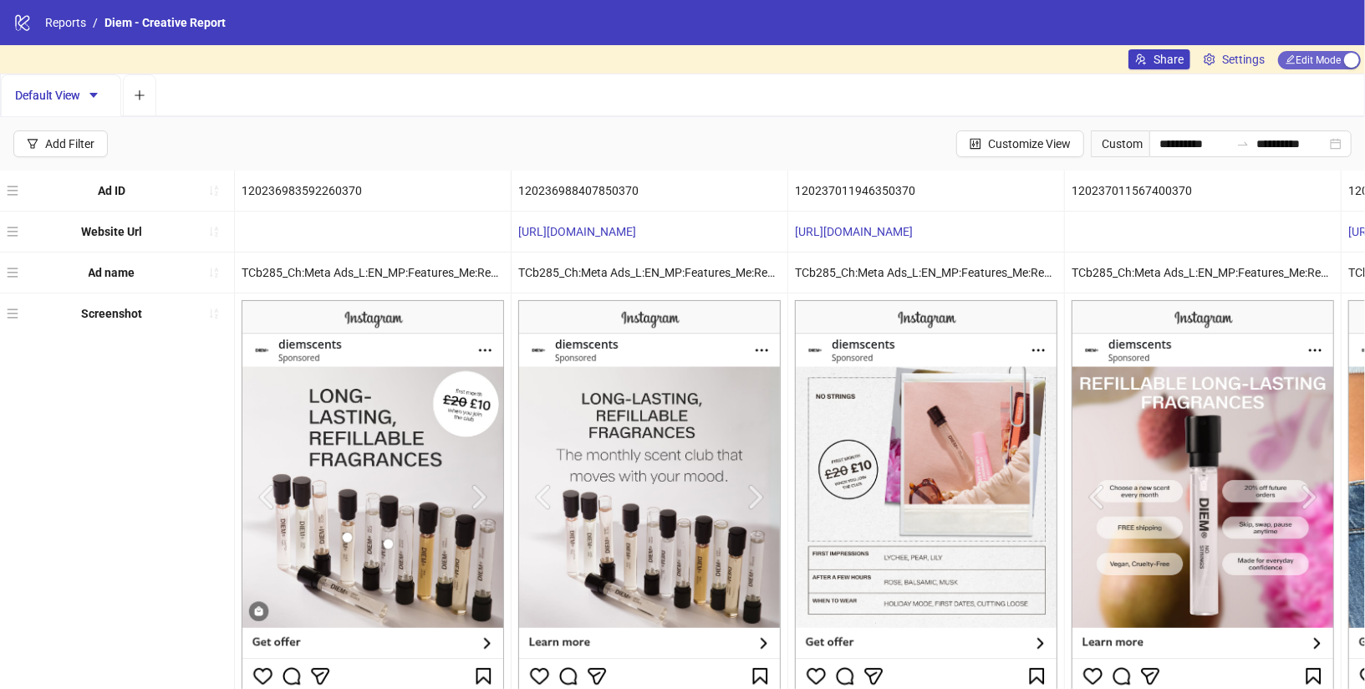
click at [1310, 63] on span "Edit Mode Edit Mode" at bounding box center [1319, 60] width 83 height 18
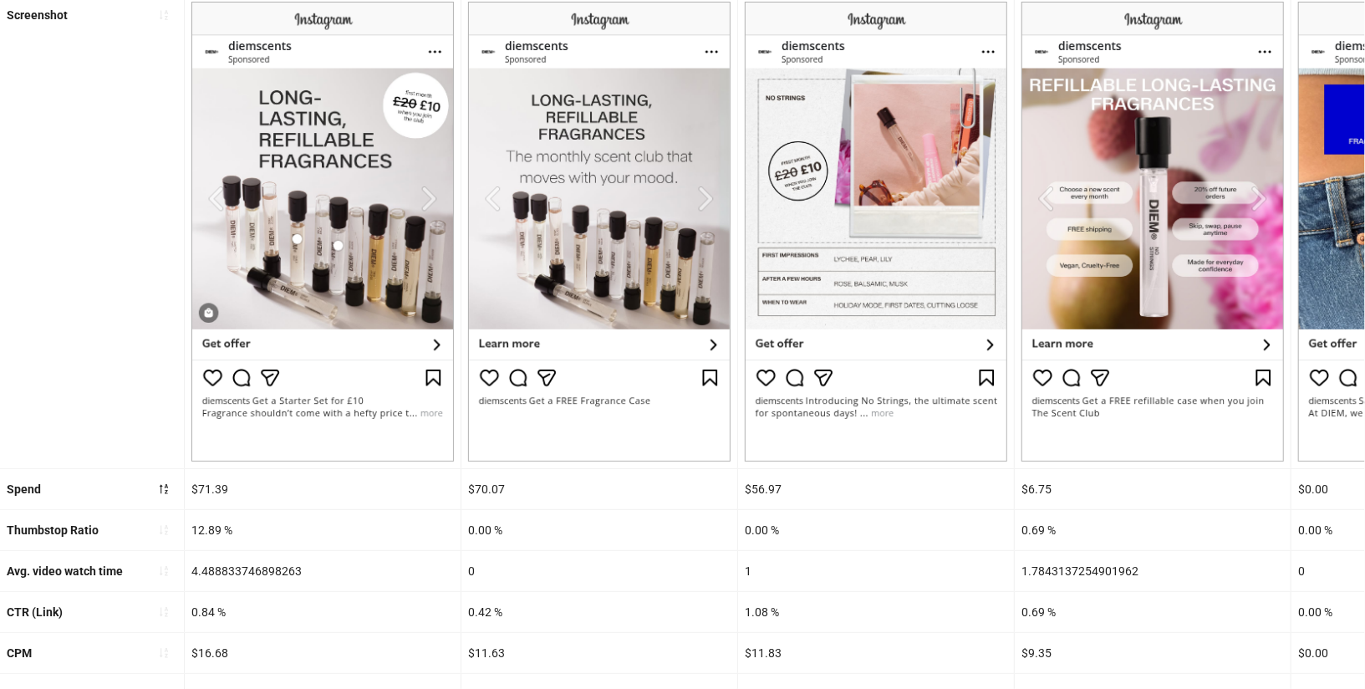
scroll to position [461, 0]
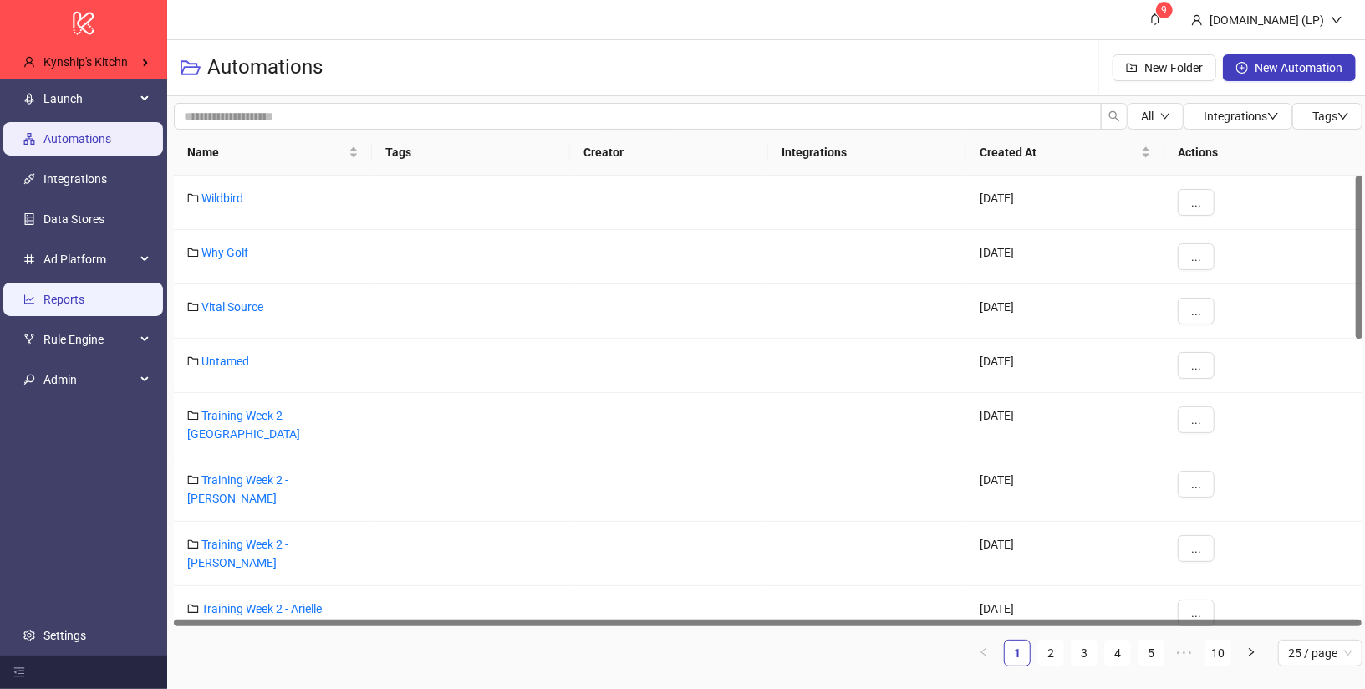
click at [84, 305] on link "Reports" at bounding box center [63, 299] width 41 height 13
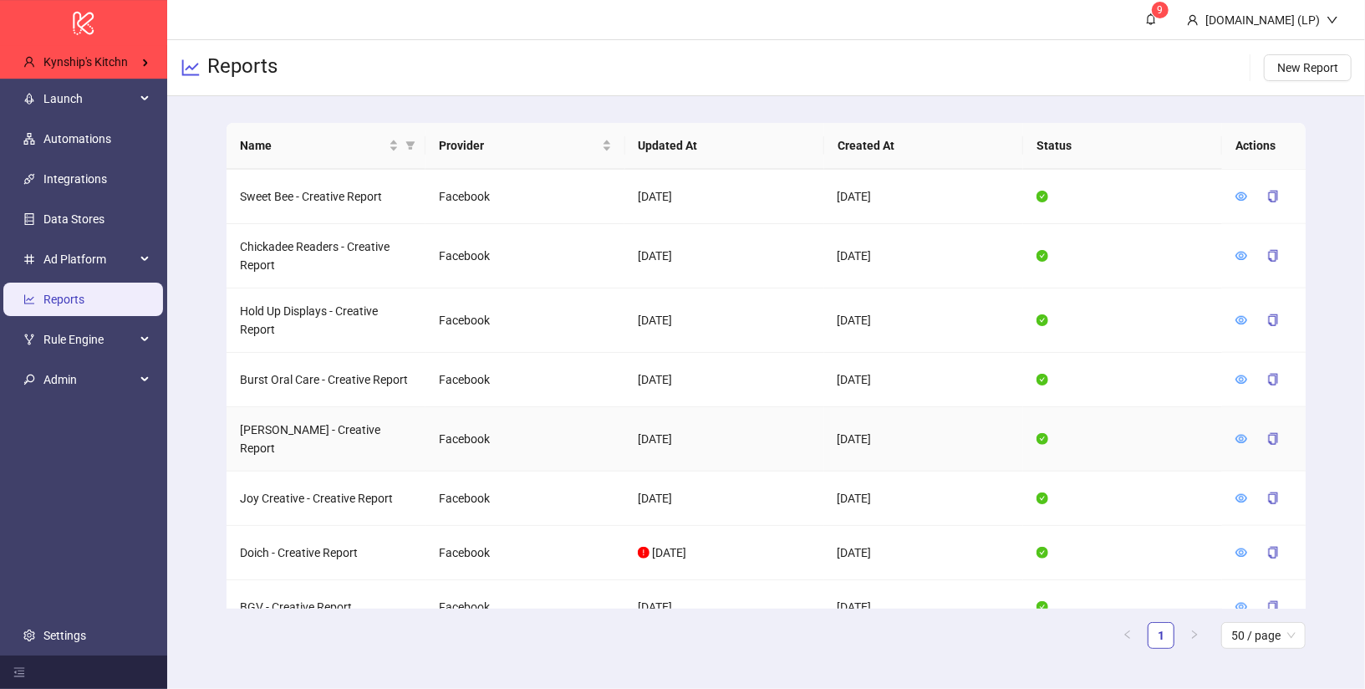
scroll to position [1217, 0]
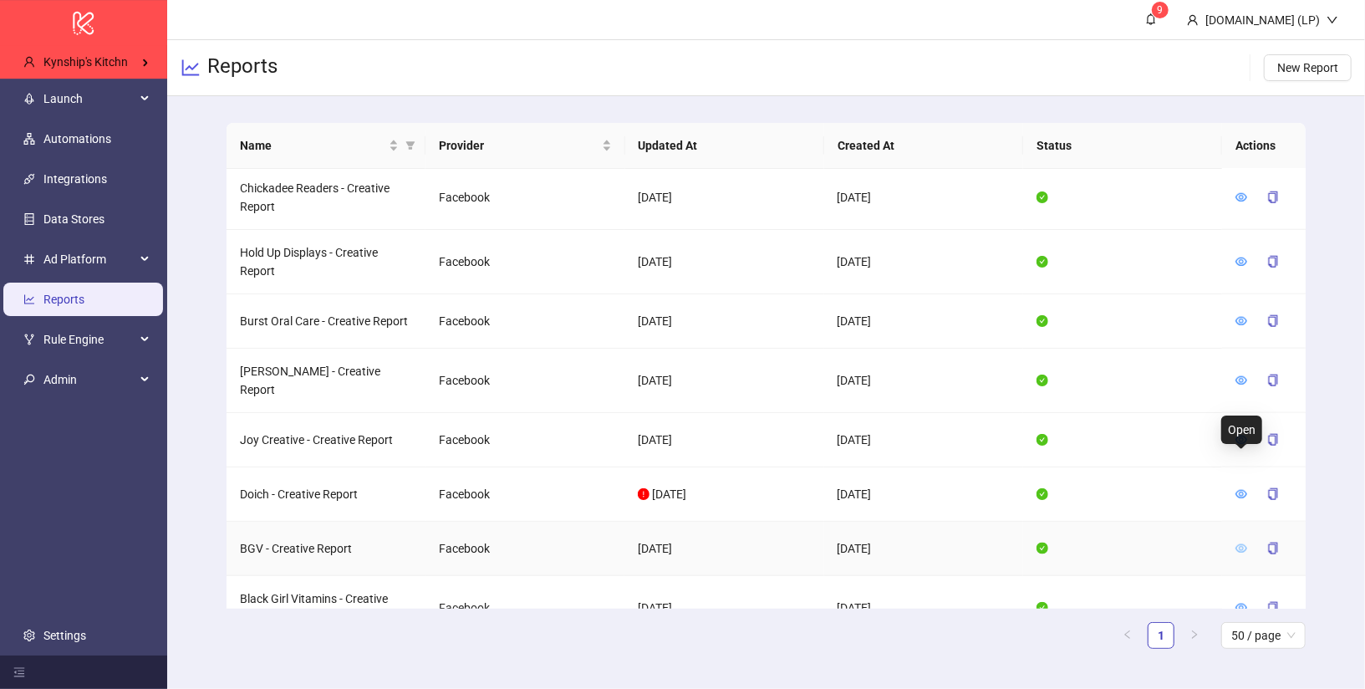
click at [1237, 544] on icon "eye" at bounding box center [1242, 548] width 12 height 8
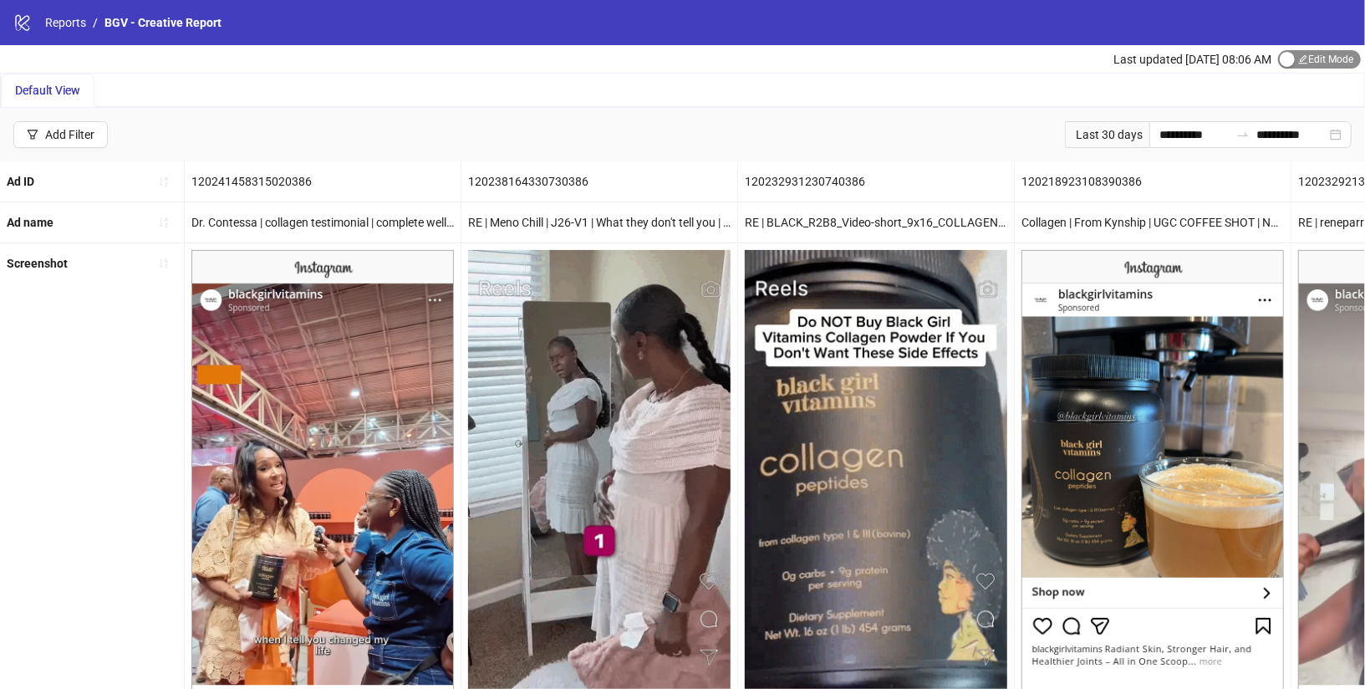
click at [1284, 60] on div "button" at bounding box center [1287, 59] width 15 height 15
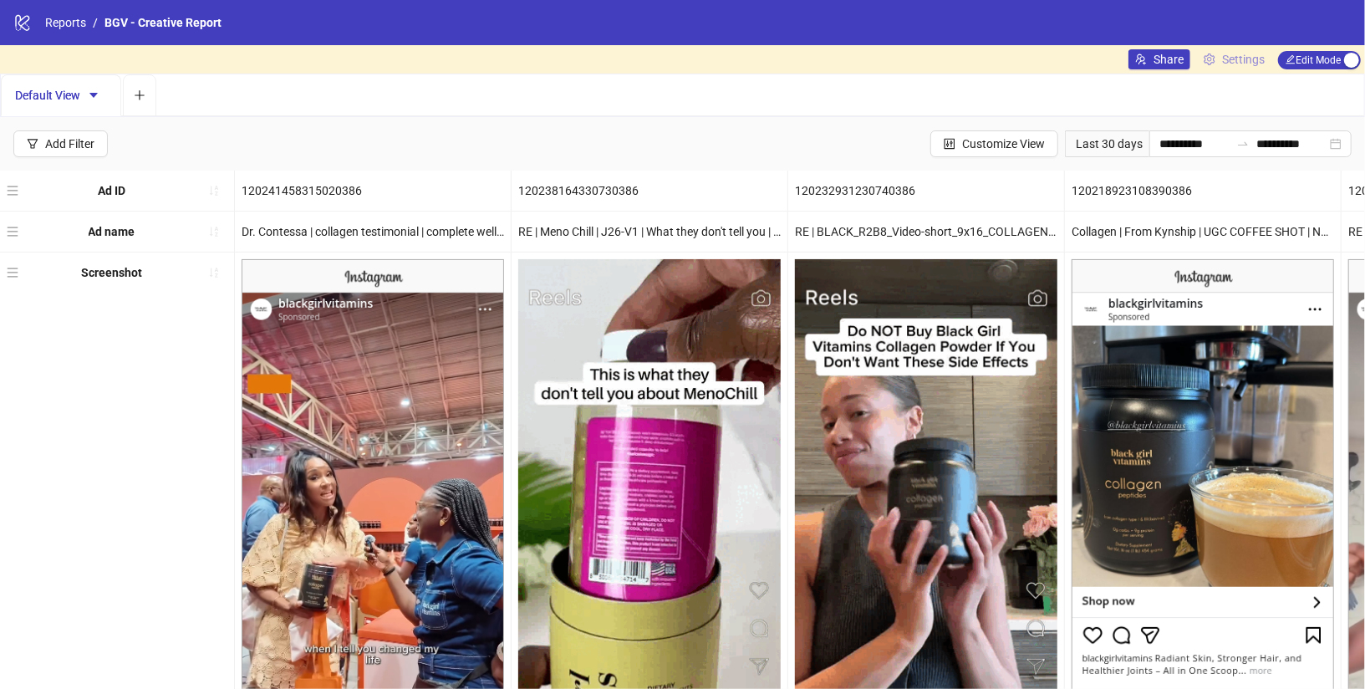
click at [1218, 61] on link "Settings" at bounding box center [1234, 59] width 74 height 20
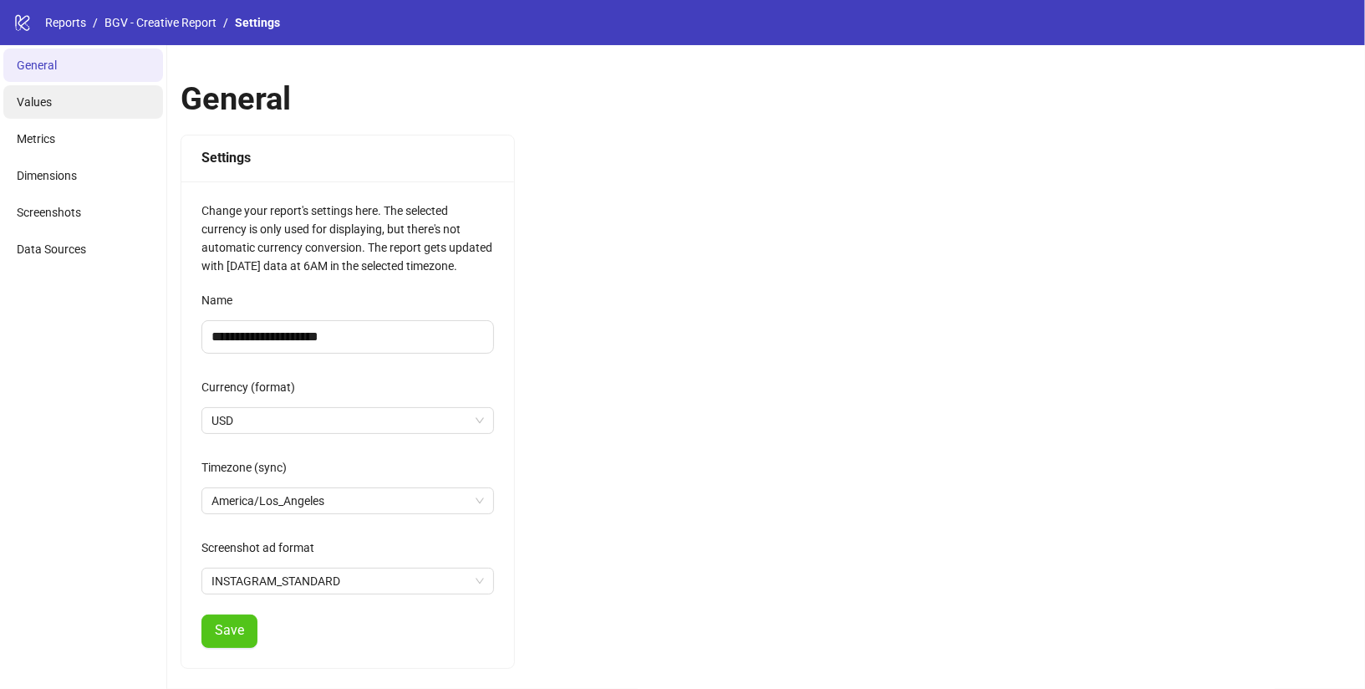
click at [56, 90] on li "Values" at bounding box center [83, 101] width 160 height 33
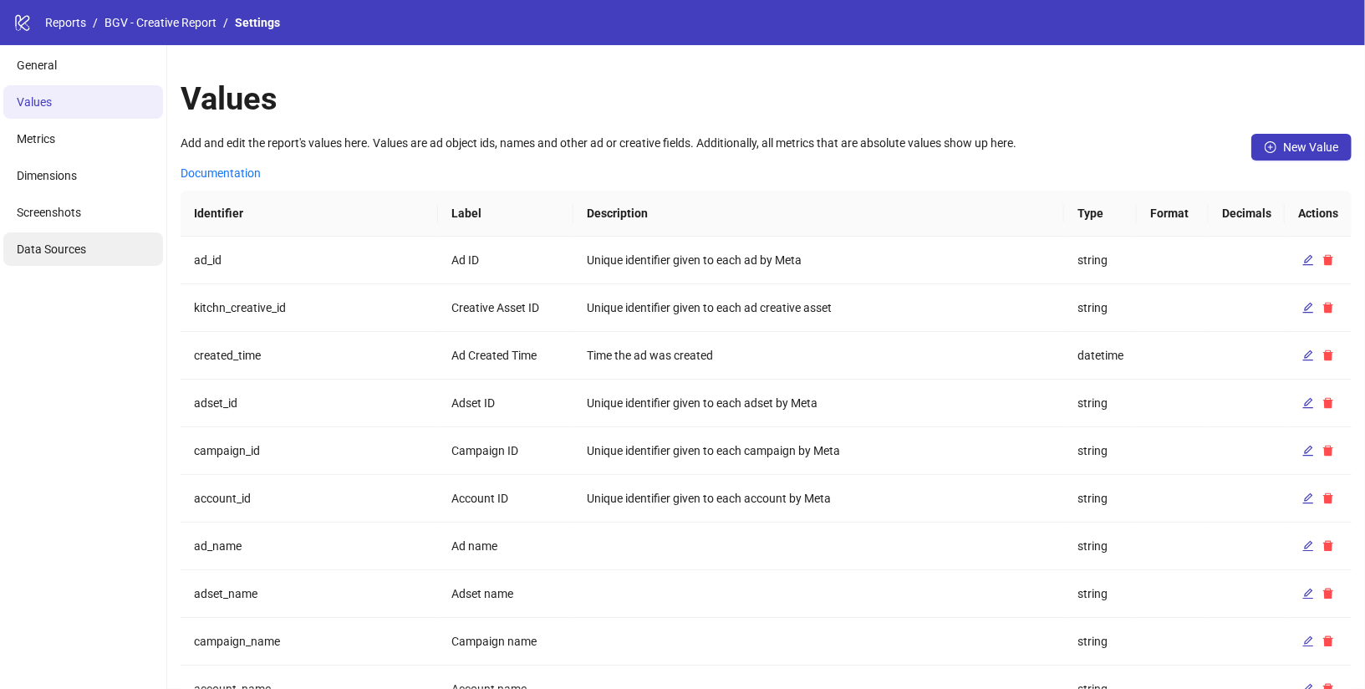
click at [65, 237] on li "Data Sources" at bounding box center [83, 248] width 160 height 33
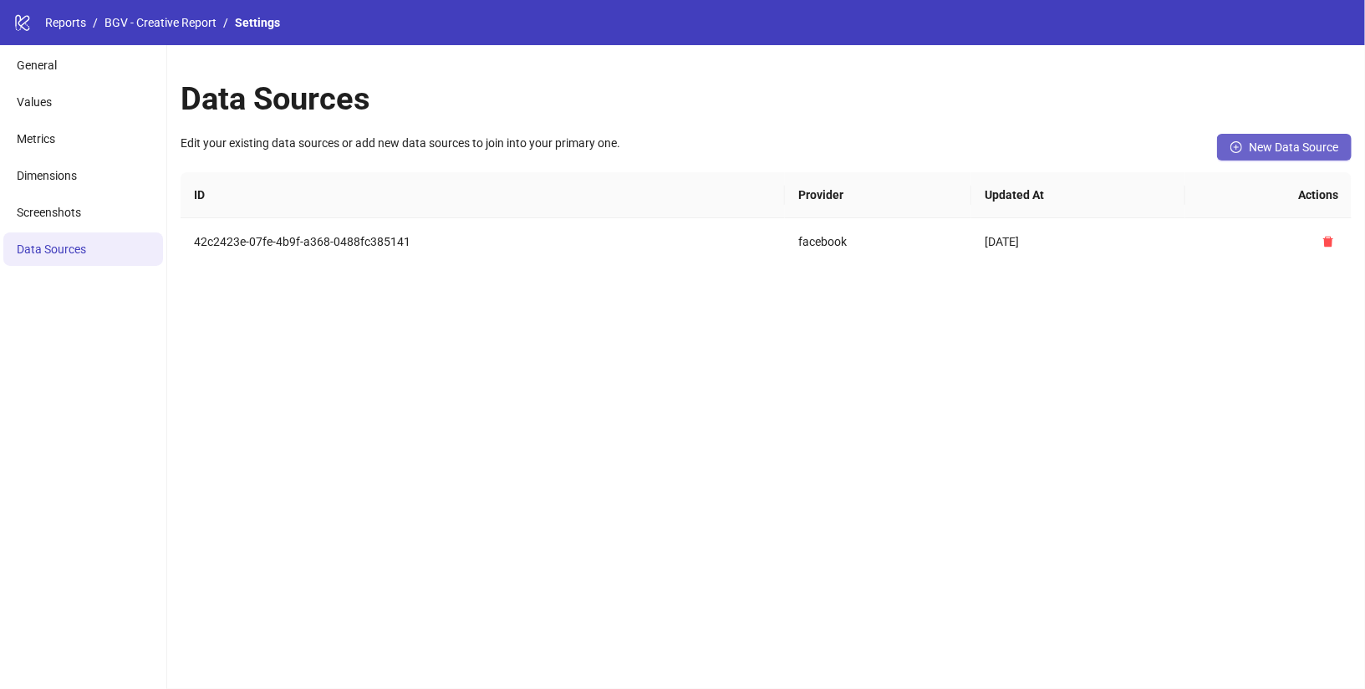
click at [1273, 143] on span "New Data Source" at bounding box center [1293, 146] width 89 height 13
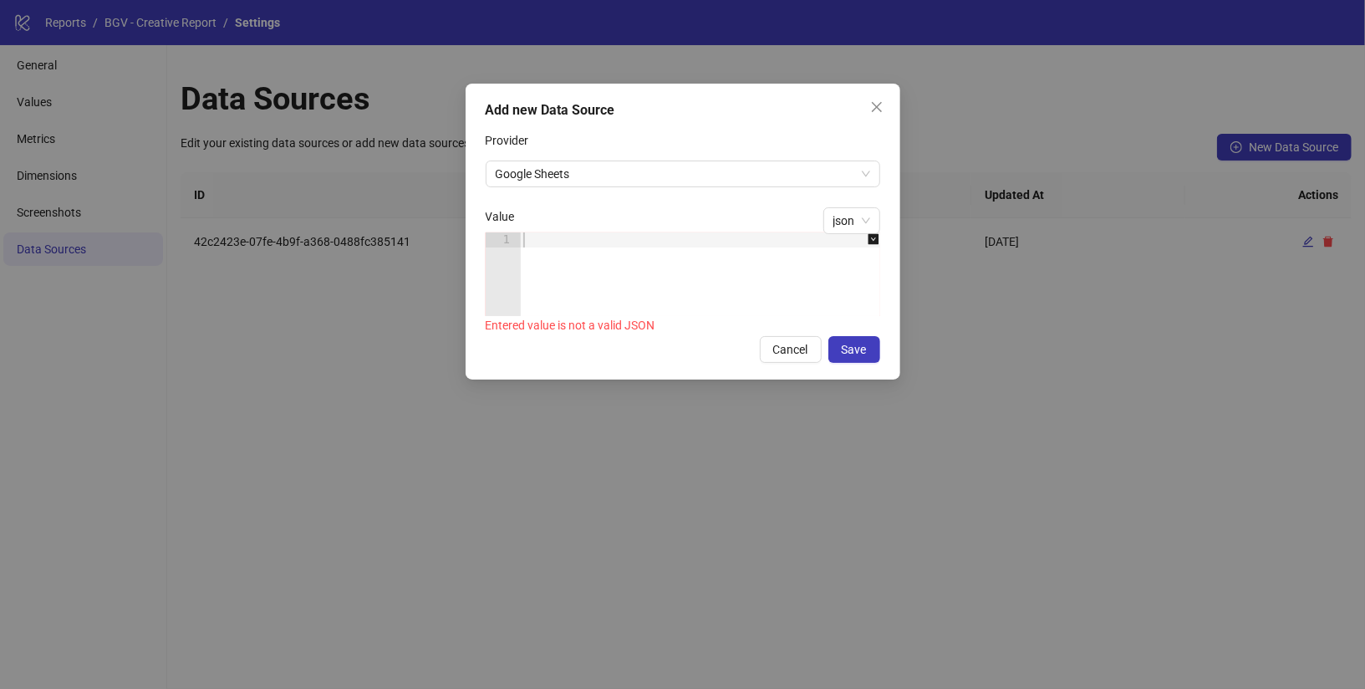
click at [565, 237] on div at bounding box center [709, 289] width 378 height 114
paste textarea "*"
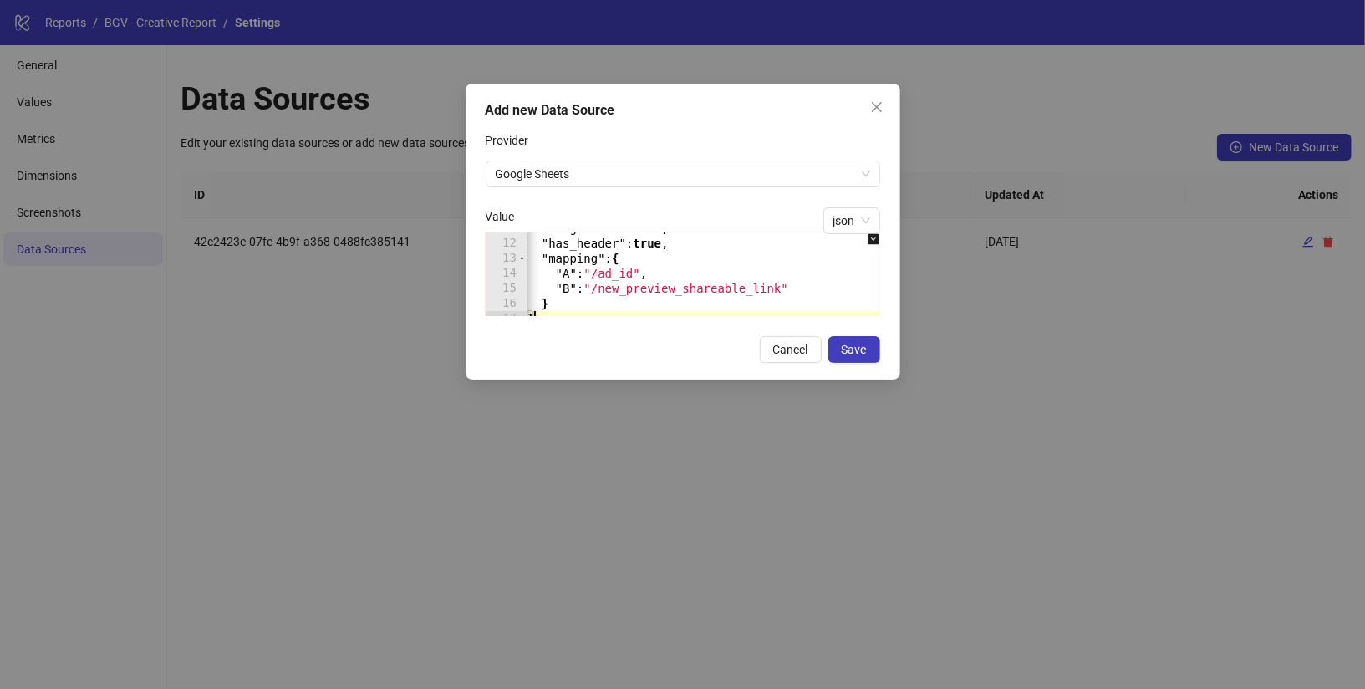
scroll to position [0, 7]
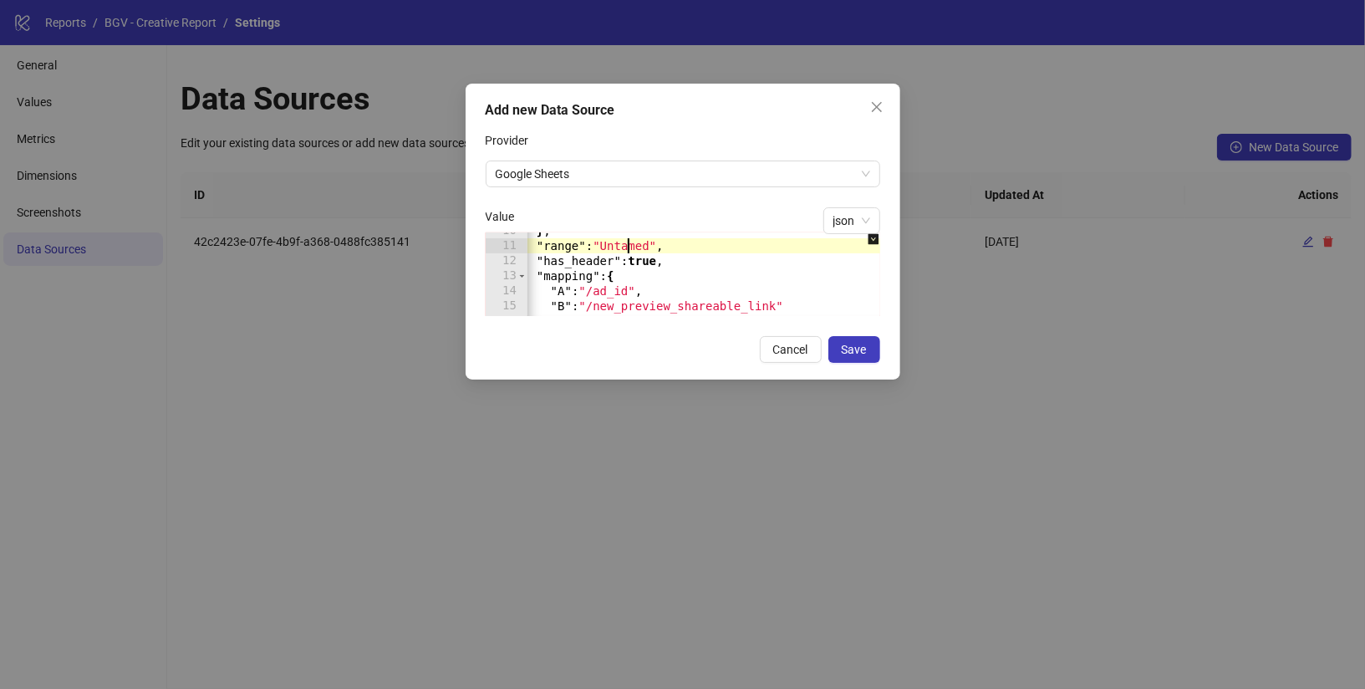
click at [625, 243] on div "} , "range" : "Untamed" , "has_header" : true , "mapping" : { "A" : "/ad_id" , …" at bounding box center [733, 280] width 428 height 114
type textarea "**********"
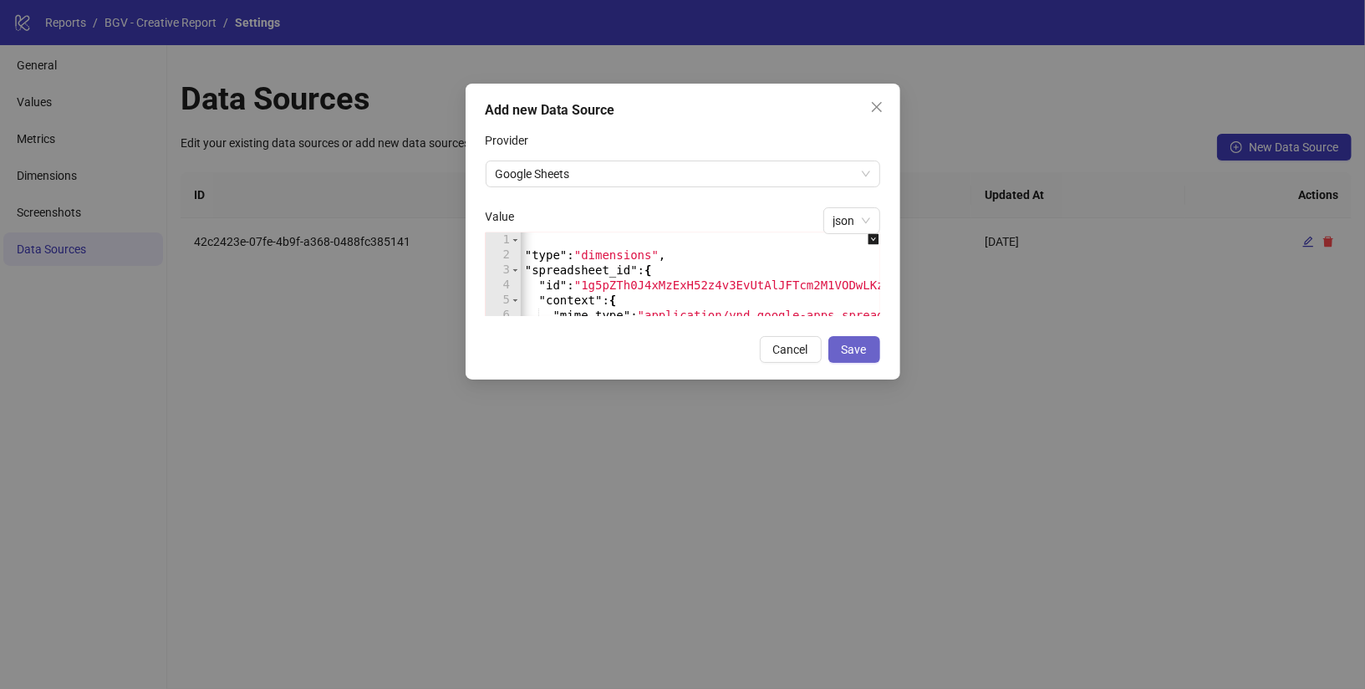
click at [861, 351] on span "Save" at bounding box center [854, 349] width 25 height 13
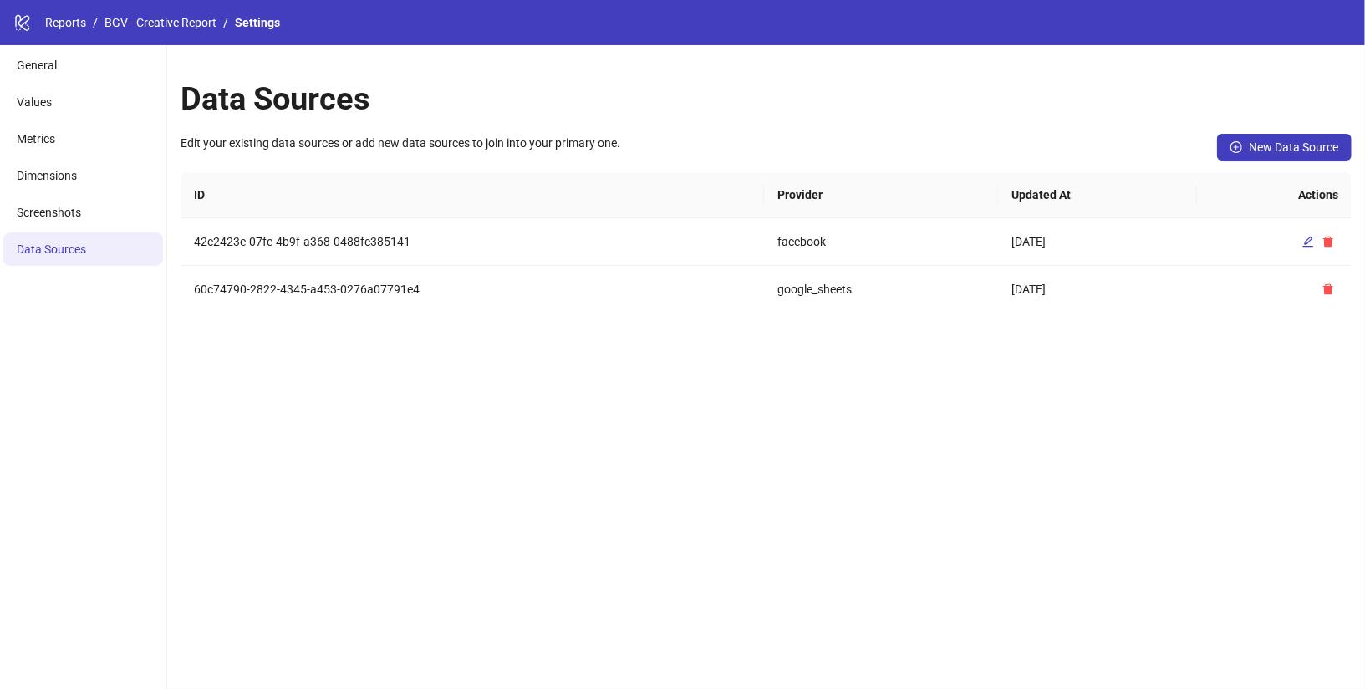
click at [122, 43] on div "logo/logo-mobile Reports / BGV - Creative Report / Settings" at bounding box center [682, 22] width 1365 height 45
click at [212, 26] on link "BGV - Creative Report" at bounding box center [160, 22] width 119 height 18
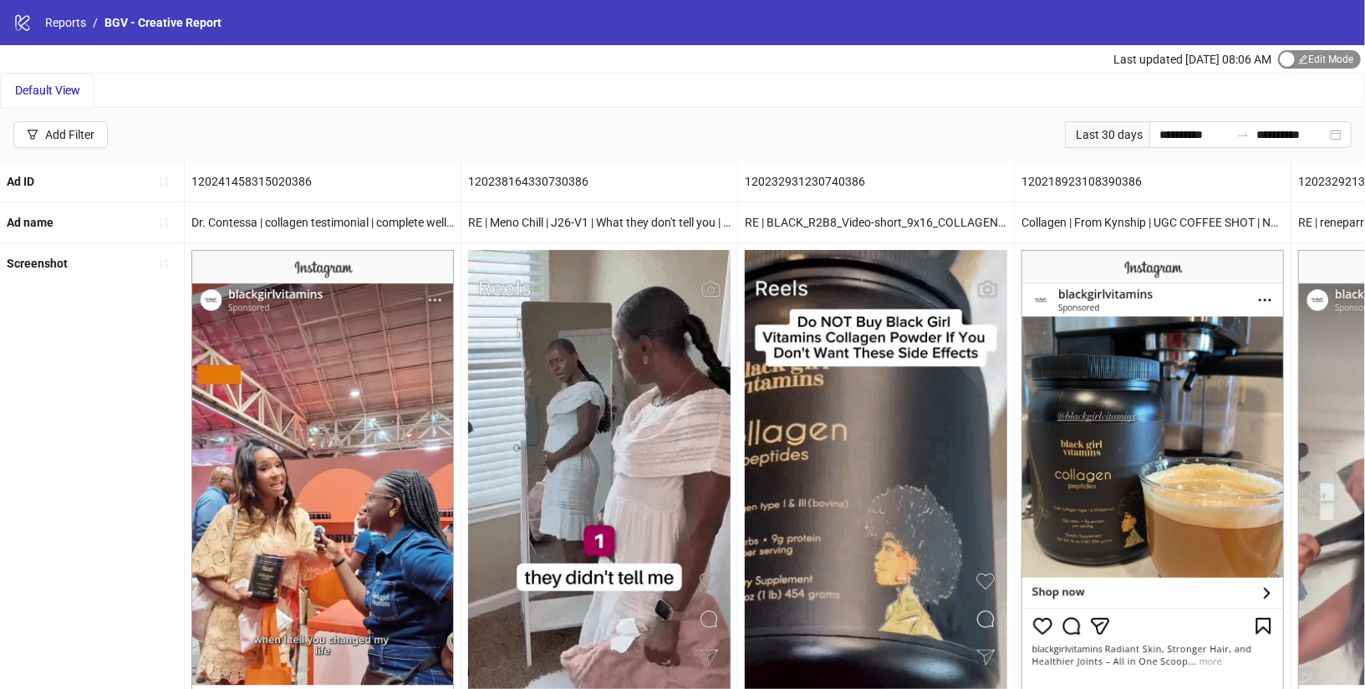
click at [1293, 56] on div "button" at bounding box center [1287, 59] width 15 height 15
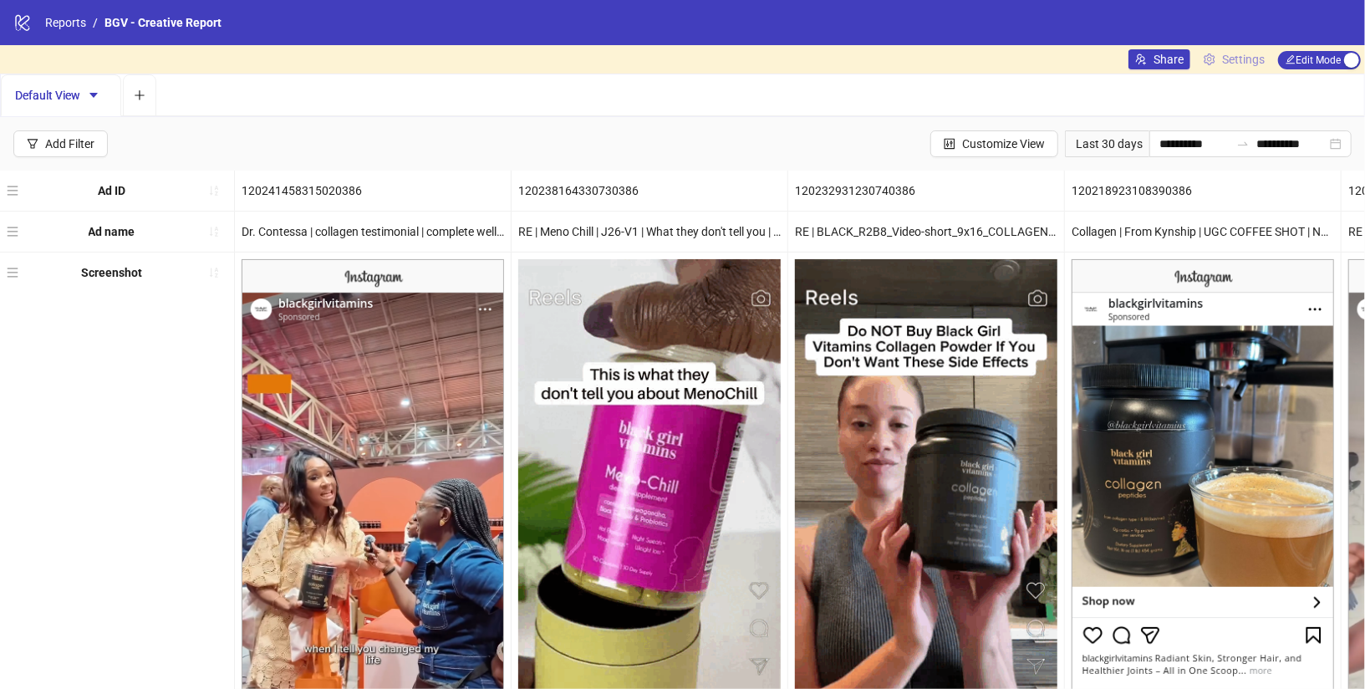
click at [1250, 54] on span "Settings" at bounding box center [1243, 59] width 43 height 18
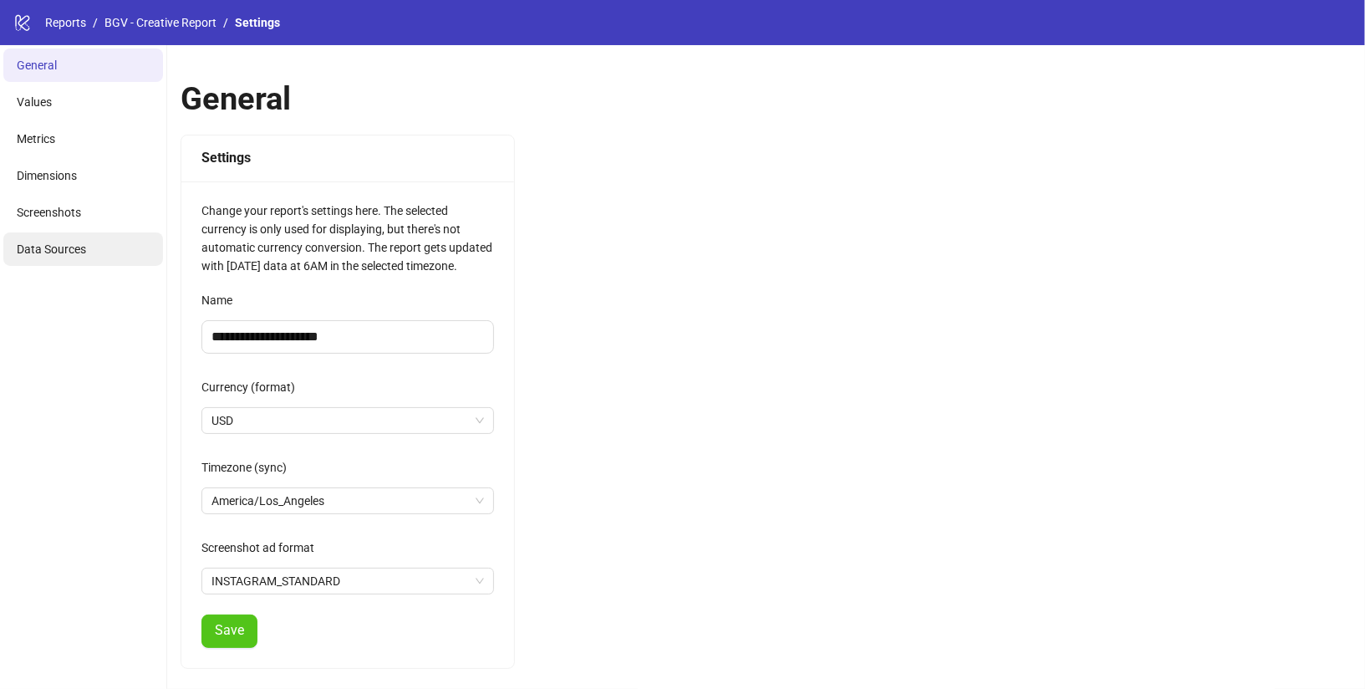
click at [84, 189] on li "Dimensions" at bounding box center [83, 175] width 160 height 33
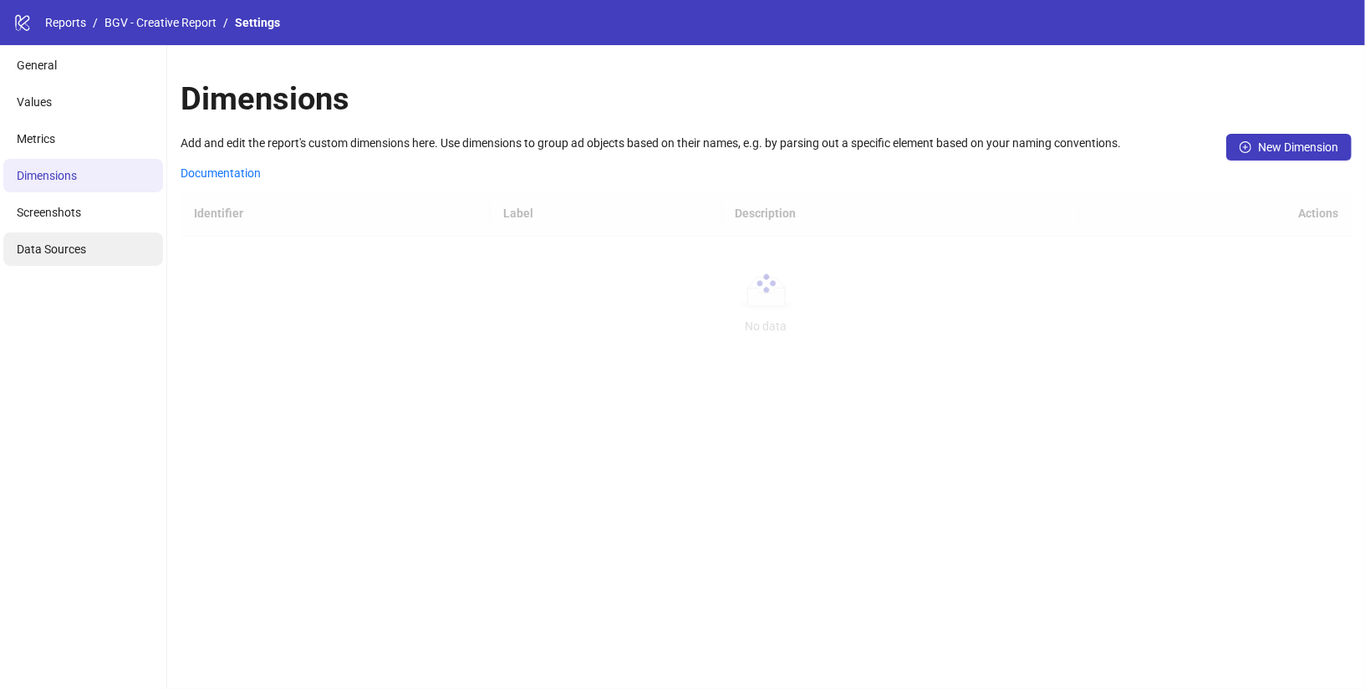
click at [70, 251] on span "Data Sources" at bounding box center [51, 248] width 69 height 13
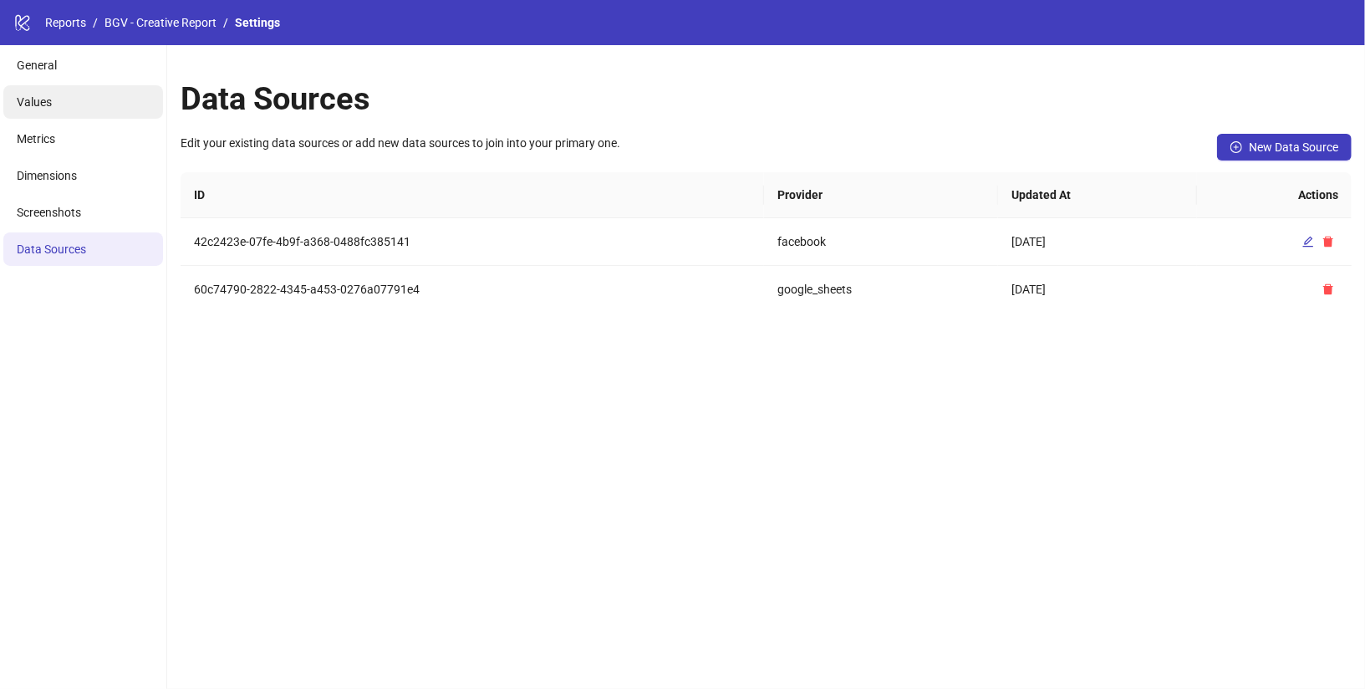
click at [43, 110] on li "Values" at bounding box center [83, 101] width 160 height 33
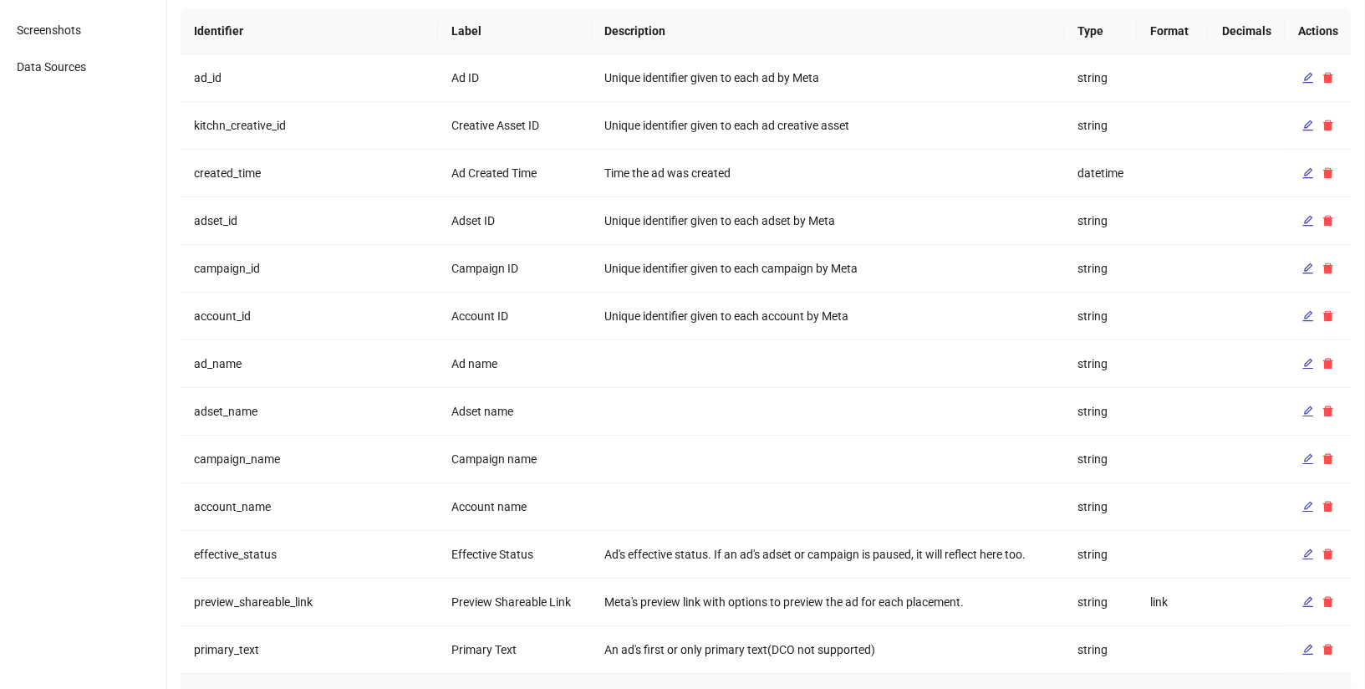
scroll to position [186, 0]
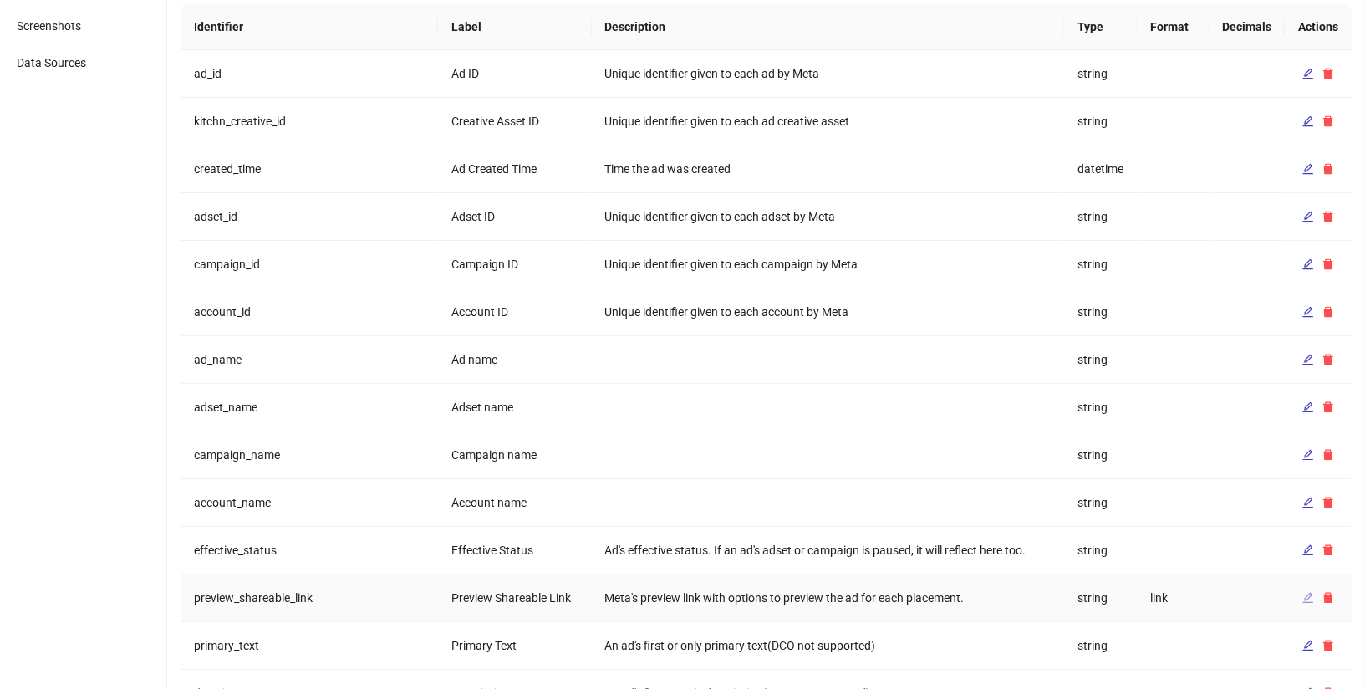
click at [1310, 595] on icon "edit" at bounding box center [1309, 598] width 12 height 12
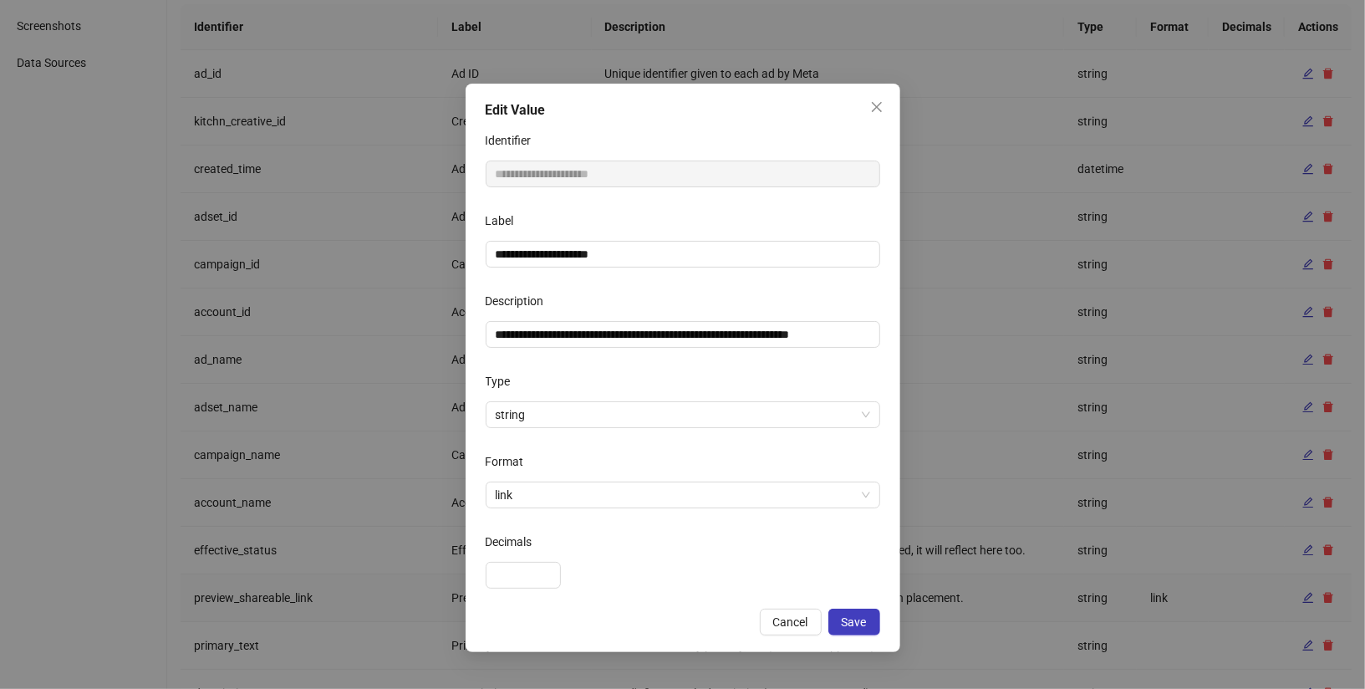
click at [619, 236] on div "Label" at bounding box center [683, 223] width 395 height 33
click at [628, 258] on input "**********" at bounding box center [683, 254] width 395 height 27
type input "**********"
click at [855, 628] on span "Save" at bounding box center [854, 621] width 25 height 13
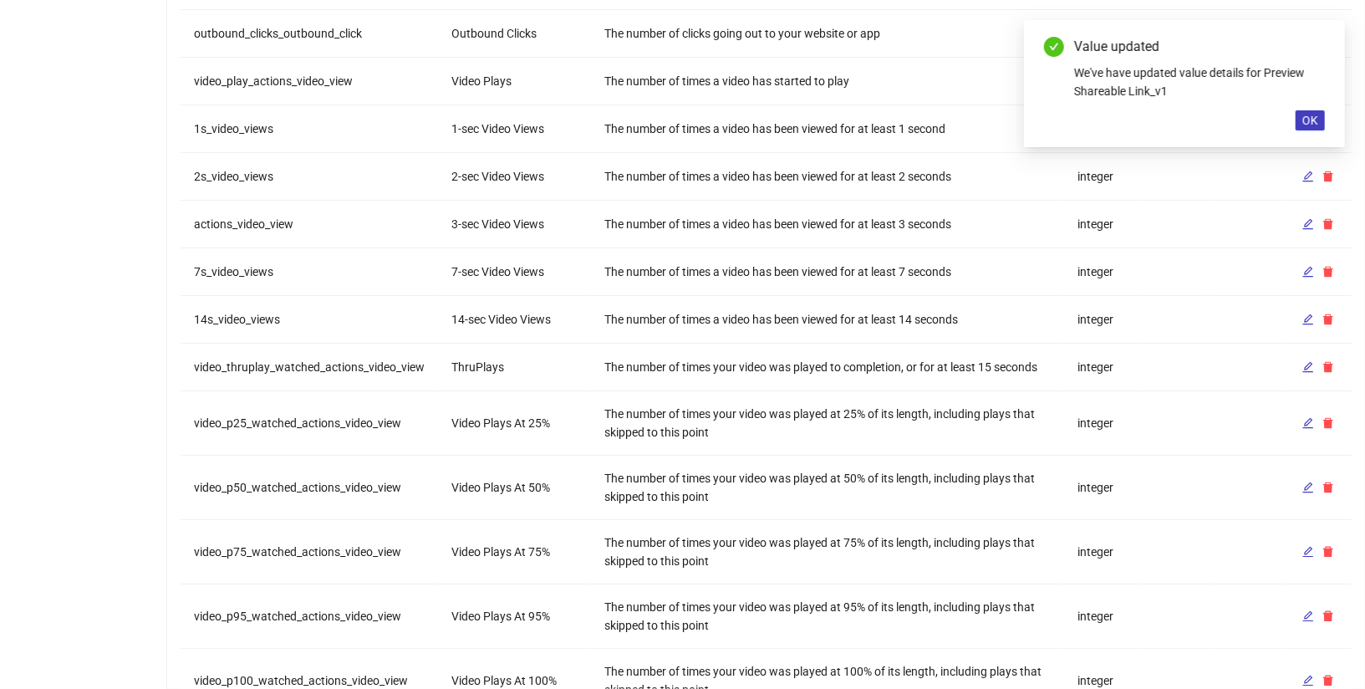
scroll to position [1440, 0]
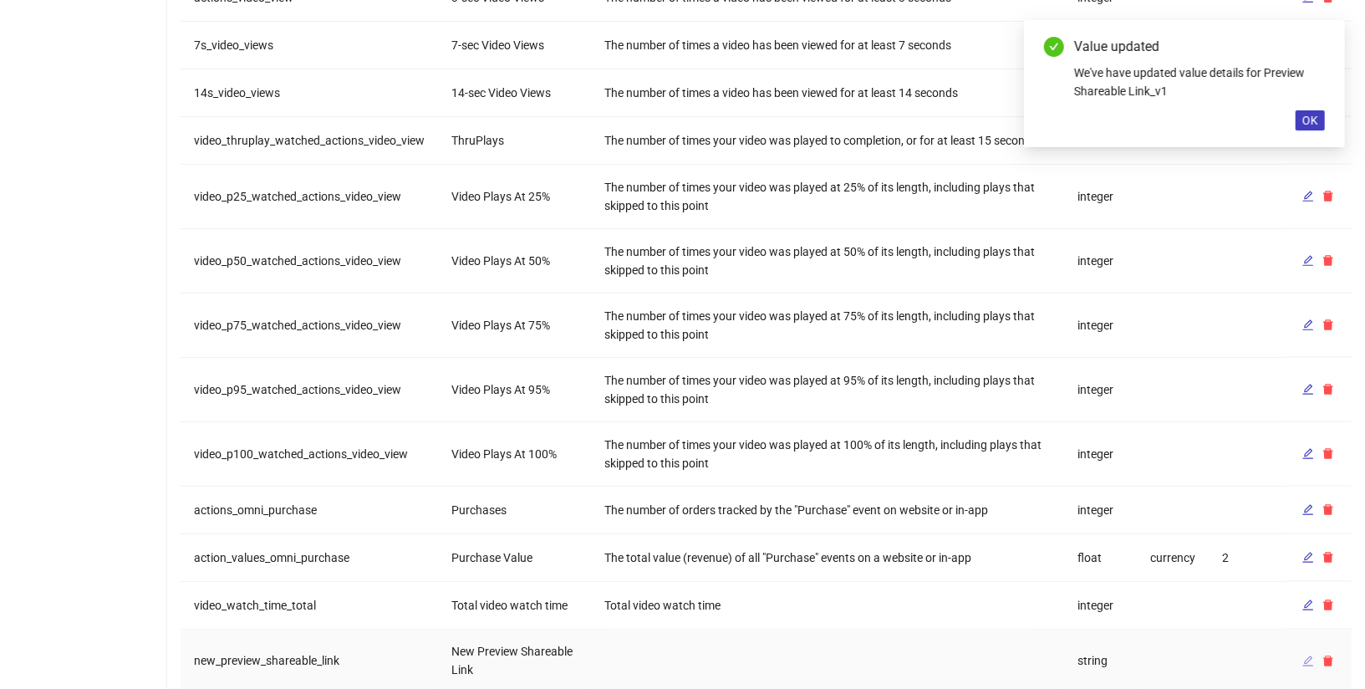
click at [1309, 651] on button "button" at bounding box center [1308, 661] width 20 height 20
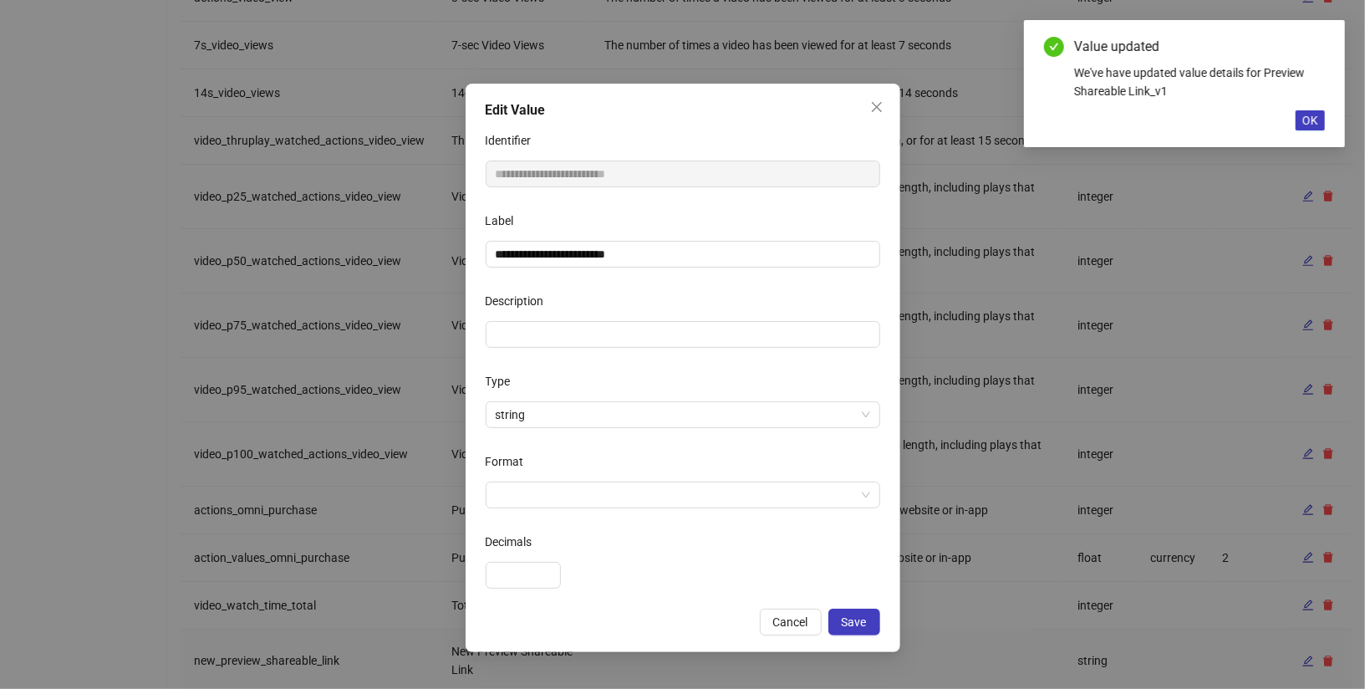
click at [705, 241] on div "**********" at bounding box center [683, 254] width 395 height 27
click at [705, 249] on input "**********" at bounding box center [683, 254] width 395 height 27
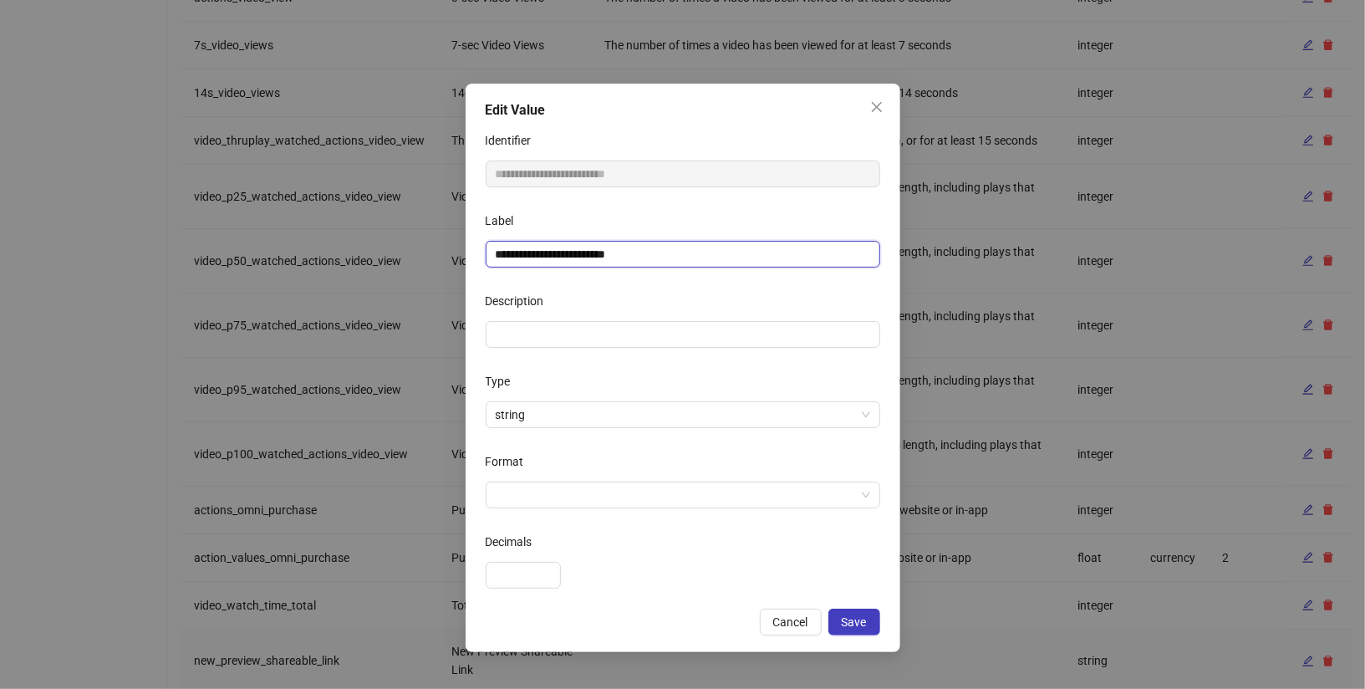
click at [705, 249] on input "**********" at bounding box center [683, 254] width 395 height 27
type input "**********"
click at [578, 310] on div "Description" at bounding box center [683, 304] width 395 height 33
click at [568, 334] on input "Description" at bounding box center [683, 334] width 395 height 27
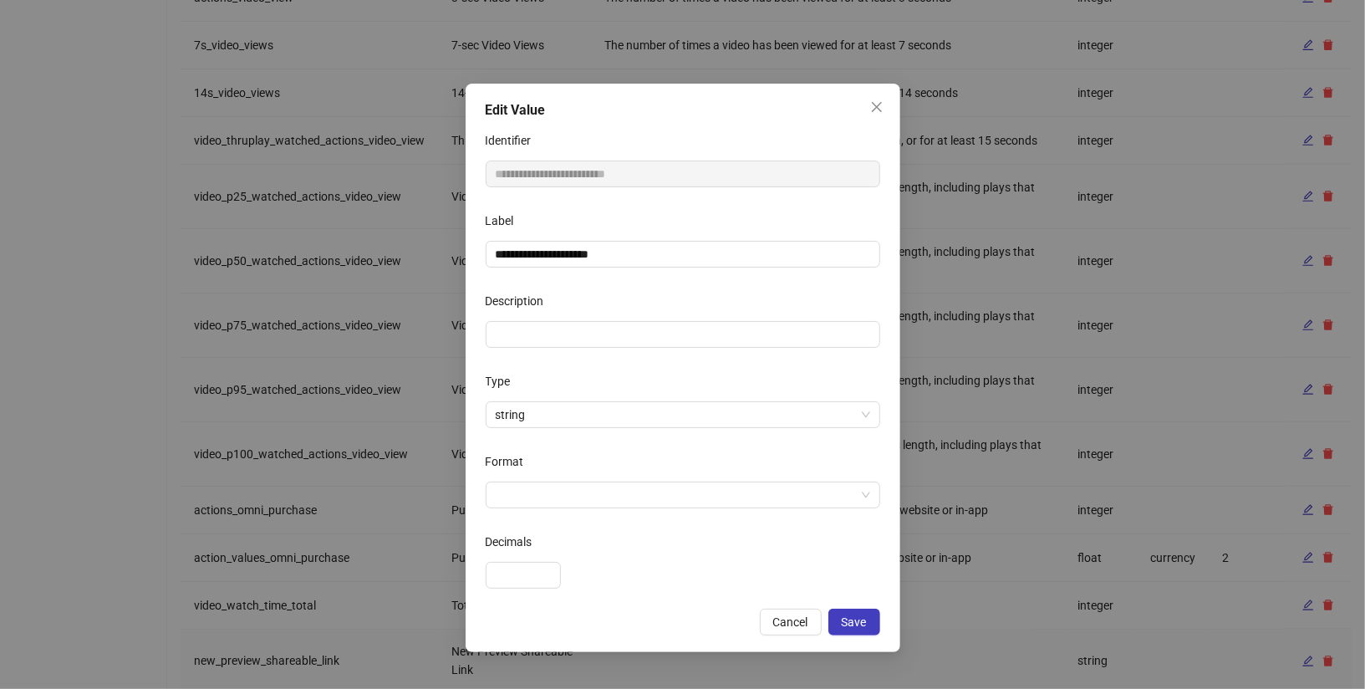
click at [577, 310] on div "Description" at bounding box center [683, 304] width 395 height 33
click at [604, 499] on input "Format" at bounding box center [676, 494] width 360 height 25
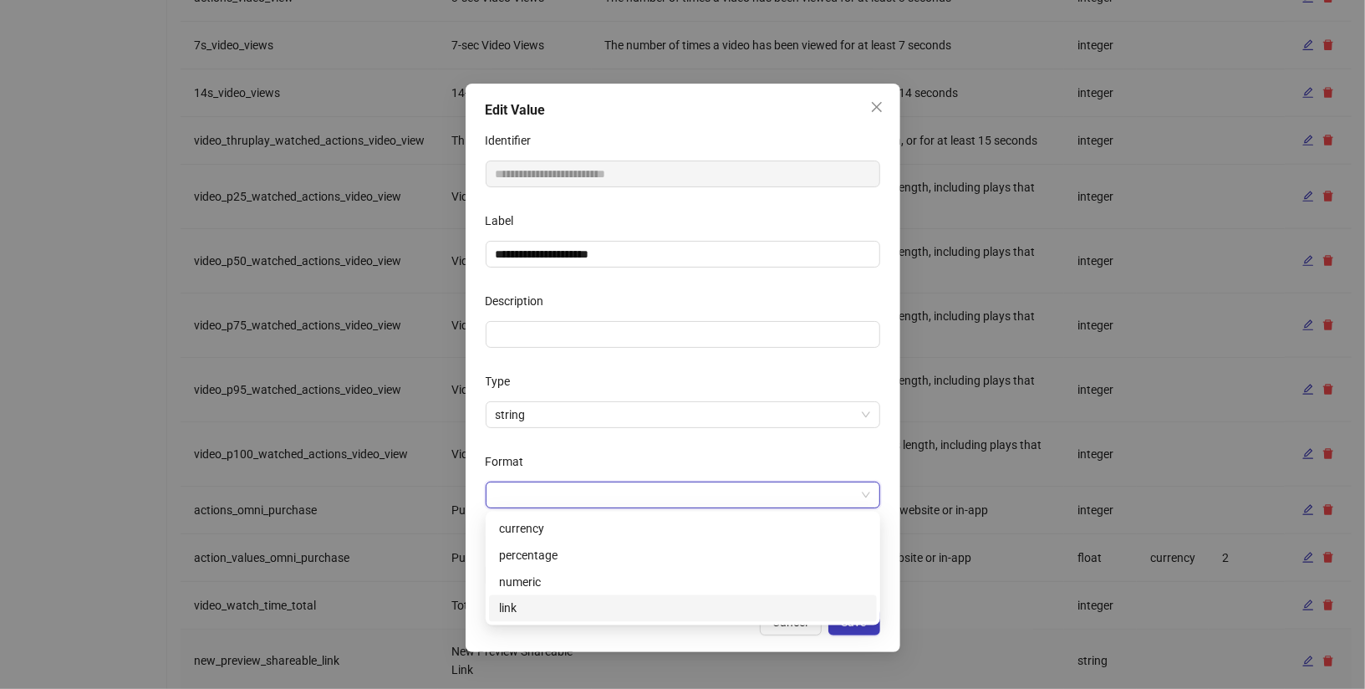
click at [542, 605] on div "link" at bounding box center [683, 608] width 368 height 18
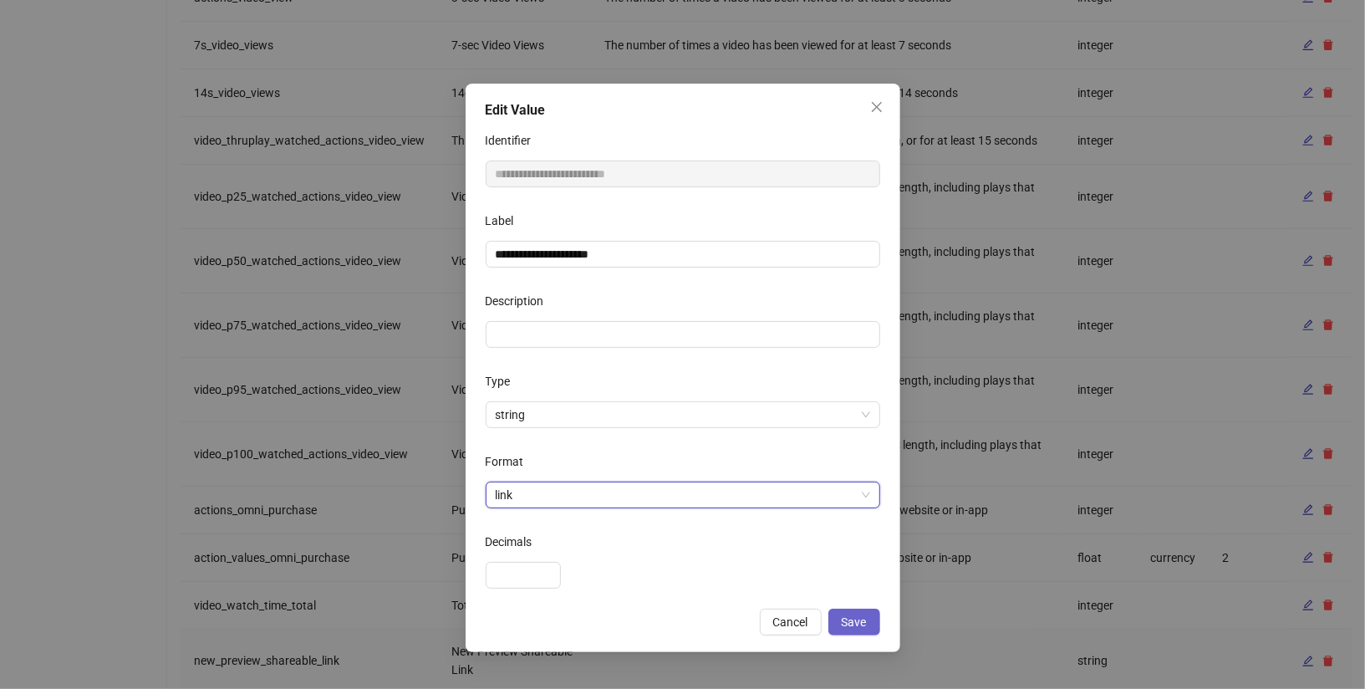
click at [851, 614] on button "Save" at bounding box center [855, 622] width 52 height 27
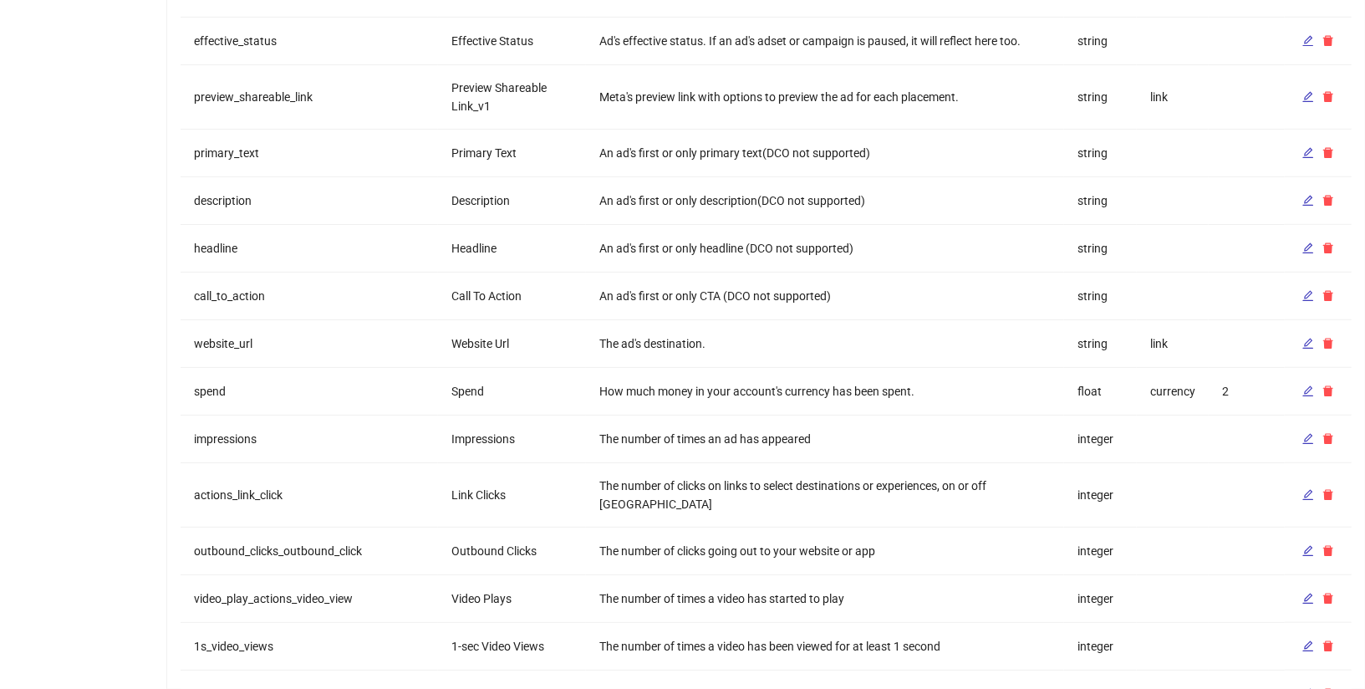
scroll to position [0, 0]
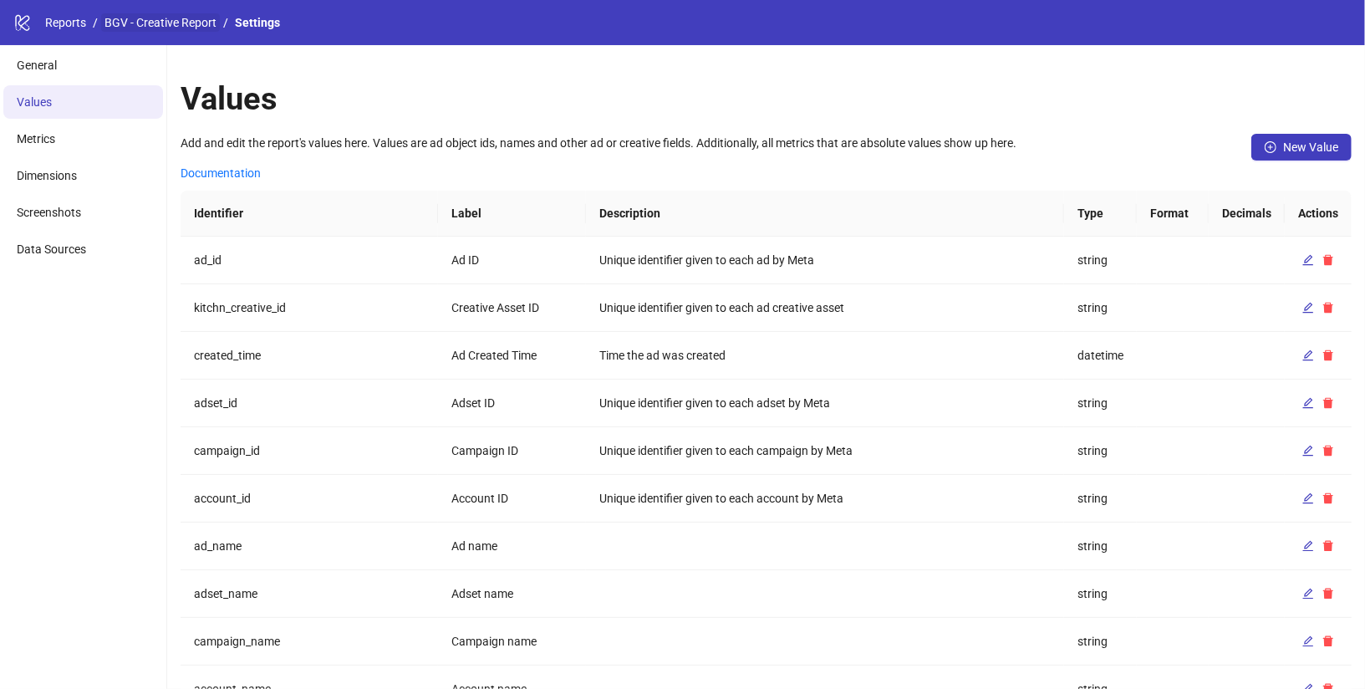
click at [181, 23] on link "BGV - Creative Report" at bounding box center [160, 22] width 119 height 18
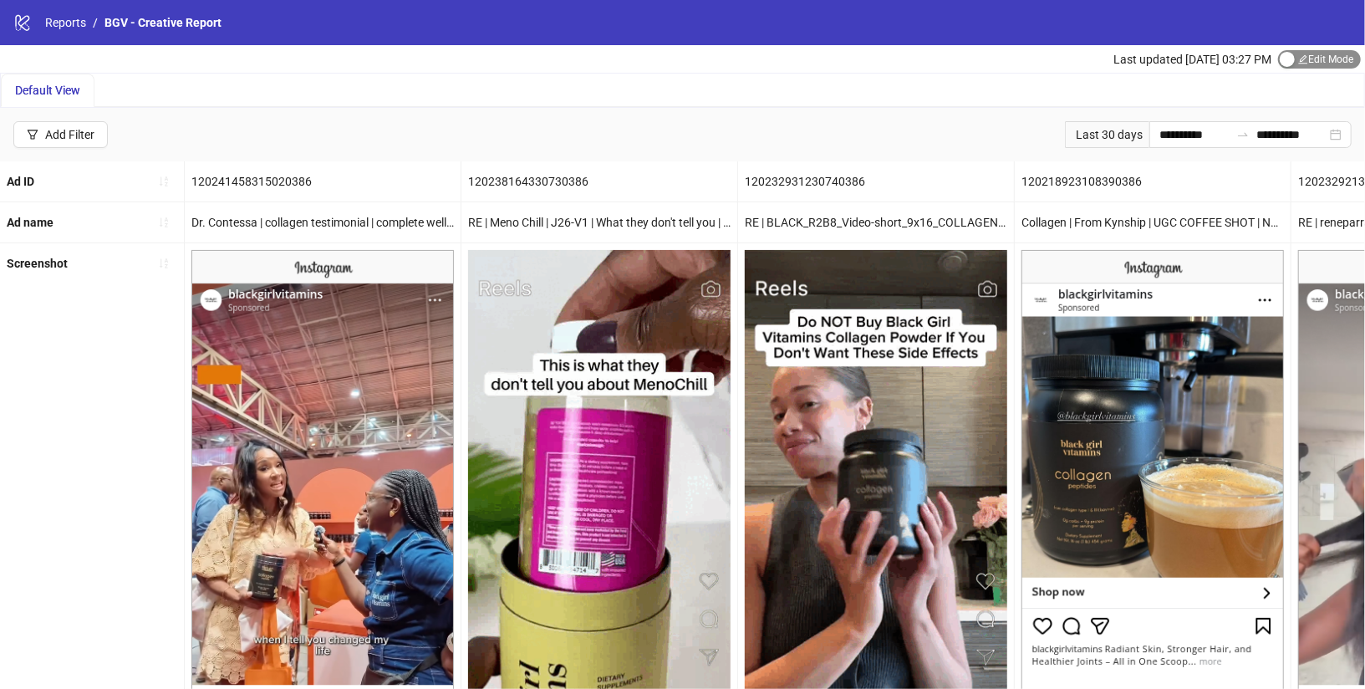
click at [1328, 64] on span "Edit Mode Edit Mode" at bounding box center [1319, 59] width 83 height 18
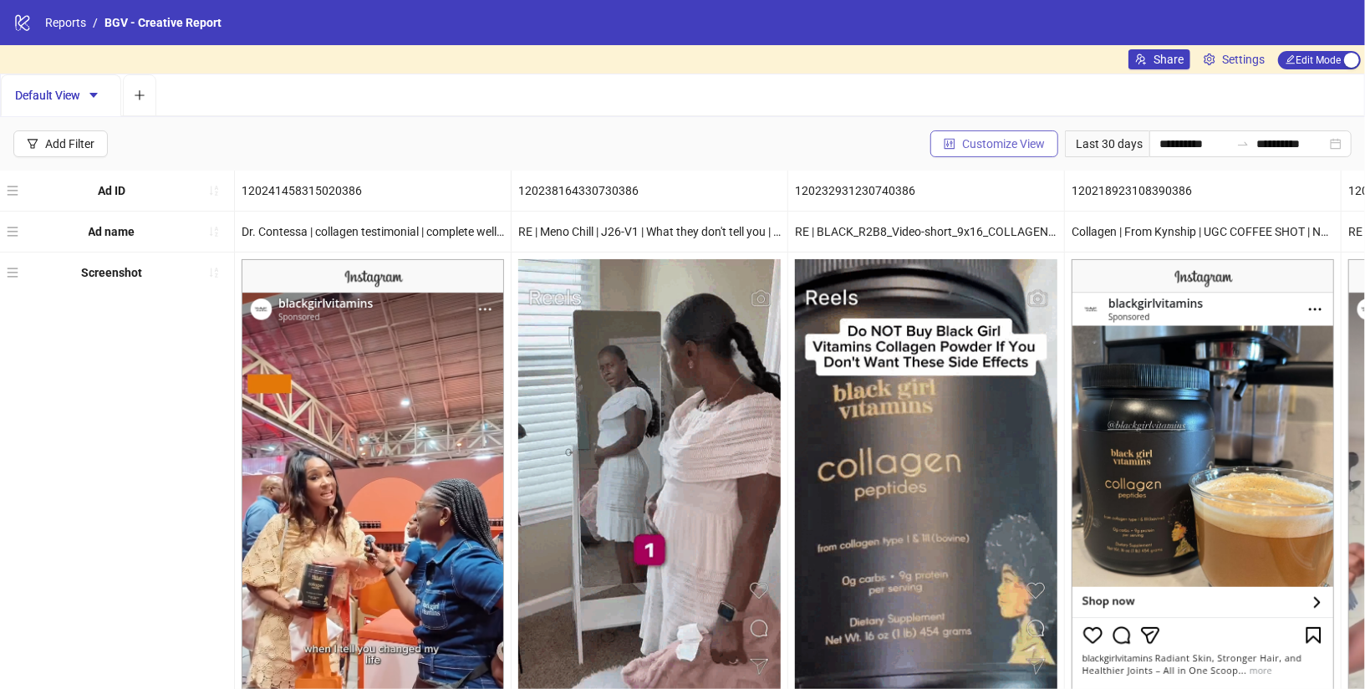
click at [967, 151] on button "Customize View" at bounding box center [995, 143] width 128 height 27
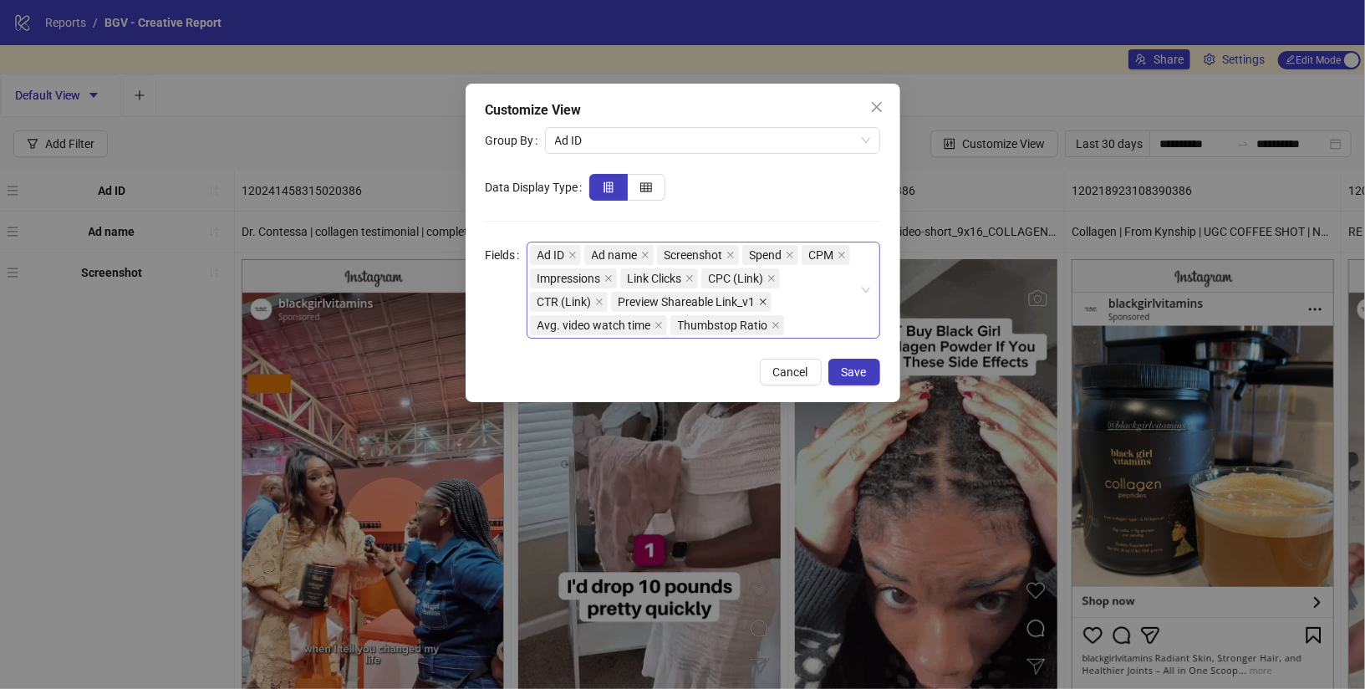
click at [763, 304] on icon "close" at bounding box center [763, 302] width 8 height 8
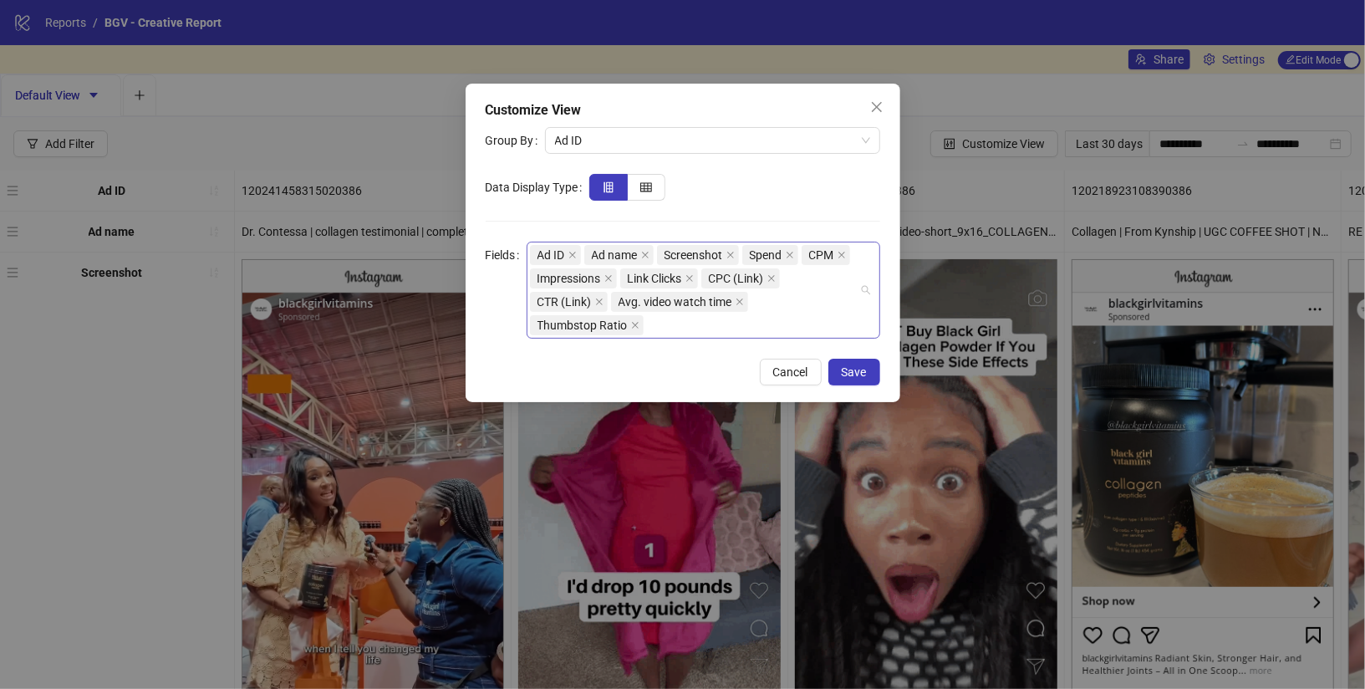
click at [736, 325] on div "Ad ID Ad name Screenshot Spend CPM Impressions Link Clicks CPC (Link) CTR (Link…" at bounding box center [694, 290] width 329 height 94
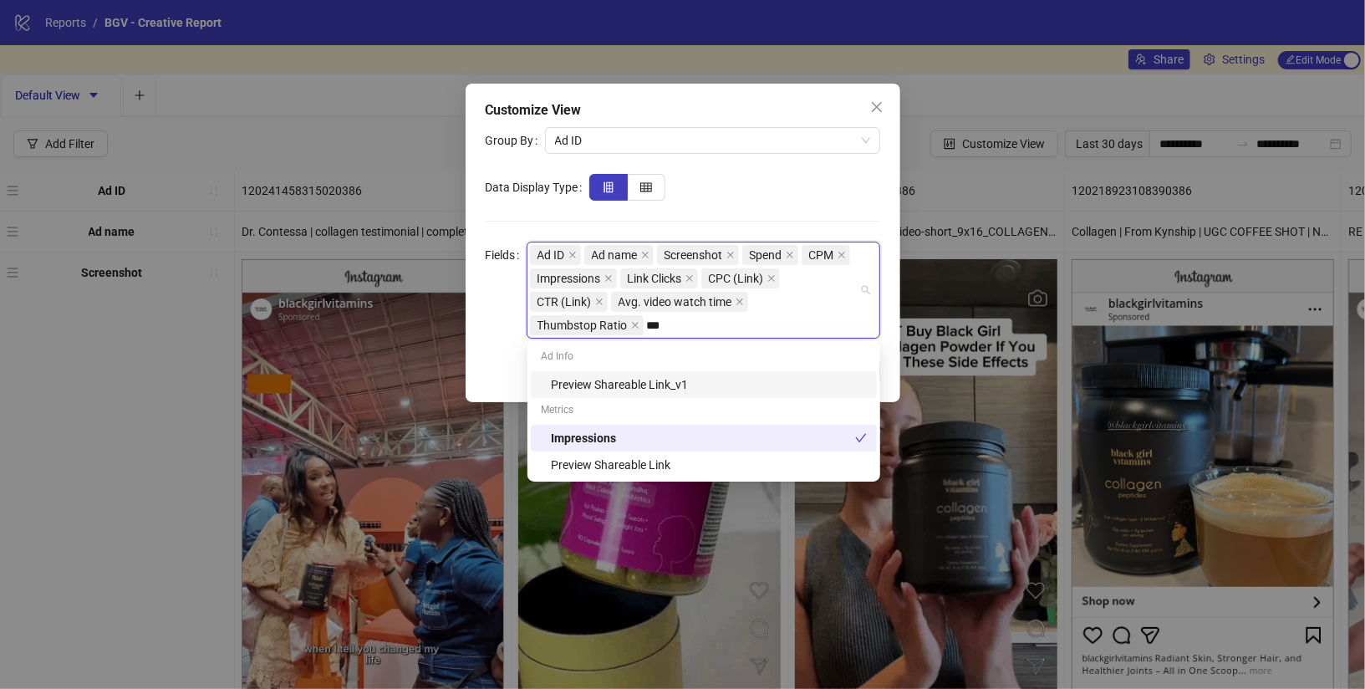
type input "****"
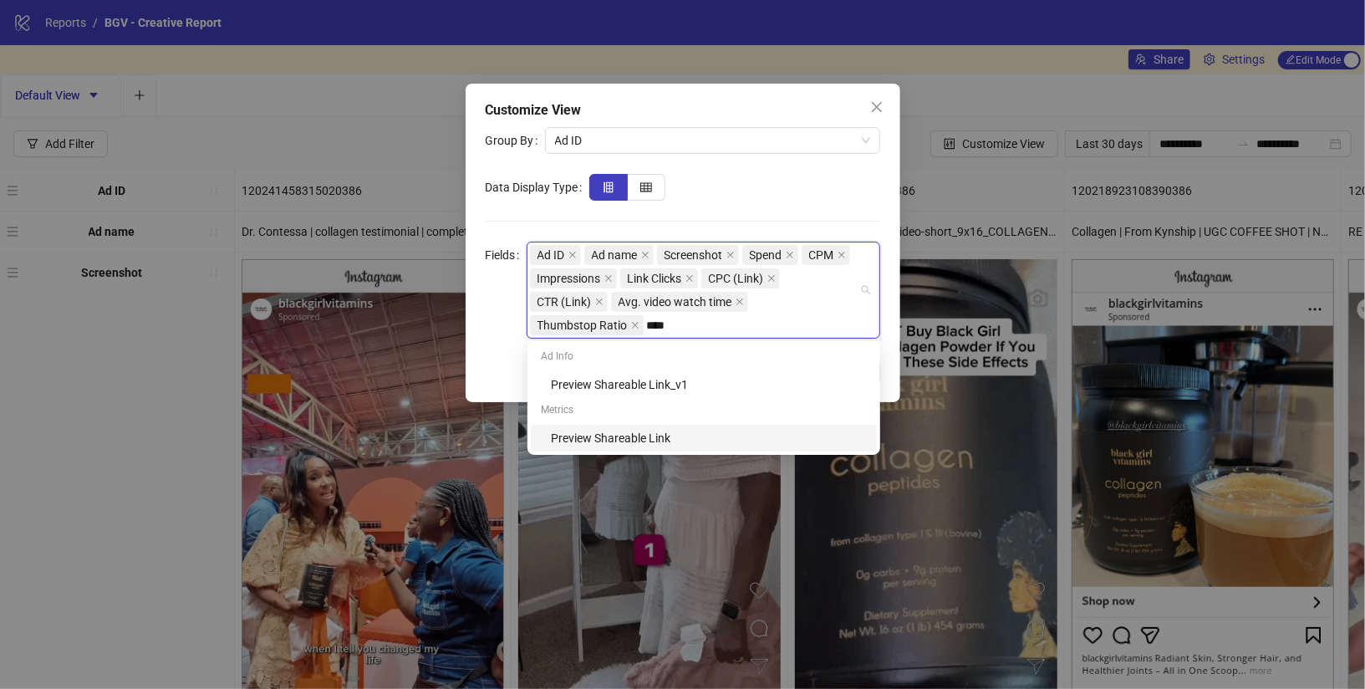
click at [627, 440] on div "Preview Shareable Link" at bounding box center [709, 438] width 316 height 18
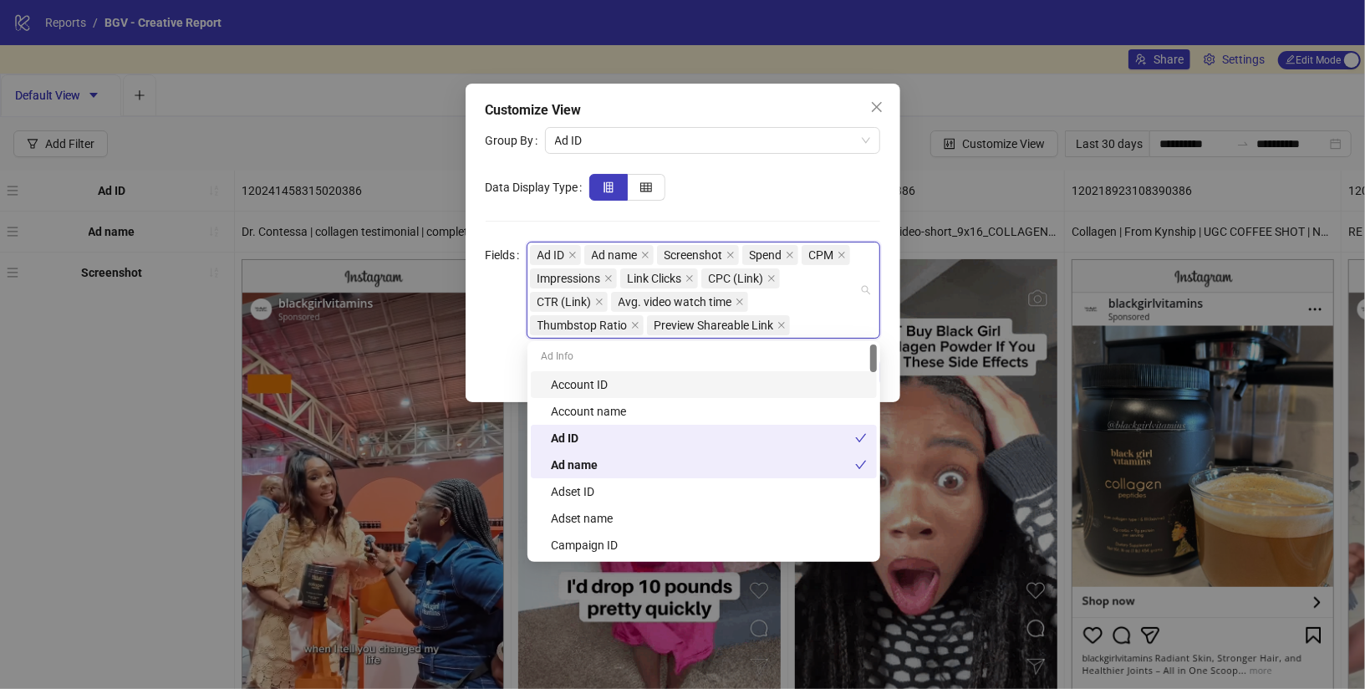
click at [736, 191] on div at bounding box center [734, 187] width 291 height 27
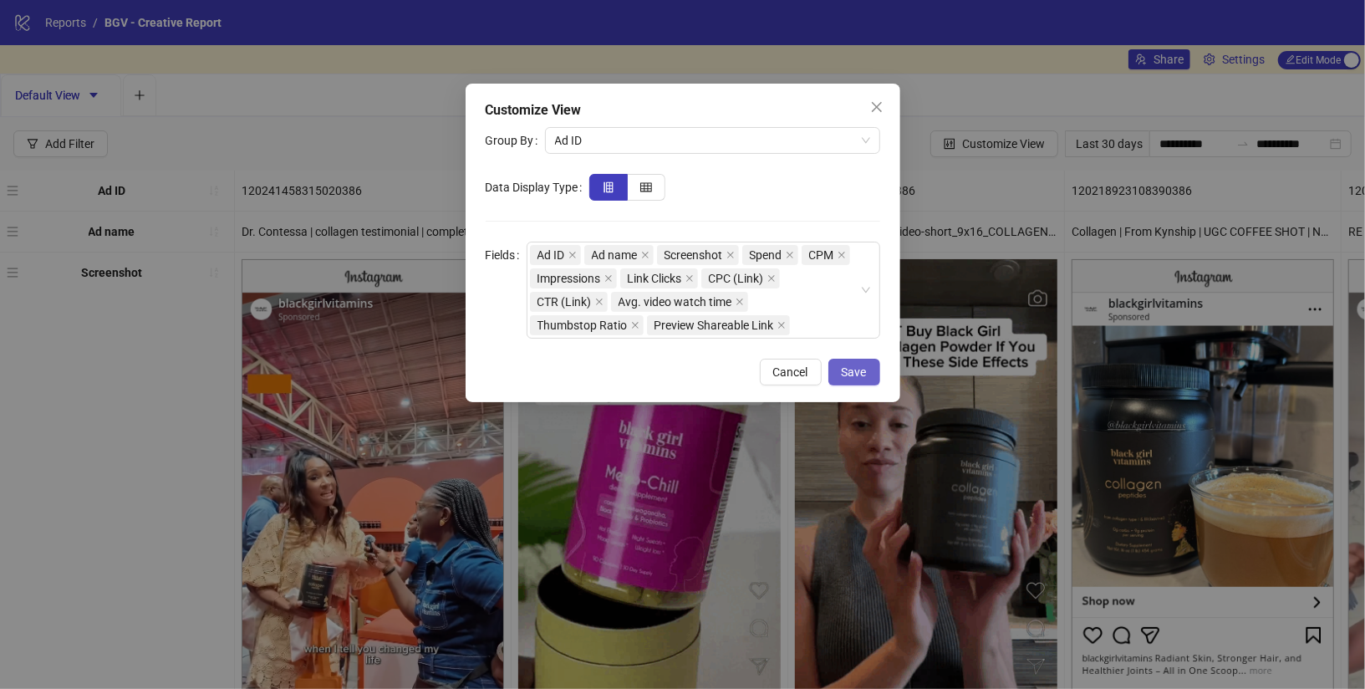
click at [841, 375] on button "Save" at bounding box center [855, 372] width 52 height 27
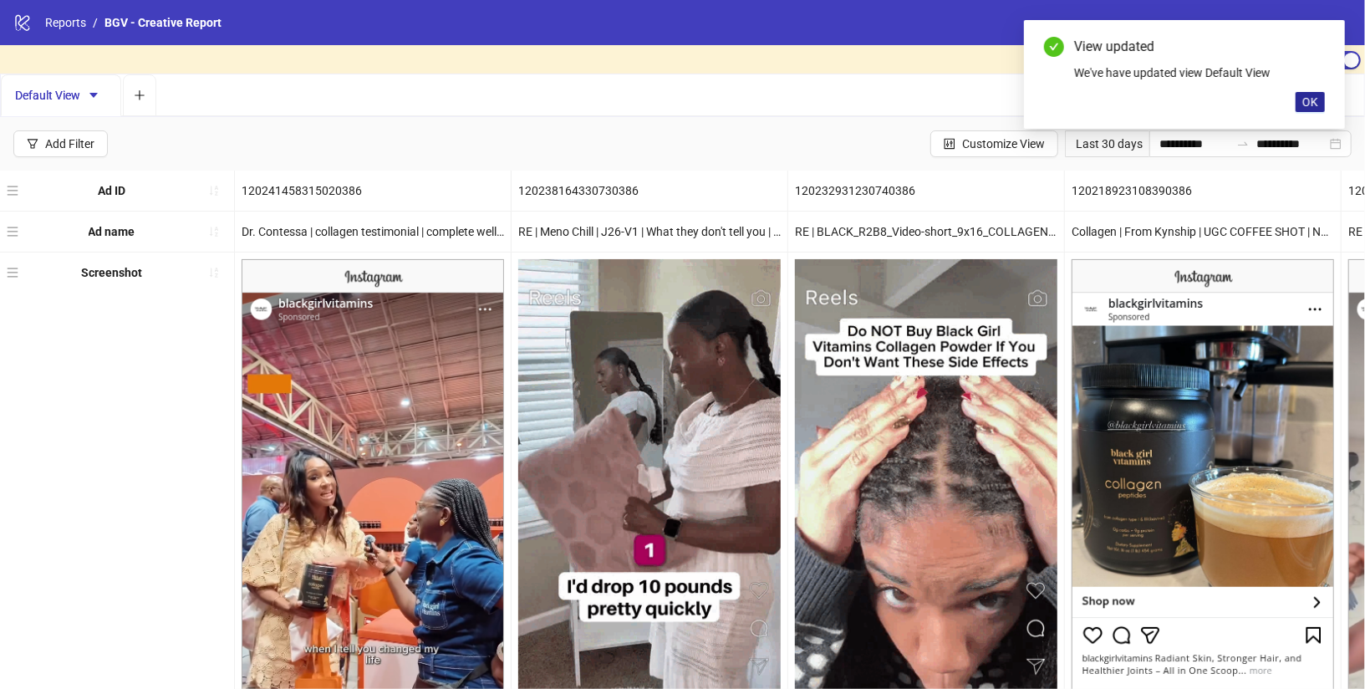
click at [1314, 99] on span "OK" at bounding box center [1311, 101] width 16 height 13
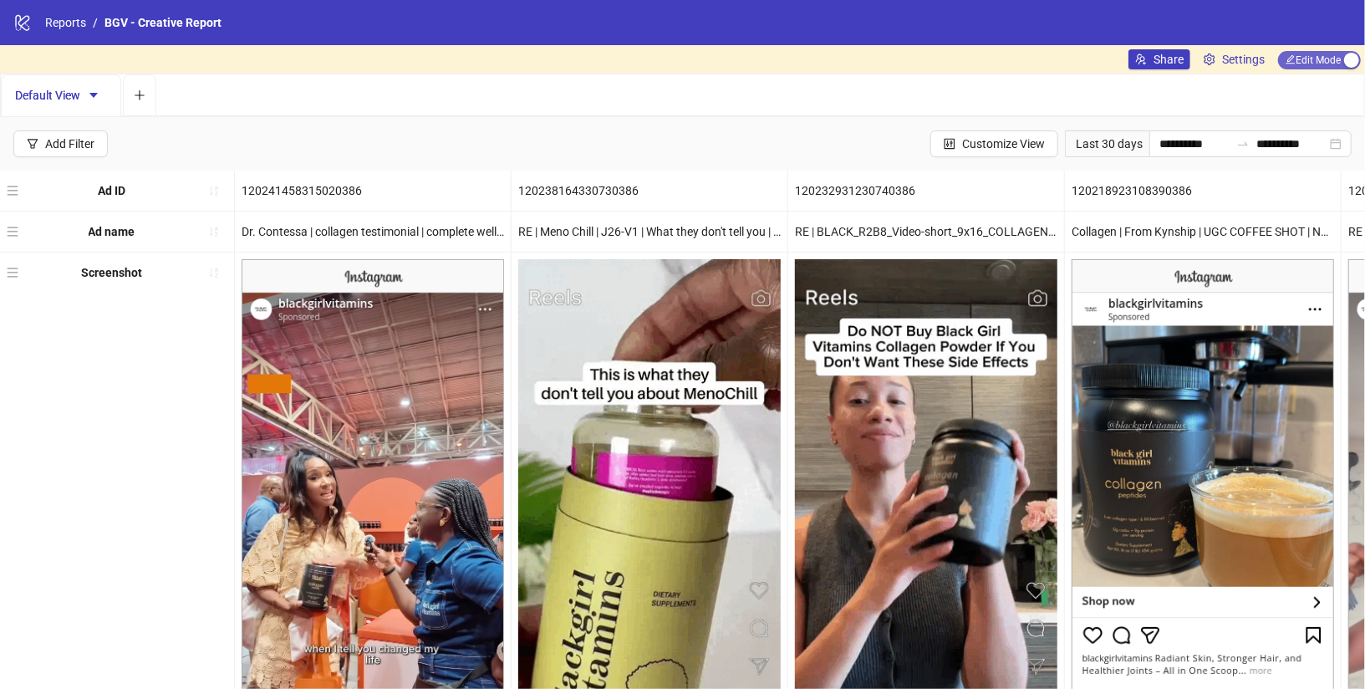
click at [1313, 58] on span "Edit Mode Edit Mode" at bounding box center [1319, 60] width 83 height 18
